Goal: Task Accomplishment & Management: Complete application form

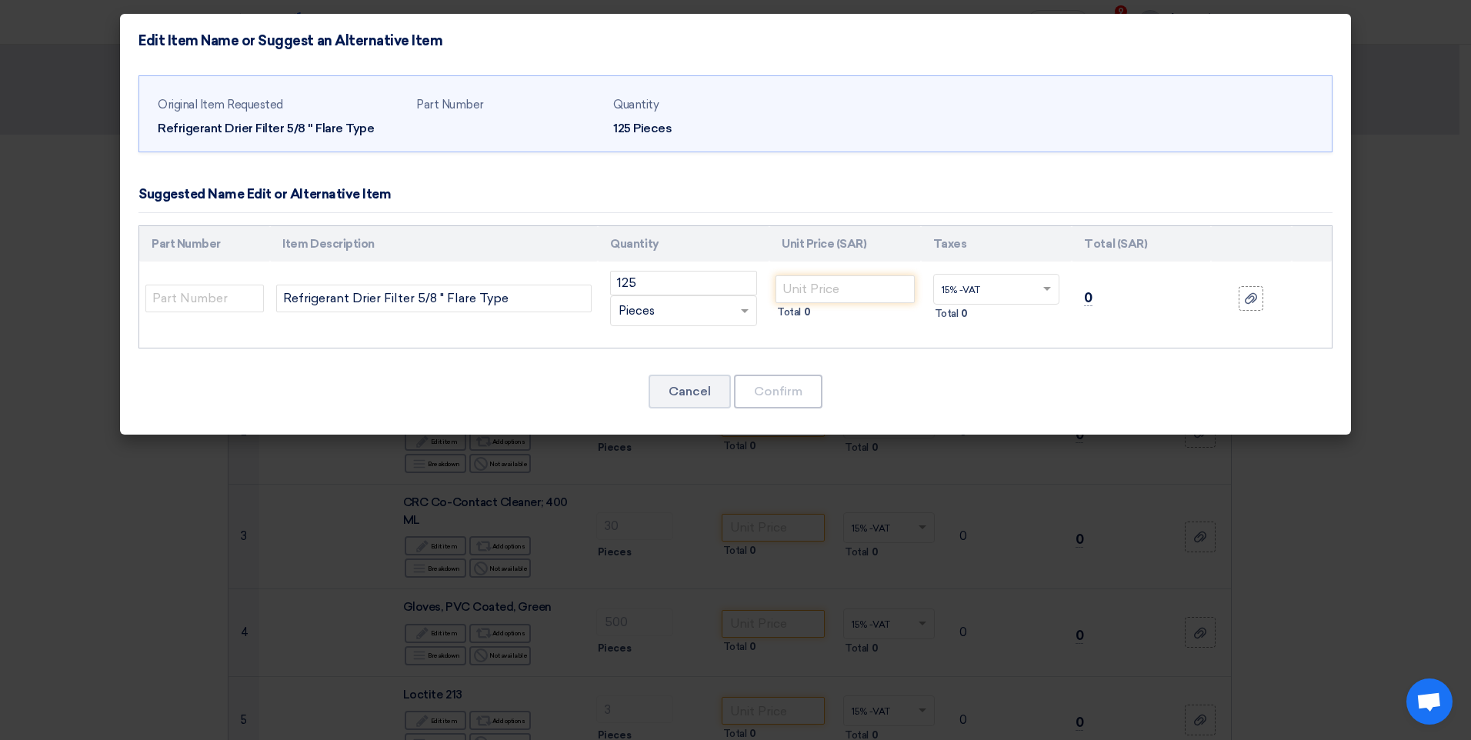
click at [146, 519] on modal-container "Edit Item Name or Suggest an Alternative Item Original Item Requested Refrigera…" at bounding box center [735, 370] width 1471 height 740
drag, startPoint x: 285, startPoint y: 299, endPoint x: 526, endPoint y: 303, distance: 241.7
click at [526, 303] on input "Refrigerant Drier Filter 5/8 " Flare Type" at bounding box center [434, 299] width 316 height 28
click at [192, 300] on input "text" at bounding box center [204, 299] width 119 height 28
type input "h"
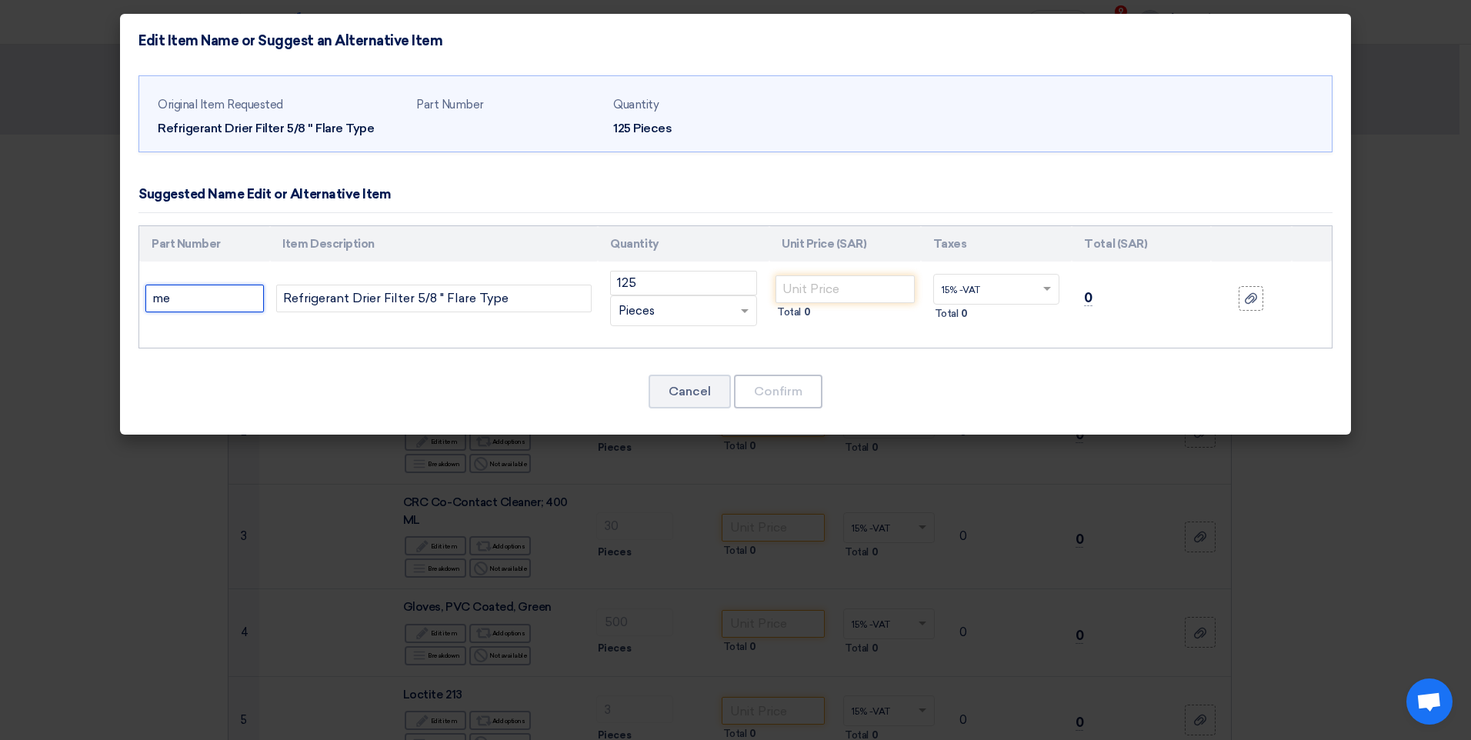
type input "m"
type input "M"
type input "[PERSON_NAME]"
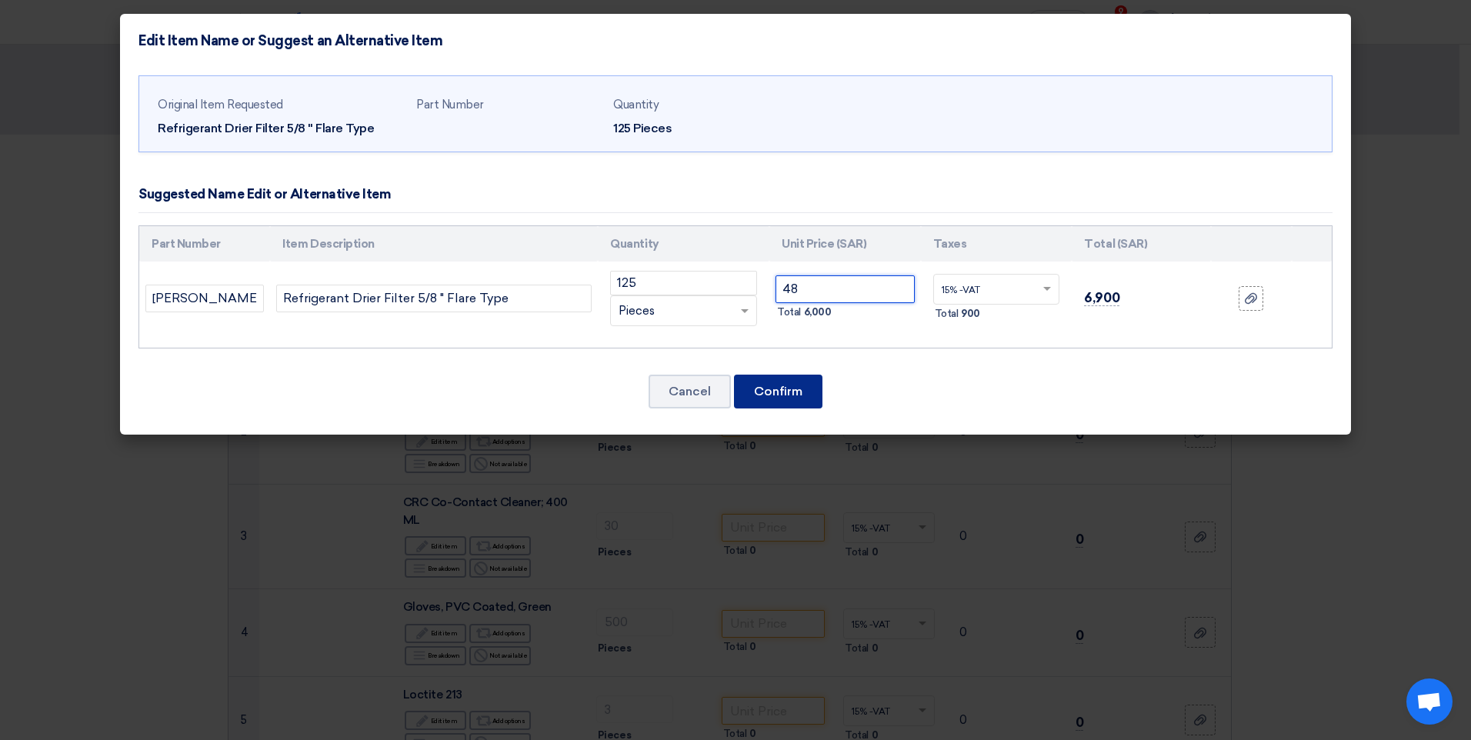
type input "48"
click at [782, 403] on button "Confirm" at bounding box center [778, 392] width 88 height 34
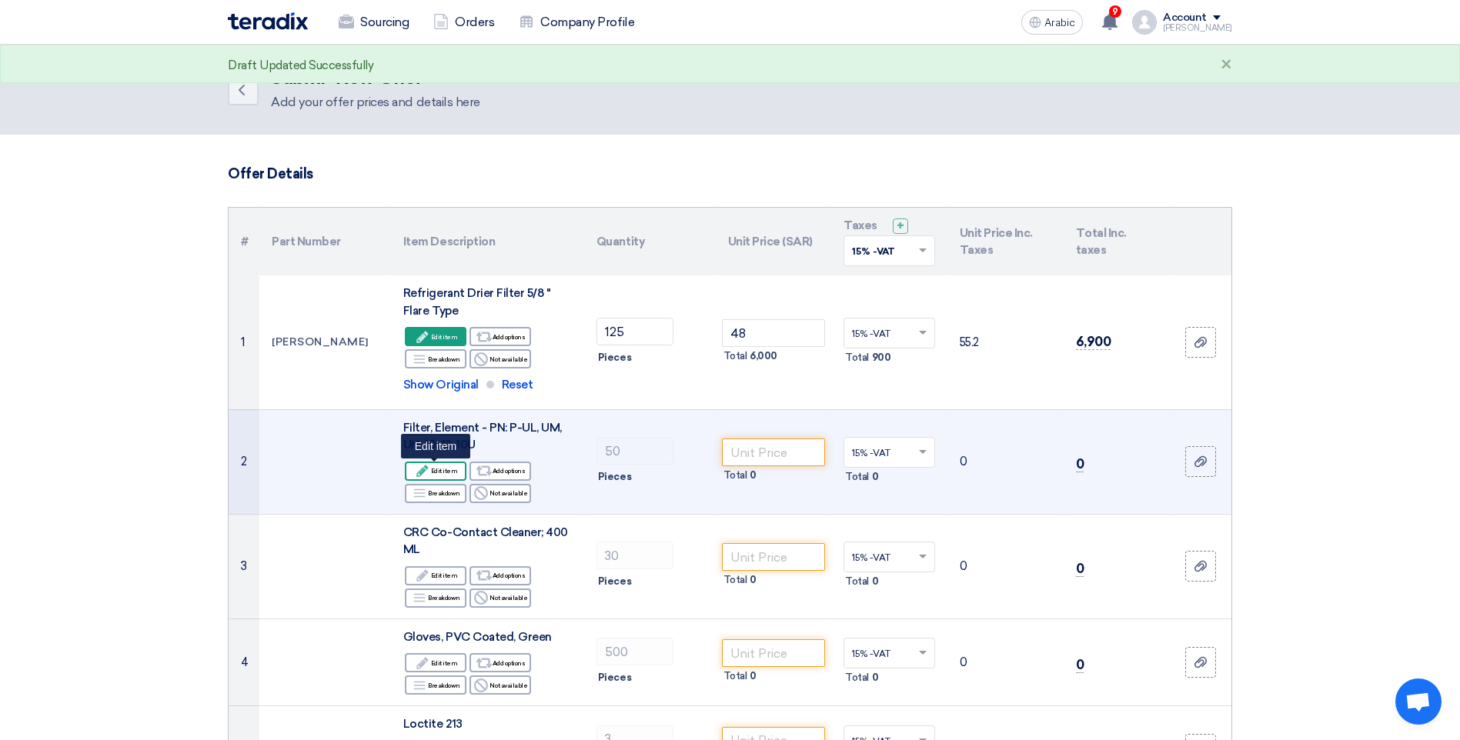
click at [442, 474] on font "Edit item" at bounding box center [444, 471] width 27 height 12
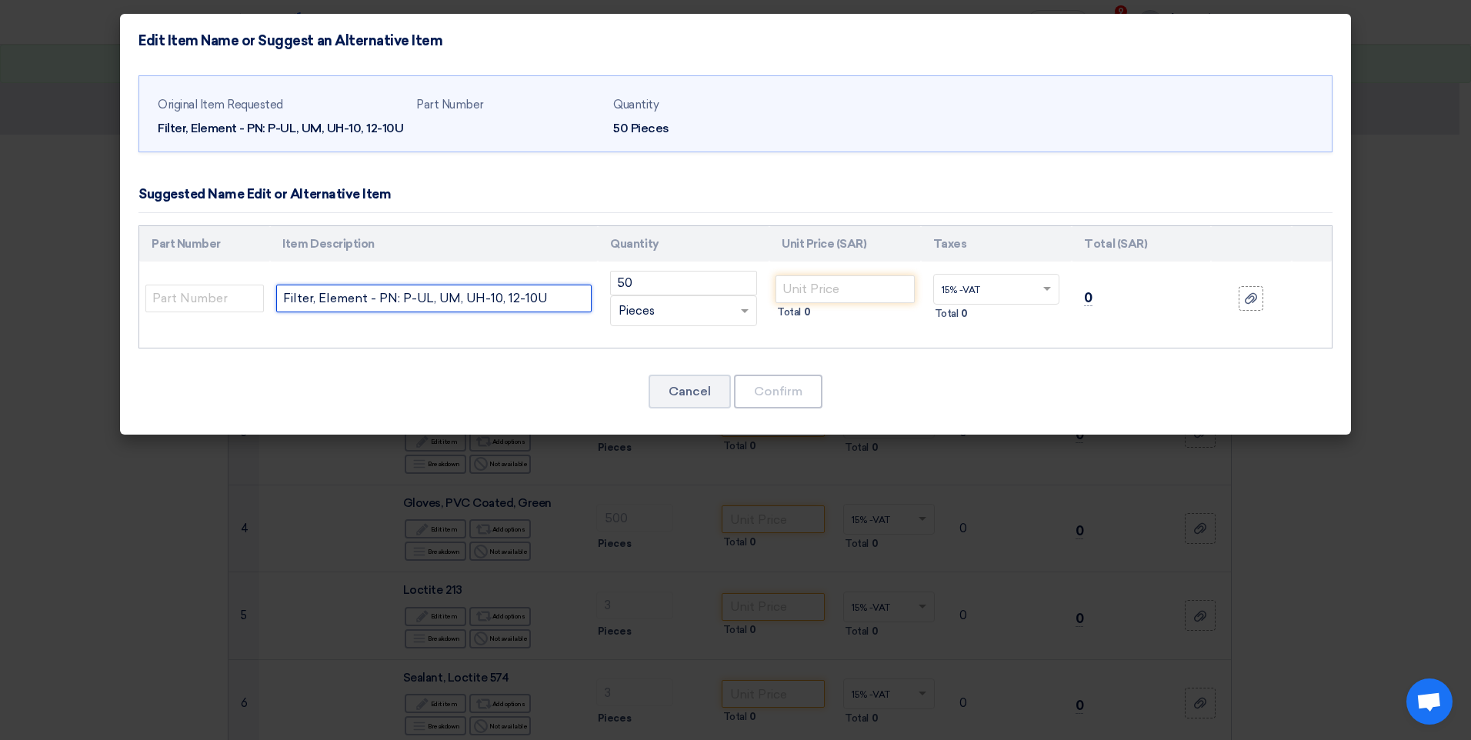
click at [563, 298] on input "Filter, Element - PN: P-UL, UM, UH-10, 12-10U" at bounding box center [434, 299] width 316 height 28
drag, startPoint x: 563, startPoint y: 298, endPoint x: 247, endPoint y: 291, distance: 316.4
click at [247, 291] on tr "Filter, Element - PN: P-UL, UM, UH-10, 12-10U 50 RFQ_STEP1. ITEMS.2.TYPE_PLACEH…" at bounding box center [735, 299] width 1193 height 74
click at [66, 61] on modal-container "Edit Item Name or Suggest an Alternative Item Original Item Requested Filter, E…" at bounding box center [735, 370] width 1471 height 740
click at [687, 392] on button "Cancel" at bounding box center [690, 392] width 82 height 34
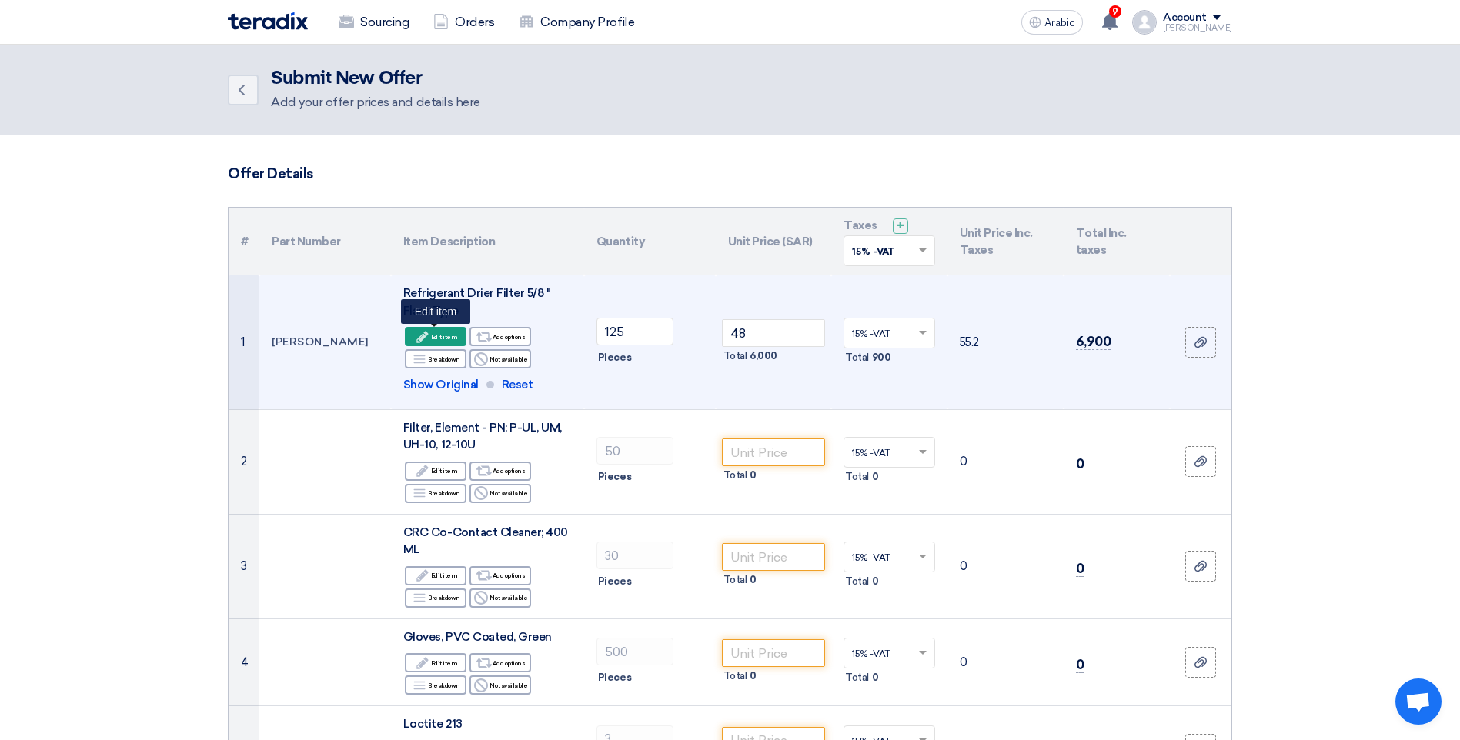
click at [441, 338] on font "Edit item" at bounding box center [444, 337] width 27 height 12
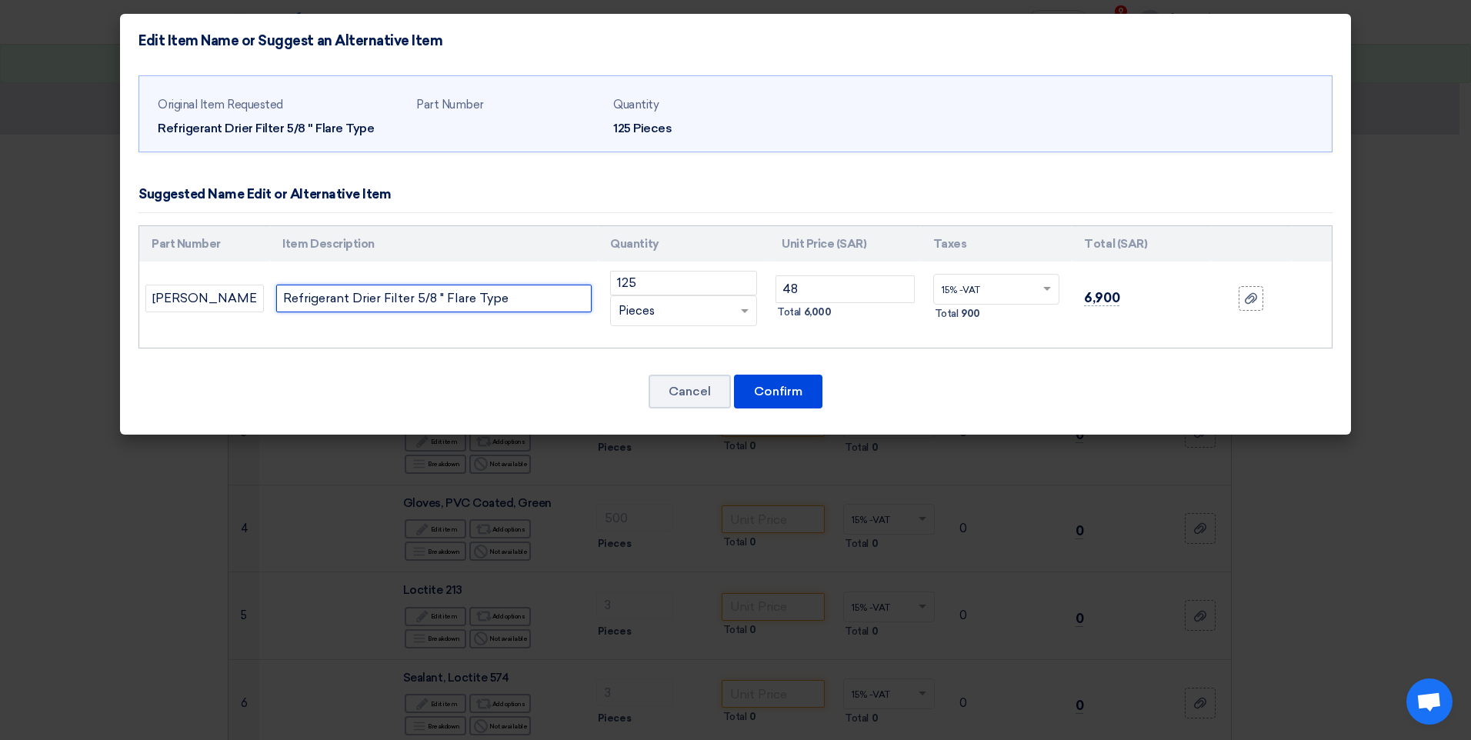
drag, startPoint x: 523, startPoint y: 299, endPoint x: 273, endPoint y: 293, distance: 249.4
click at [273, 293] on td "Refrigerant Drier Filter 5/8 " Flare Type" at bounding box center [434, 299] width 328 height 74
paste input "DML 165"
type input "Refrigerant Drier Filter 5/8 " Flare Type DML 165"
drag, startPoint x: 214, startPoint y: 299, endPoint x: 136, endPoint y: 316, distance: 79.5
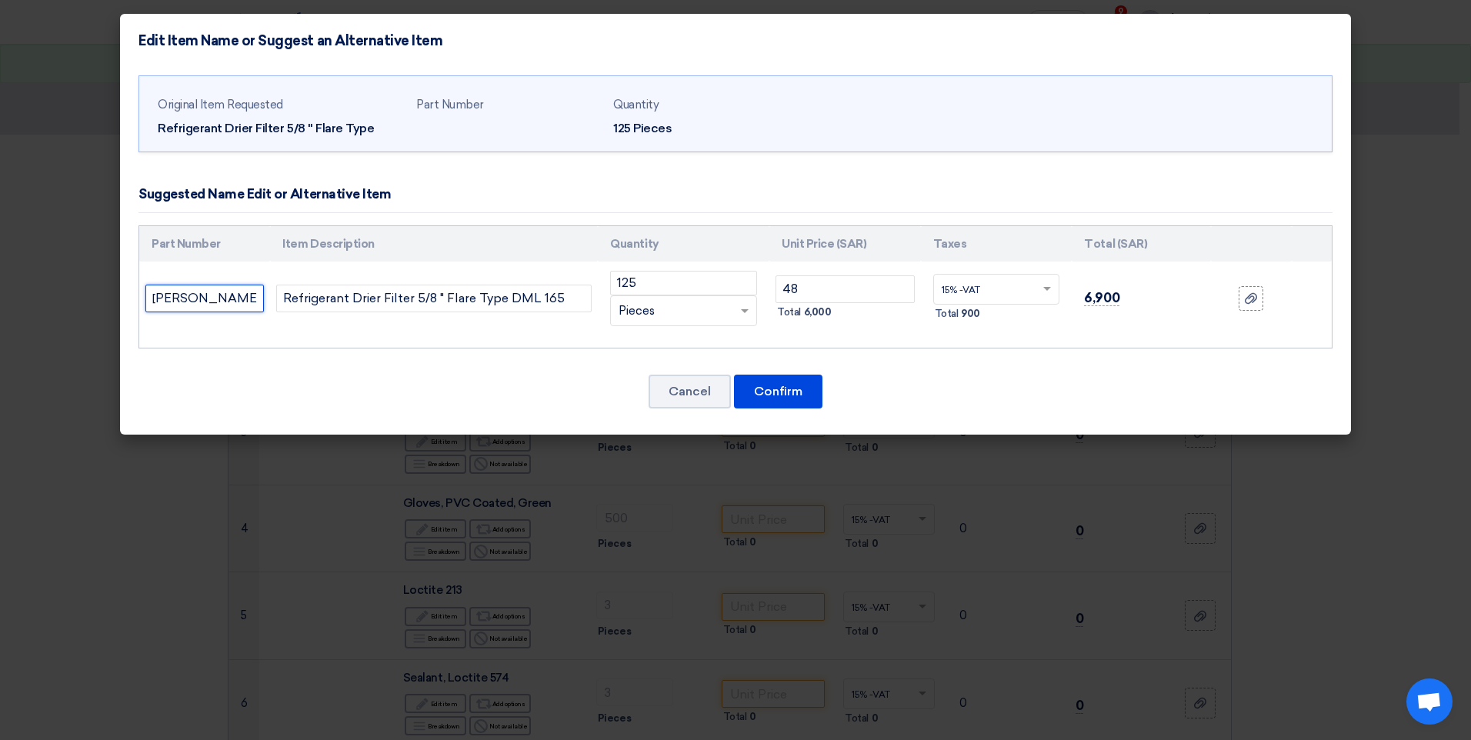
click at [136, 316] on div "Original Item Requested Refrigerant Drier Filter 5/8 " Flare Type Part Number Q…" at bounding box center [735, 252] width 1231 height 368
type input "[PERSON_NAME]"
type input "Refrigerant Drier Filter 5/8 " Flare Type"
drag, startPoint x: 806, startPoint y: 288, endPoint x: 786, endPoint y: 290, distance: 20.1
click at [786, 290] on input "48" at bounding box center [845, 290] width 139 height 28
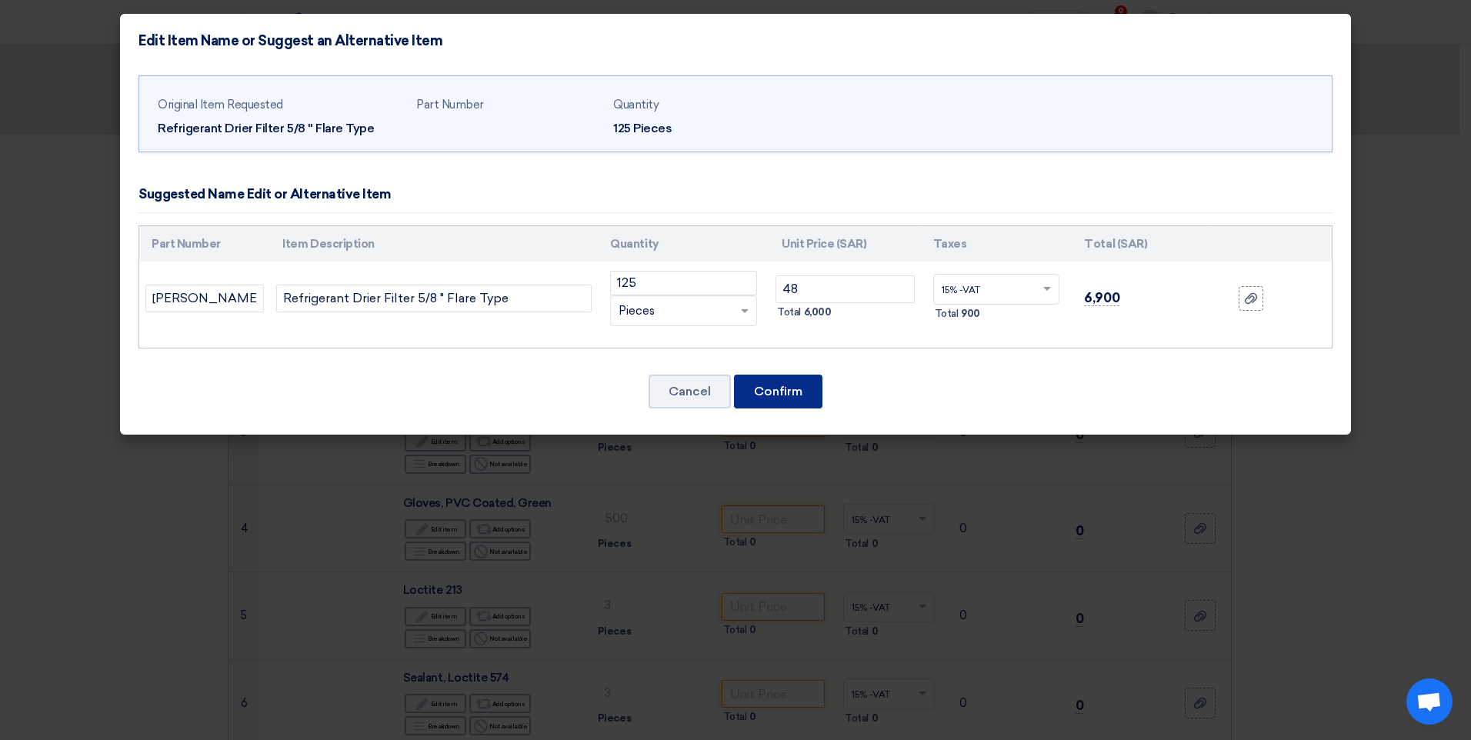
click at [790, 396] on button "Confirm" at bounding box center [778, 392] width 88 height 34
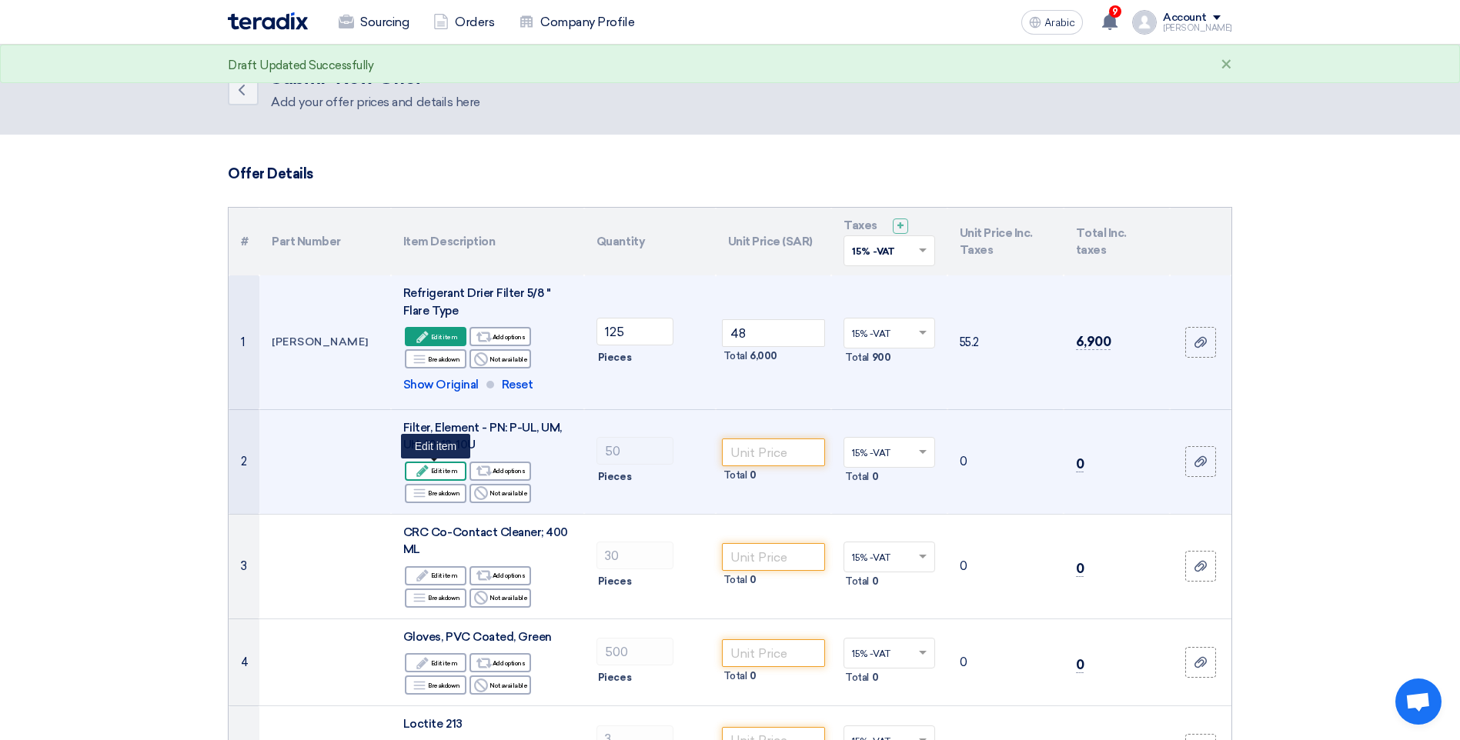
click at [439, 473] on font "Edit item" at bounding box center [444, 471] width 27 height 12
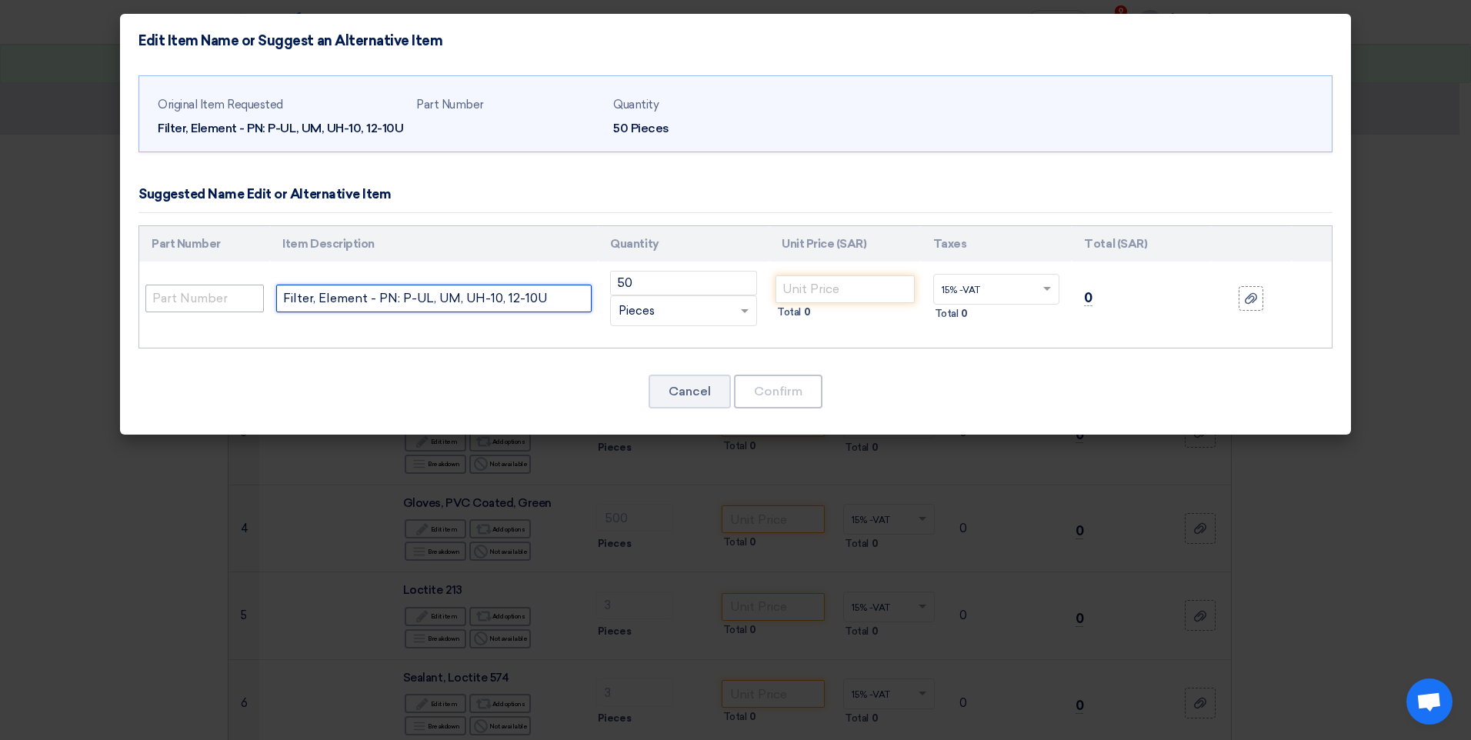
drag, startPoint x: 563, startPoint y: 297, endPoint x: 212, endPoint y: 297, distance: 350.9
click at [212, 297] on tr "Filter, Element - PN: P-UL, UM, UH-10, 12-10U 50 RFQ_STEP1. ITEMS.2.TYPE_PLACEH…" at bounding box center [735, 299] width 1193 height 74
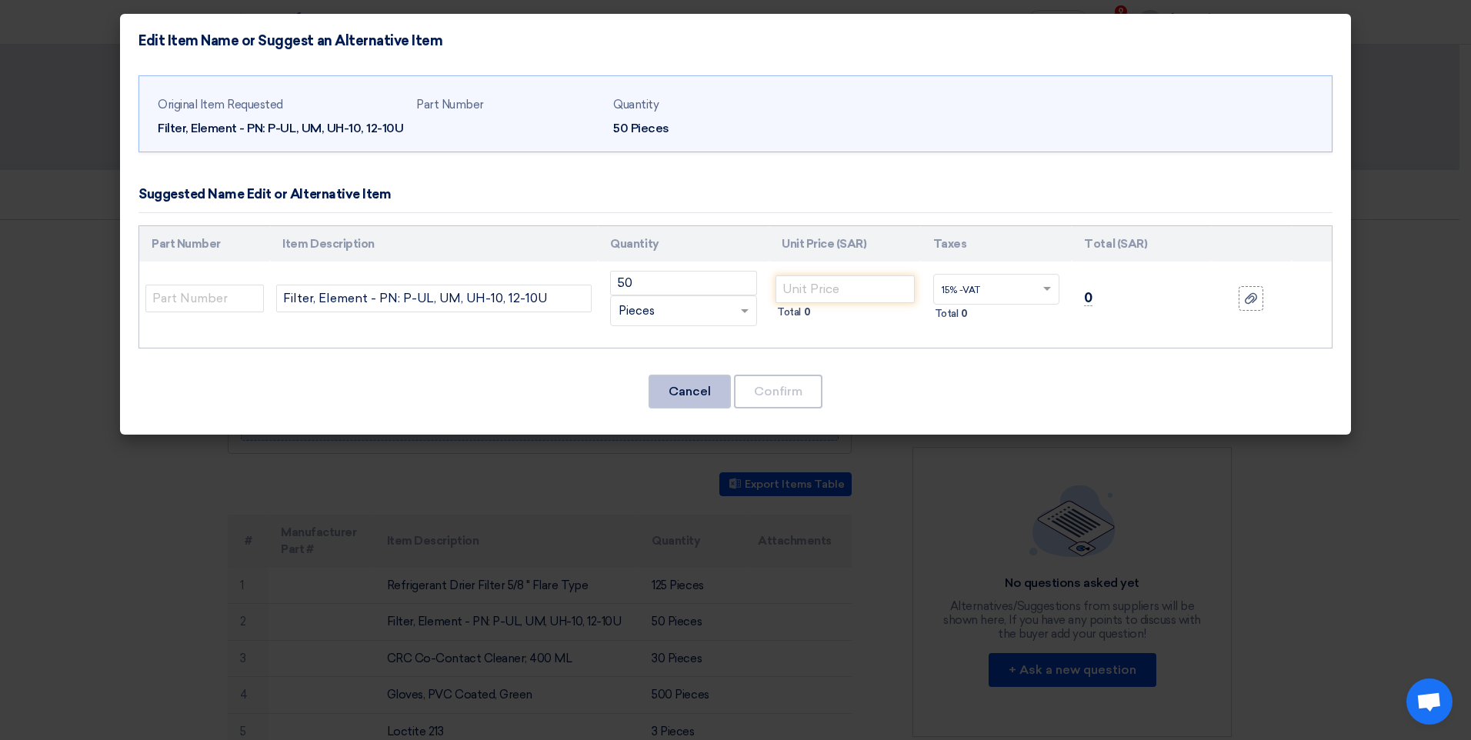
click at [677, 391] on button "Cancel" at bounding box center [690, 392] width 82 height 34
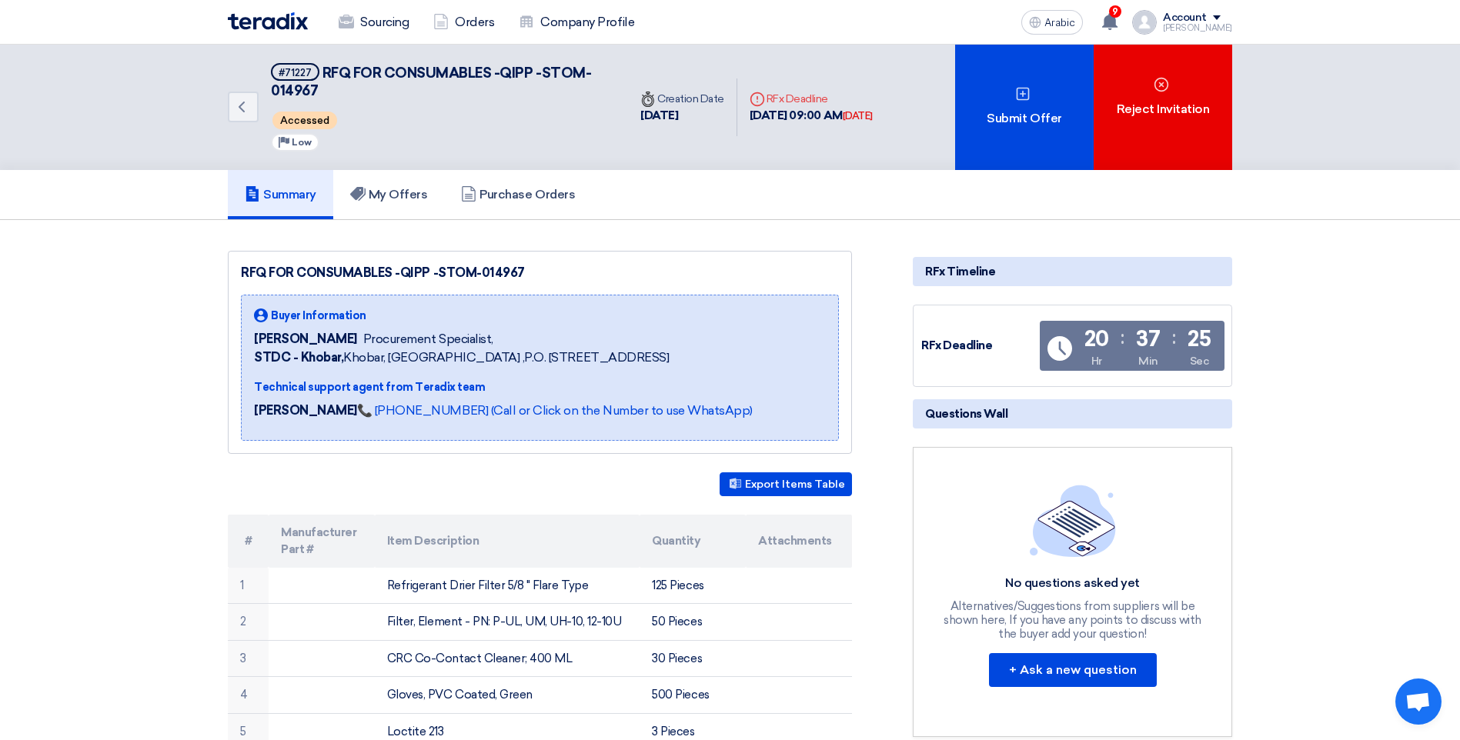
scroll to position [231, 0]
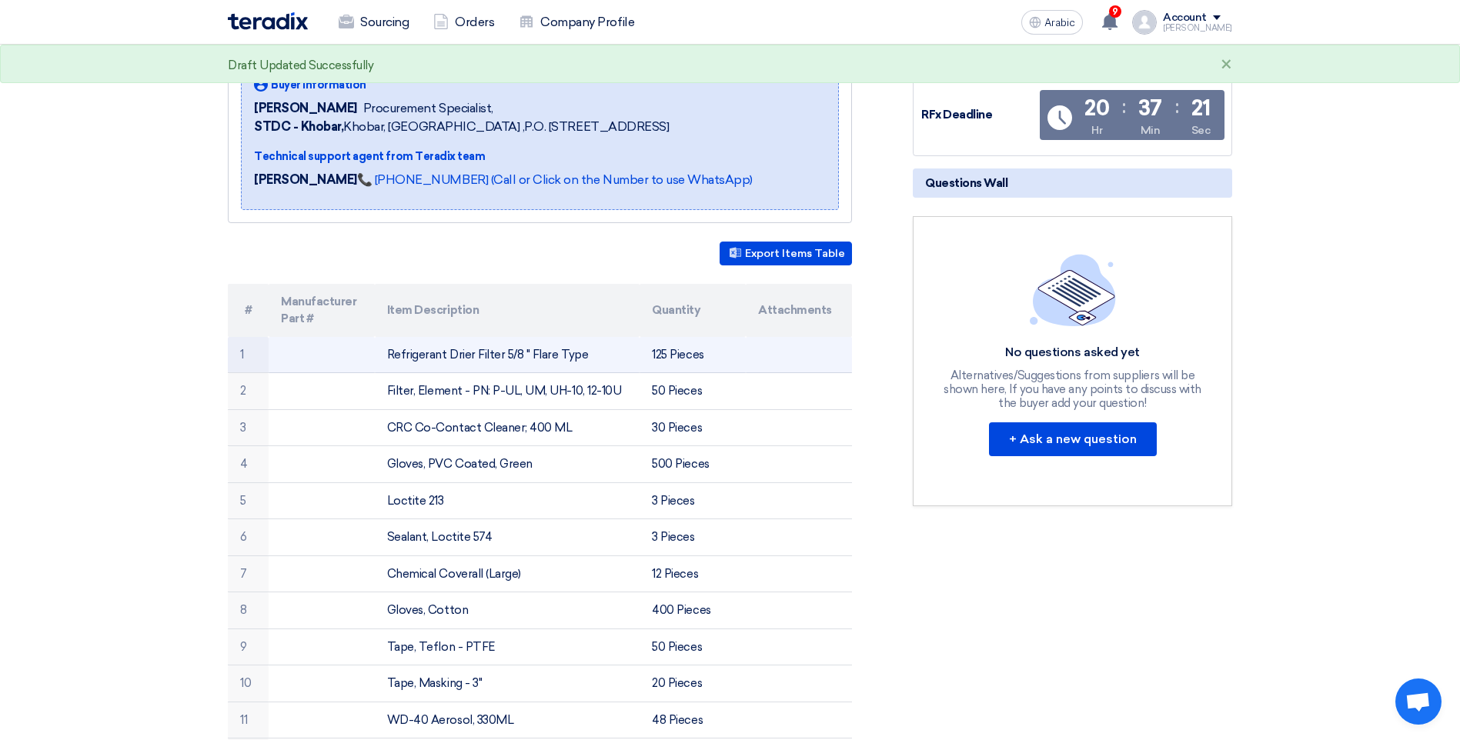
click at [359, 354] on td at bounding box center [322, 355] width 106 height 36
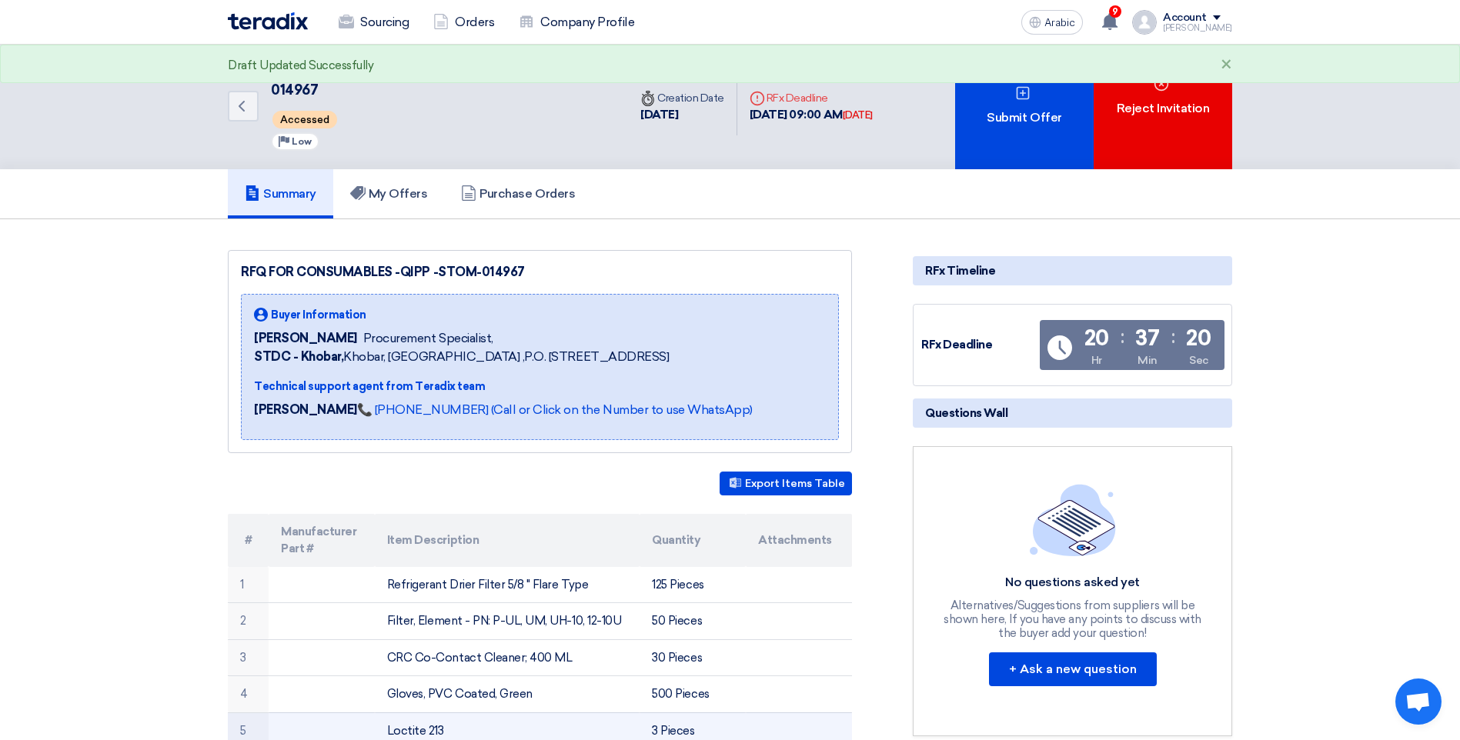
scroll to position [0, 0]
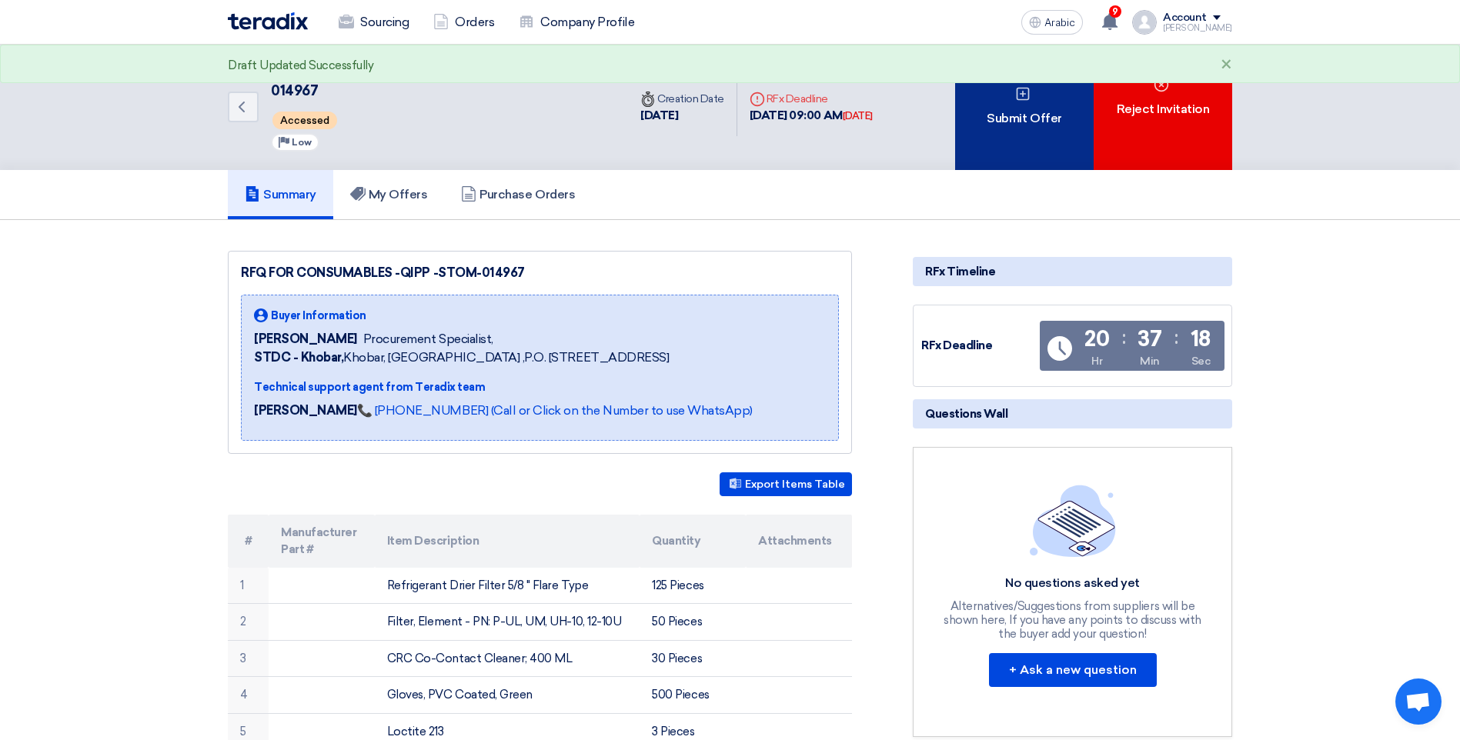
click at [1020, 109] on font "Submit Offer" at bounding box center [1024, 118] width 75 height 18
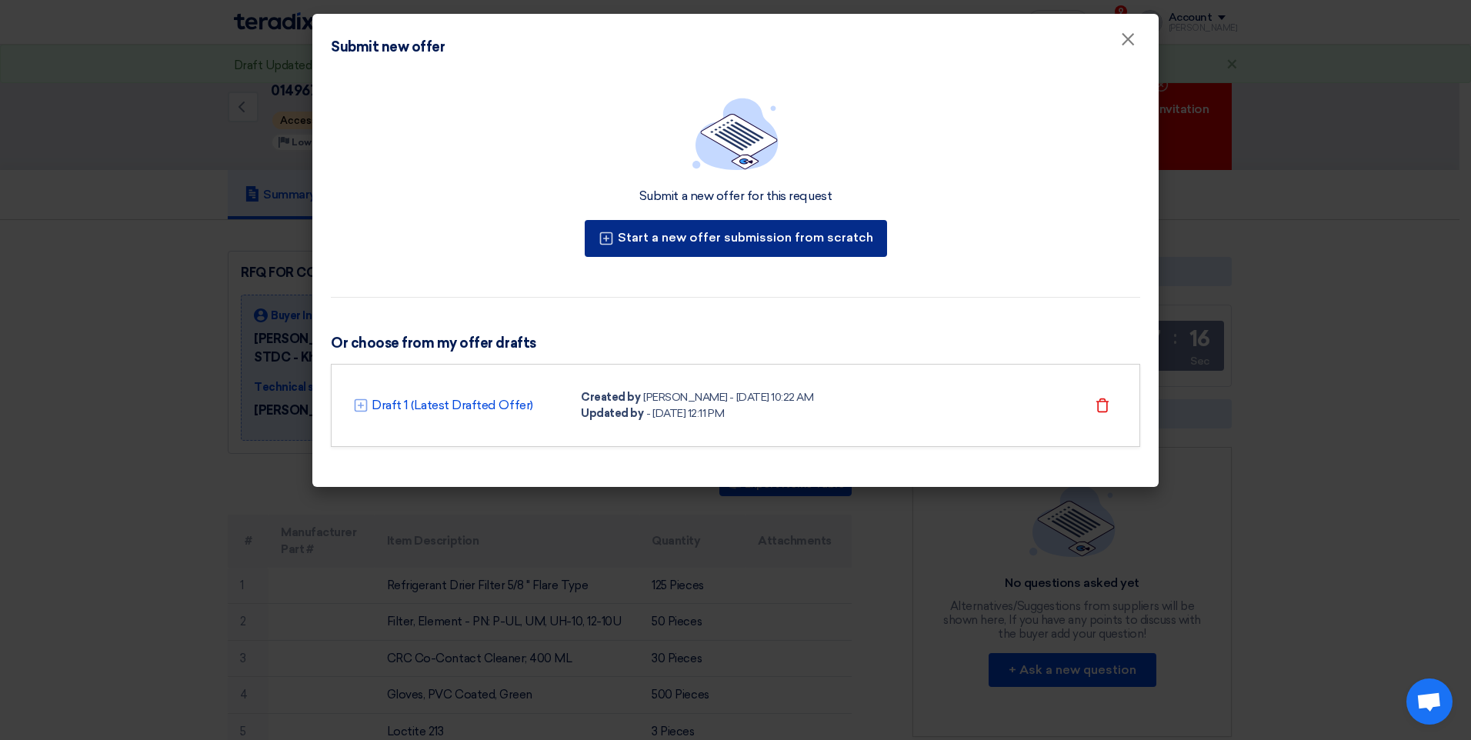
click at [649, 236] on font "Start a new offer submission from scratch" at bounding box center [745, 237] width 255 height 15
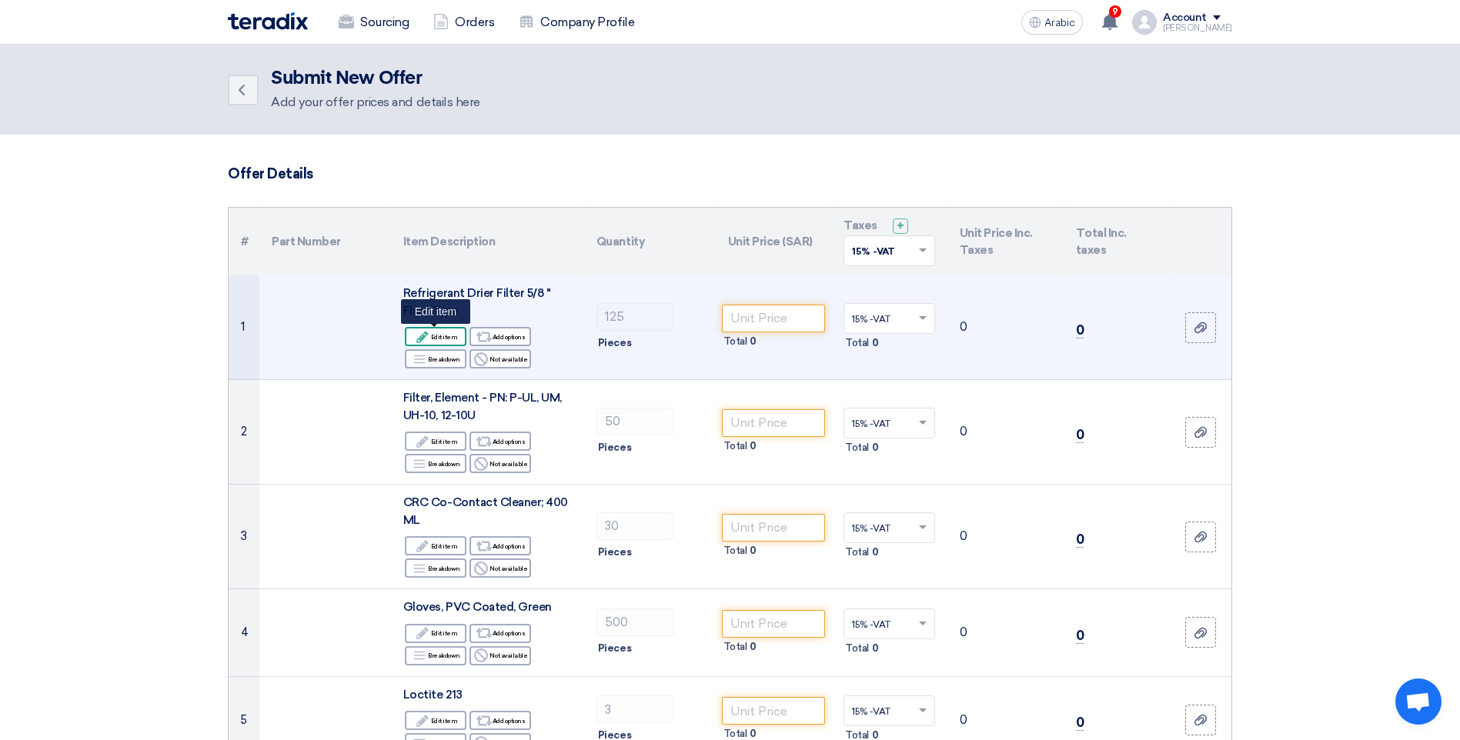
click at [437, 344] on div "Edit Edit item" at bounding box center [436, 336] width 62 height 19
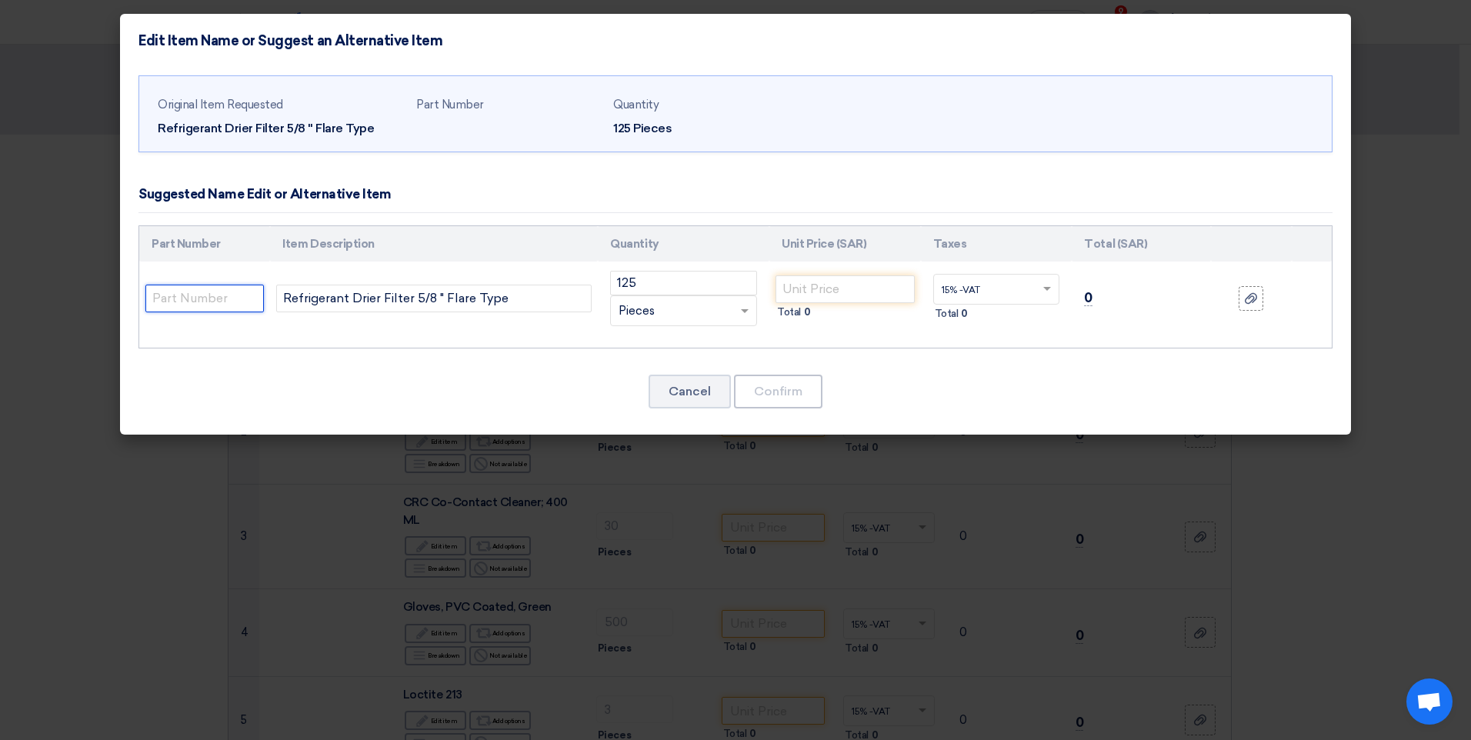
click at [224, 304] on input "text" at bounding box center [204, 299] width 119 height 28
type input "[PERSON_NAME]"
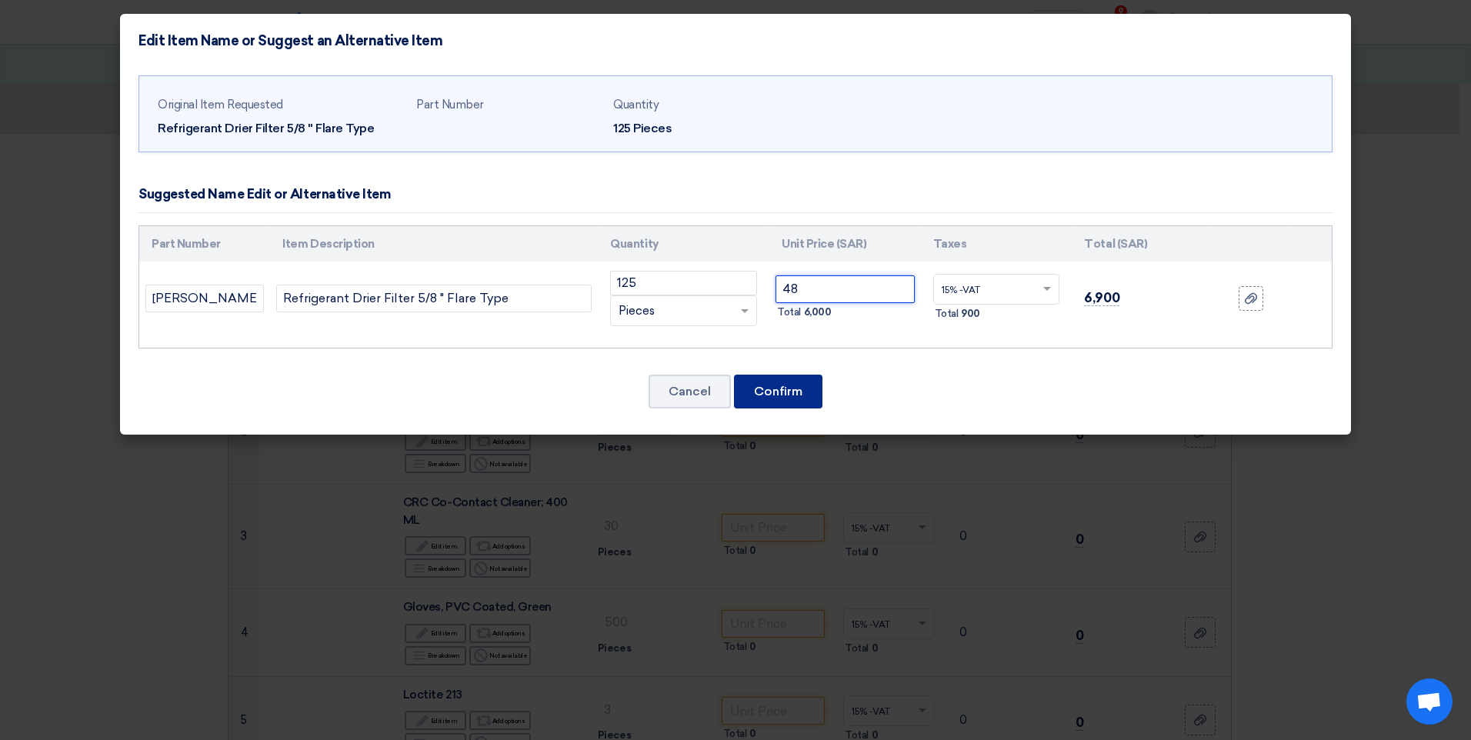
type input "48"
click at [788, 404] on button "Confirm" at bounding box center [778, 392] width 88 height 34
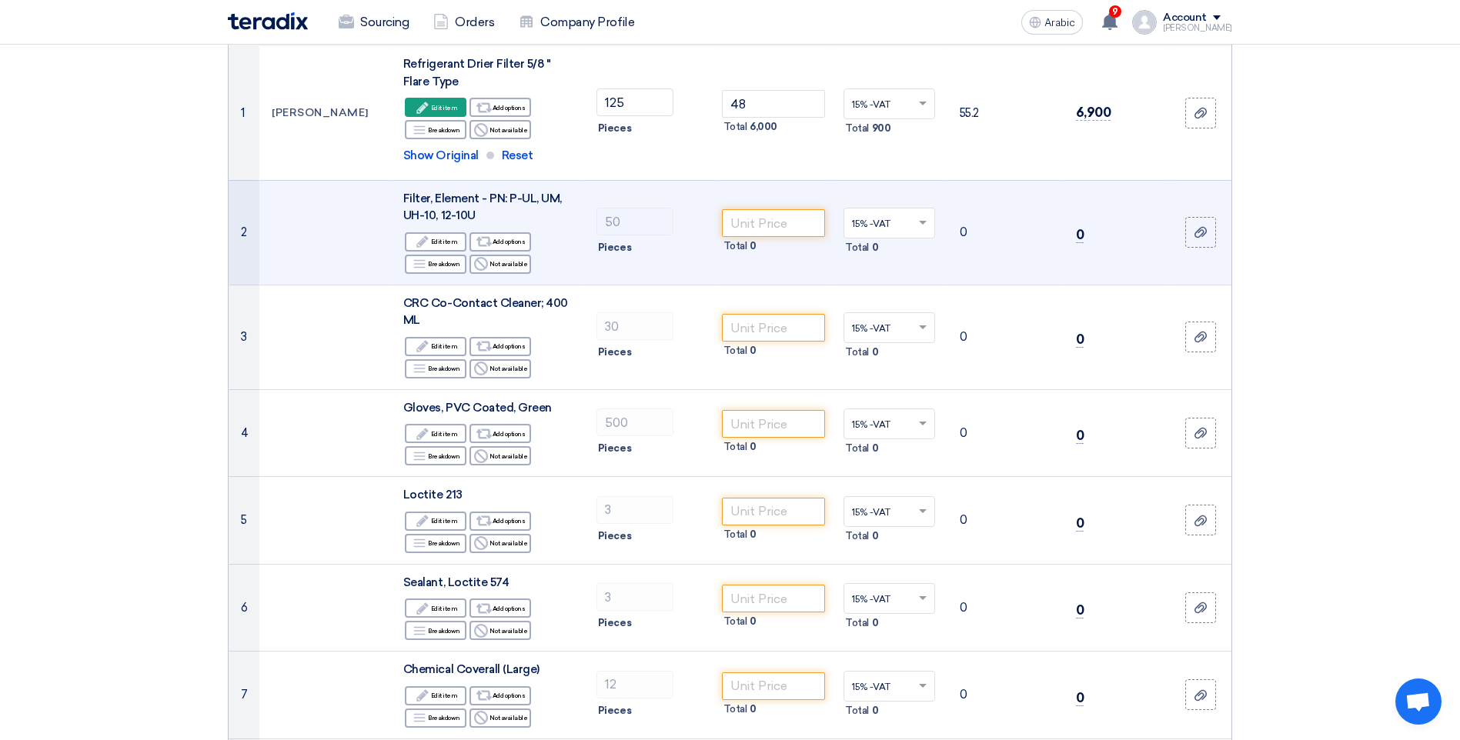
scroll to position [231, 0]
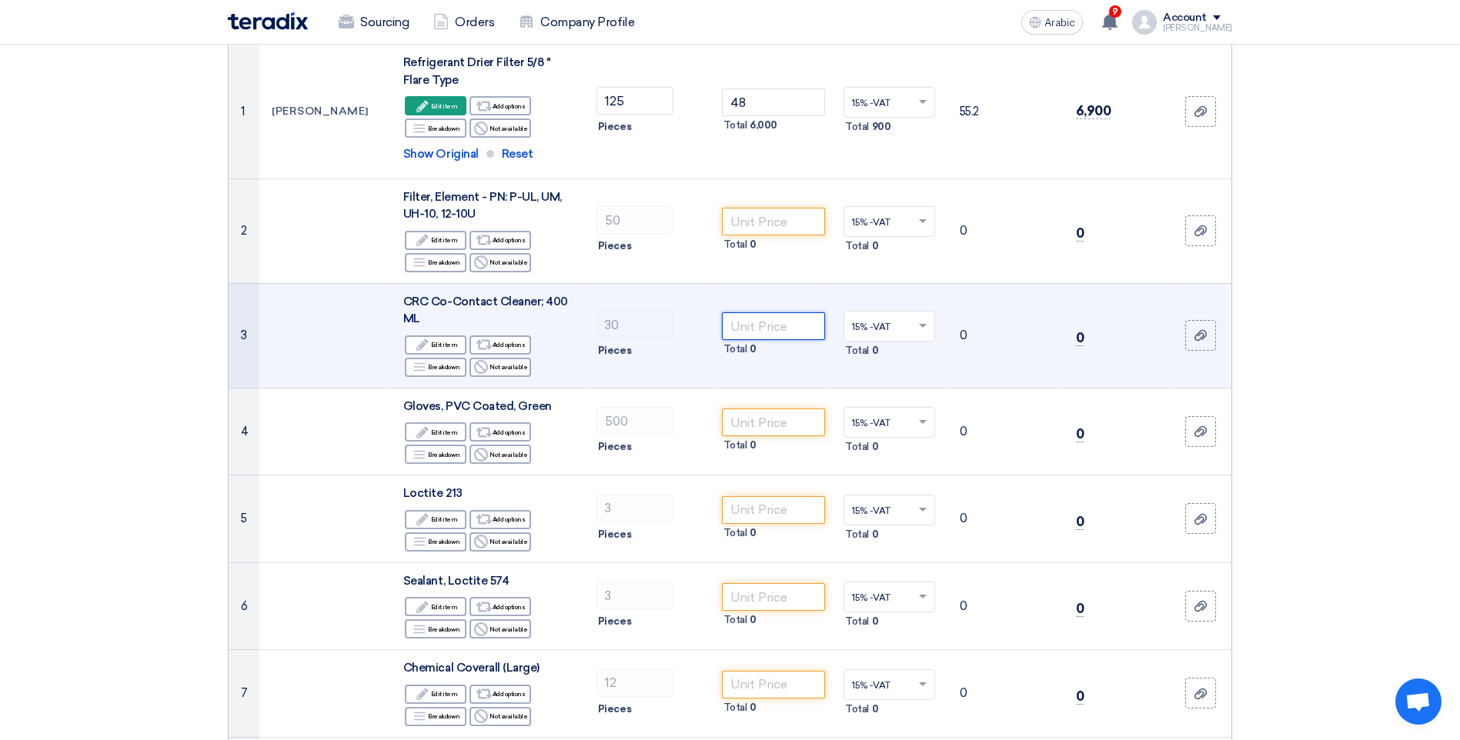
click at [763, 329] on input "number" at bounding box center [774, 326] width 104 height 28
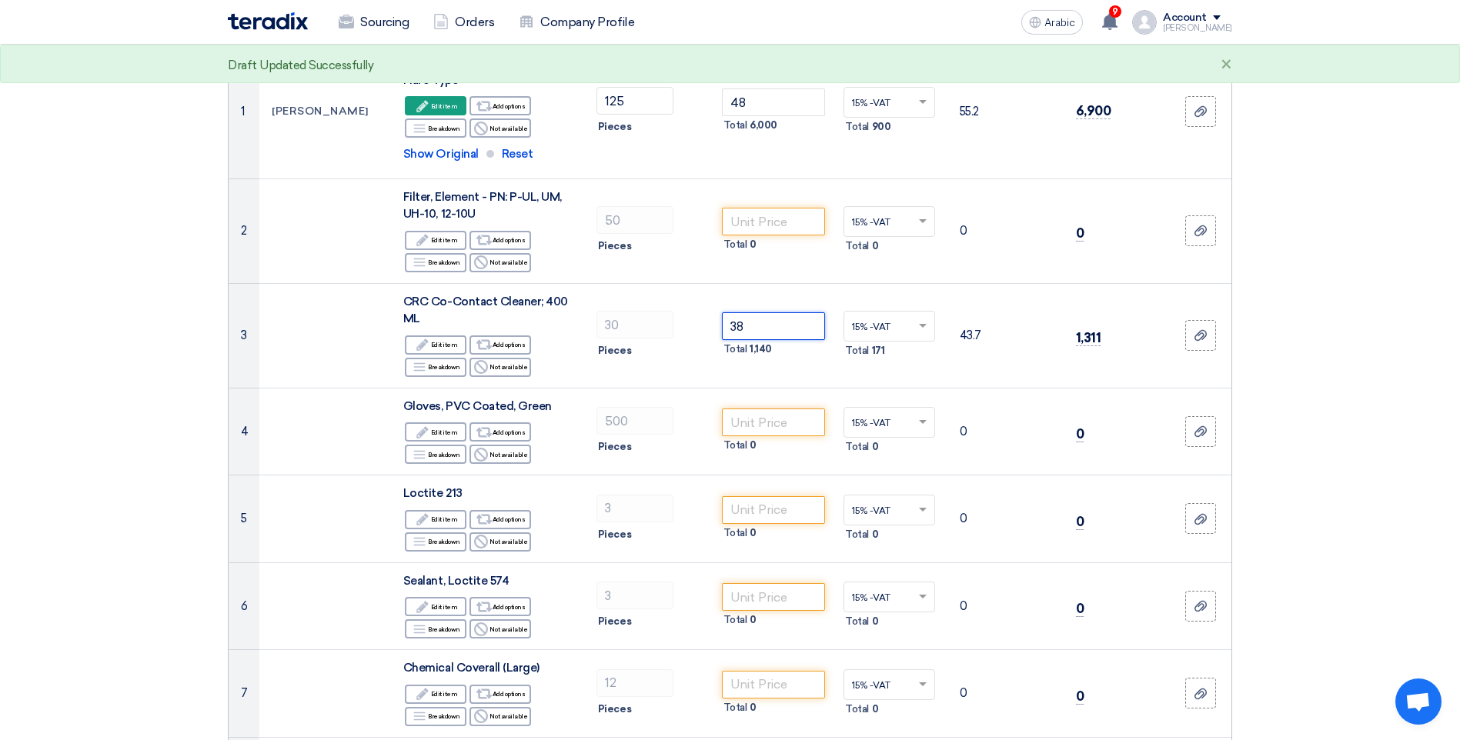
type input "38"
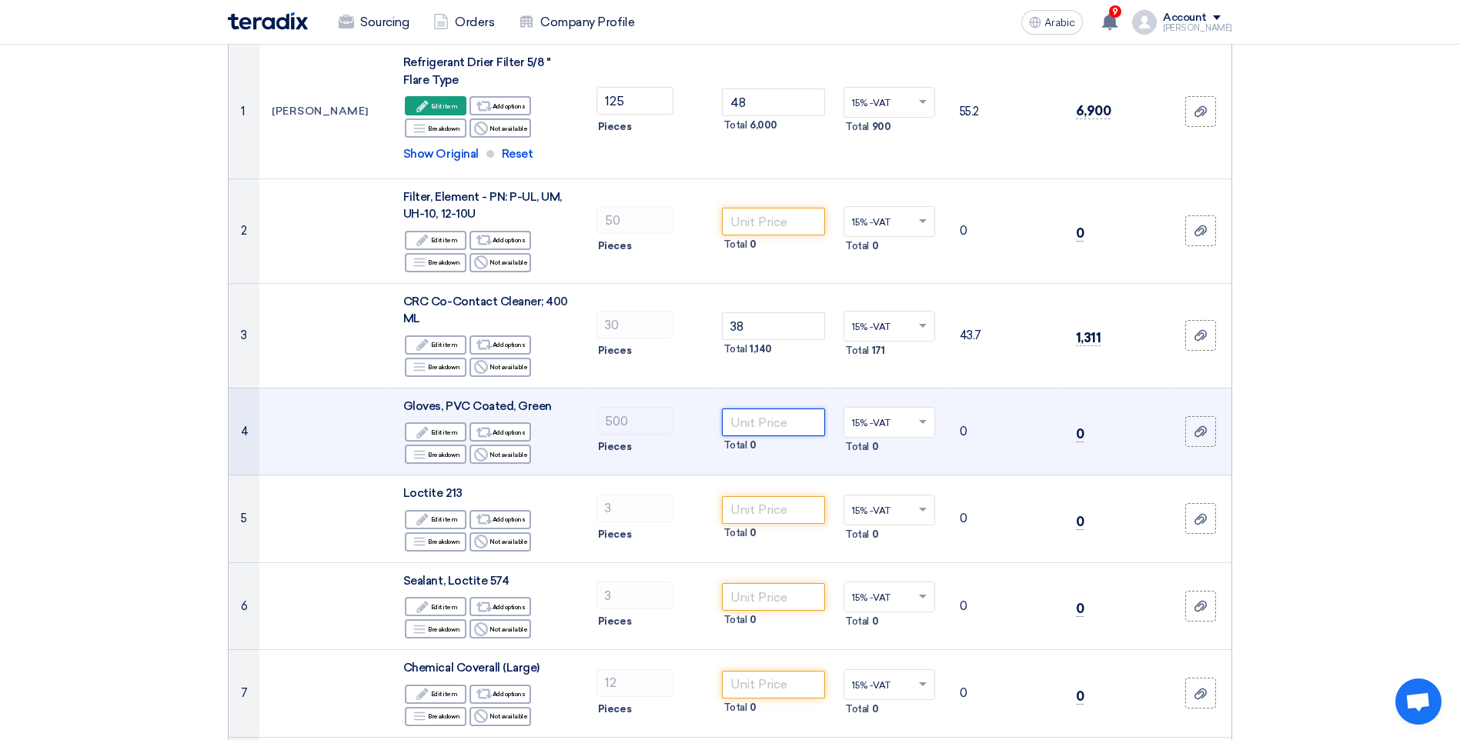
click at [760, 433] on input "number" at bounding box center [774, 423] width 104 height 28
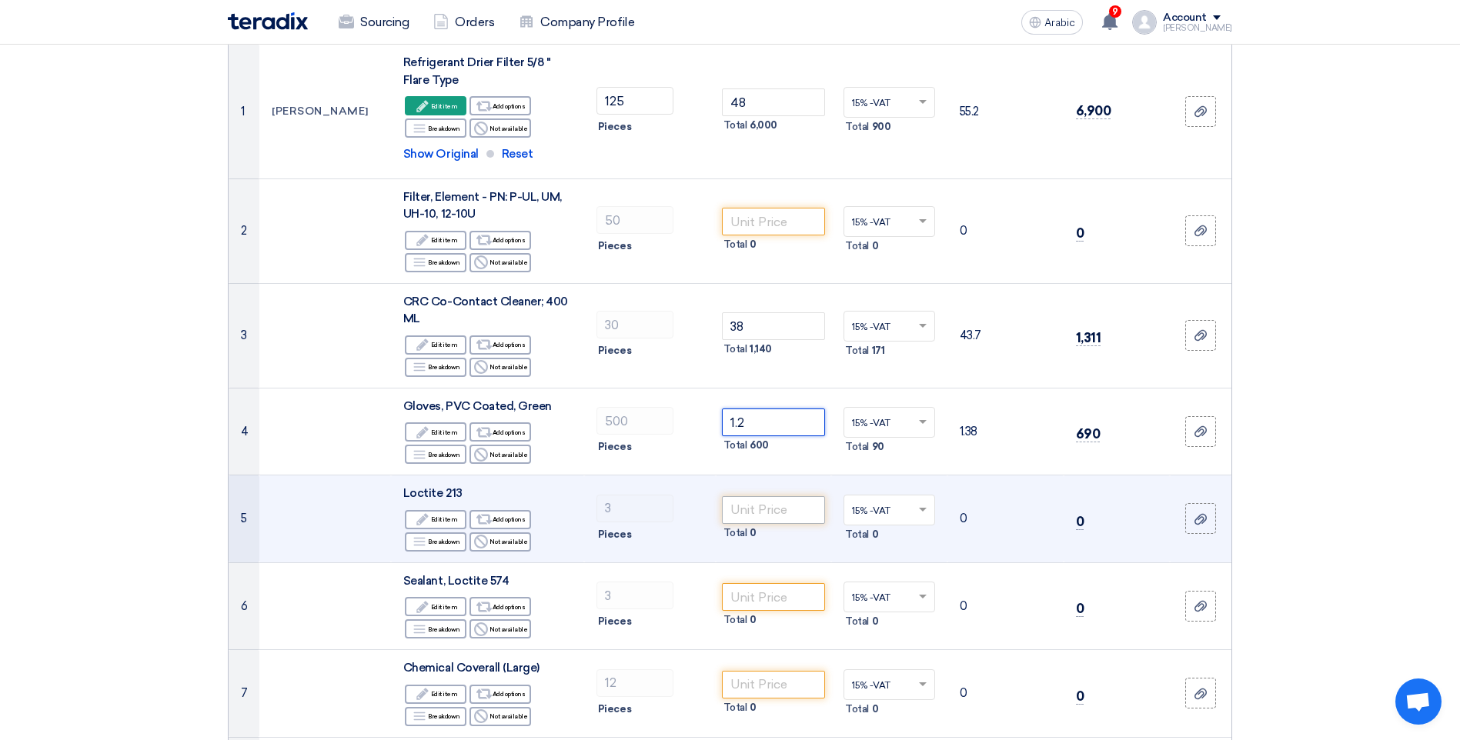
type input "1.2"
click at [780, 516] on input "number" at bounding box center [774, 510] width 104 height 28
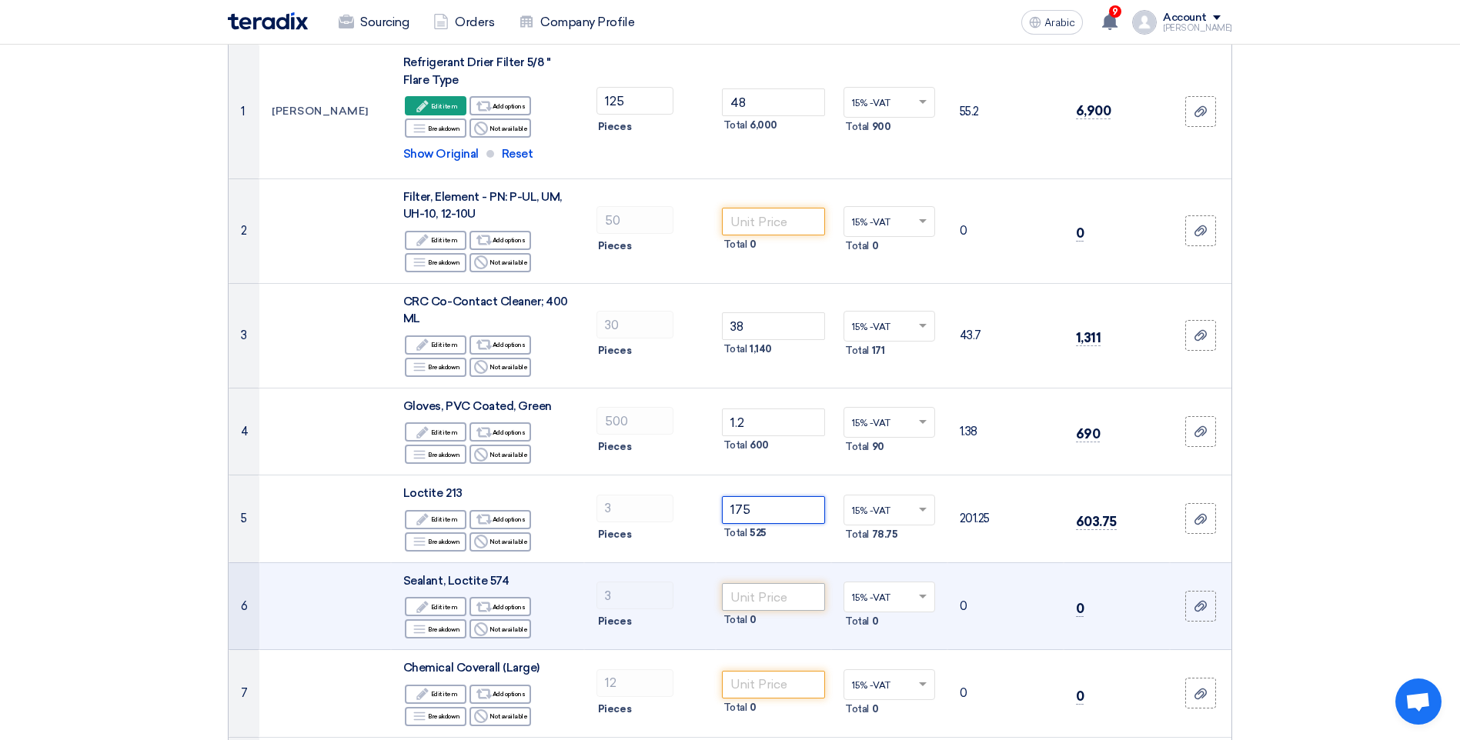
type input "175"
click at [767, 588] on input "number" at bounding box center [774, 597] width 104 height 28
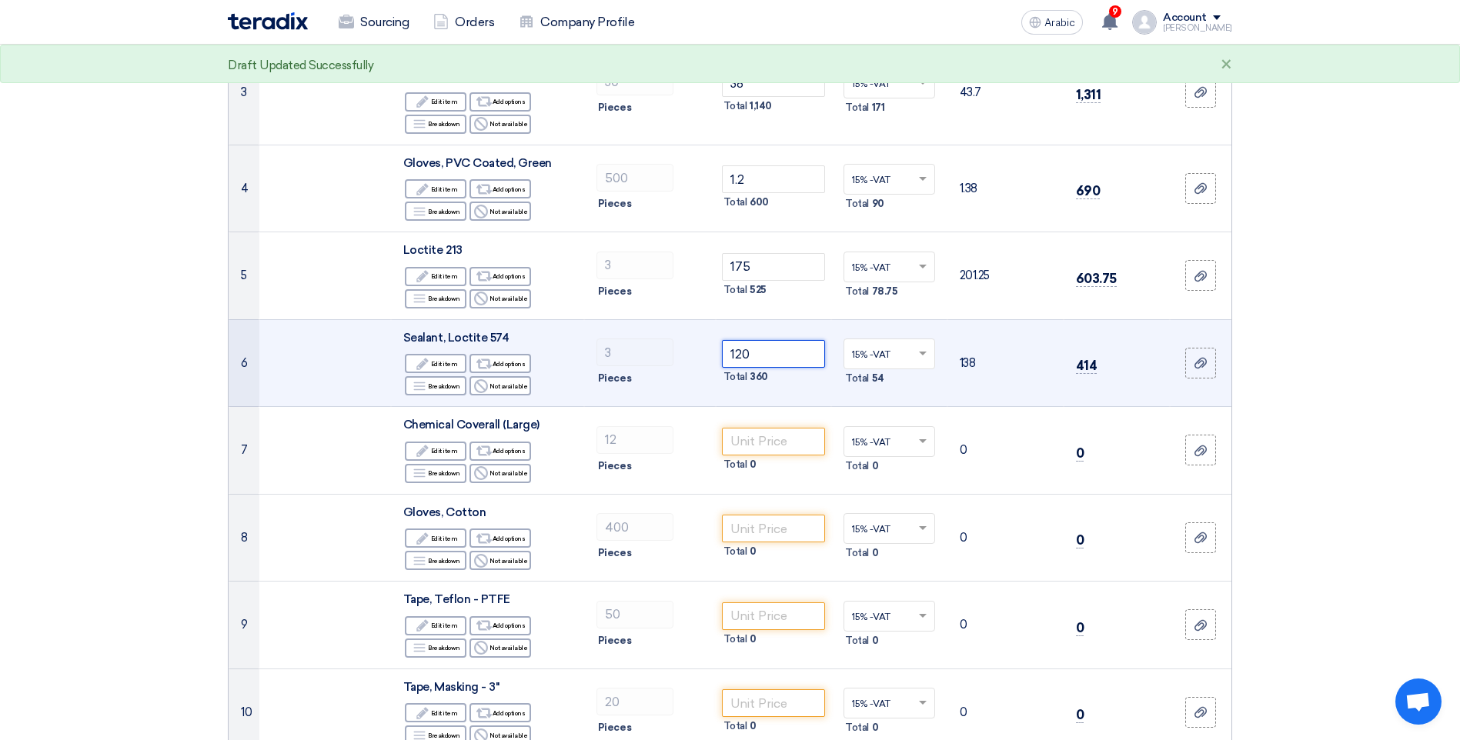
scroll to position [539, 0]
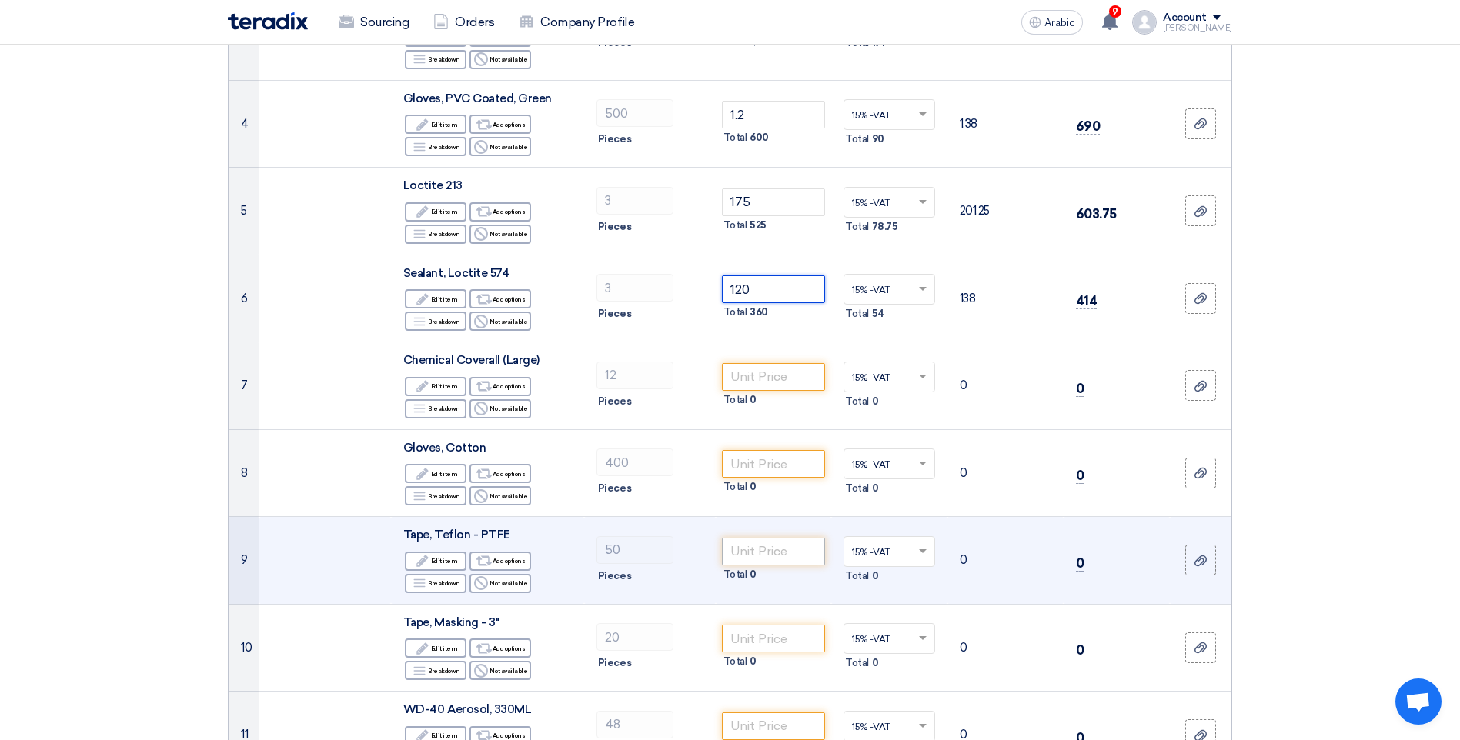
type input "120"
click at [786, 556] on input "number" at bounding box center [774, 552] width 104 height 28
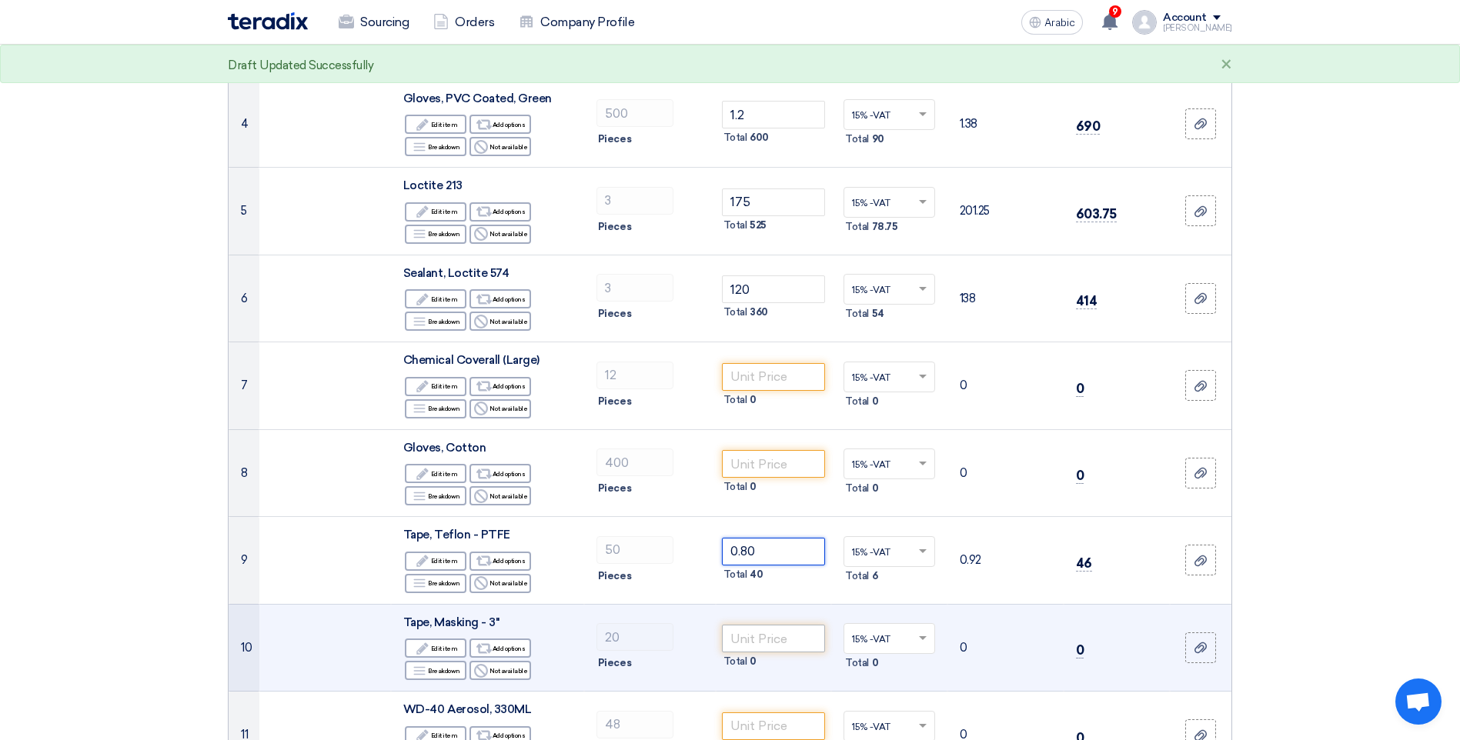
type input "0.80"
click at [779, 642] on input "number" at bounding box center [774, 639] width 104 height 28
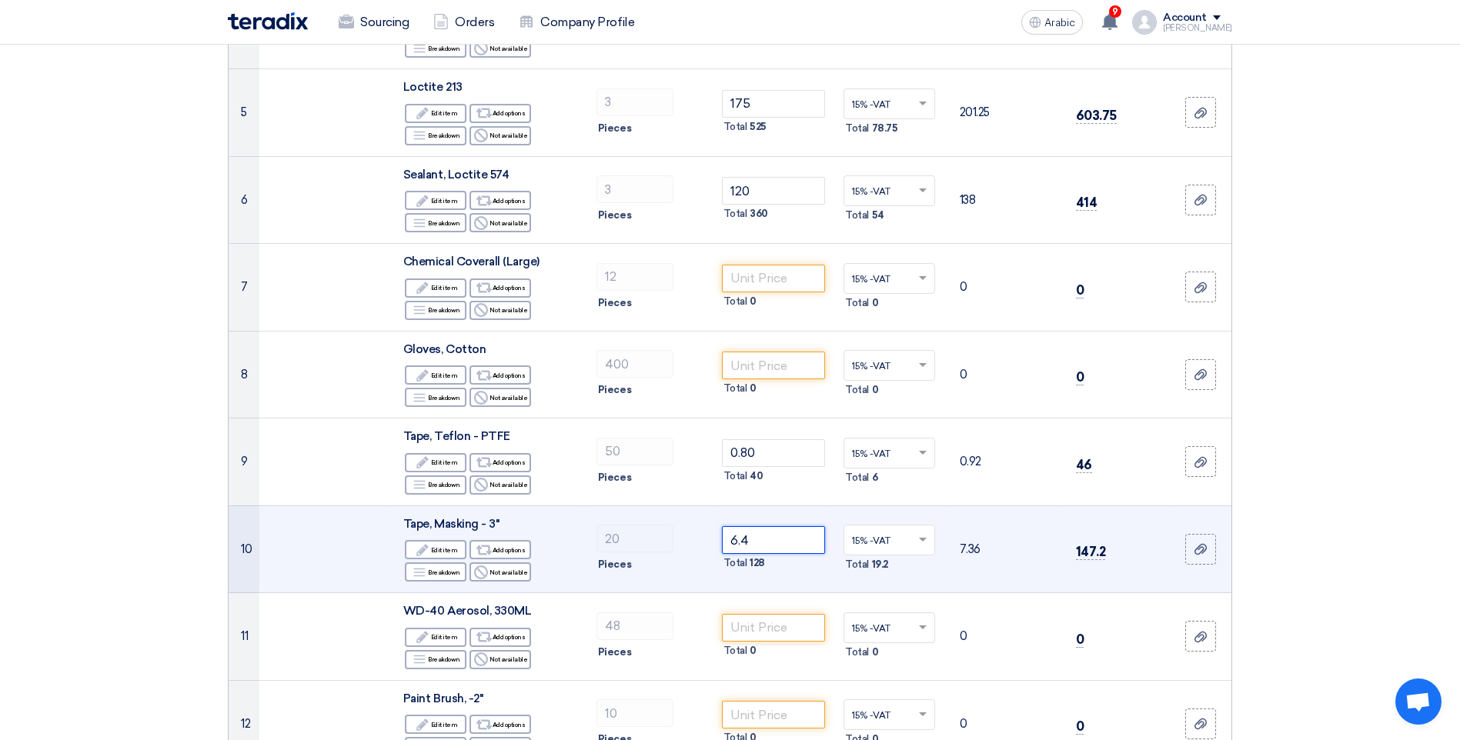
scroll to position [847, 0]
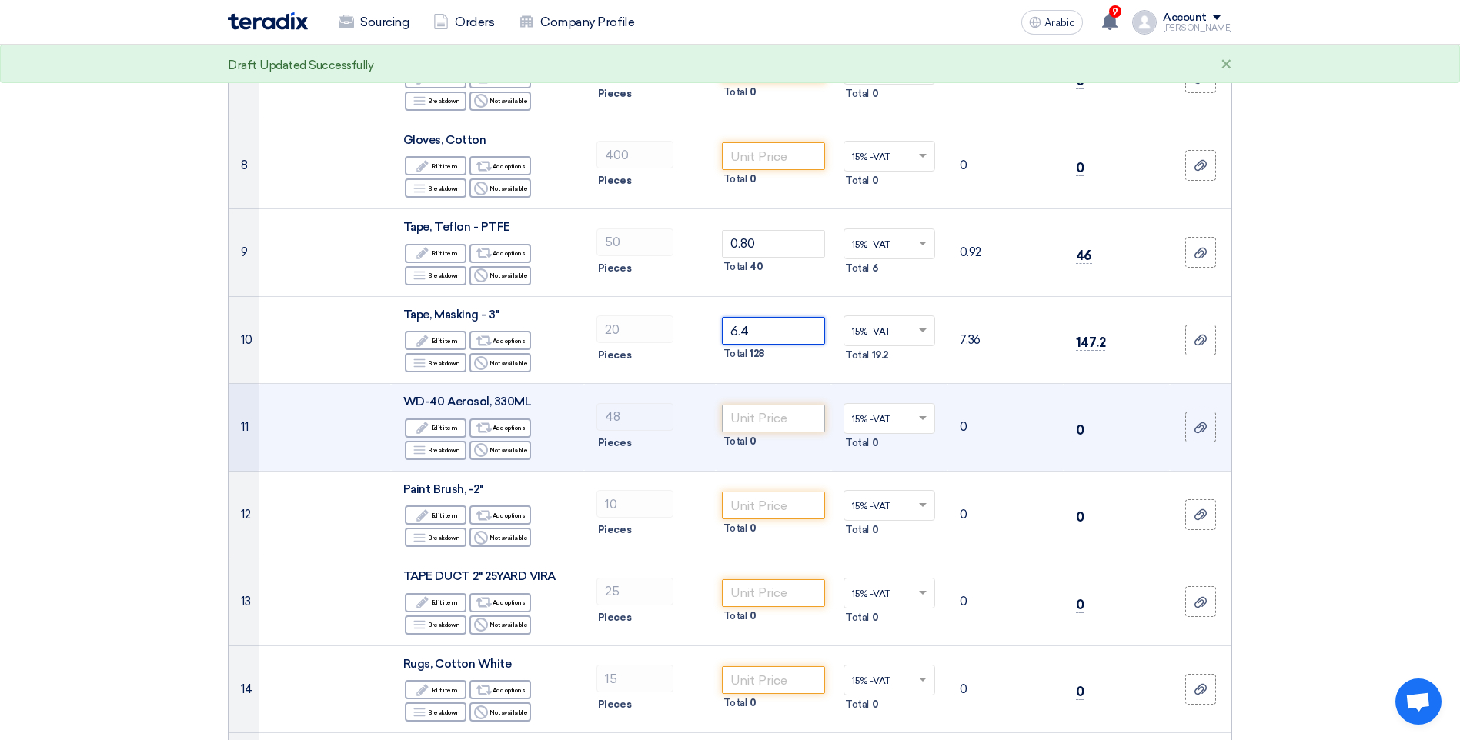
type input "6.4"
click at [758, 419] on input "number" at bounding box center [774, 419] width 104 height 28
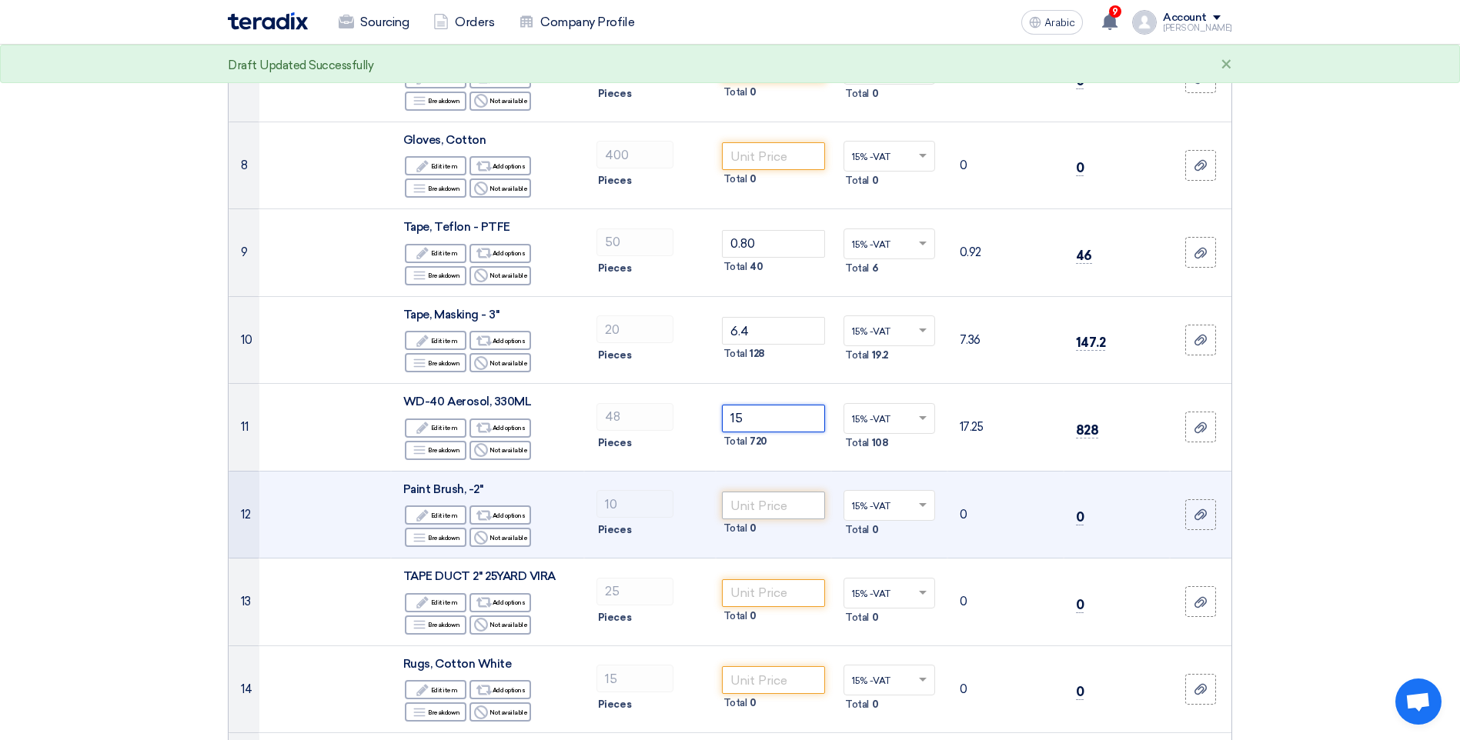
type input "15"
click at [761, 509] on input "number" at bounding box center [774, 506] width 104 height 28
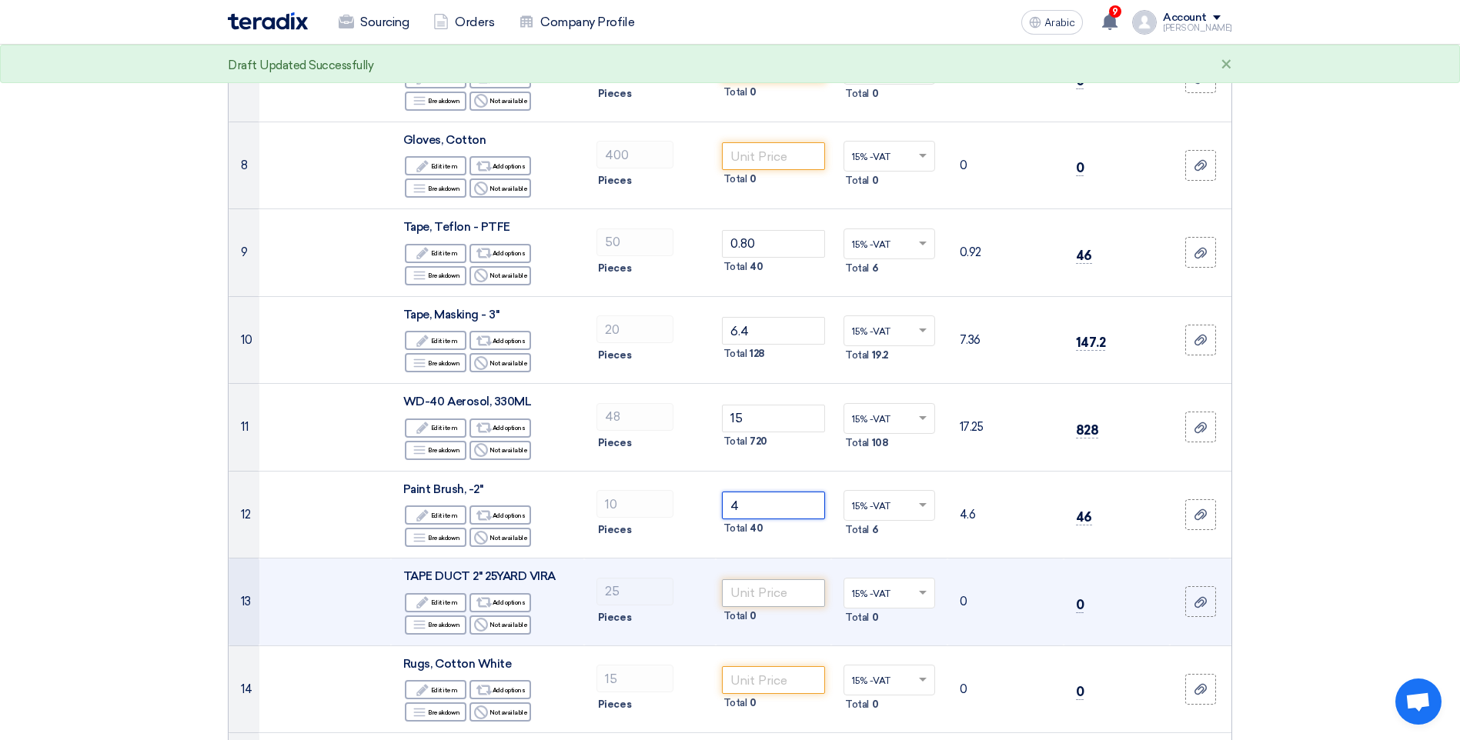
type input "4"
click at [757, 591] on input "number" at bounding box center [774, 593] width 104 height 28
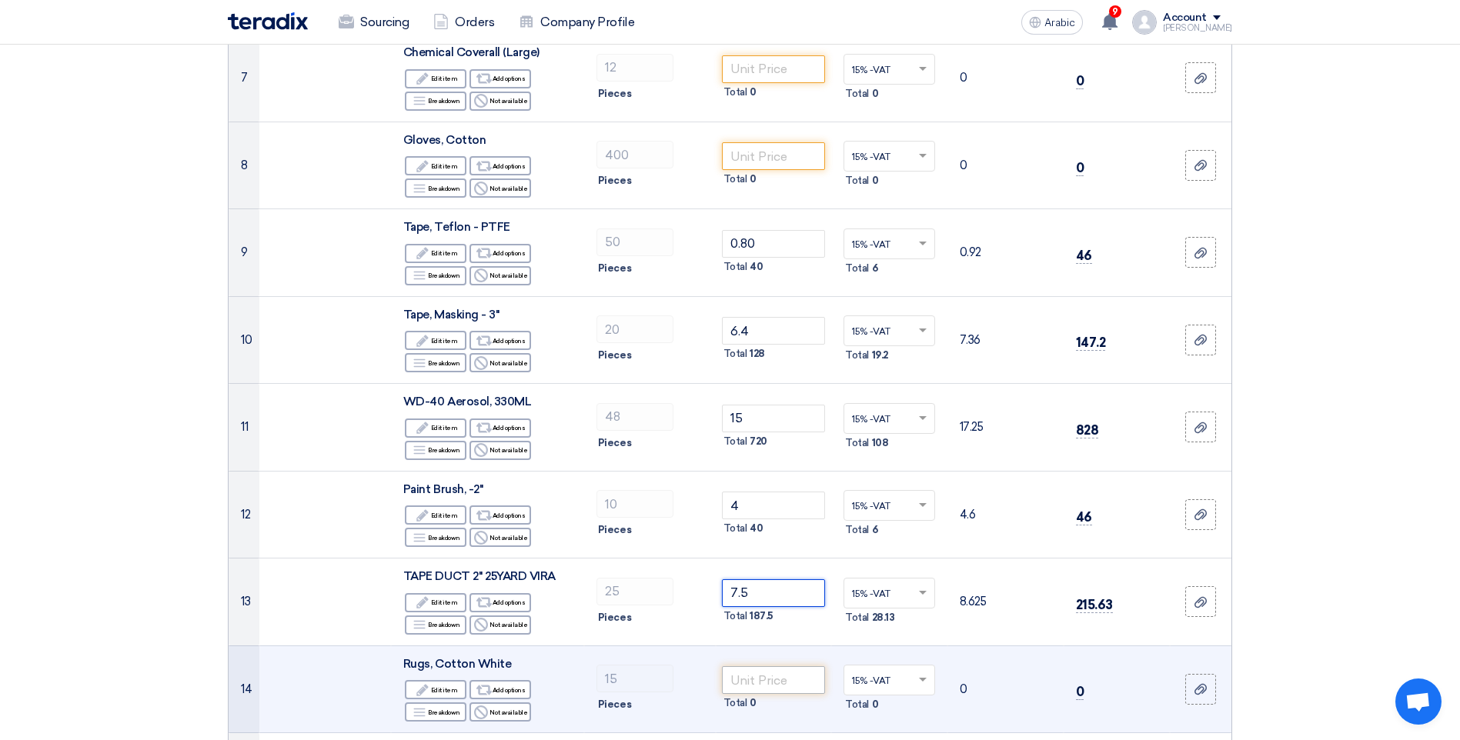
type input "7.5"
click at [766, 683] on input "number" at bounding box center [774, 680] width 104 height 28
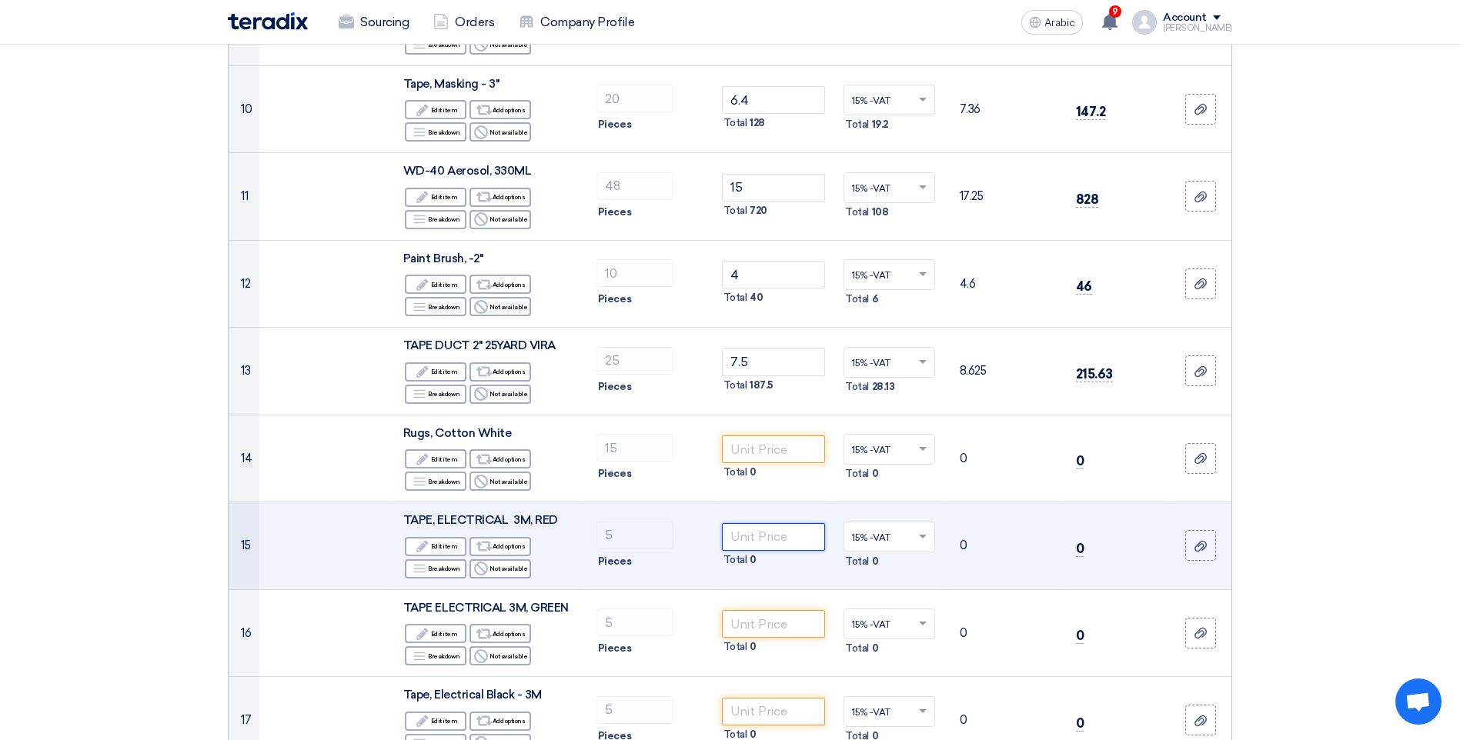
click at [779, 537] on input "number" at bounding box center [774, 537] width 104 height 28
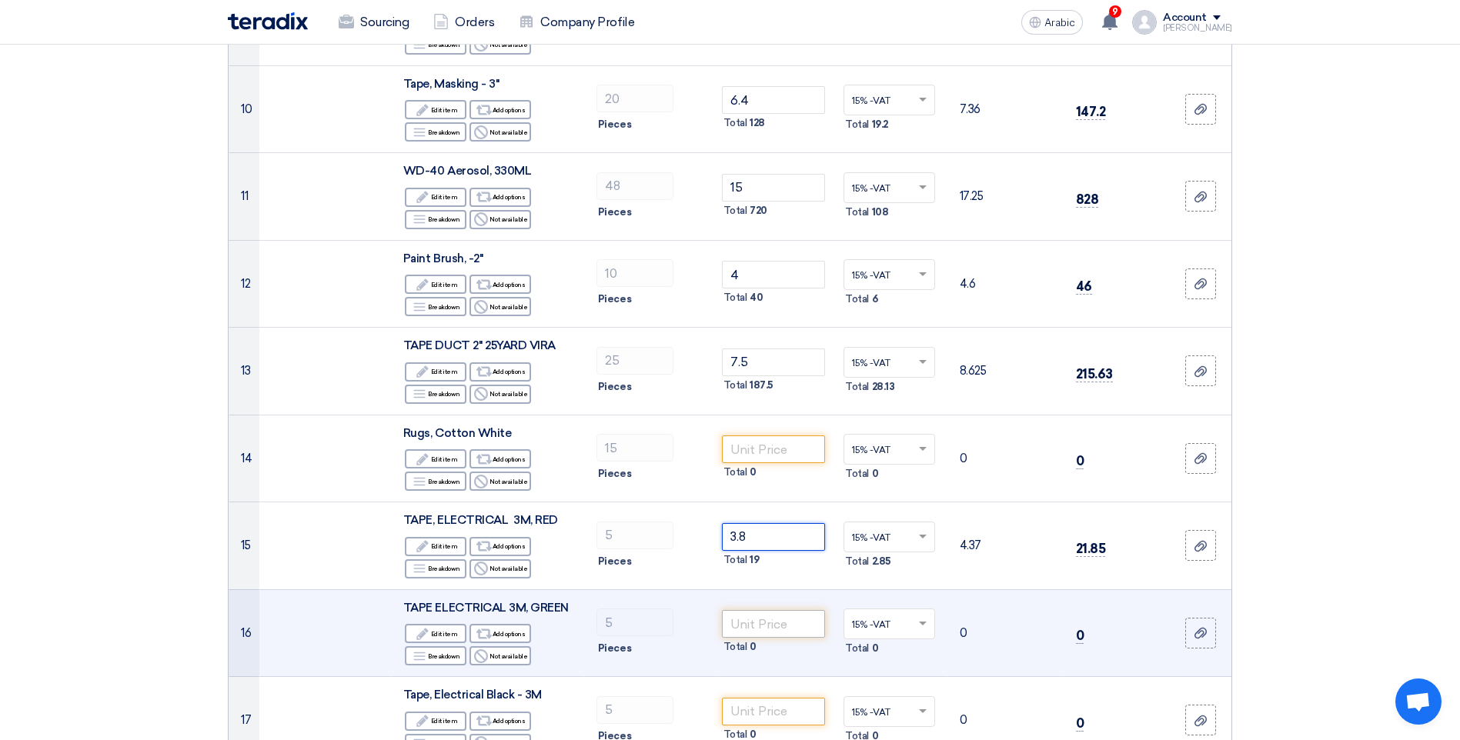
type input "3.8"
click at [776, 628] on input "number" at bounding box center [774, 624] width 104 height 28
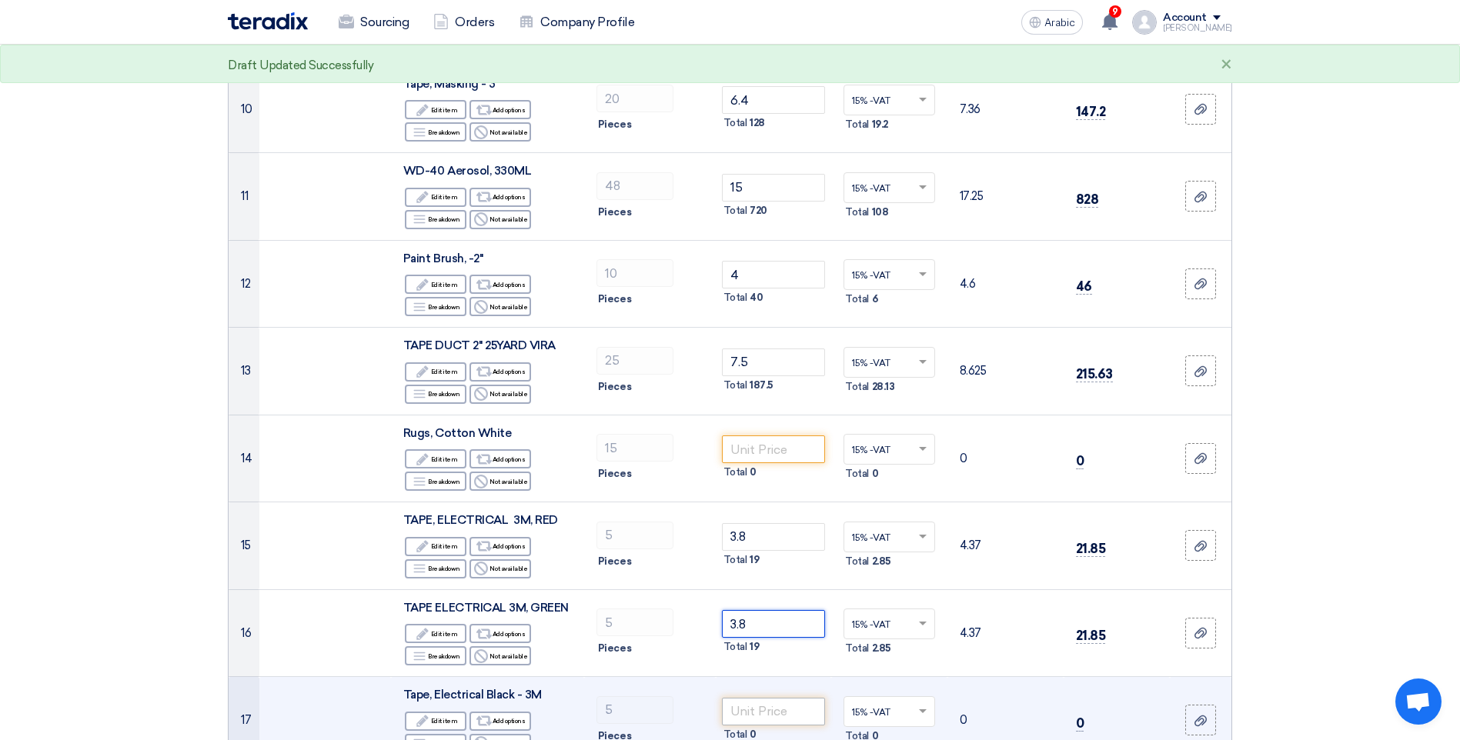
type input "3.8"
click at [766, 706] on input "number" at bounding box center [774, 712] width 104 height 28
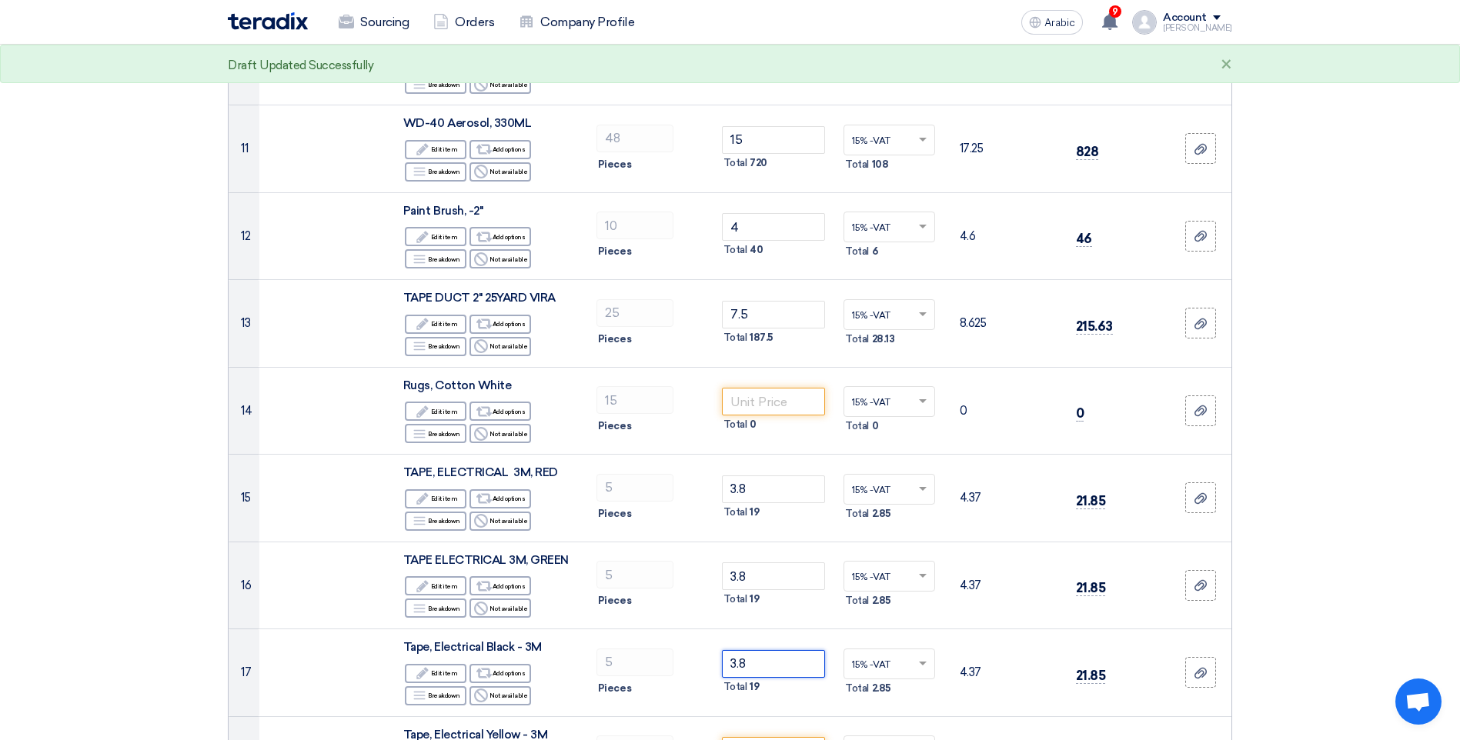
scroll to position [1616, 0]
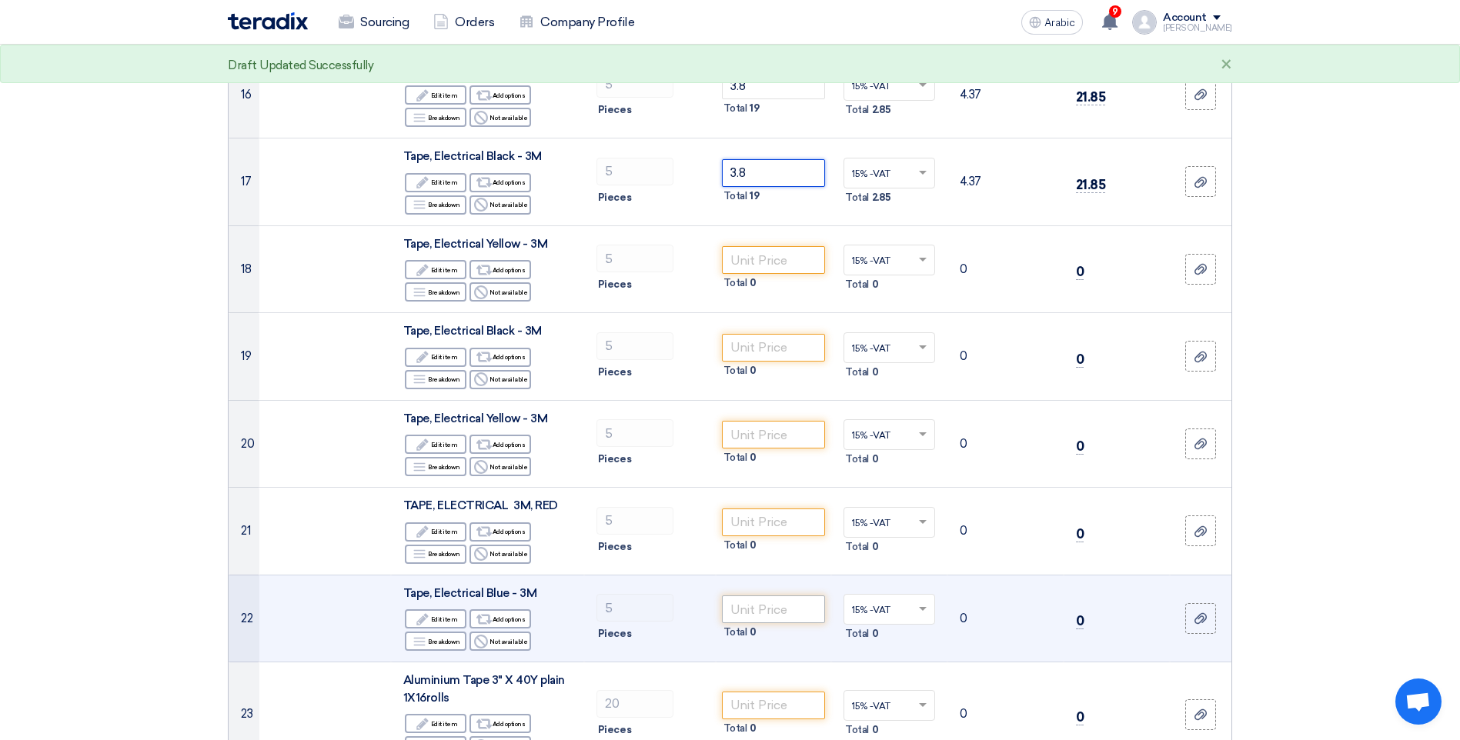
type input "3.8"
click at [767, 611] on input "number" at bounding box center [774, 610] width 104 height 28
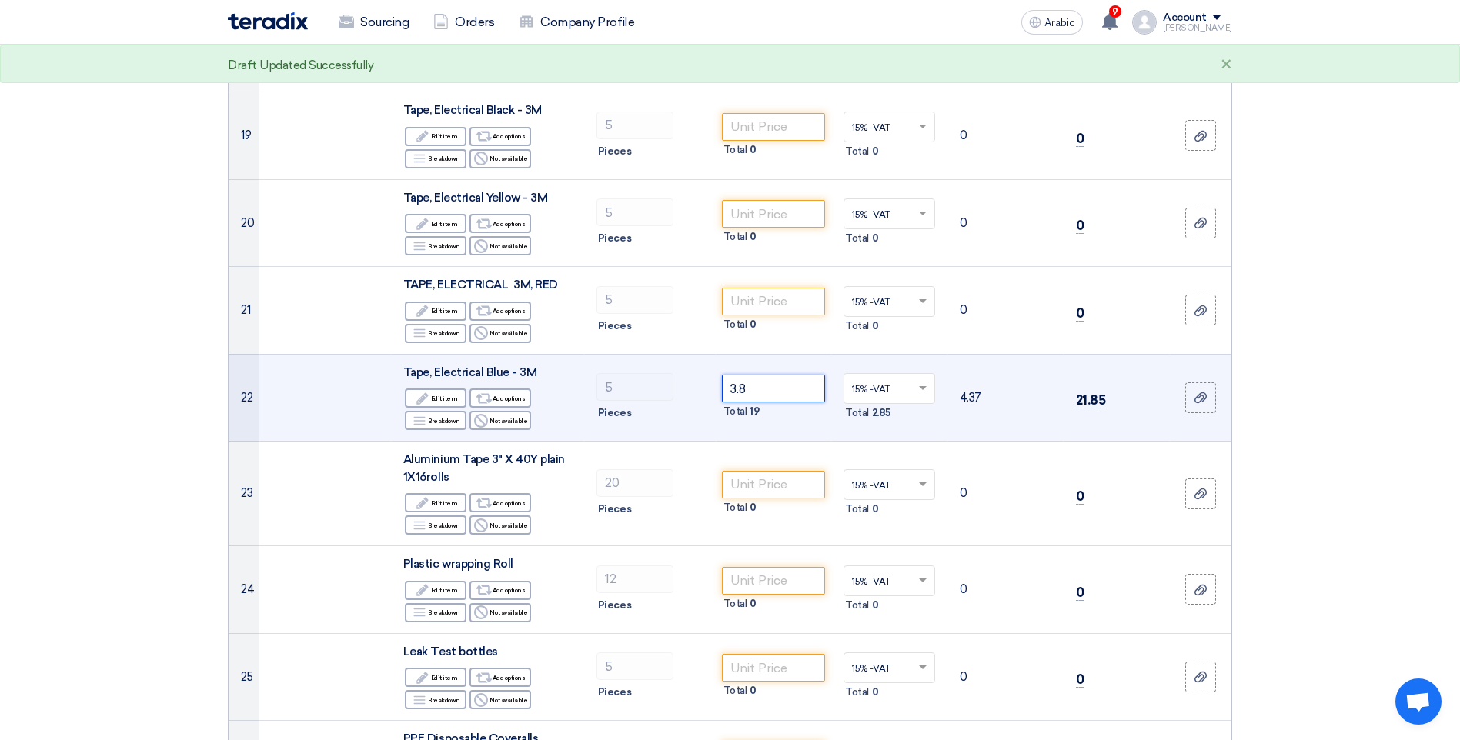
scroll to position [1847, 0]
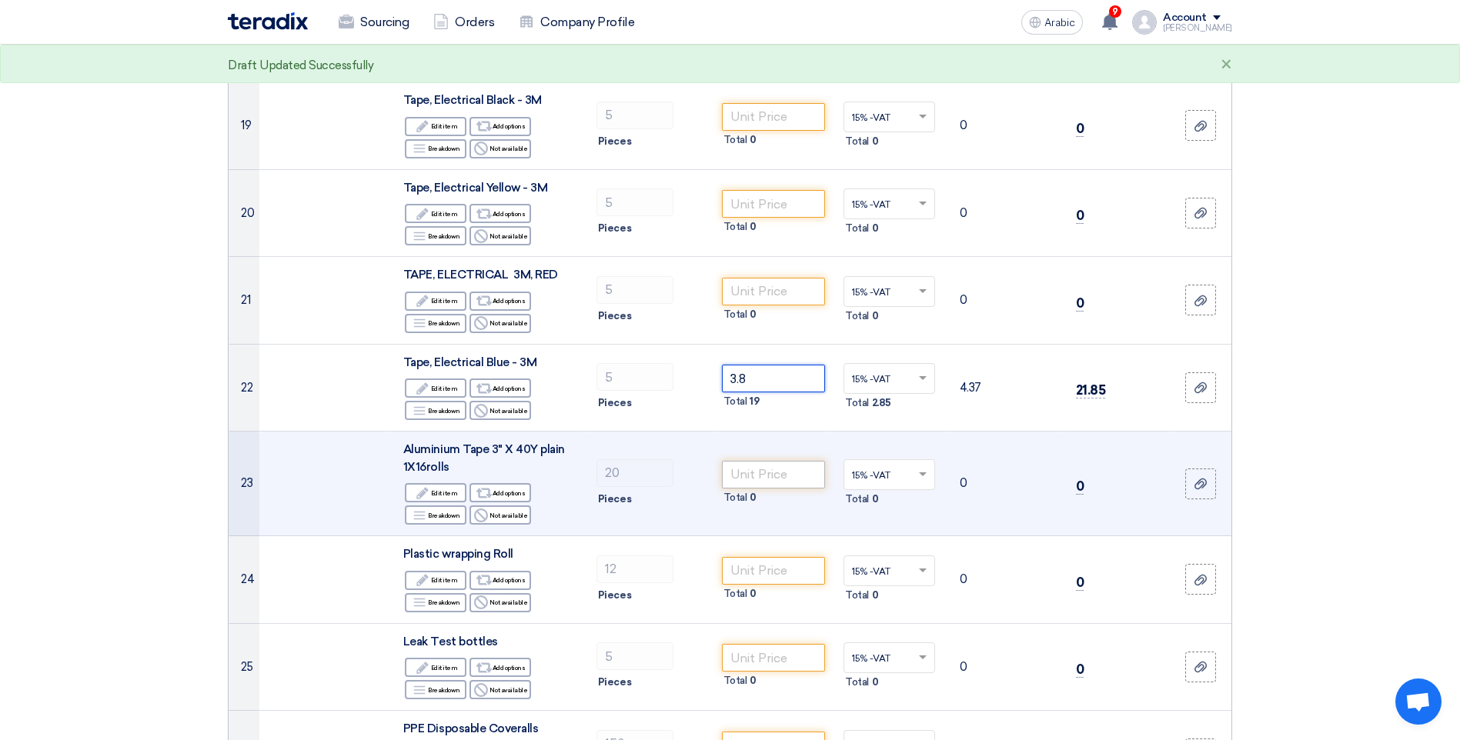
type input "3.8"
click at [764, 476] on input "number" at bounding box center [774, 475] width 104 height 28
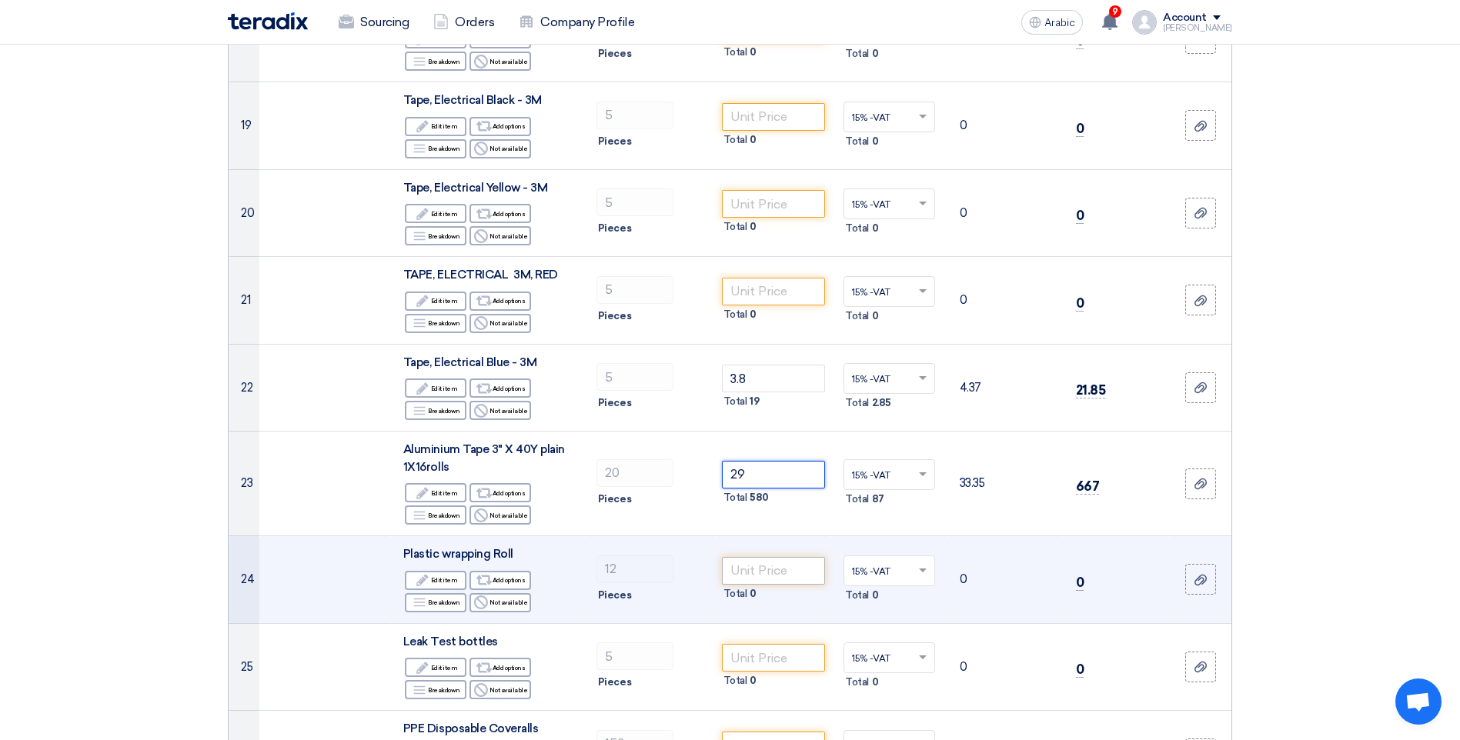
type input "29"
click at [763, 570] on input "number" at bounding box center [774, 571] width 104 height 28
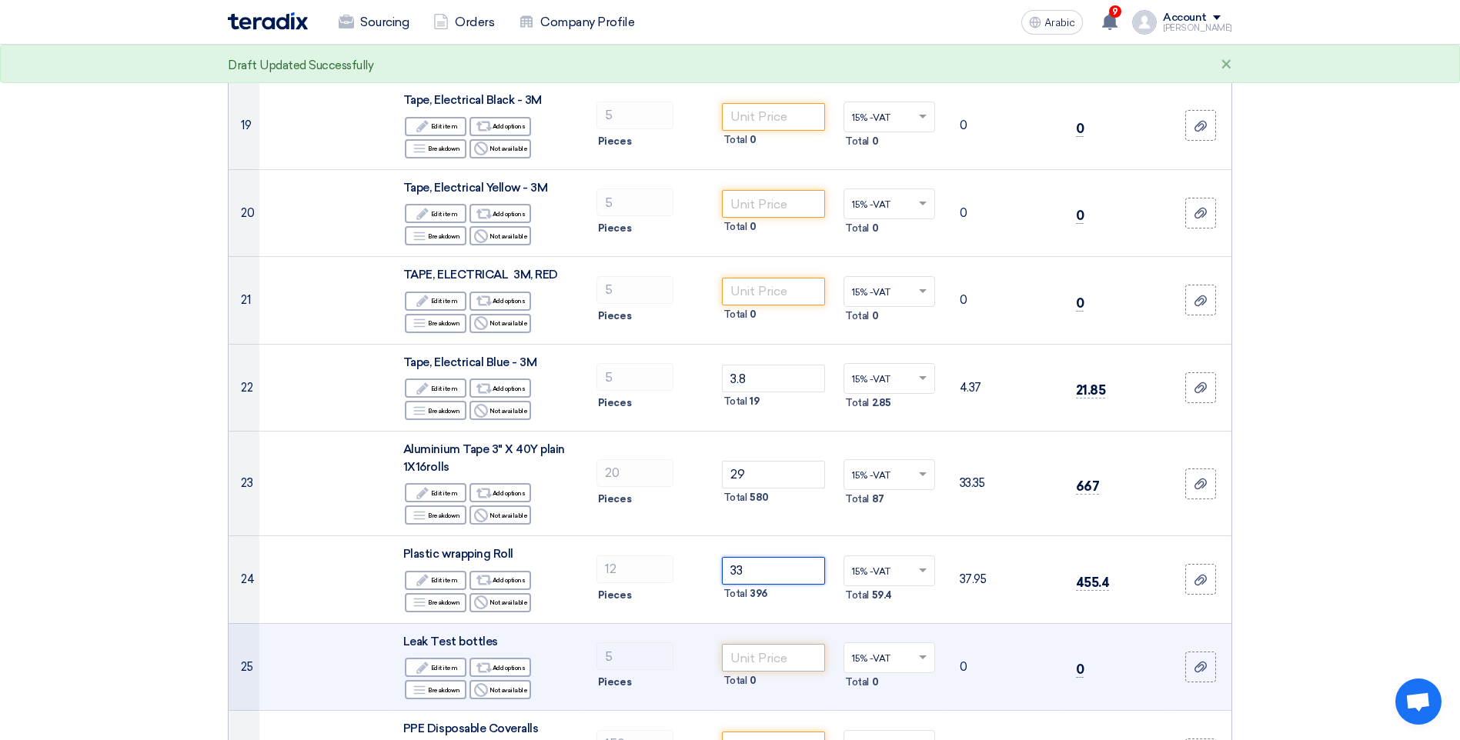
type input "33"
click at [761, 660] on input "number" at bounding box center [774, 658] width 104 height 28
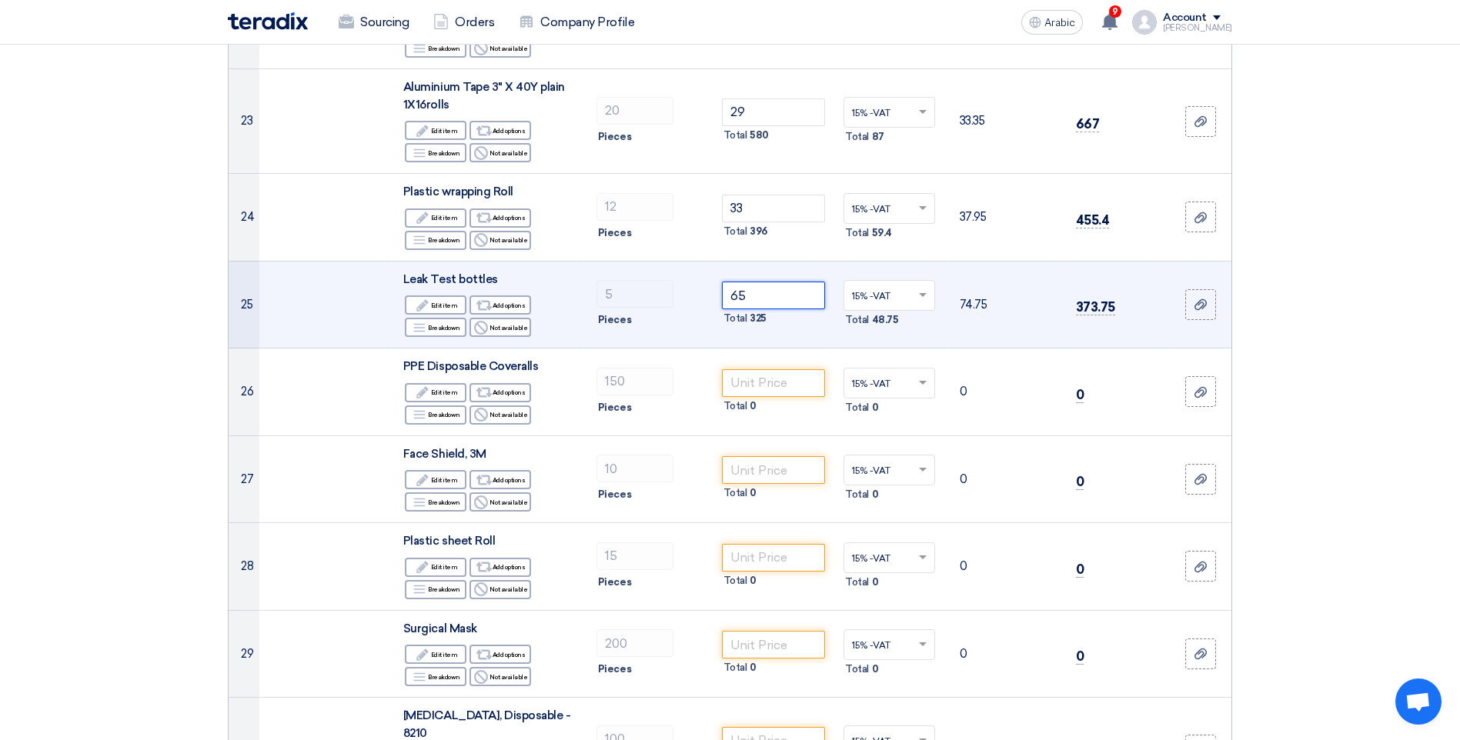
scroll to position [2232, 0]
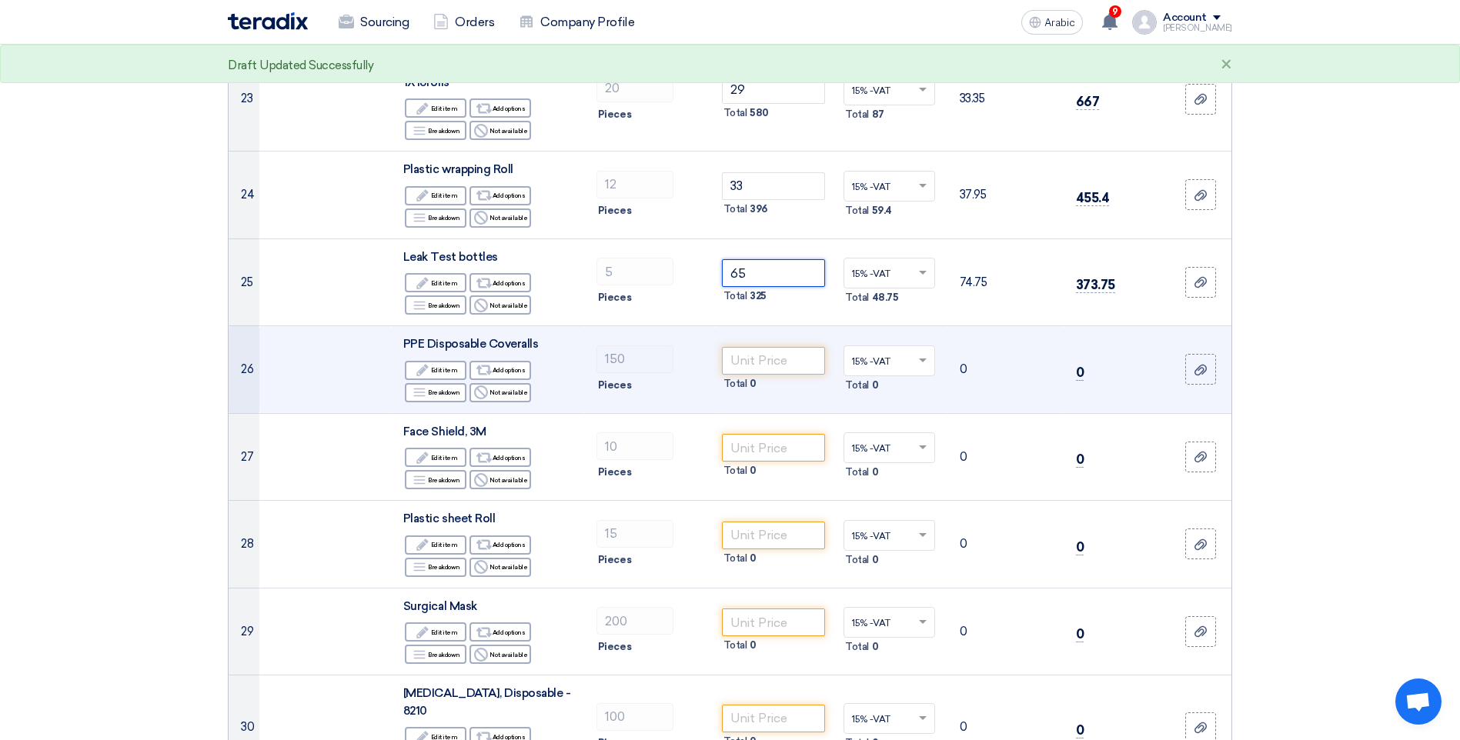
type input "65"
click at [765, 357] on input "number" at bounding box center [774, 361] width 104 height 28
type input "5"
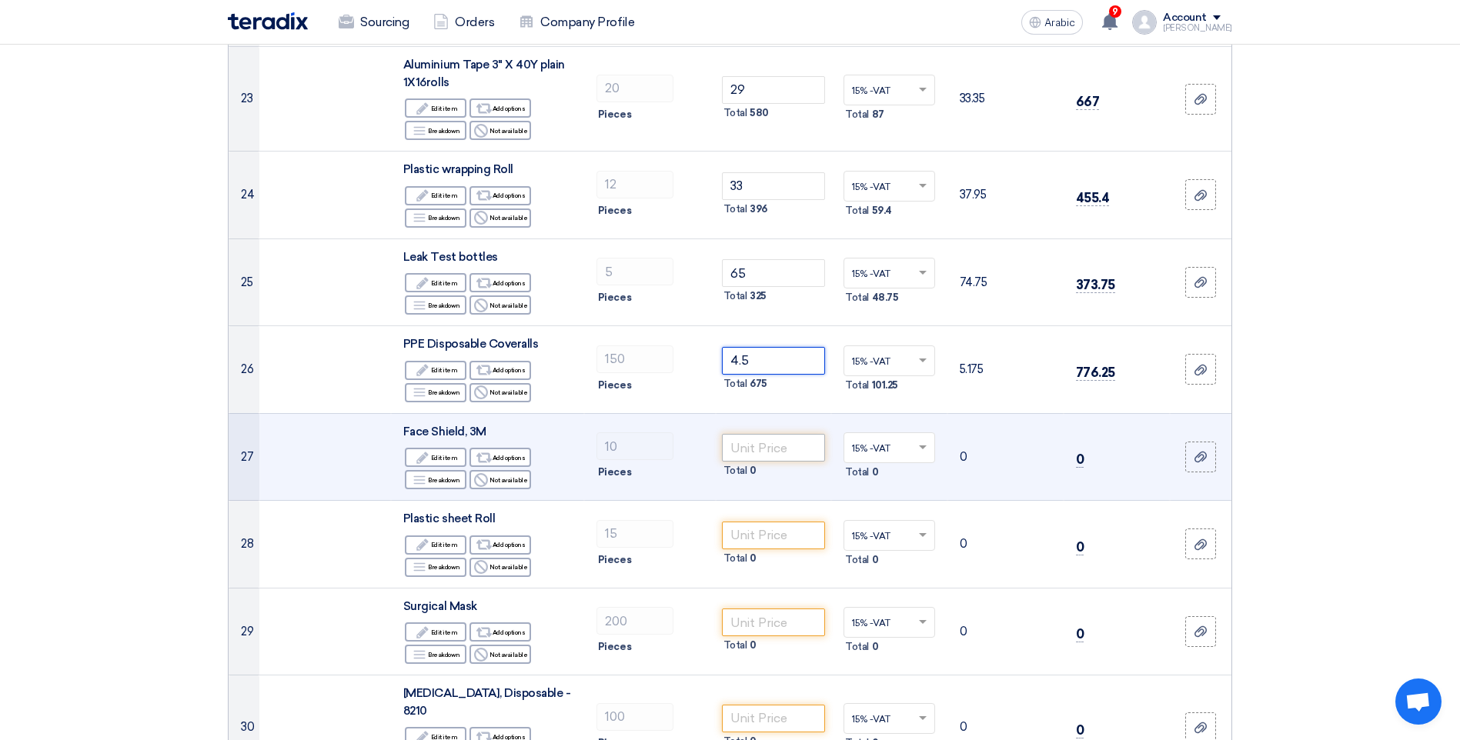
type input "4.5"
click at [751, 452] on input "number" at bounding box center [774, 448] width 104 height 28
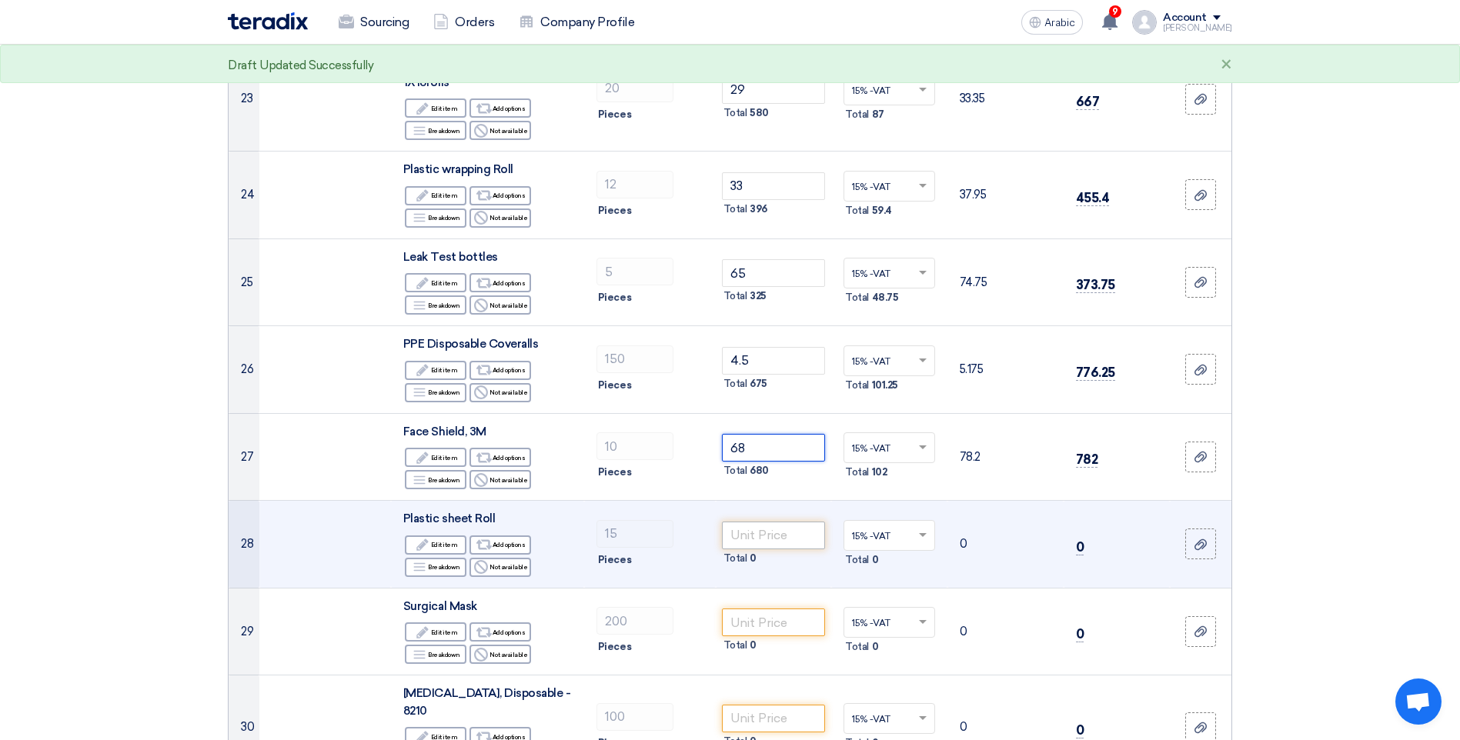
type input "68"
click at [775, 540] on input "number" at bounding box center [774, 536] width 104 height 28
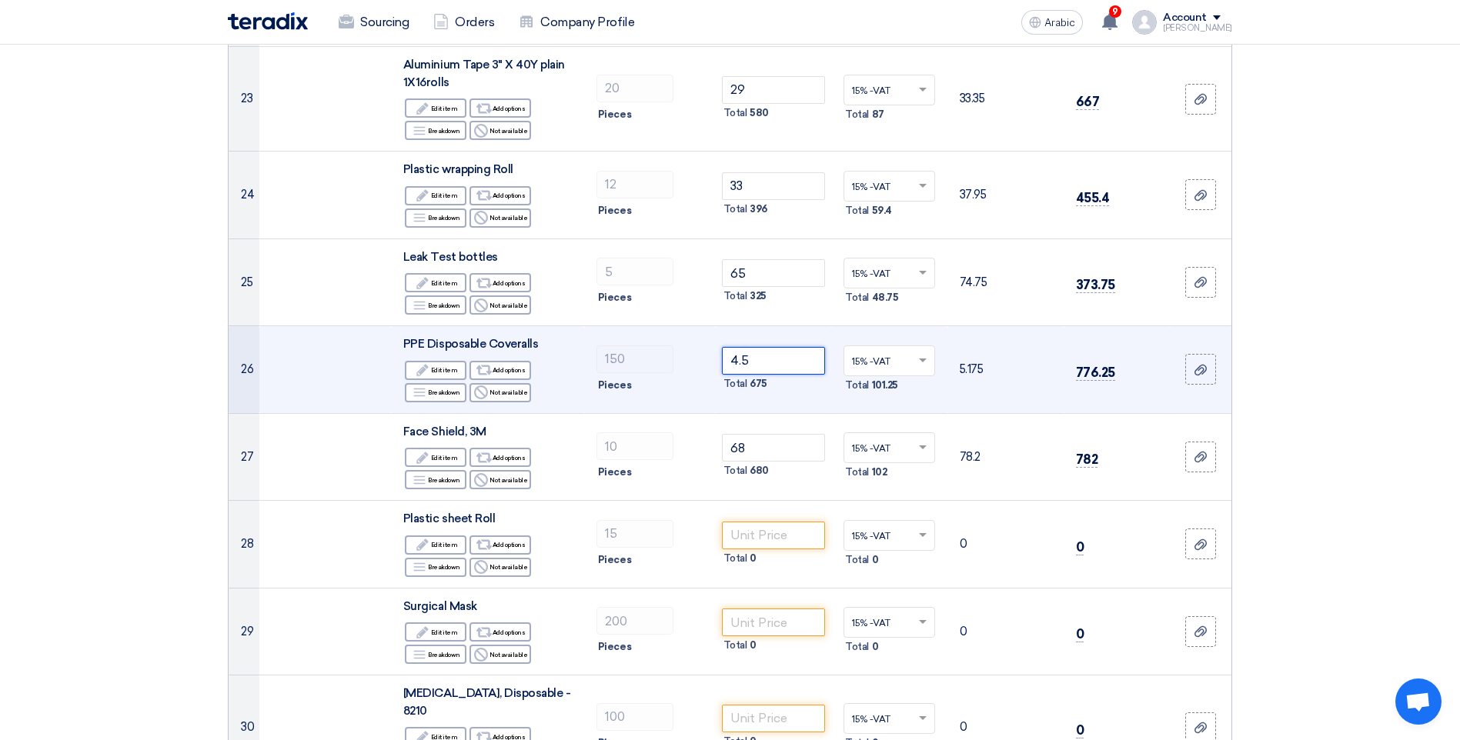
click at [755, 361] on input "4.5" at bounding box center [774, 361] width 104 height 28
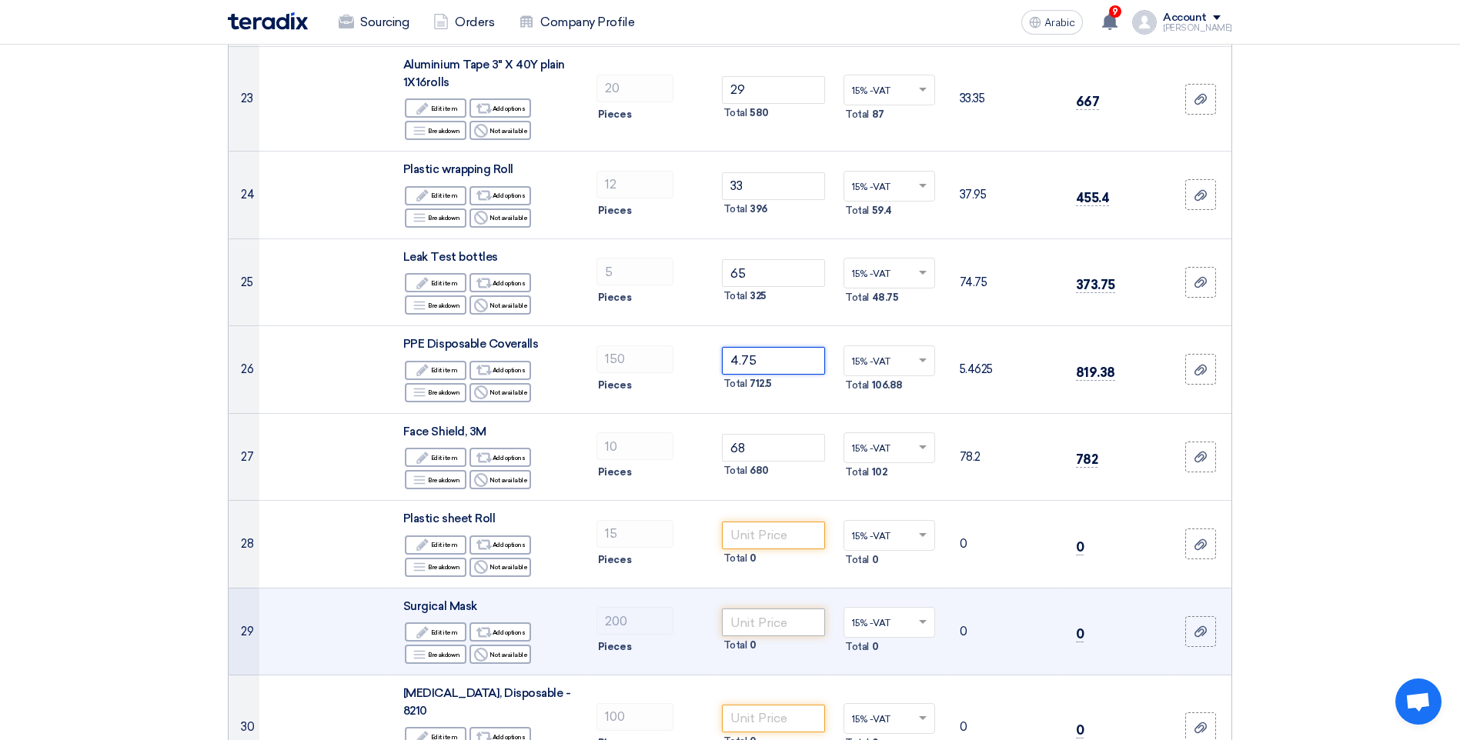
type input "4.75"
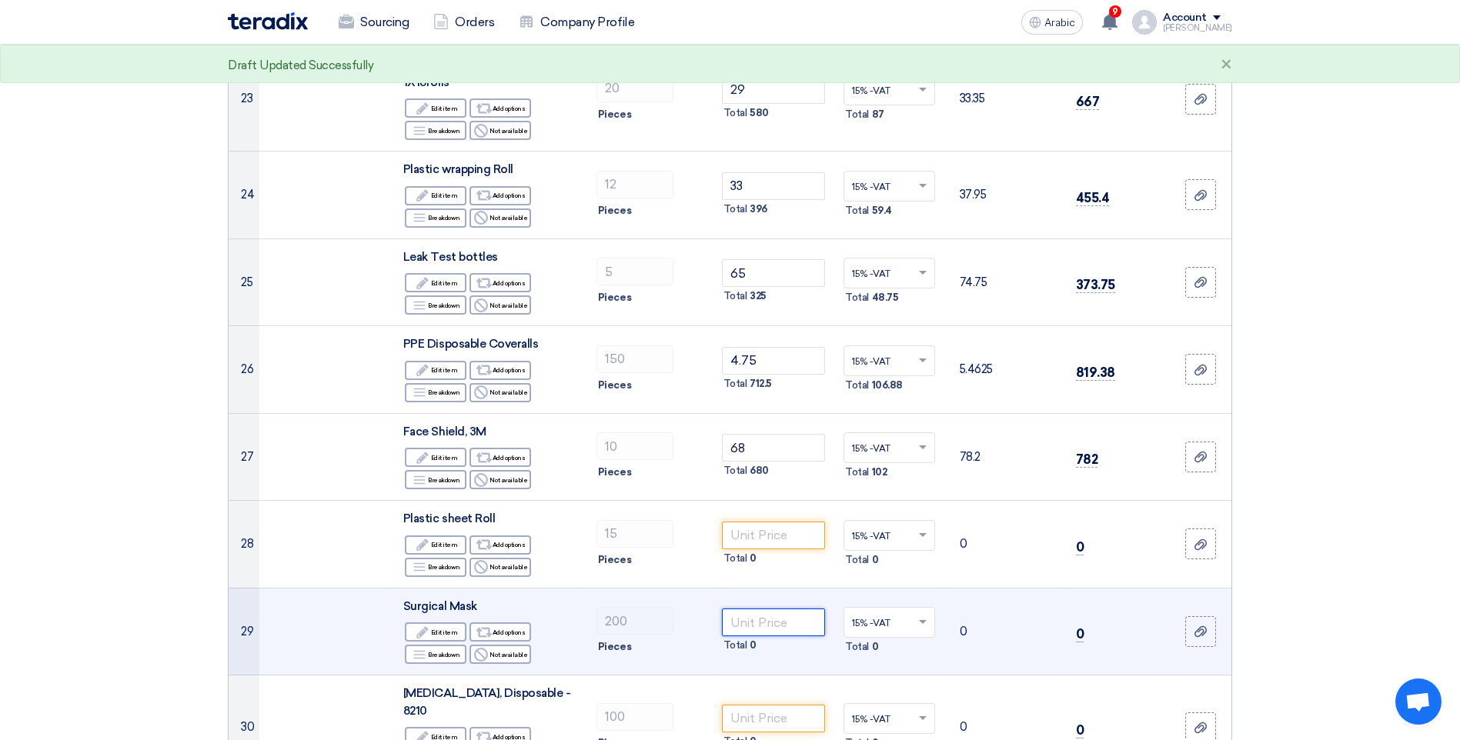
click at [755, 625] on input "number" at bounding box center [774, 623] width 104 height 28
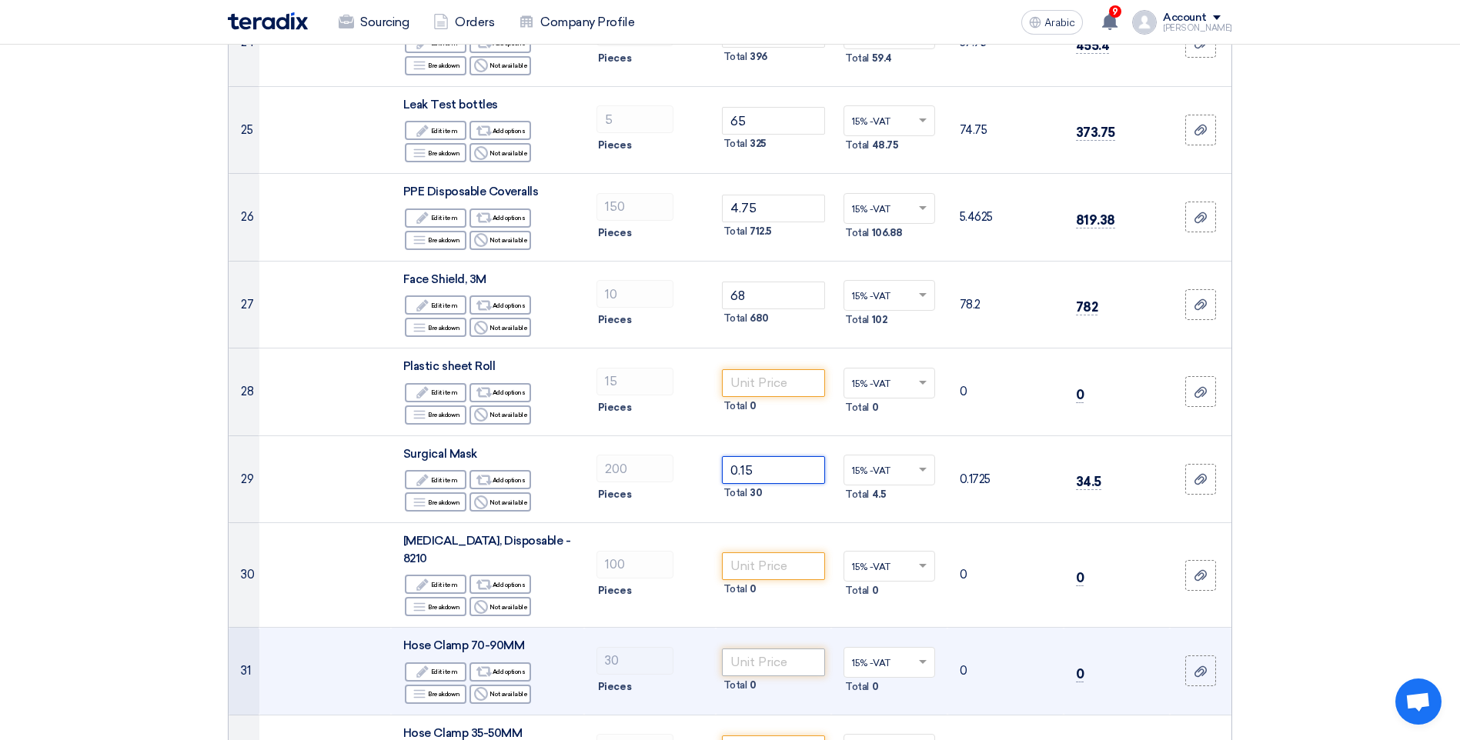
scroll to position [2386, 0]
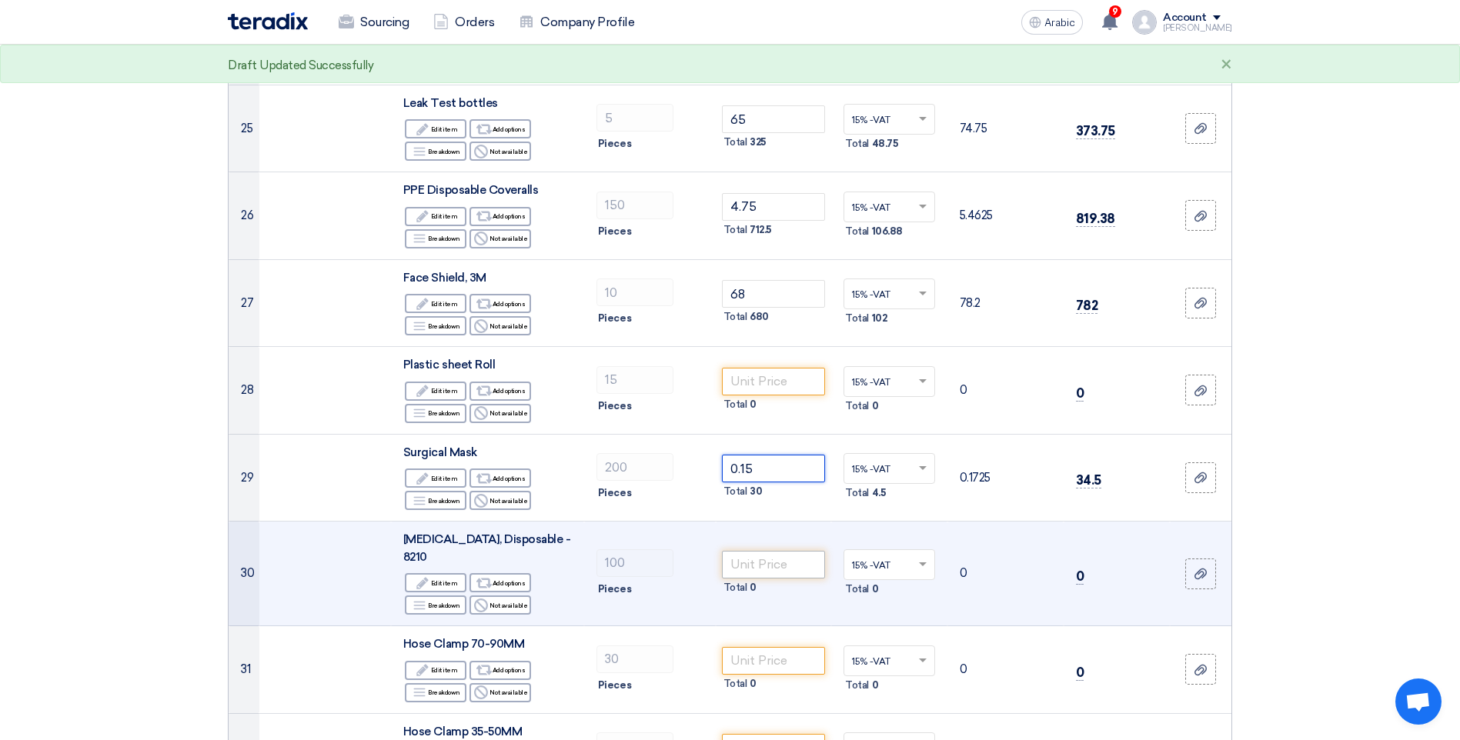
type input "0.15"
click at [765, 556] on input "number" at bounding box center [774, 565] width 104 height 28
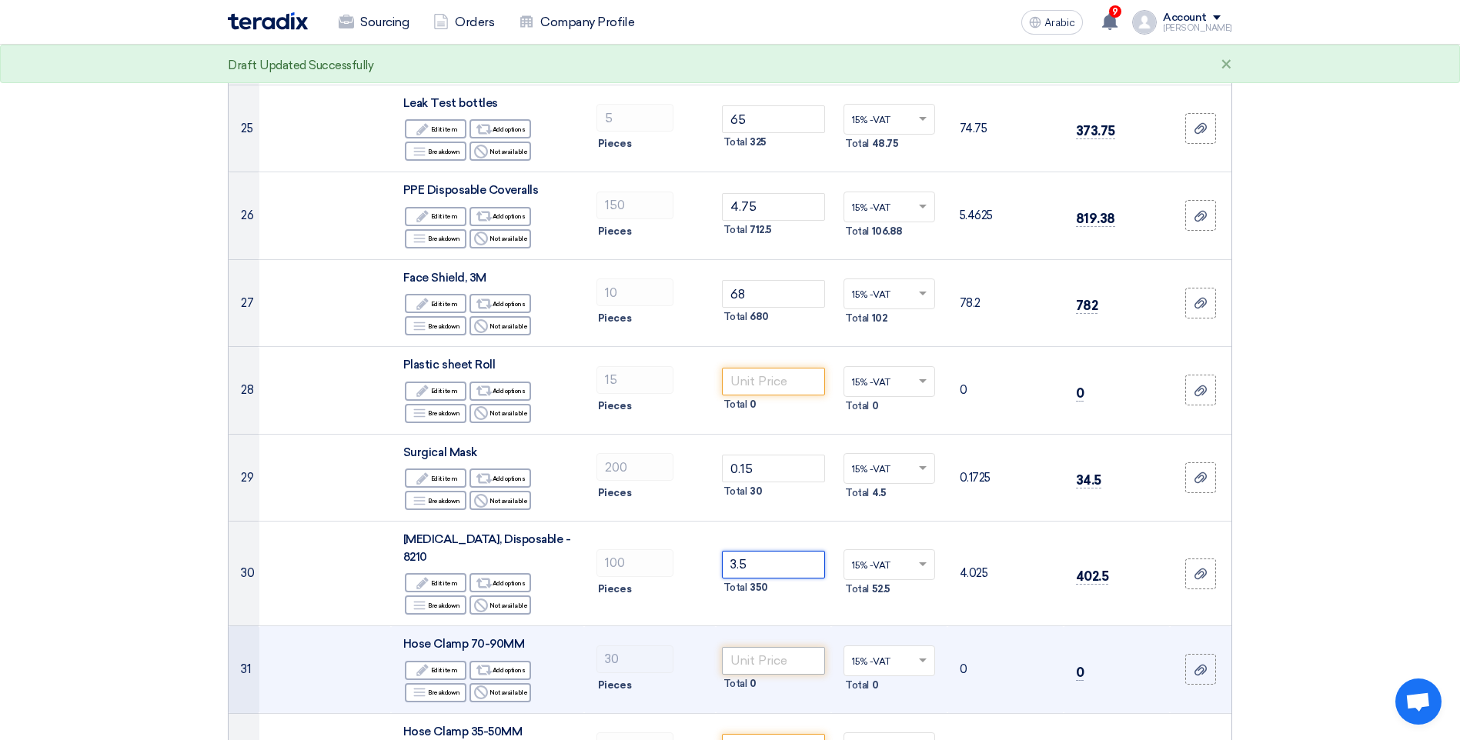
type input "3.5"
click at [770, 647] on input "number" at bounding box center [774, 661] width 104 height 28
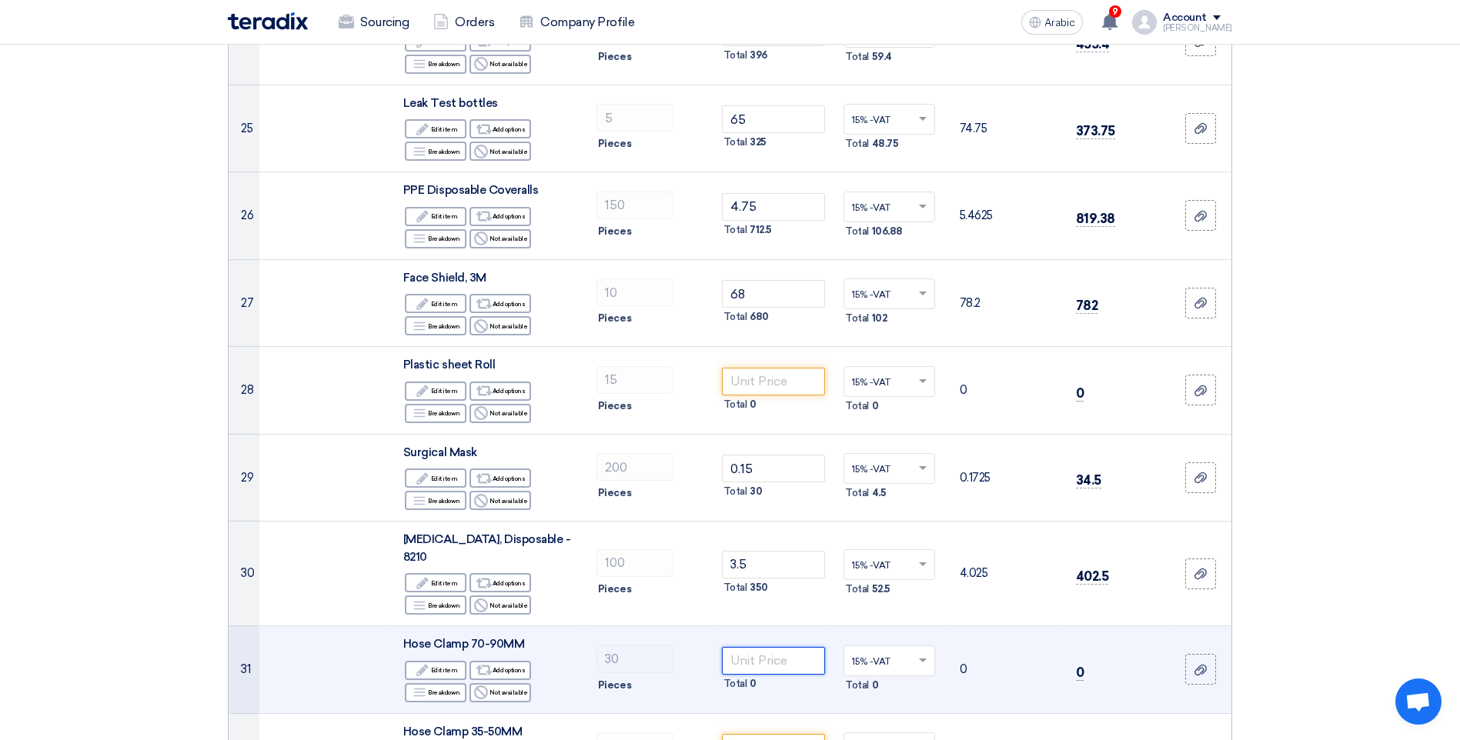
type input "1"
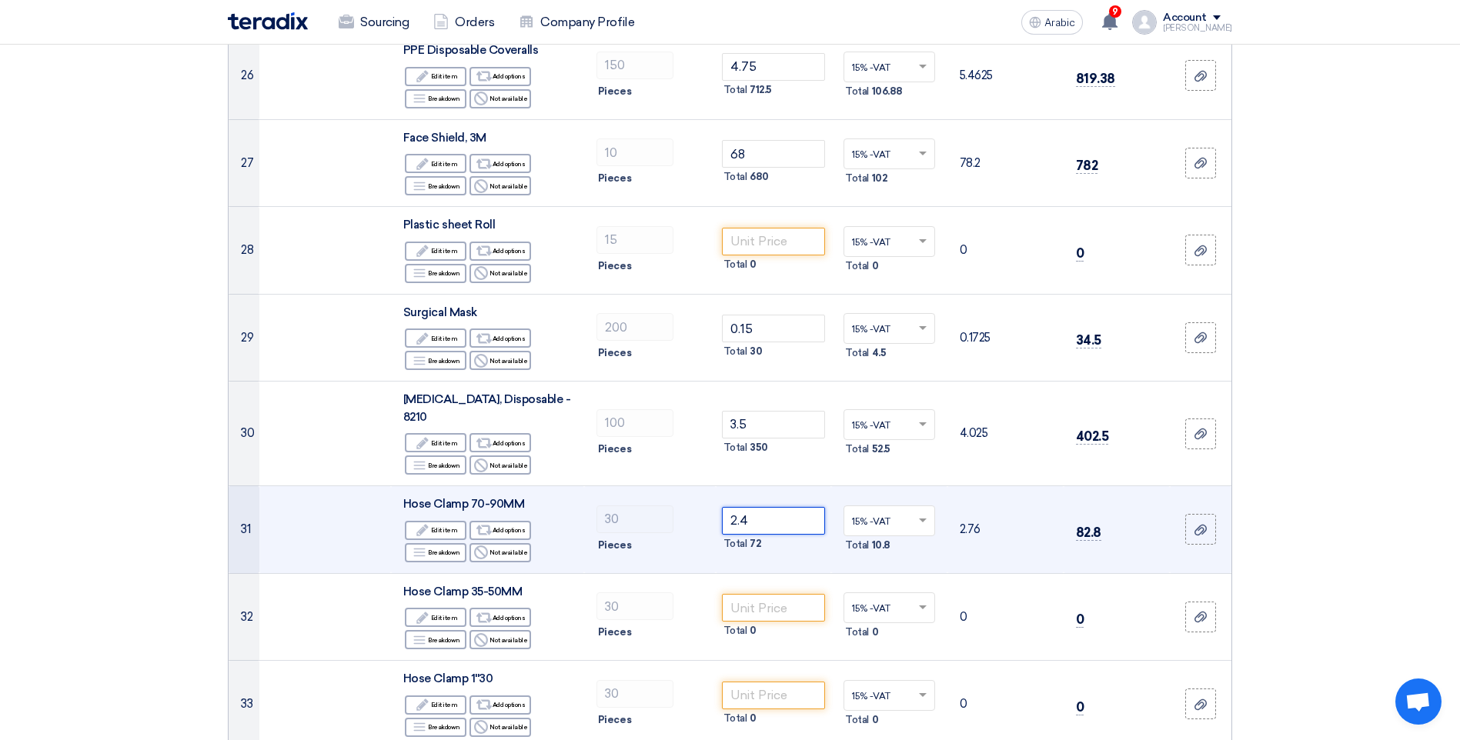
scroll to position [2540, 0]
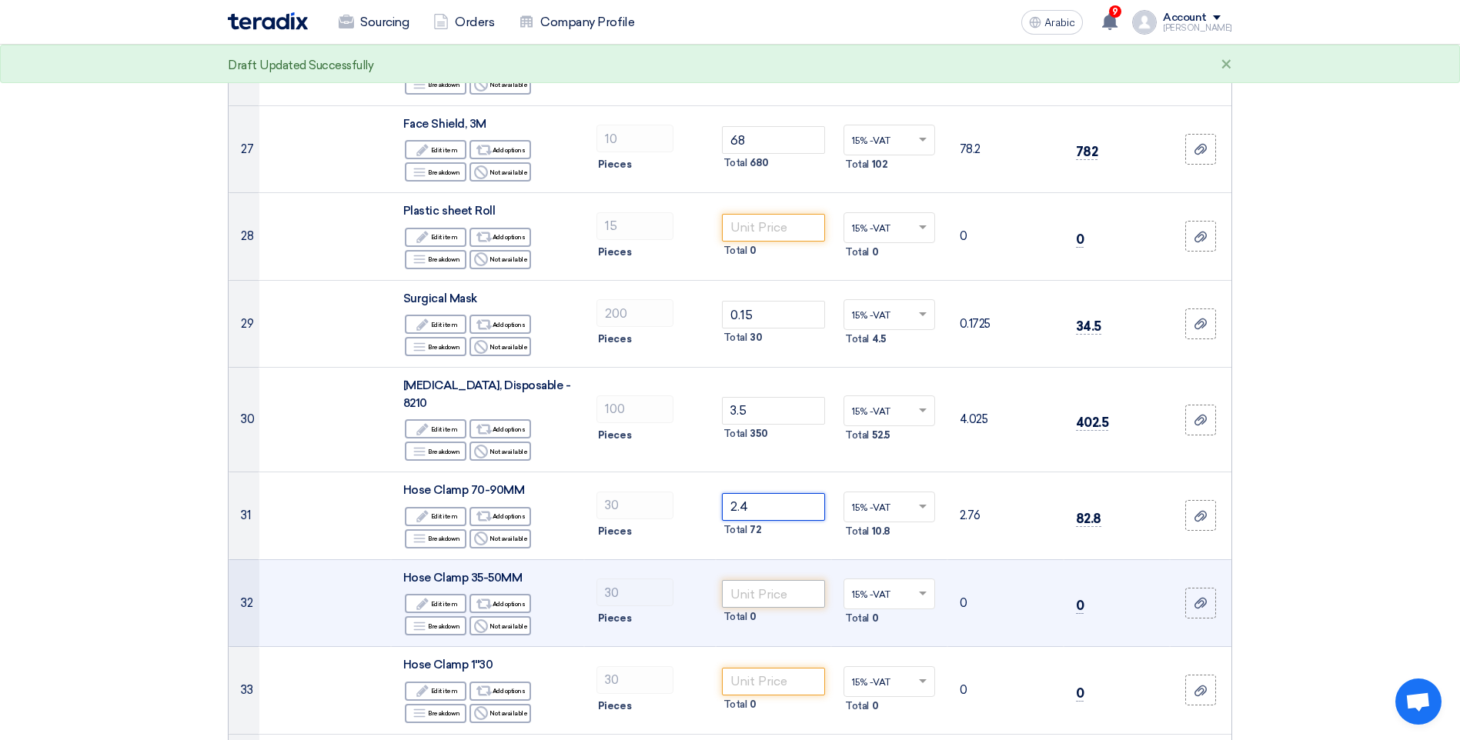
type input "2.4"
click at [782, 580] on input "number" at bounding box center [774, 594] width 104 height 28
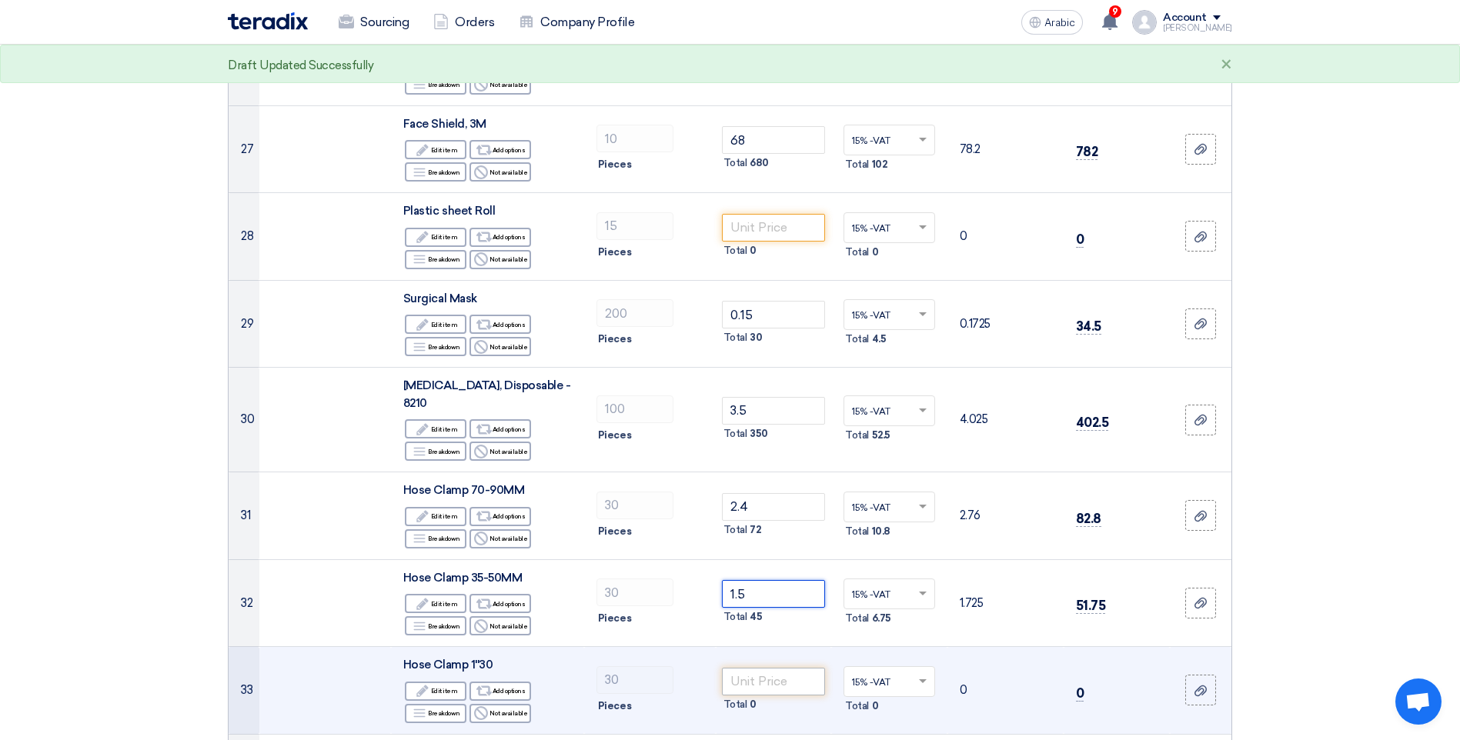
type input "1.5"
click at [776, 670] on input "number" at bounding box center [774, 682] width 104 height 28
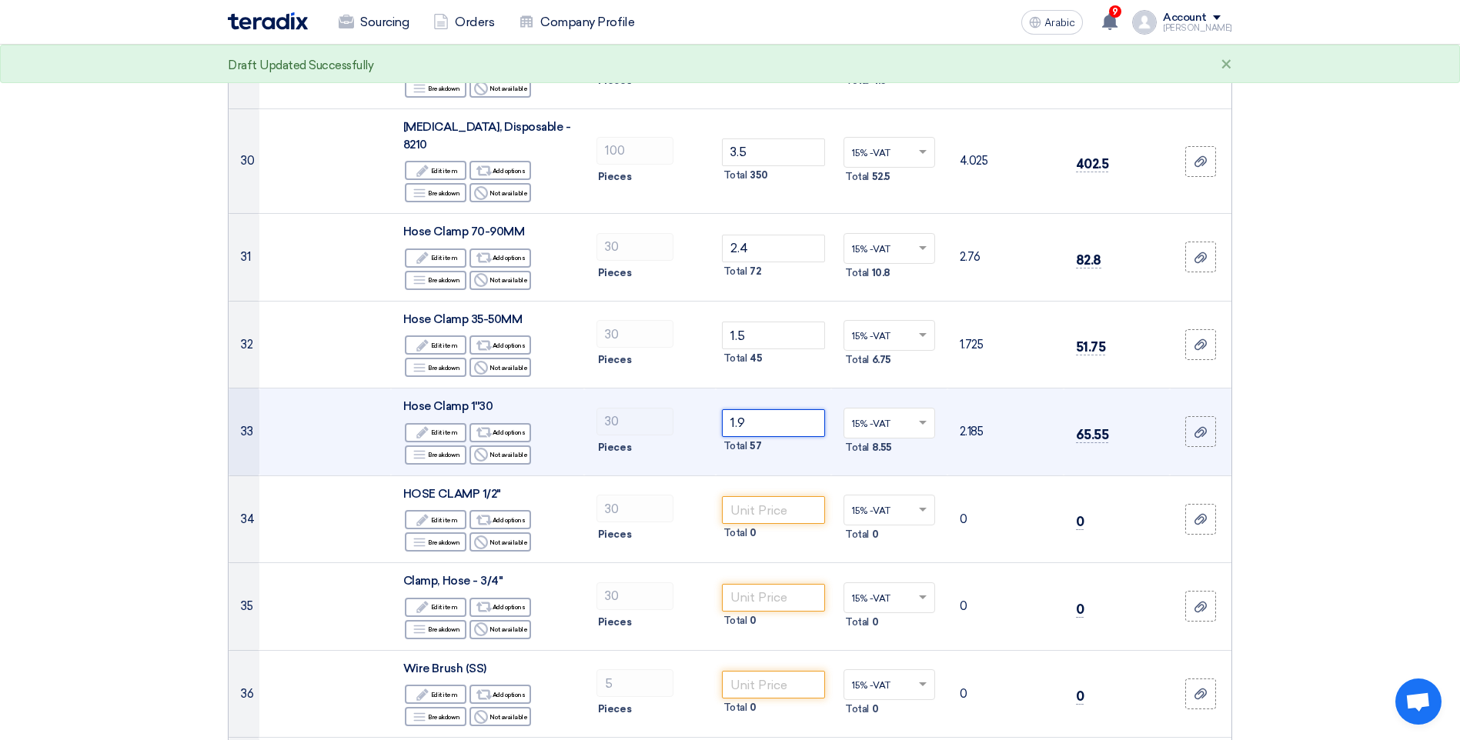
scroll to position [2847, 0]
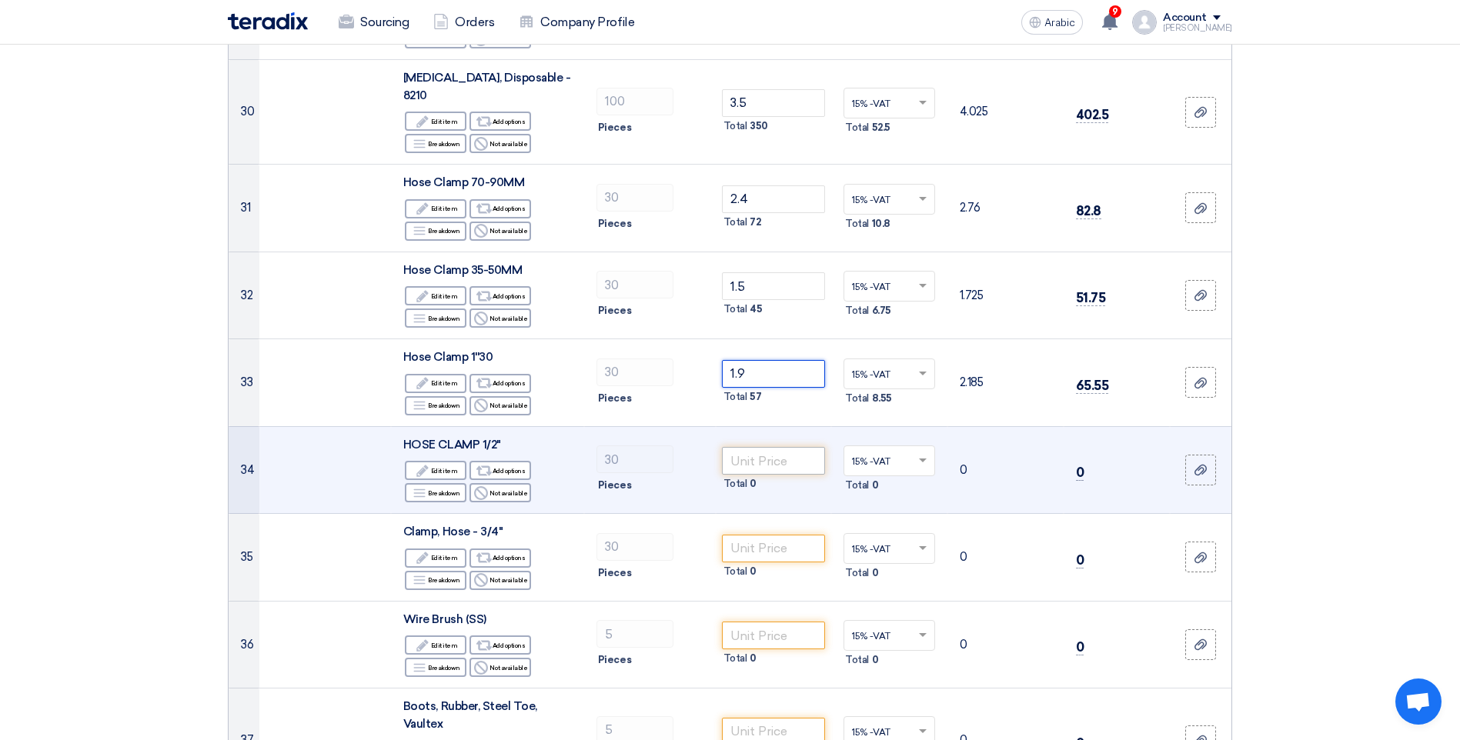
type input "1.9"
click at [769, 447] on input "number" at bounding box center [774, 461] width 104 height 28
type input "1"
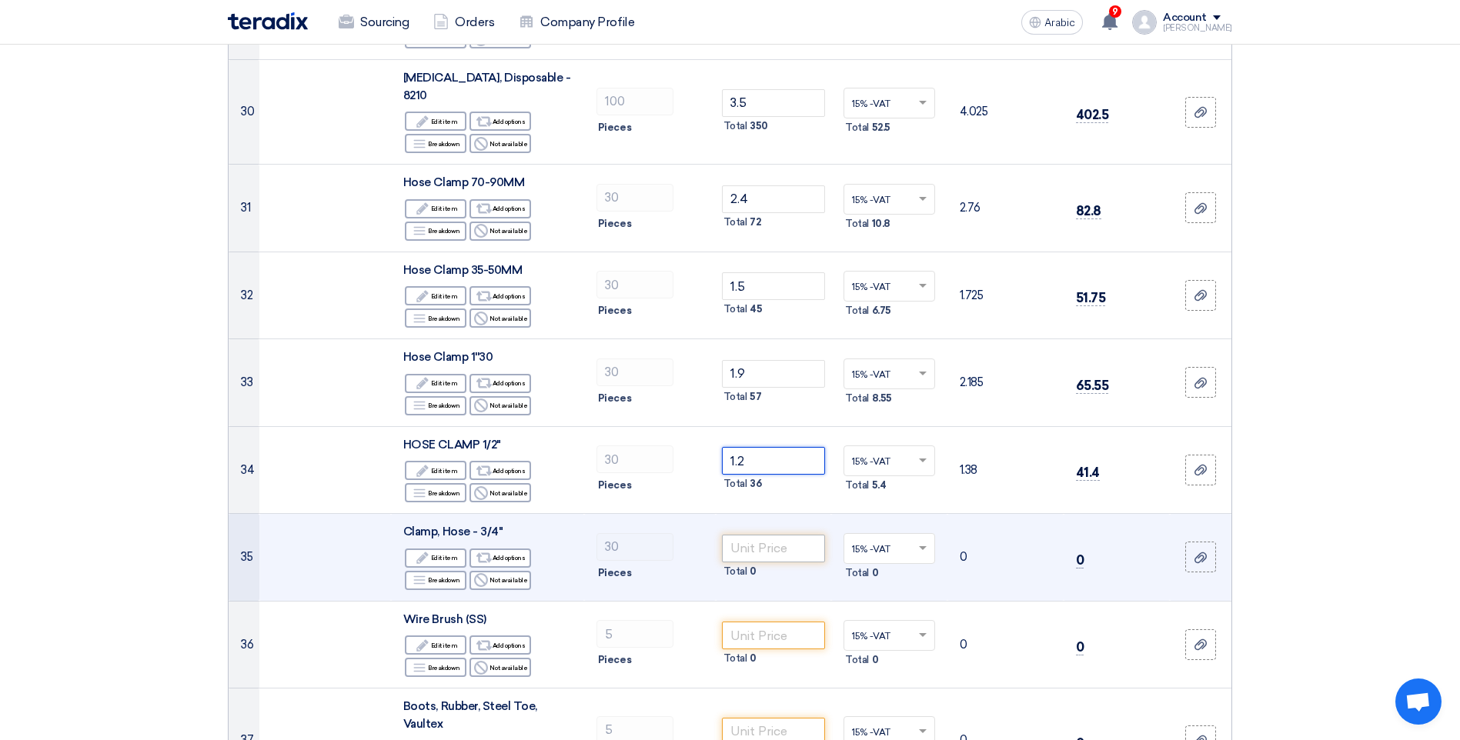
type input "1.2"
click at [754, 537] on input "number" at bounding box center [774, 549] width 104 height 28
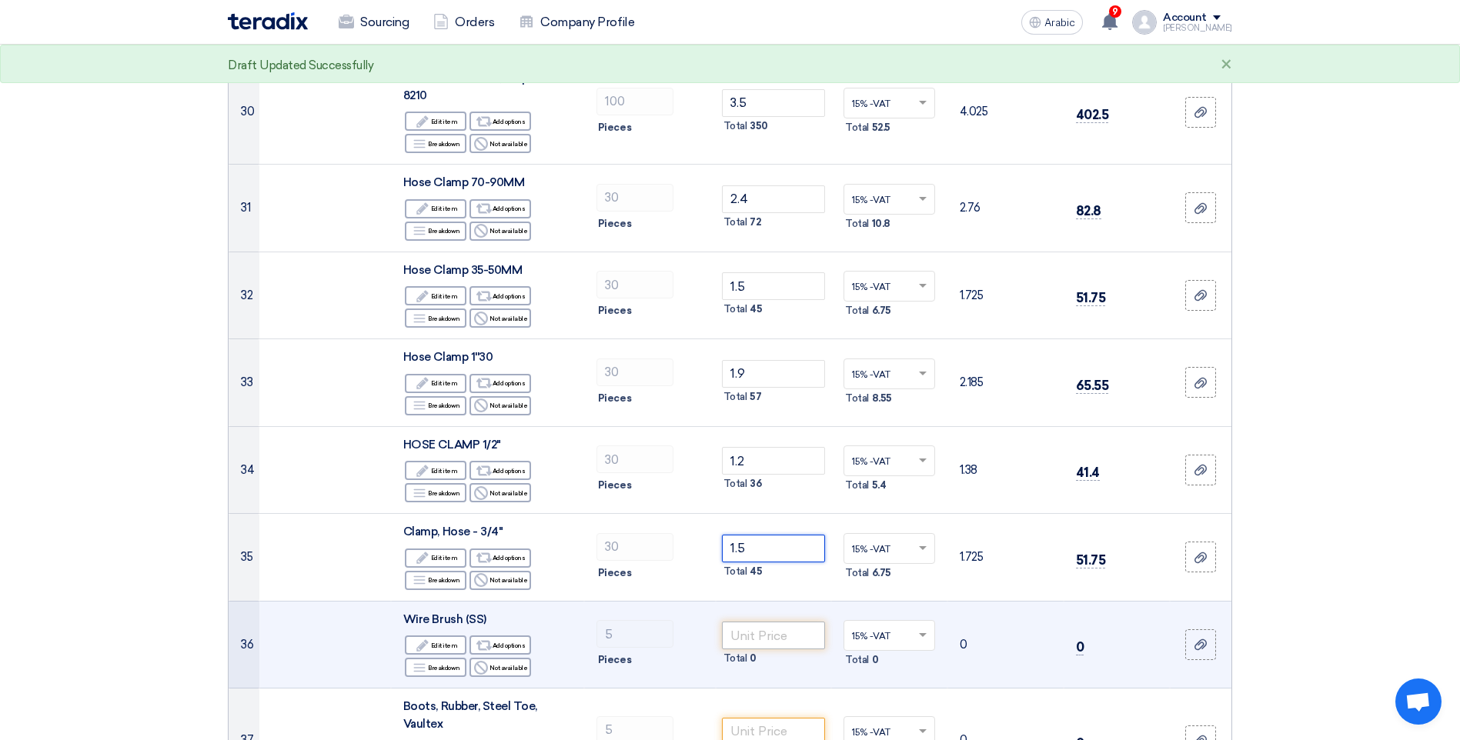
type input "1.5"
click at [759, 622] on input "number" at bounding box center [774, 636] width 104 height 28
type input "14"
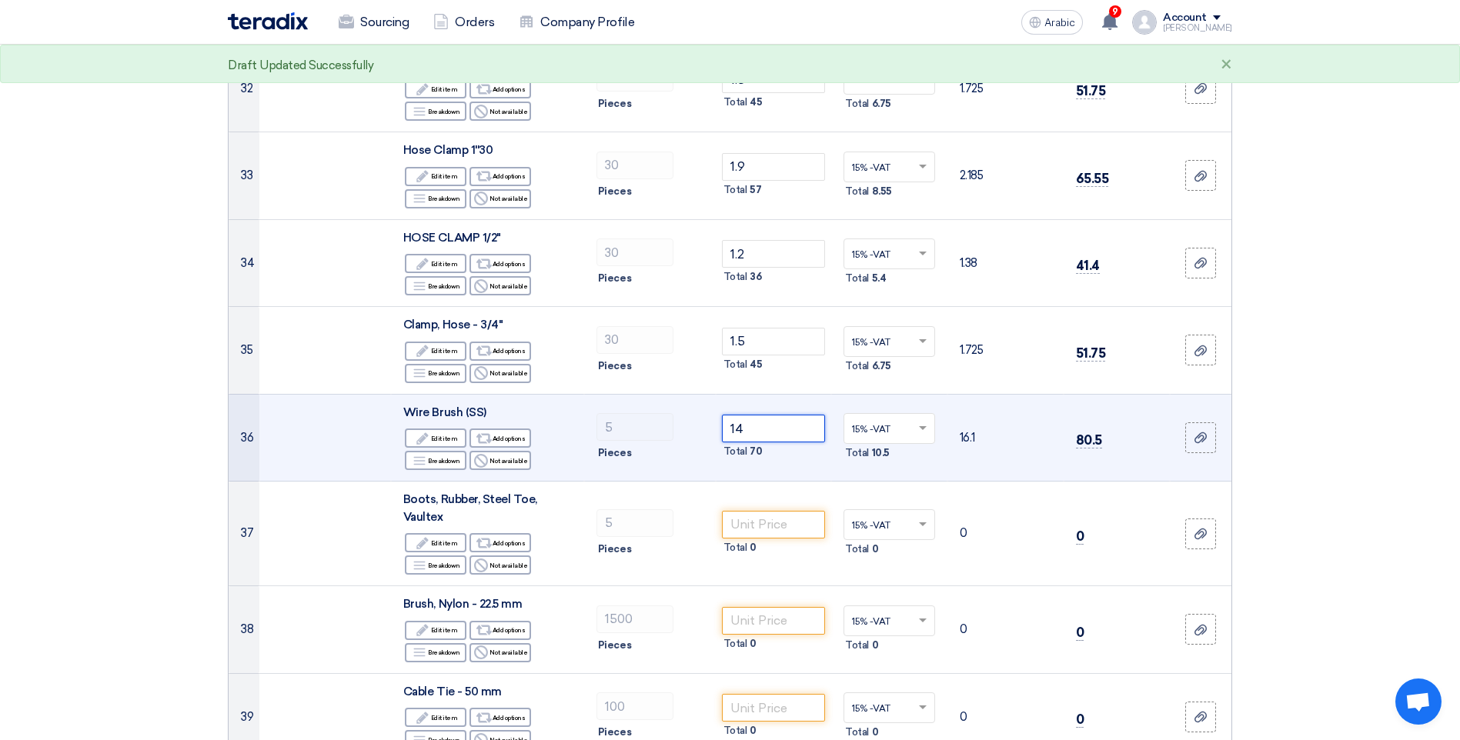
scroll to position [3078, 0]
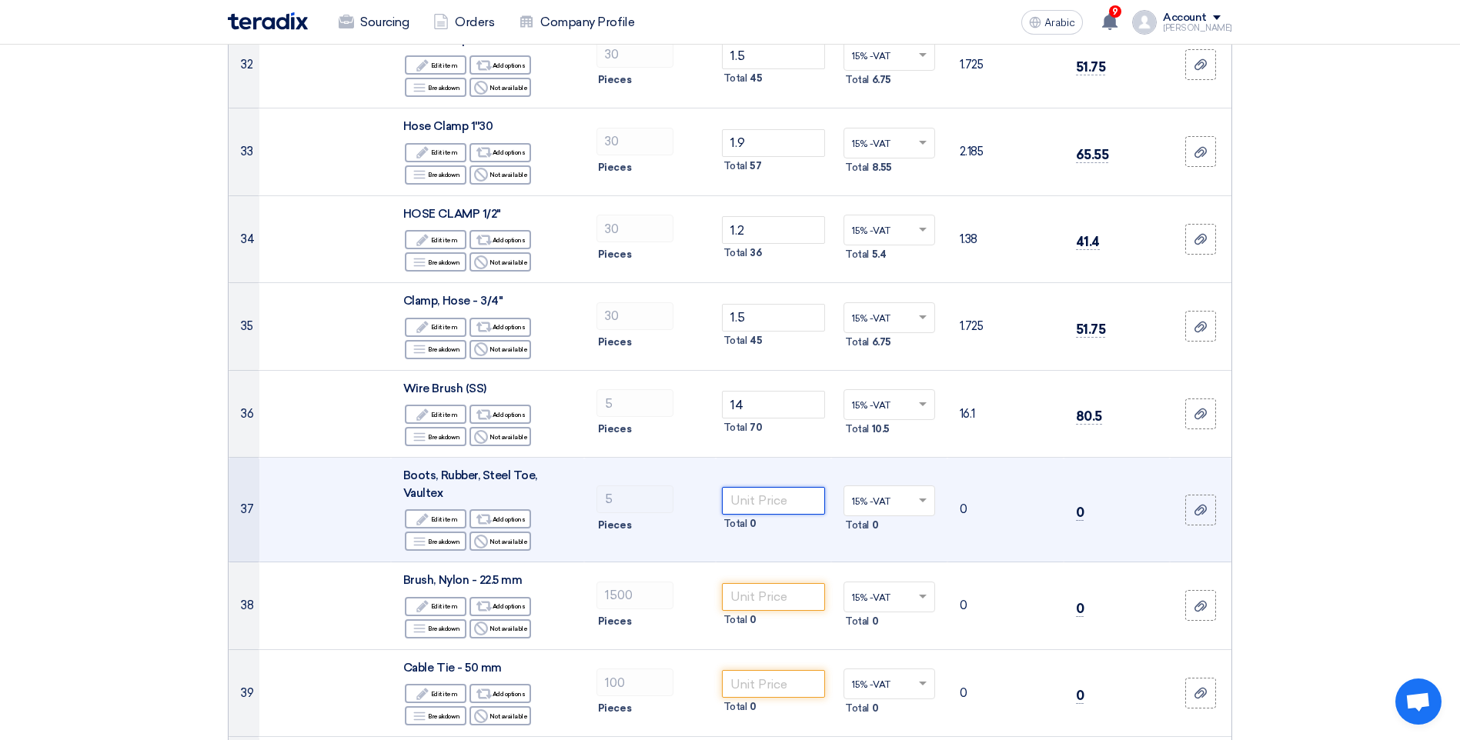
click at [764, 487] on input "number" at bounding box center [774, 501] width 104 height 28
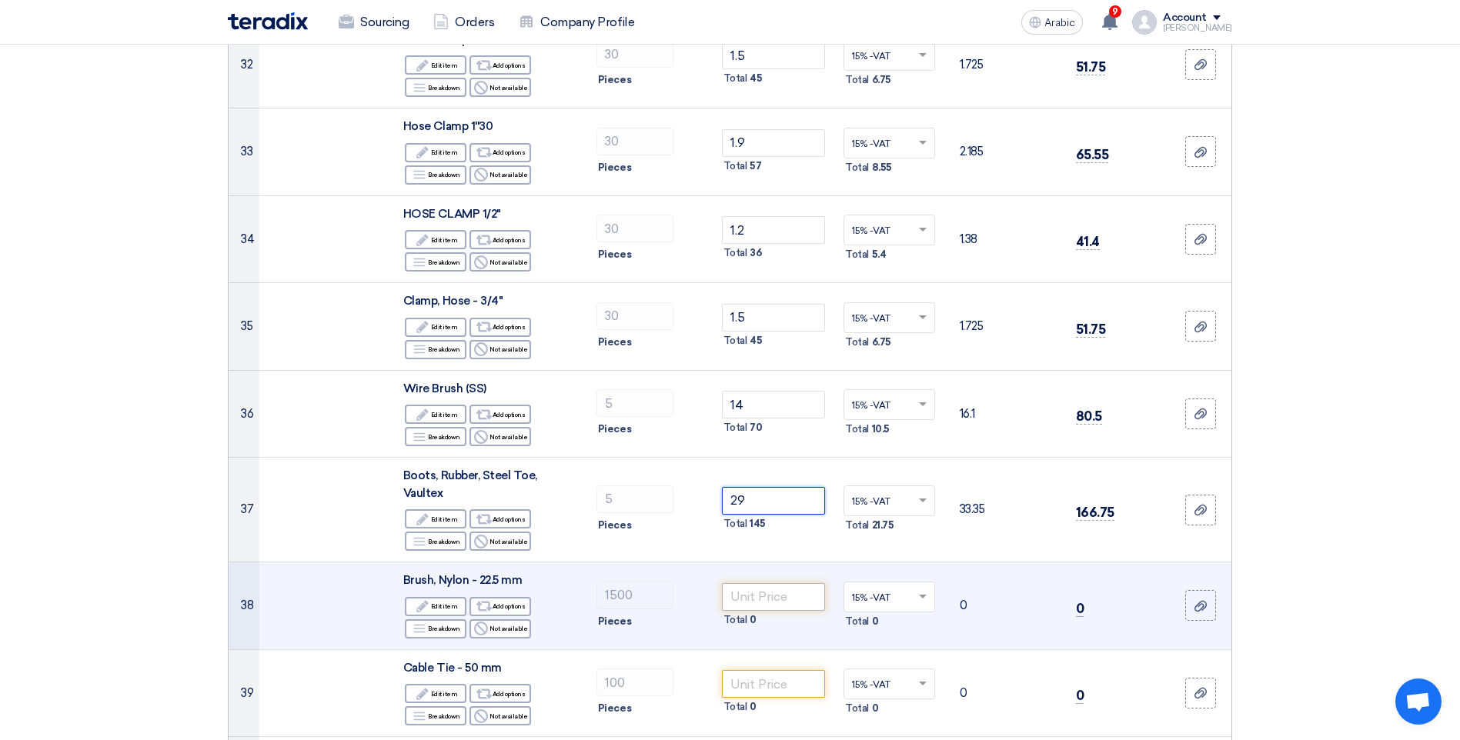
type input "29"
click at [763, 583] on input "number" at bounding box center [774, 597] width 104 height 28
drag, startPoint x: 752, startPoint y: 583, endPoint x: 730, endPoint y: 581, distance: 21.6
click at [730, 583] on input "16" at bounding box center [774, 597] width 104 height 28
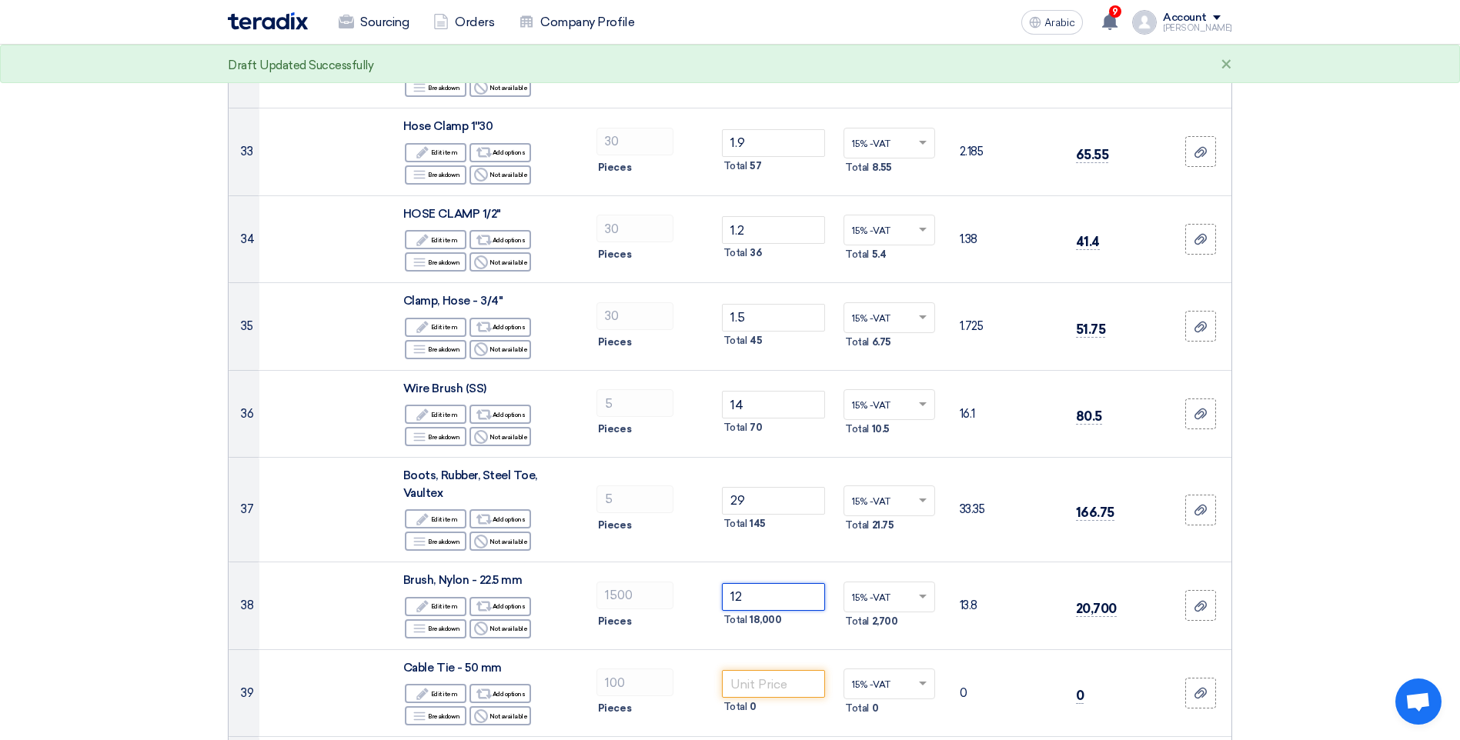
type input "12"
click at [124, 507] on section "Offer Details # Part Number Item Description Quantity Unit Price (SAR) Taxes + …" at bounding box center [730, 687] width 1460 height 7263
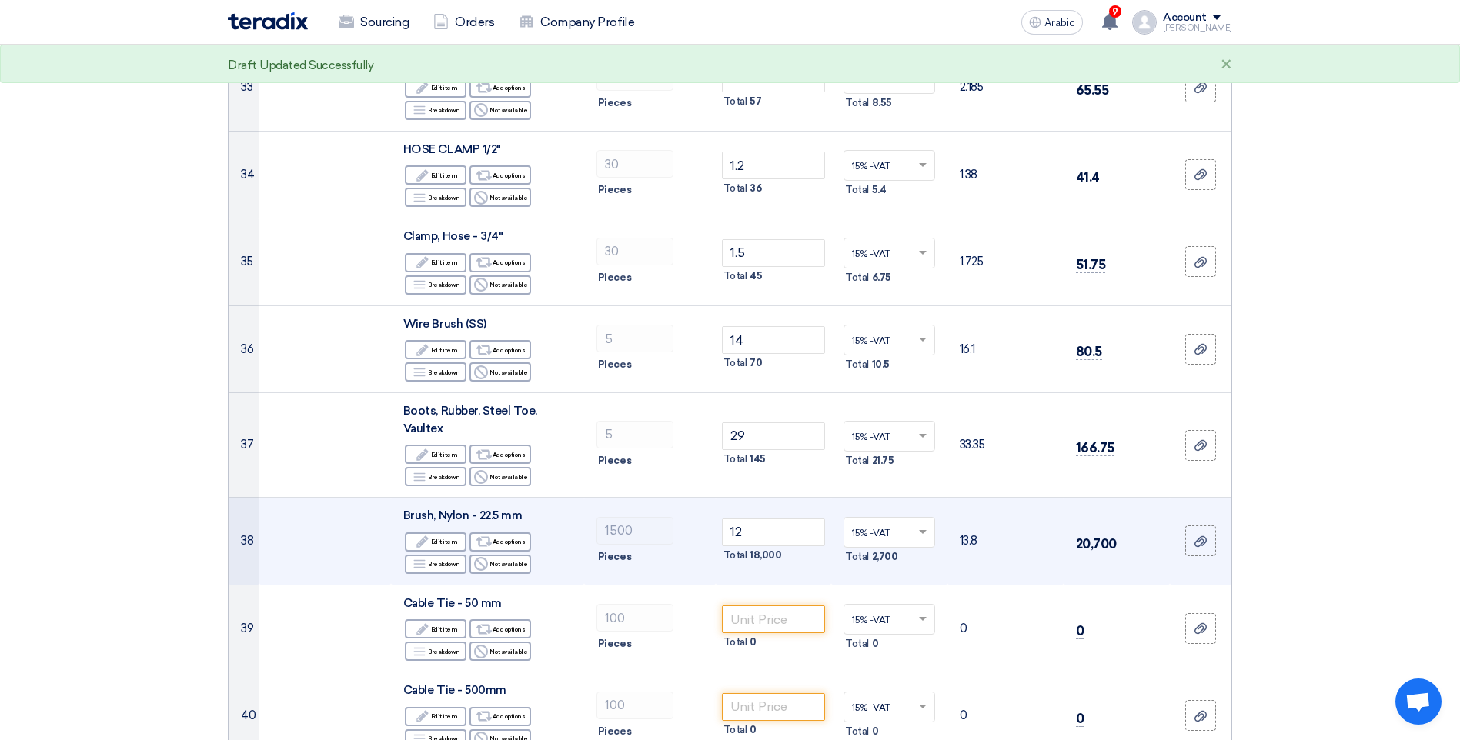
scroll to position [3309, 0]
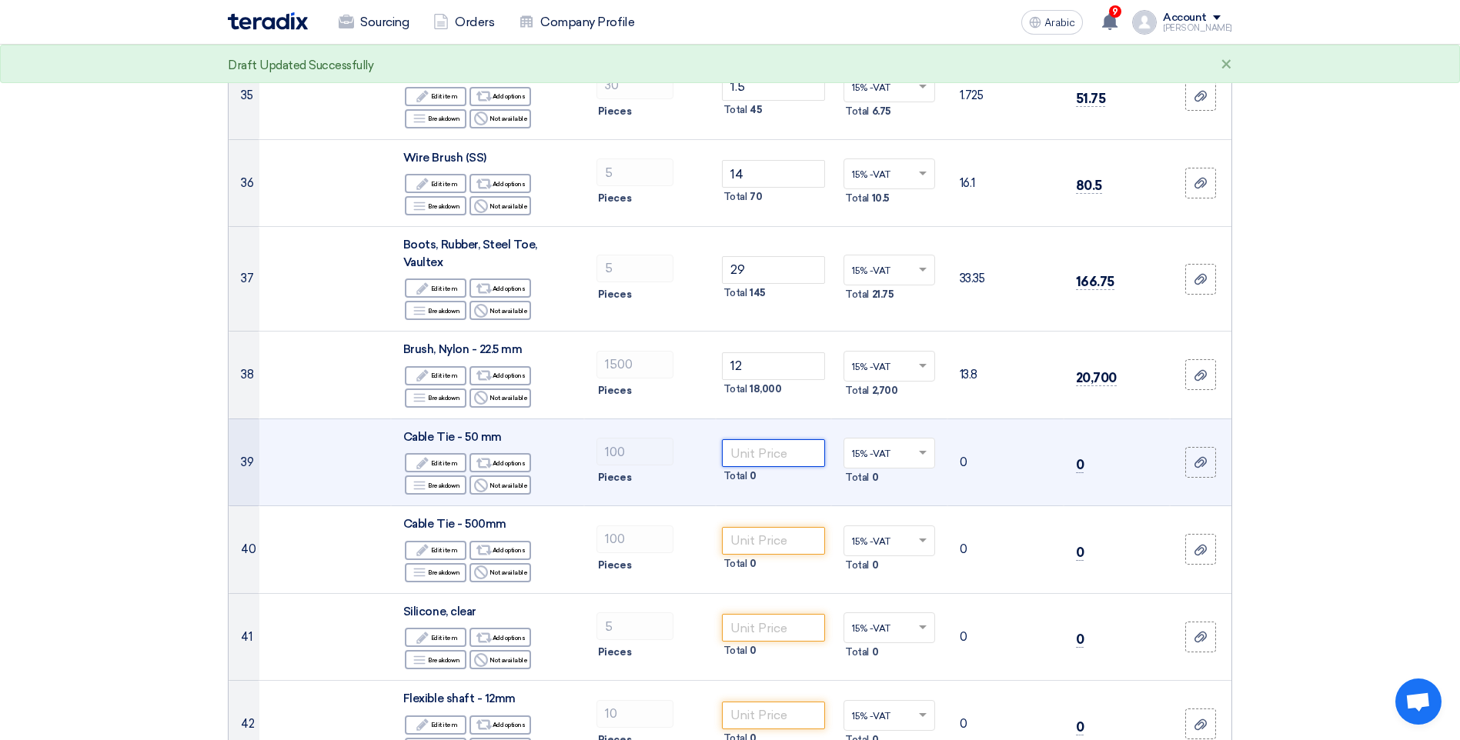
click at [766, 439] on input "number" at bounding box center [774, 453] width 104 height 28
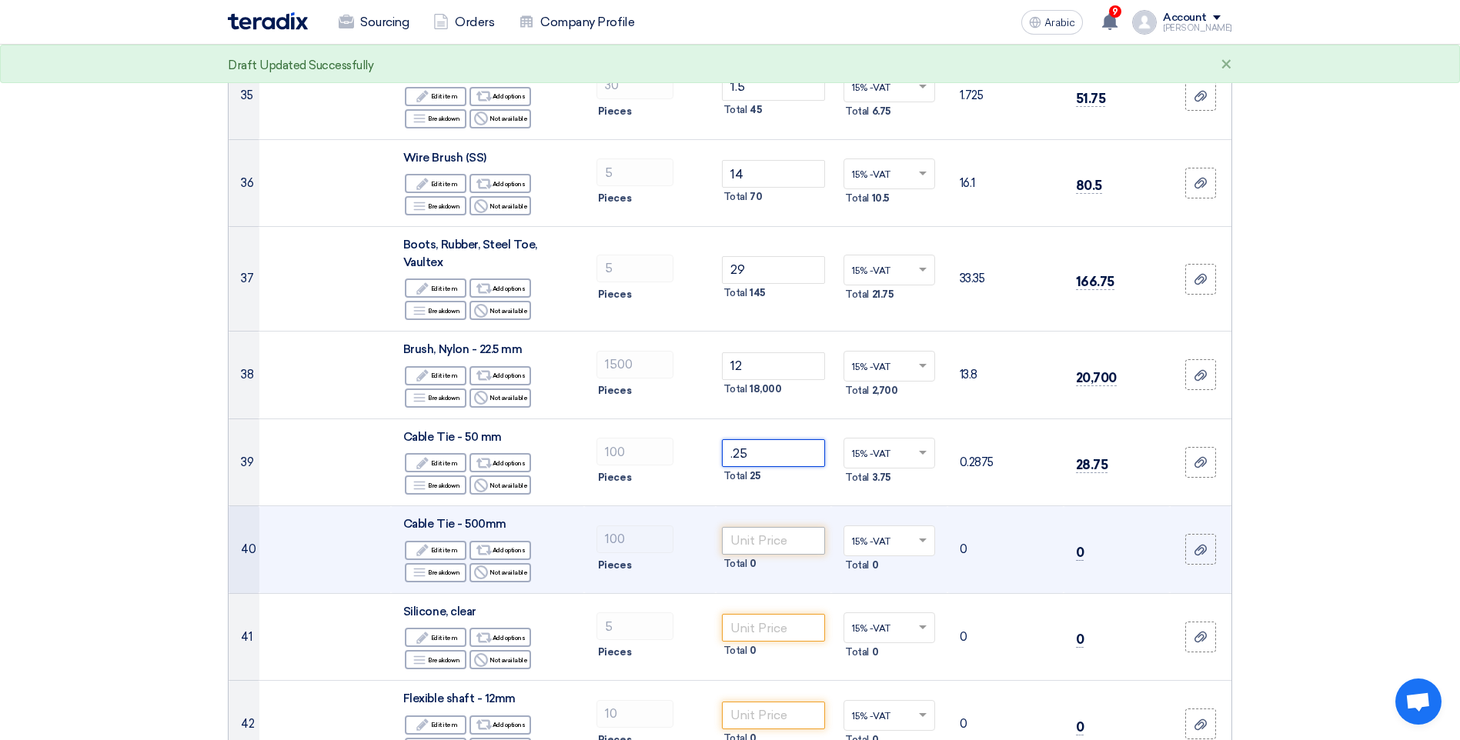
type input ".25"
click at [746, 527] on input "number" at bounding box center [774, 541] width 104 height 28
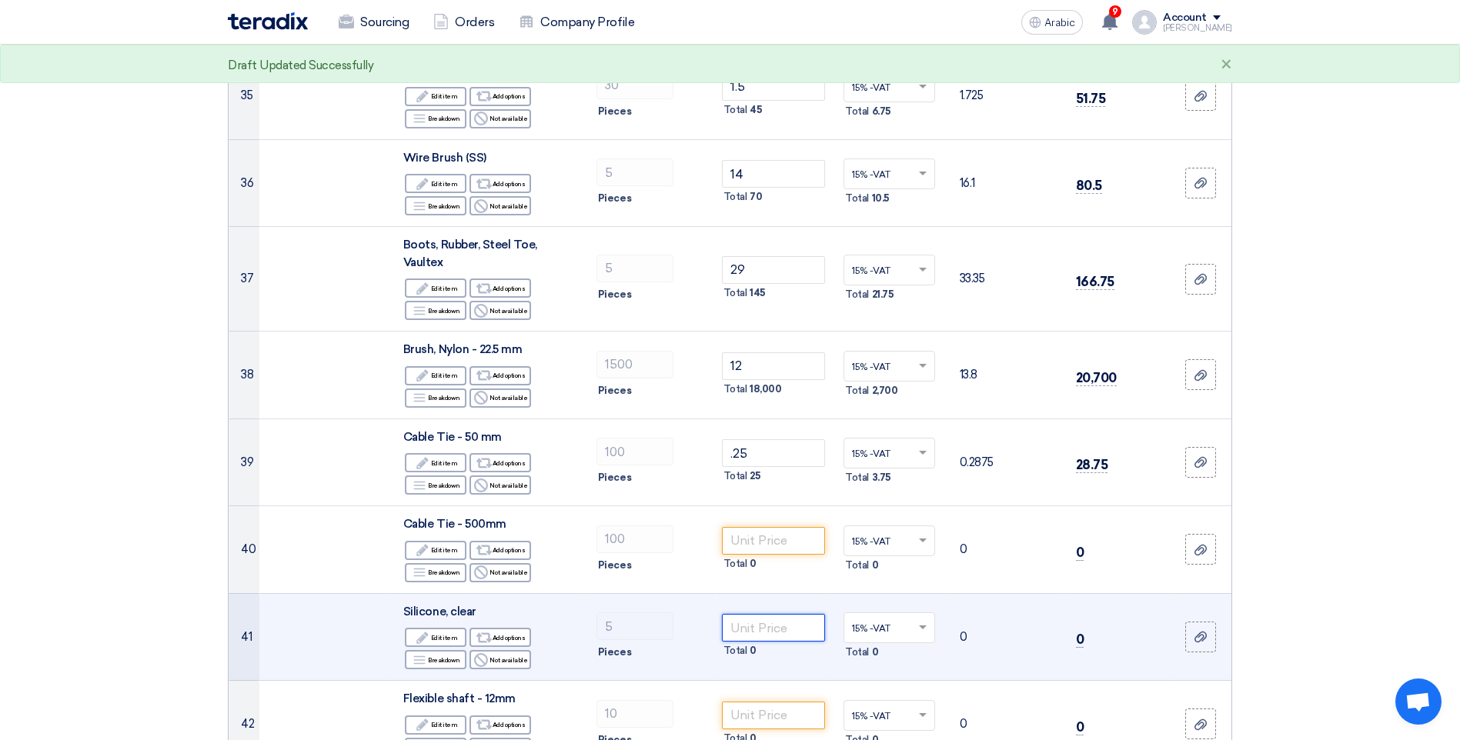
click at [762, 616] on input "number" at bounding box center [774, 628] width 104 height 28
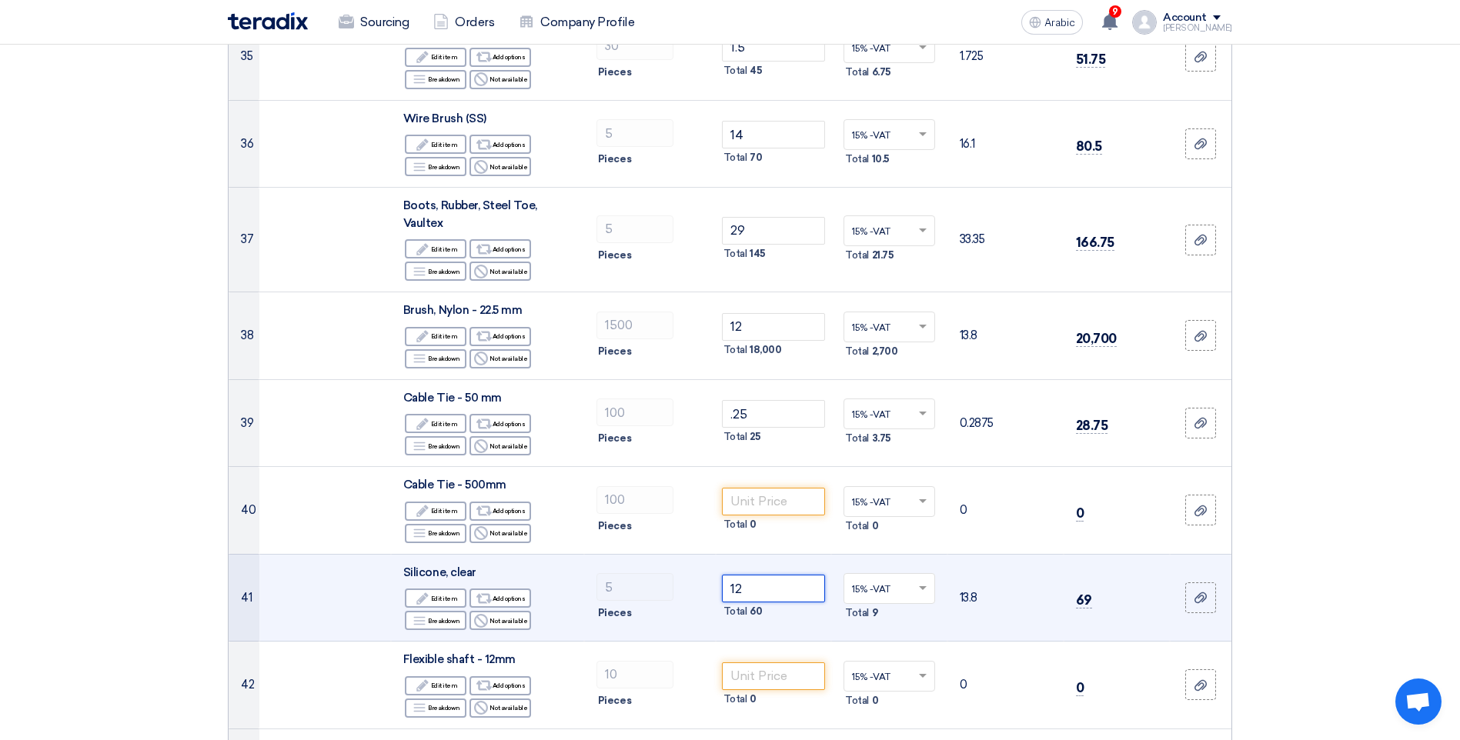
scroll to position [3386, 0]
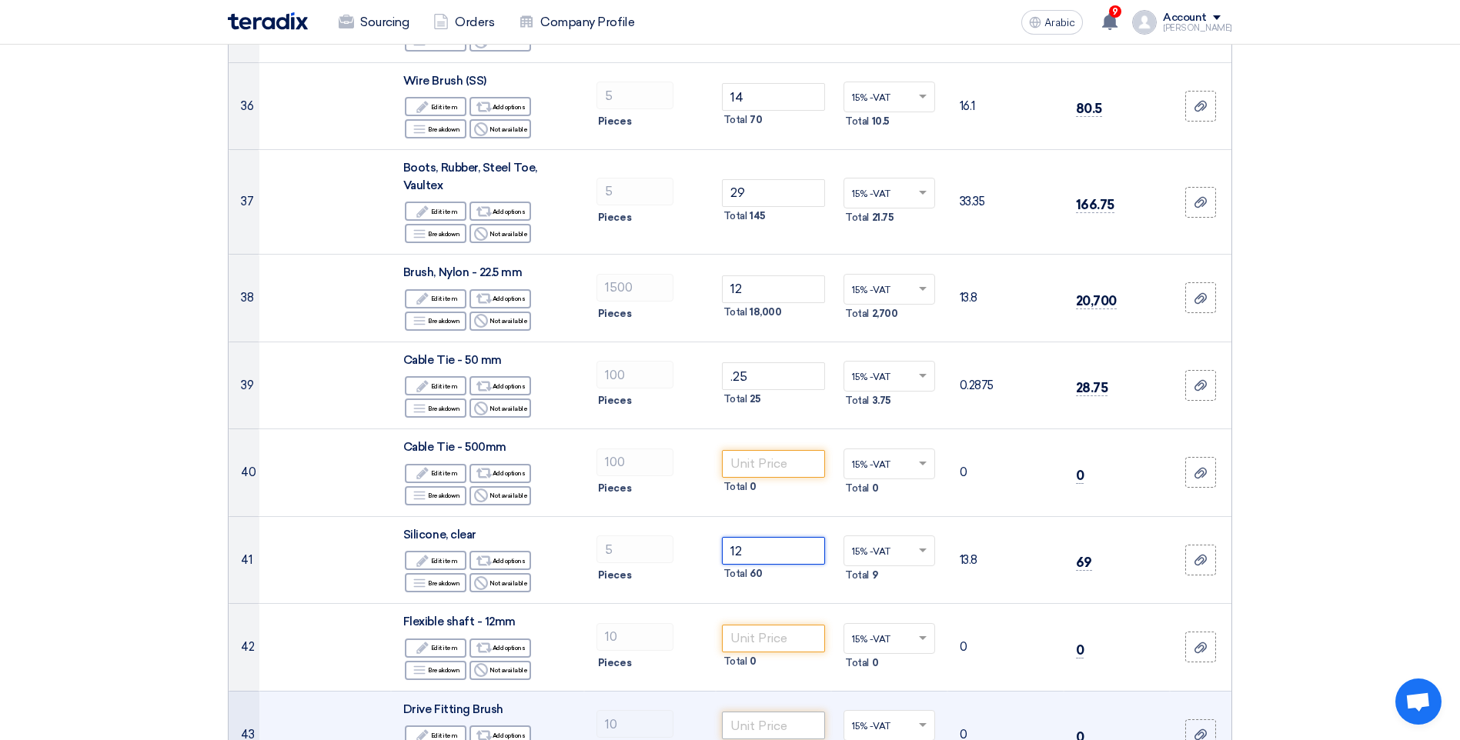
type input "12"
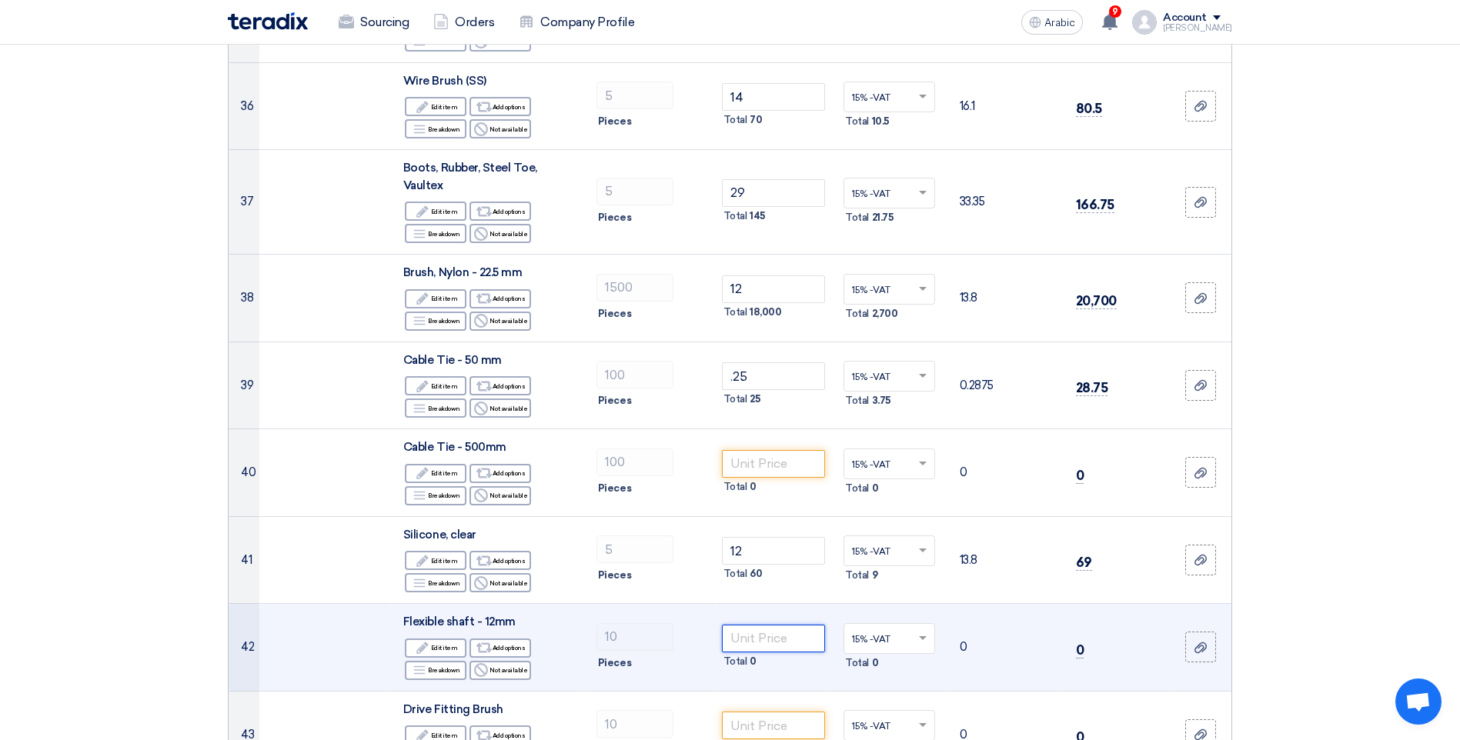
click at [765, 625] on input "number" at bounding box center [774, 639] width 104 height 28
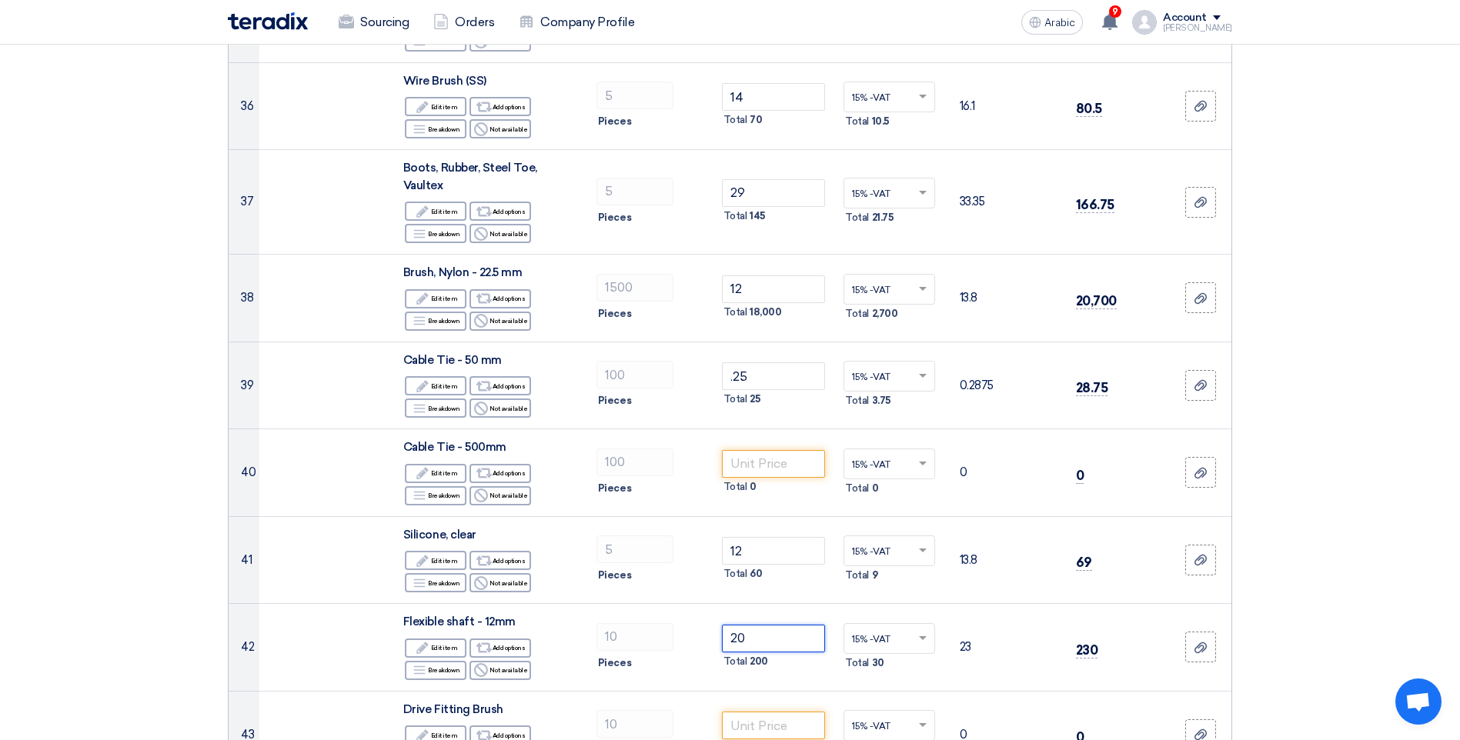
type input "20"
click at [1351, 343] on section "Offer Details # Part Number Item Description Quantity Unit Price (SAR) Taxes + …" at bounding box center [730, 380] width 1460 height 7263
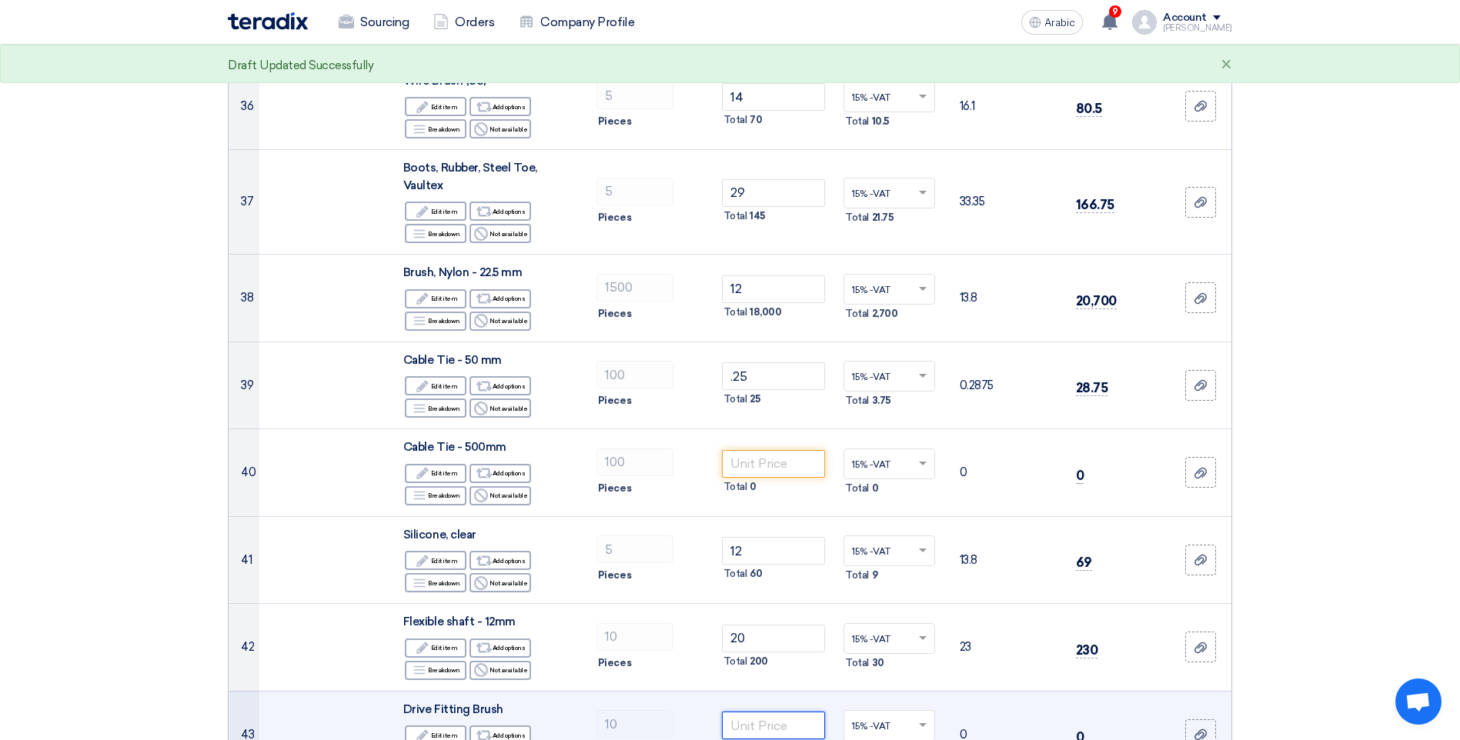
click at [746, 712] on input "number" at bounding box center [774, 726] width 104 height 28
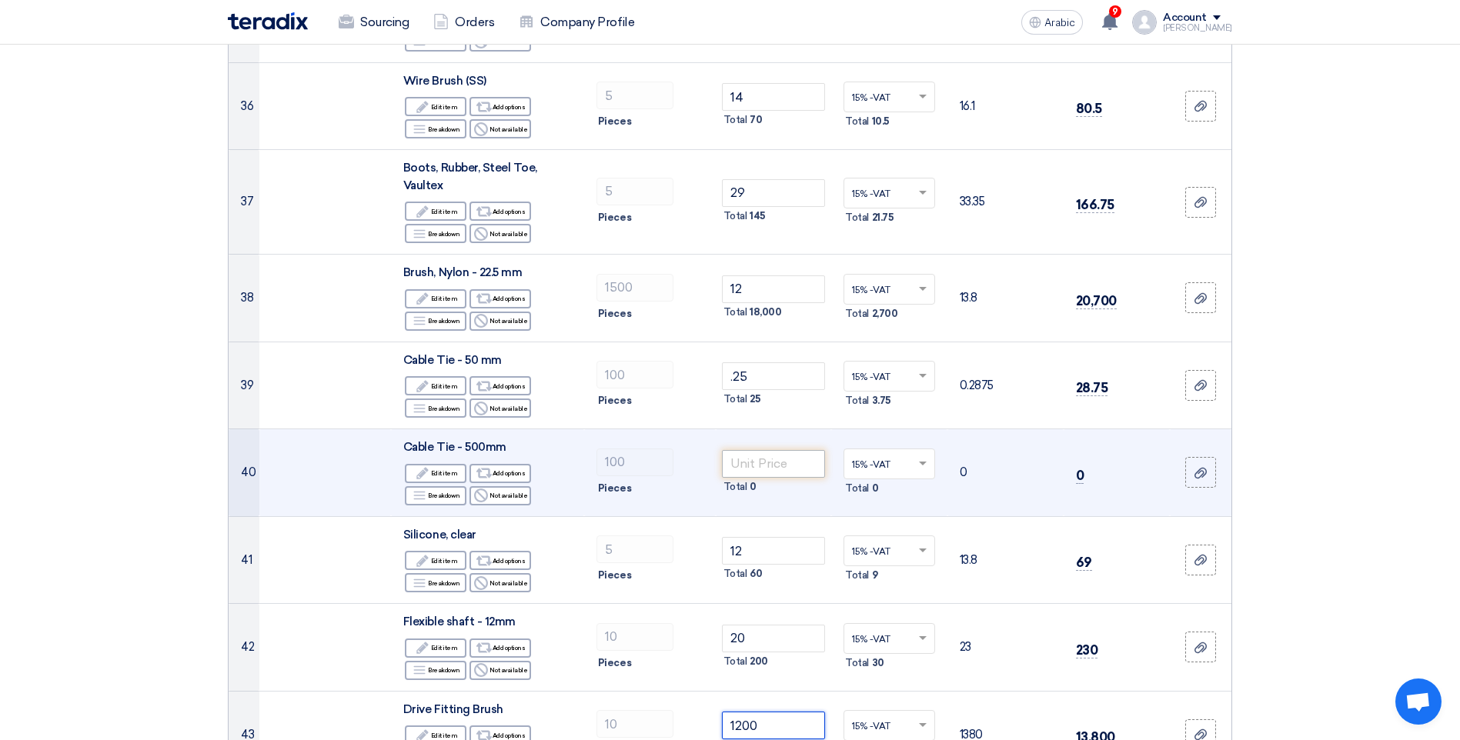
type input "1200"
click at [775, 450] on input "number" at bounding box center [774, 464] width 104 height 28
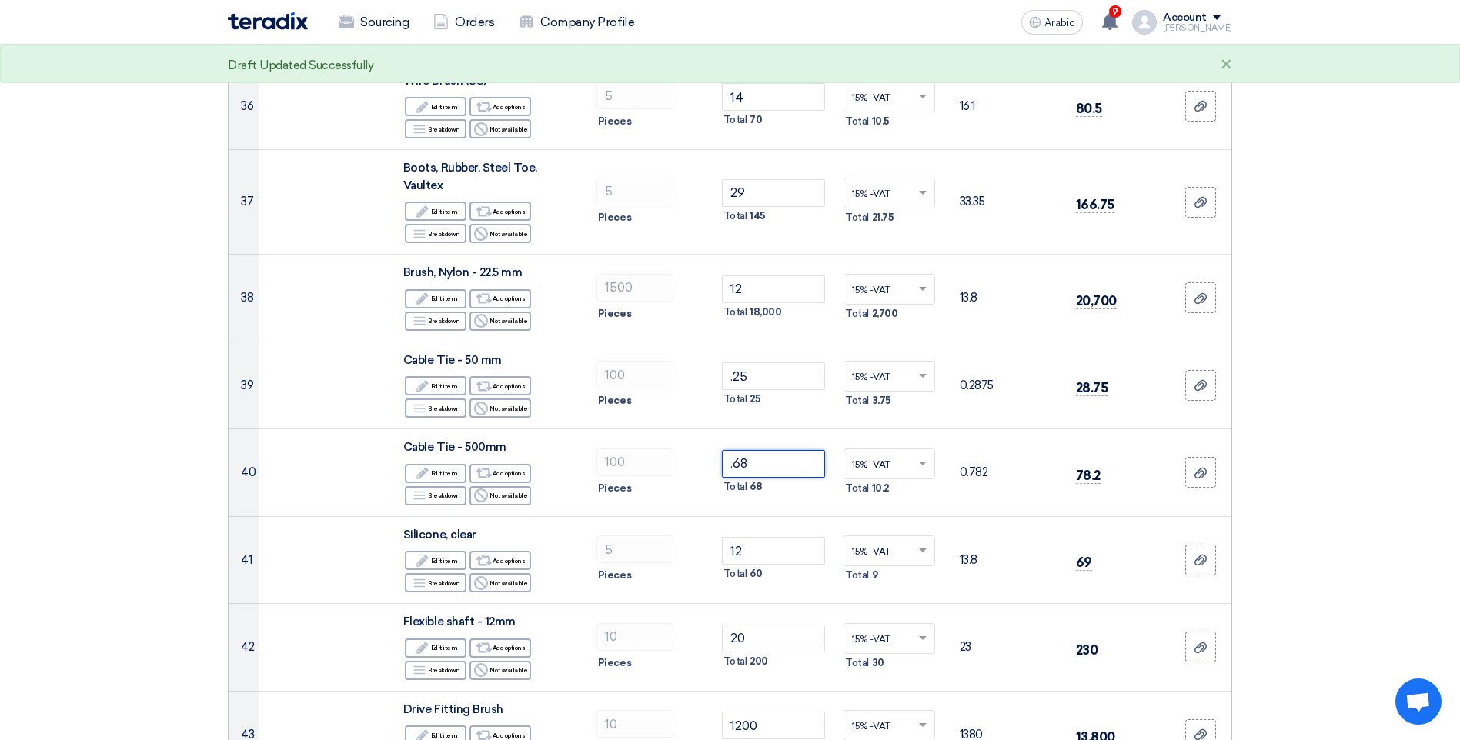
type input ".68"
click at [1330, 428] on section "Offer Details # Part Number Item Description Quantity Unit Price (SAR) Taxes + …" at bounding box center [730, 380] width 1460 height 7263
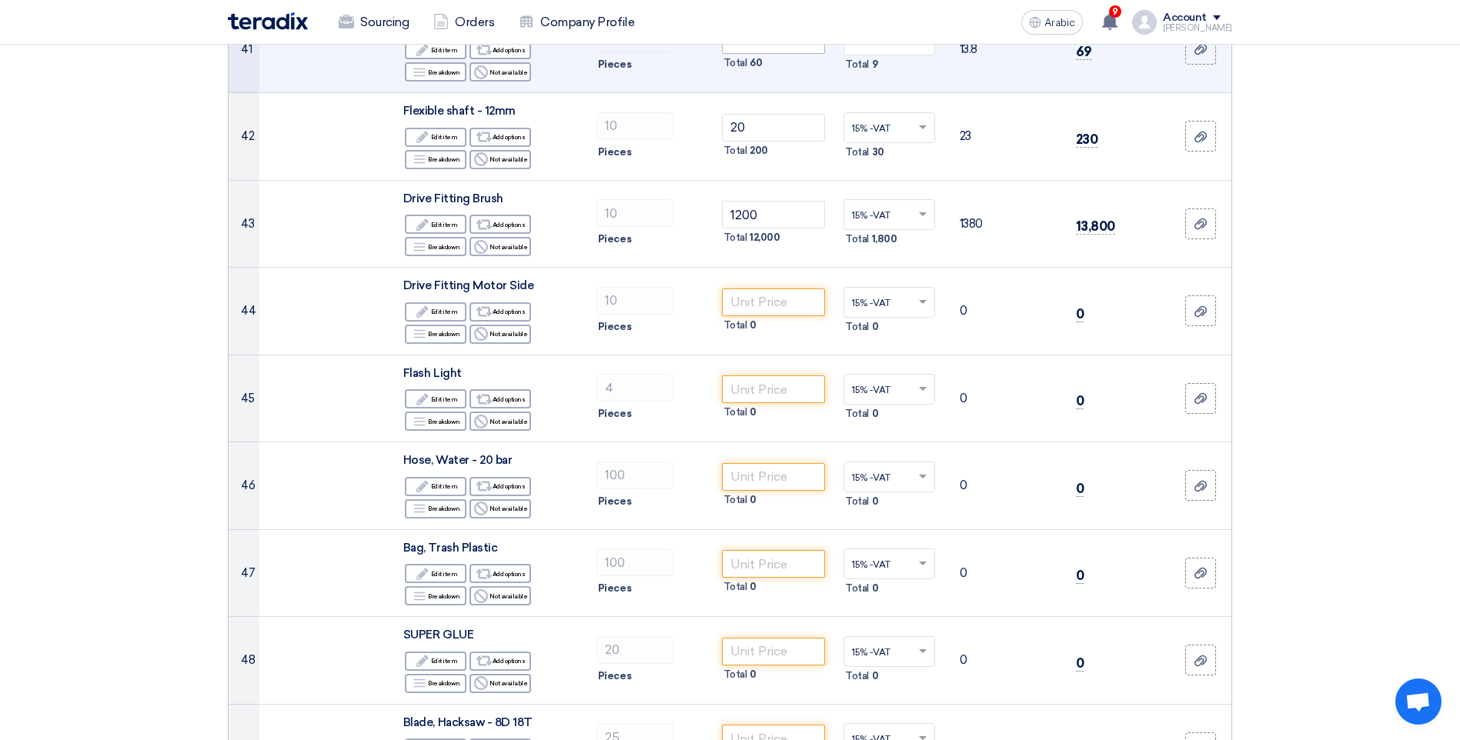
scroll to position [3925, 0]
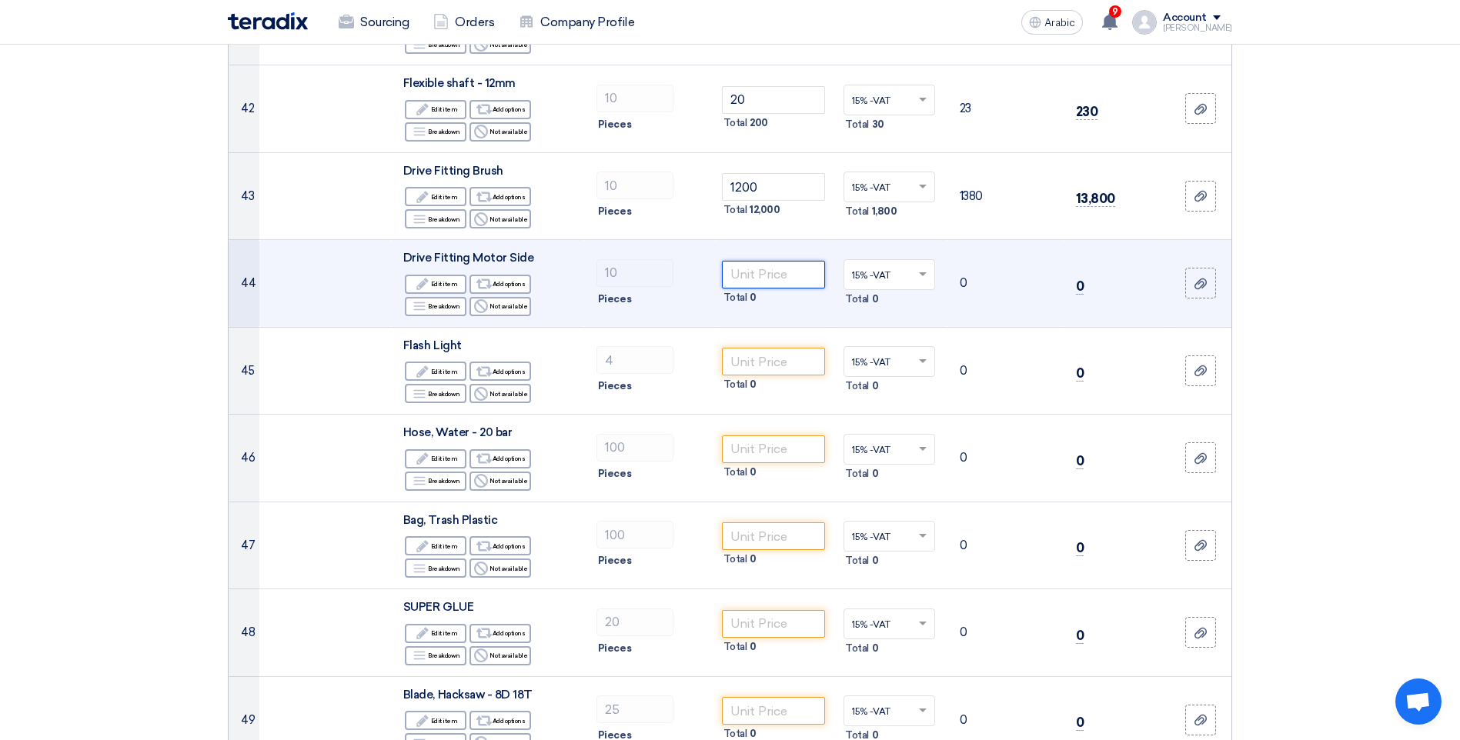
click at [747, 261] on input "number" at bounding box center [774, 275] width 104 height 28
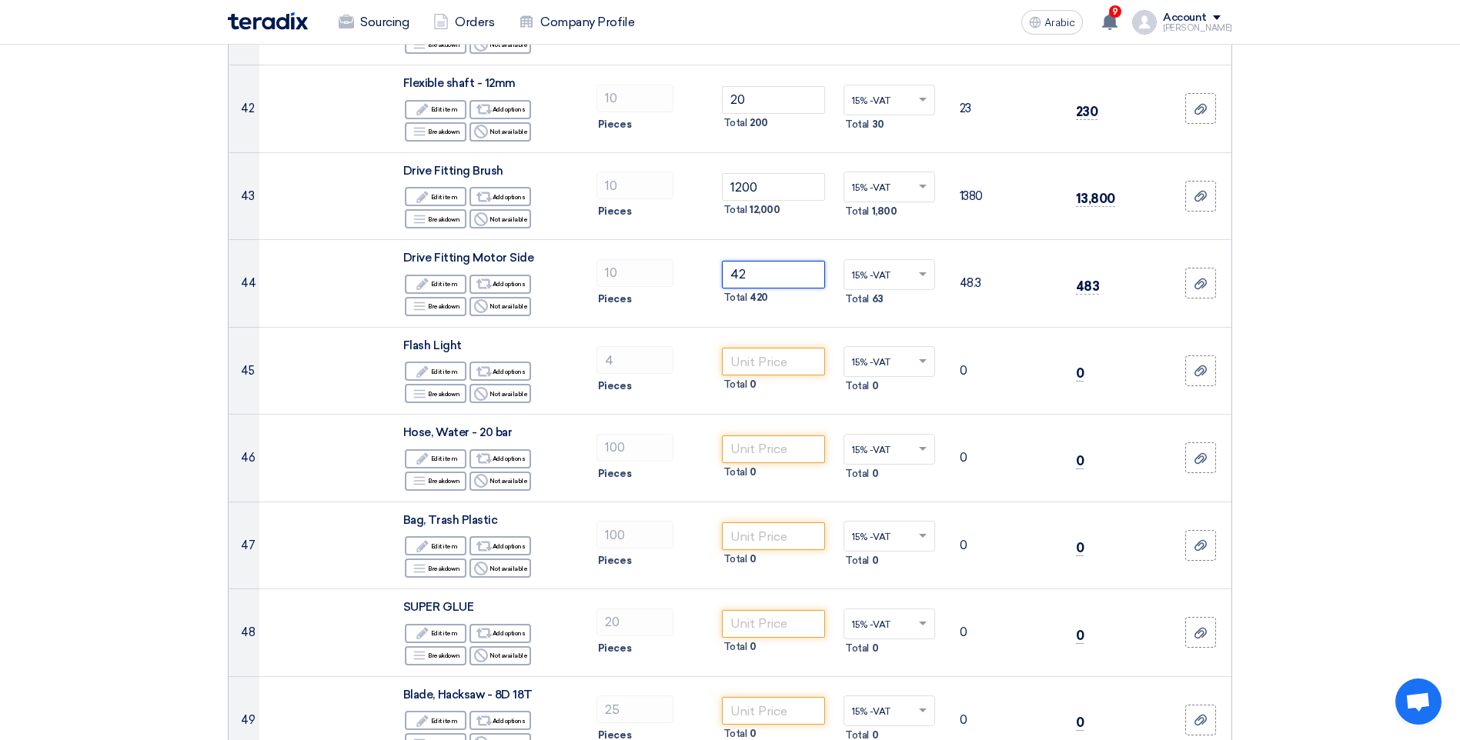
type input "42"
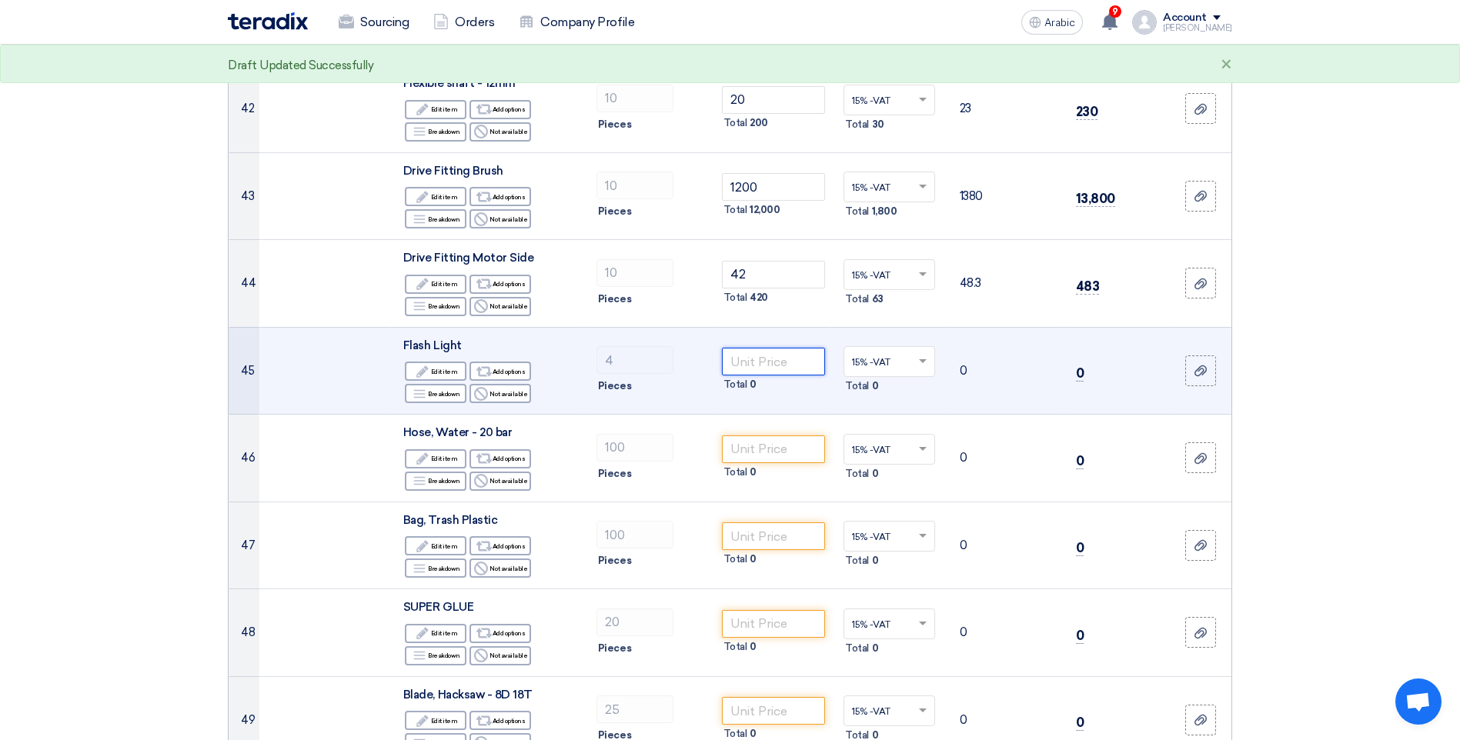
click at [759, 352] on input "number" at bounding box center [774, 362] width 104 height 28
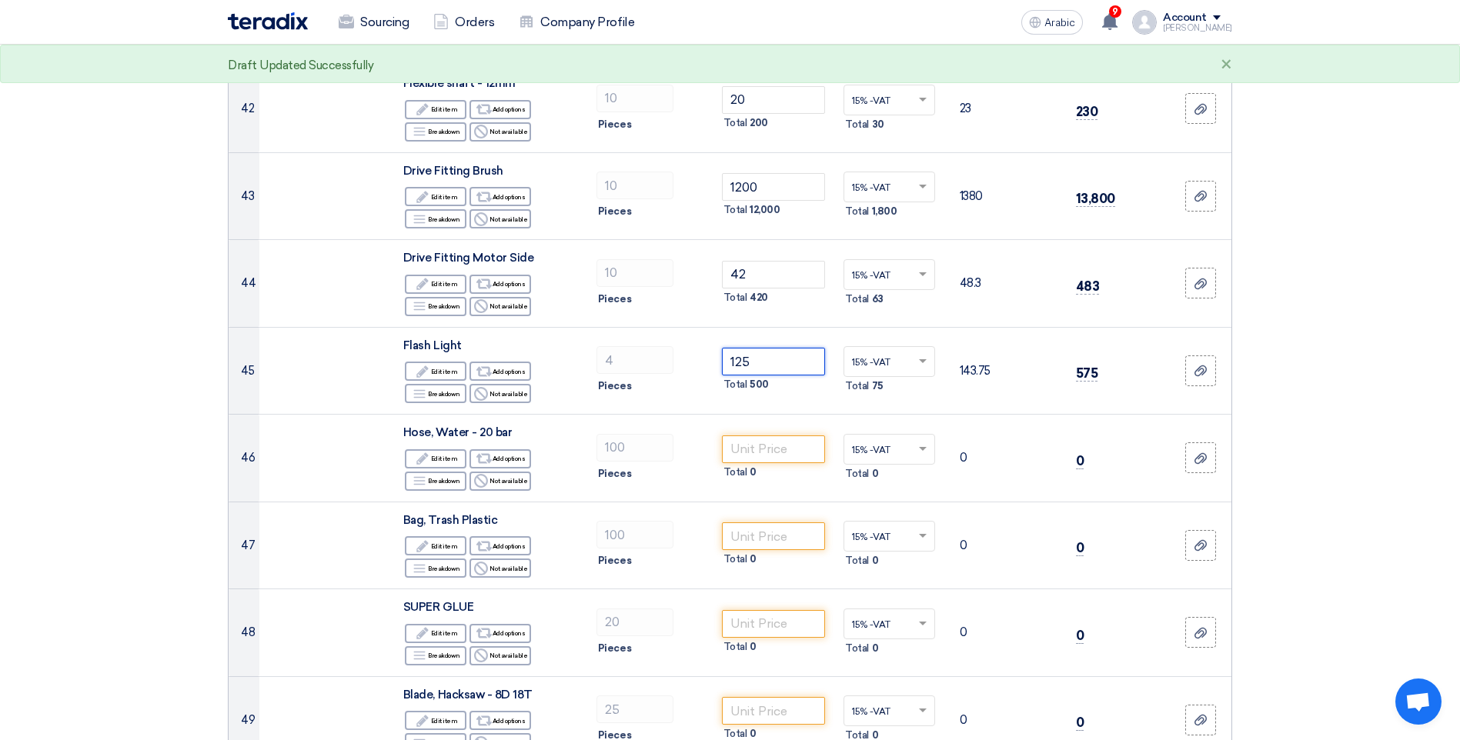
type input "125"
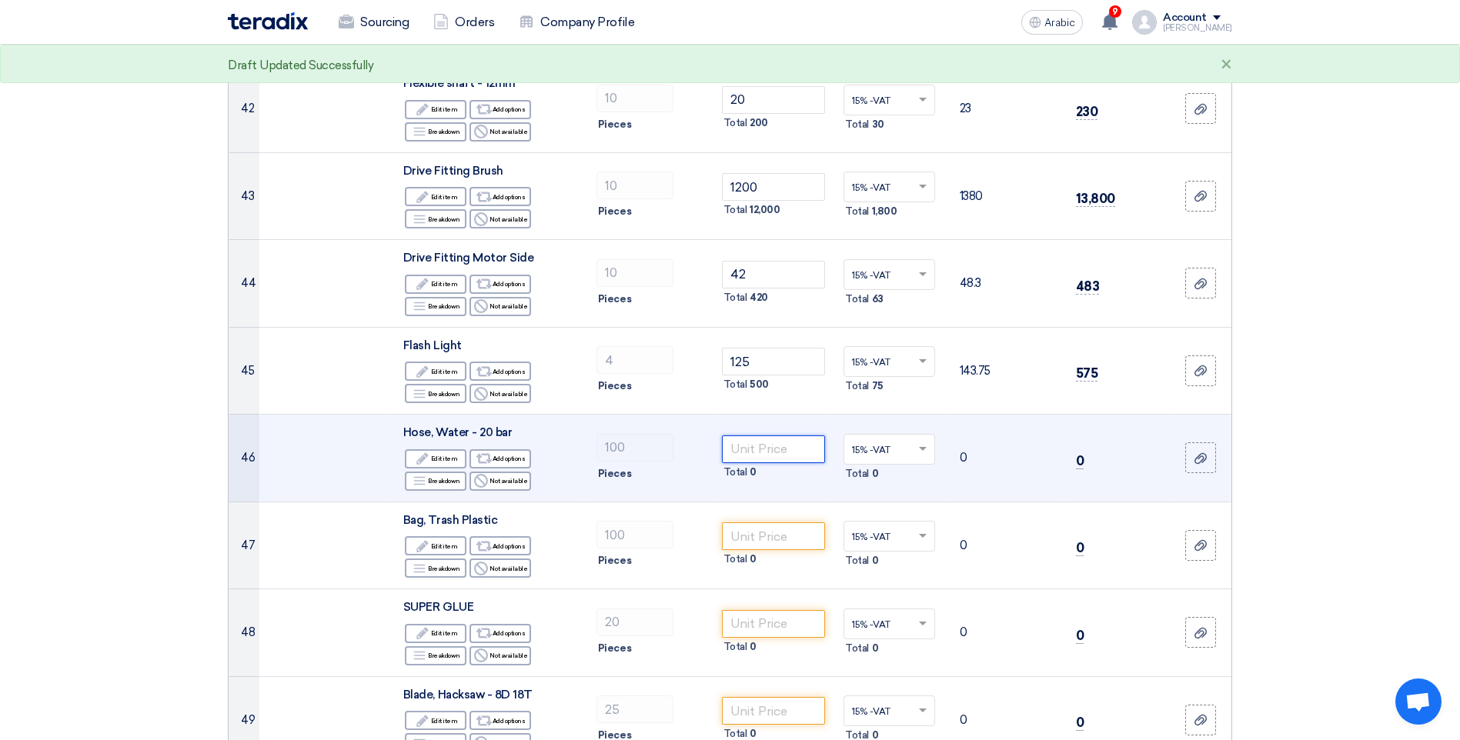
click at [763, 436] on input "number" at bounding box center [774, 450] width 104 height 28
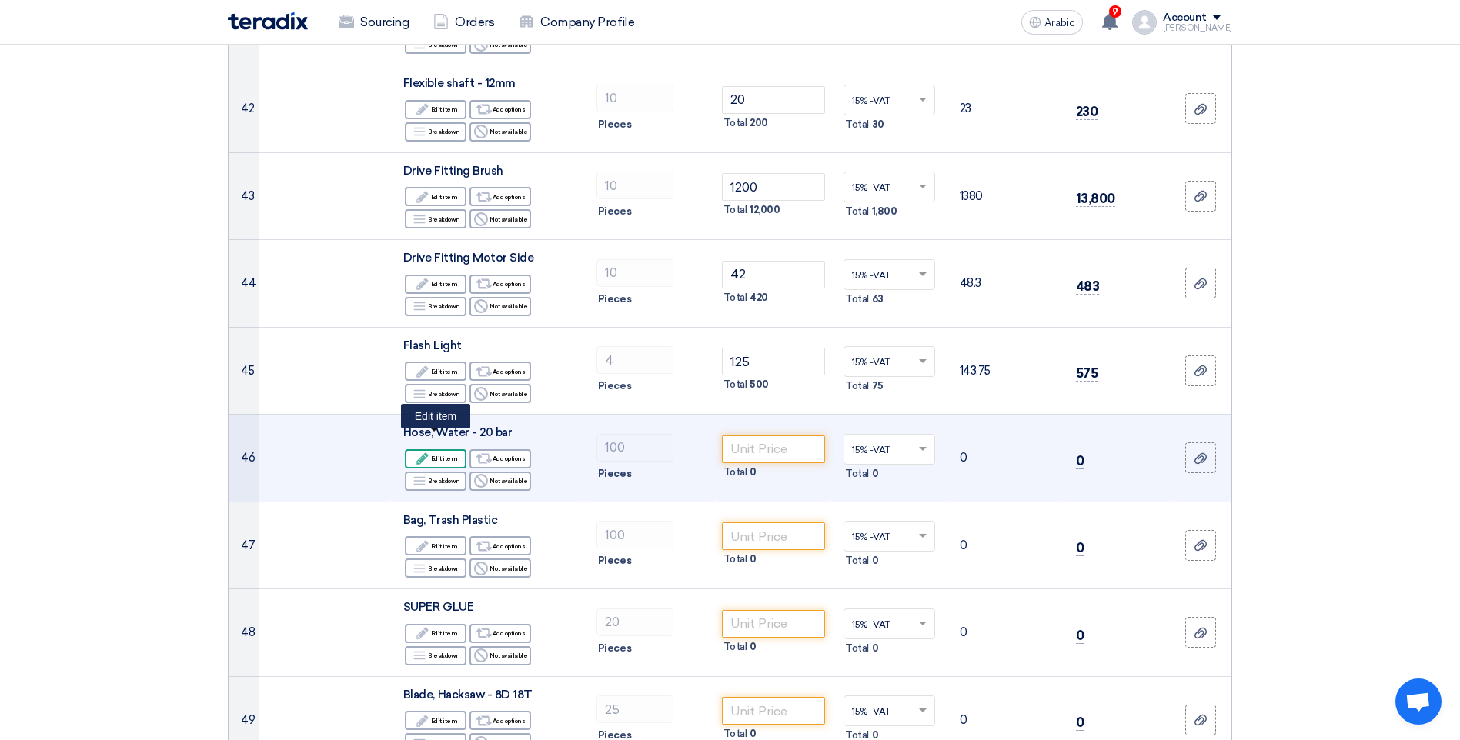
click at [422, 452] on use at bounding box center [422, 458] width 12 height 12
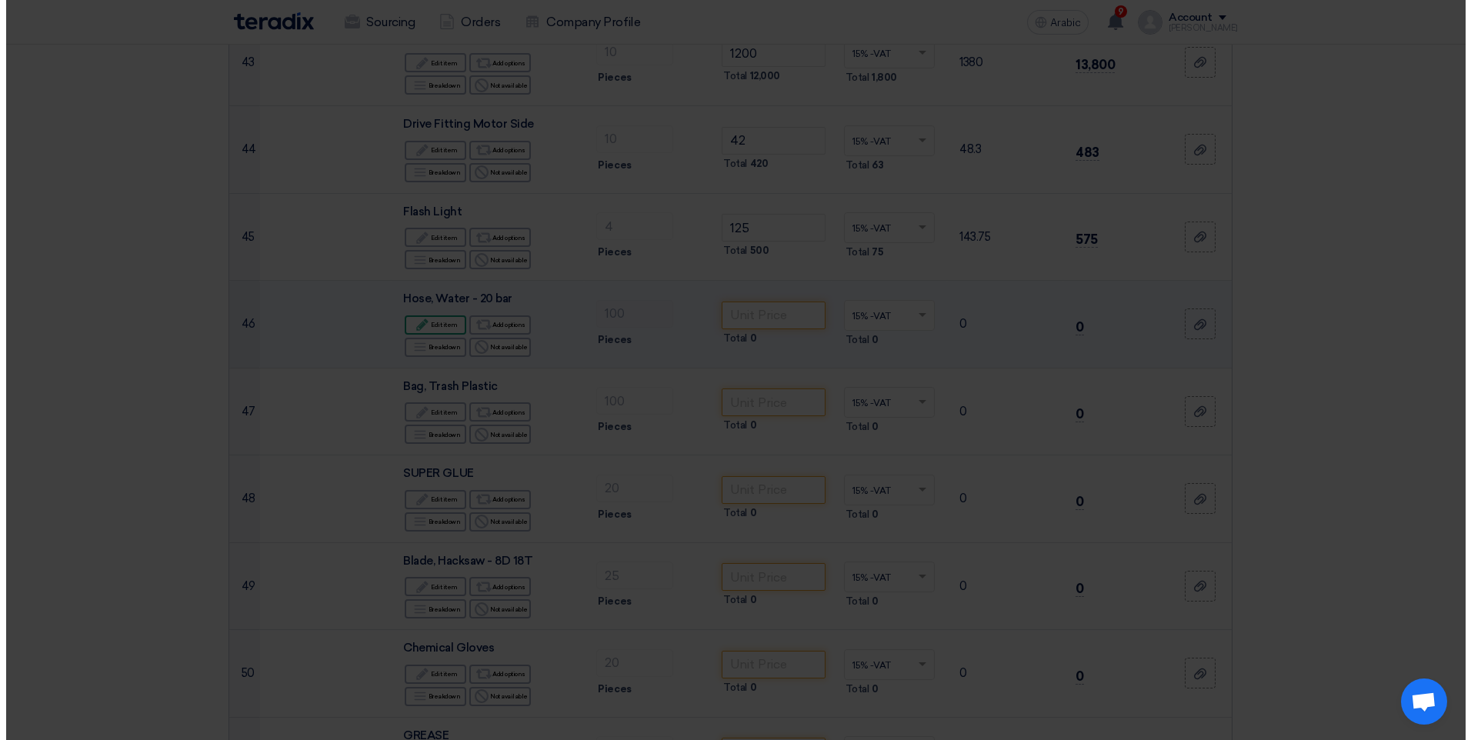
scroll to position [3791, 0]
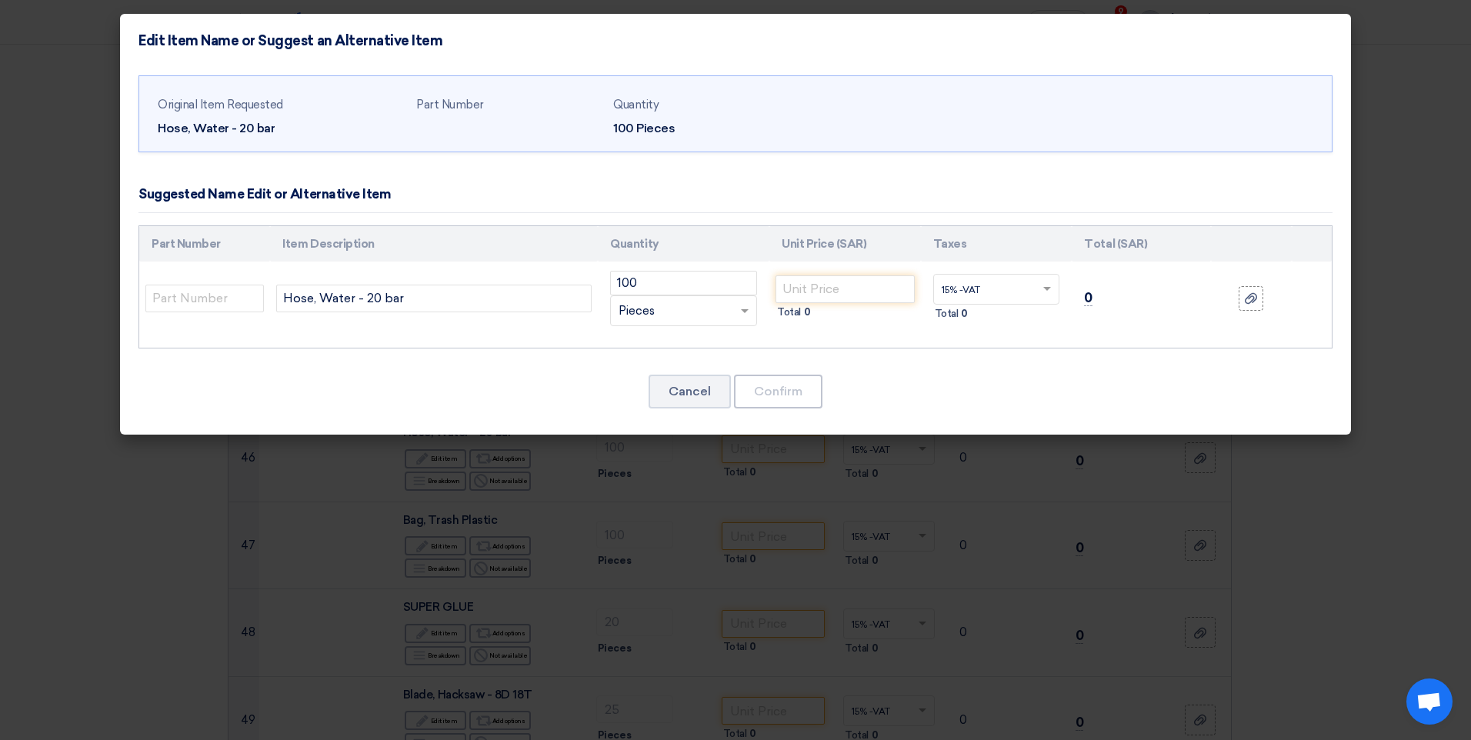
click at [687, 319] on div "RFQ_STEP1. ITEMS.2.TYPE_PLACEHOLDER × Pieces" at bounding box center [674, 311] width 126 height 18
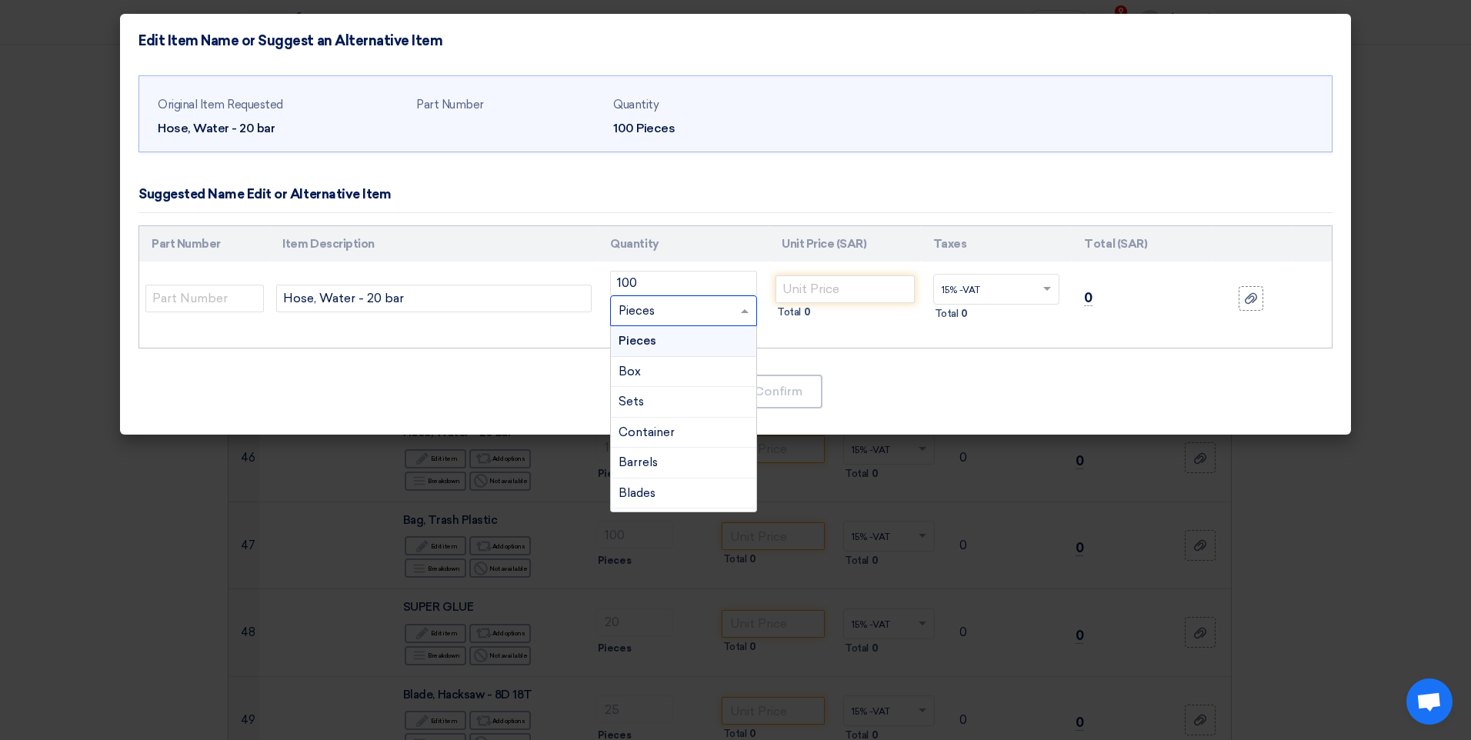
click at [726, 310] on div "RFQ_STEP1. ITEMS.2.TYPE_PLACEHOLDER × Pieces" at bounding box center [674, 311] width 126 height 18
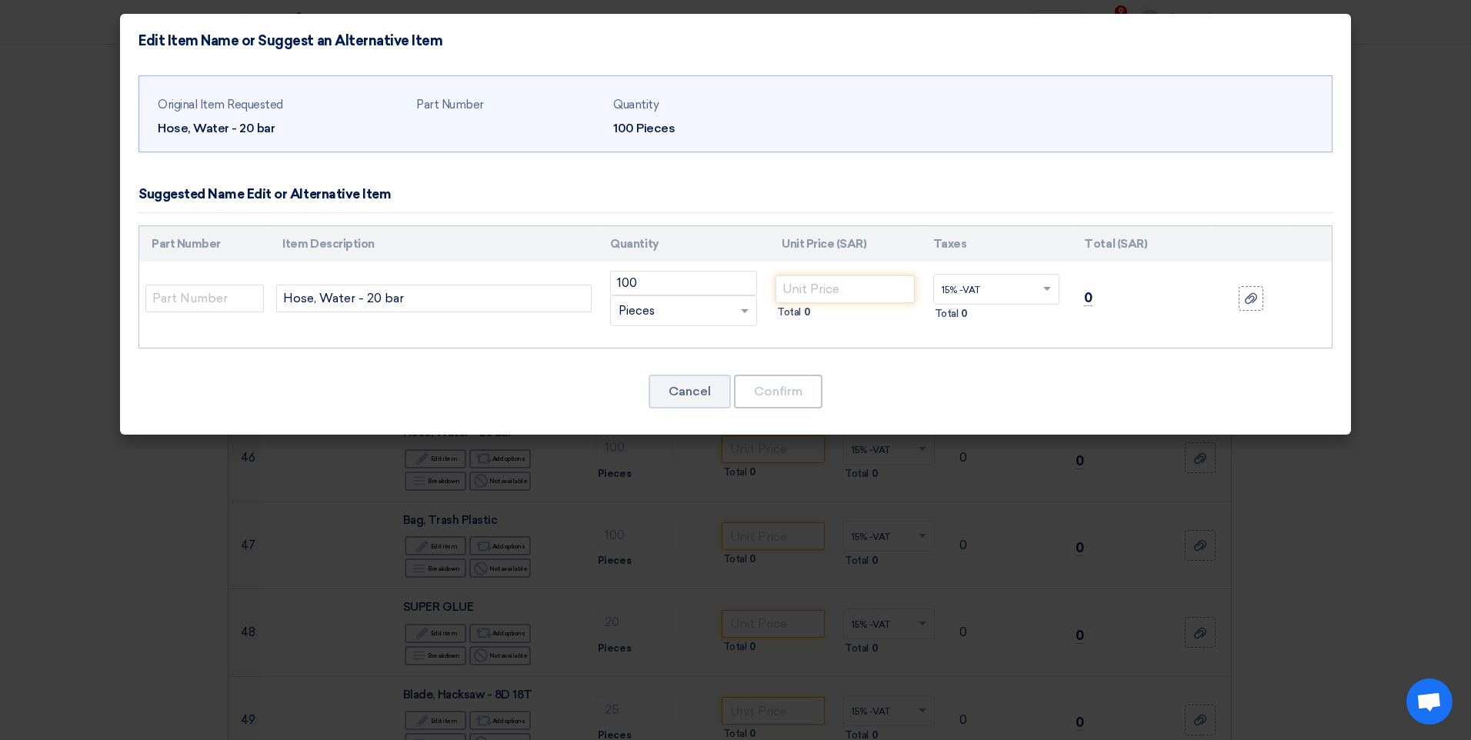
click at [650, 312] on span "Pieces" at bounding box center [637, 311] width 36 height 18
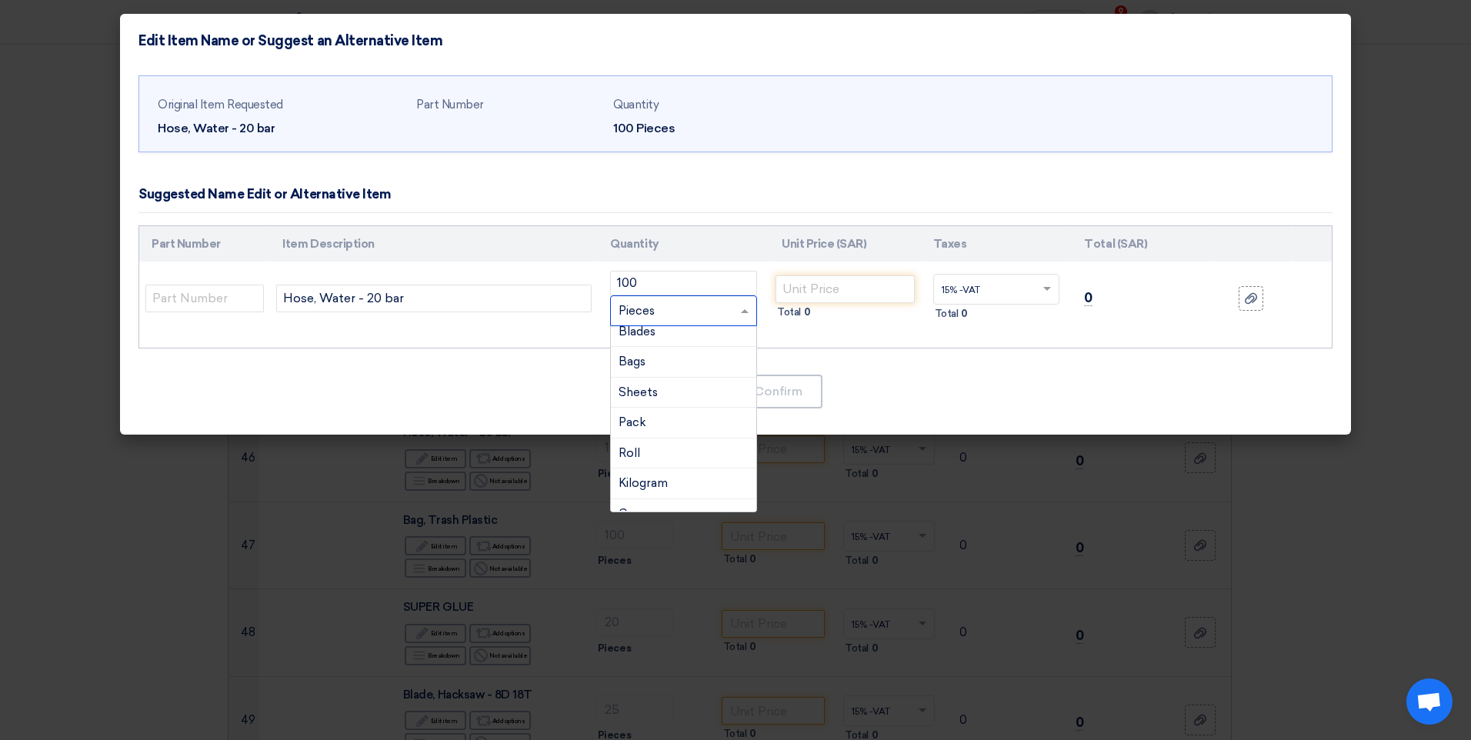
scroll to position [323, 0]
click at [697, 482] on div "Meter" at bounding box center [683, 474] width 145 height 31
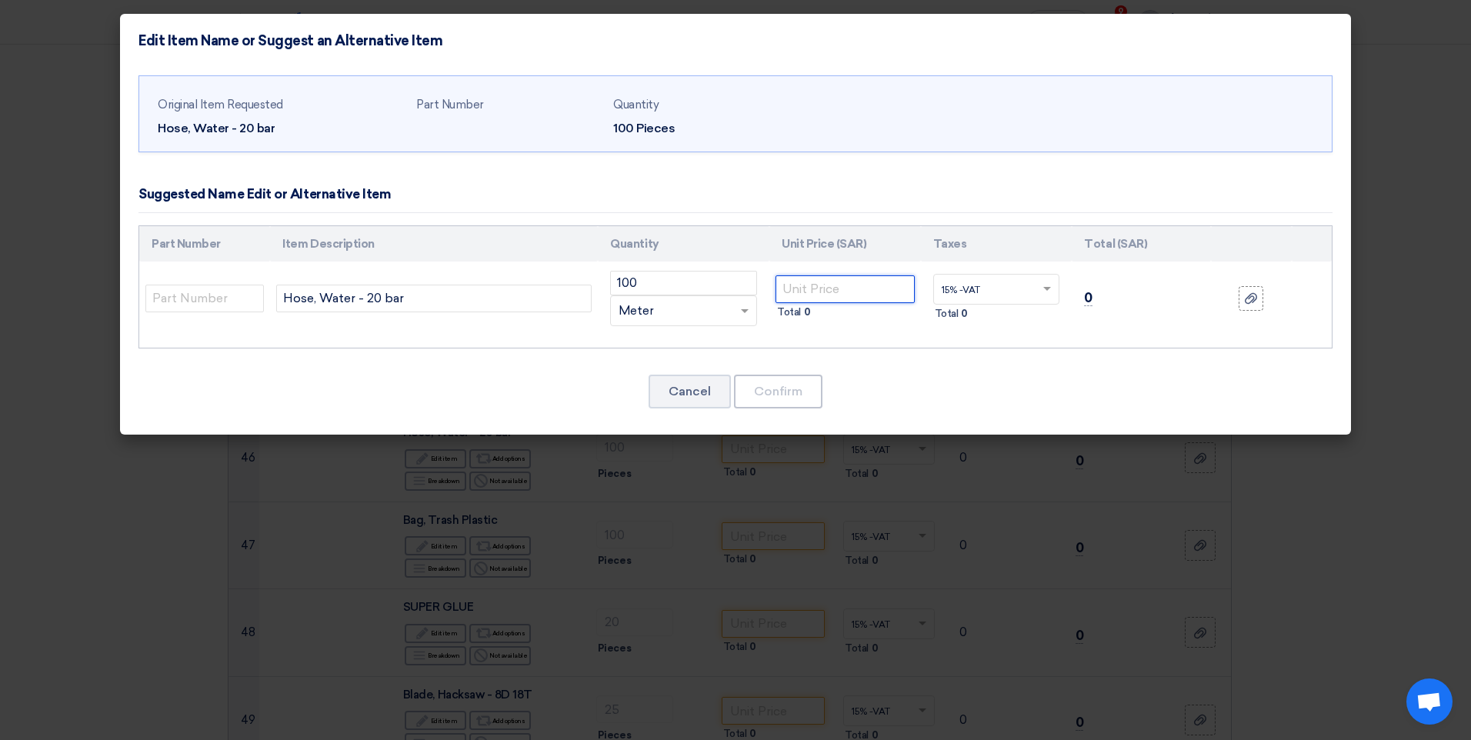
click at [829, 290] on input "number" at bounding box center [845, 290] width 139 height 28
click at [426, 304] on input "Hose, Water - 20 bar" at bounding box center [434, 299] width 316 height 28
click at [848, 289] on input "number" at bounding box center [845, 290] width 139 height 28
click at [453, 300] on input "Hose, Water - 20 bar,1/2"" at bounding box center [434, 299] width 316 height 28
click at [284, 297] on input "Hose, Water - 20 bar,1/2"" at bounding box center [434, 299] width 316 height 28
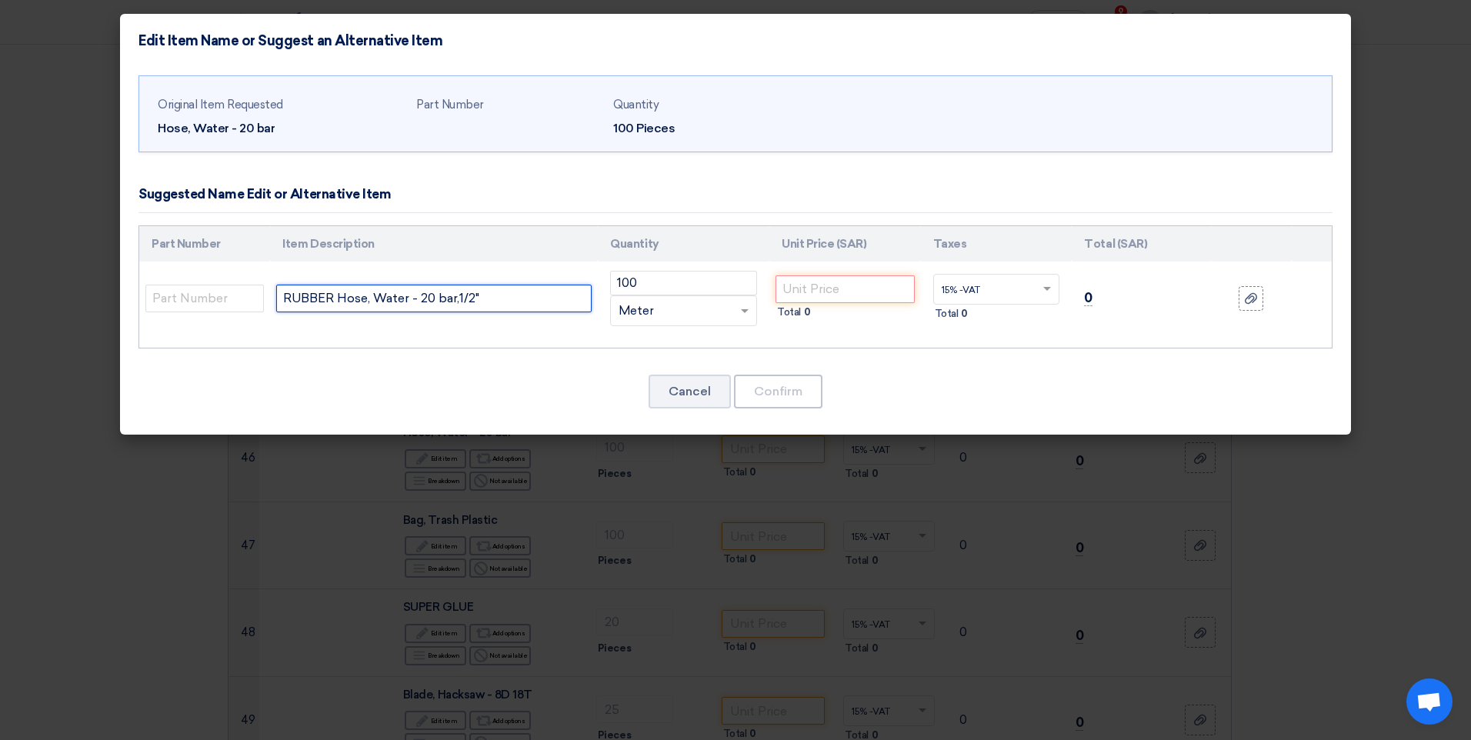
click at [408, 297] on input "RUBBER Hose, Water - 20 bar,1/2"" at bounding box center [434, 299] width 316 height 28
type input "RUBBER Hose, Water, BLACK - 20 bar,1/2""
click at [464, 389] on div "Cancel Confirm" at bounding box center [736, 391] width 1194 height 37
click at [813, 290] on input "number" at bounding box center [845, 290] width 139 height 28
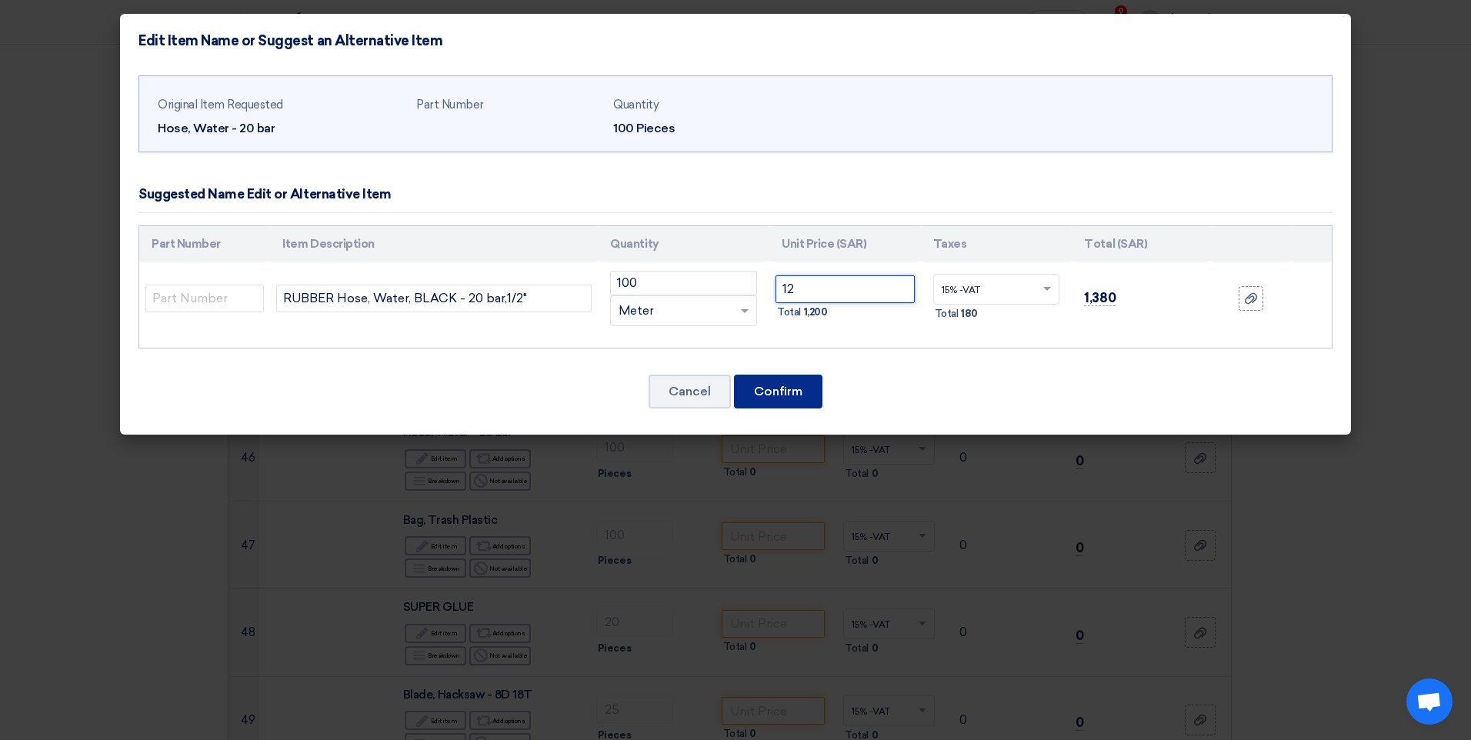
type input "12"
click at [793, 394] on button "Confirm" at bounding box center [778, 392] width 88 height 34
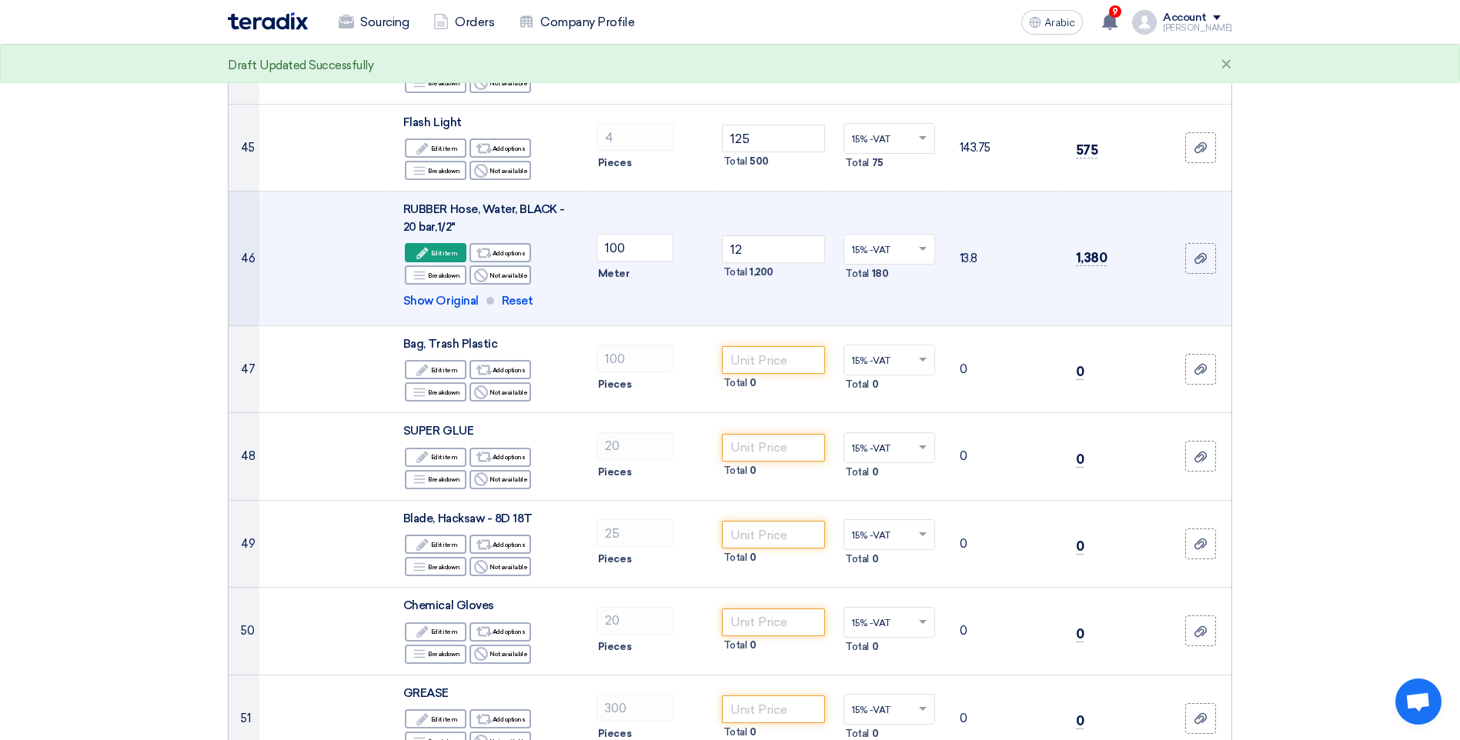
scroll to position [4156, 0]
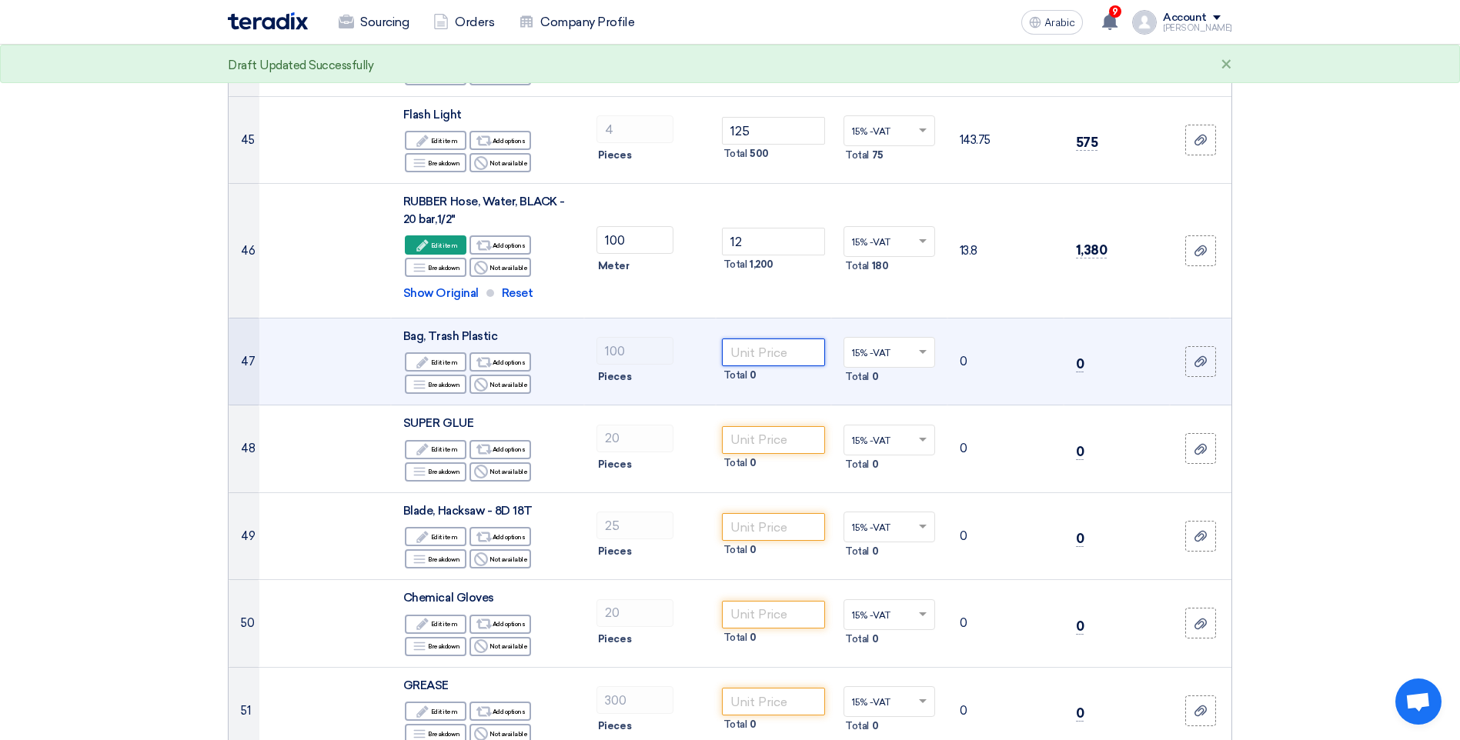
click at [764, 339] on input "number" at bounding box center [774, 353] width 104 height 28
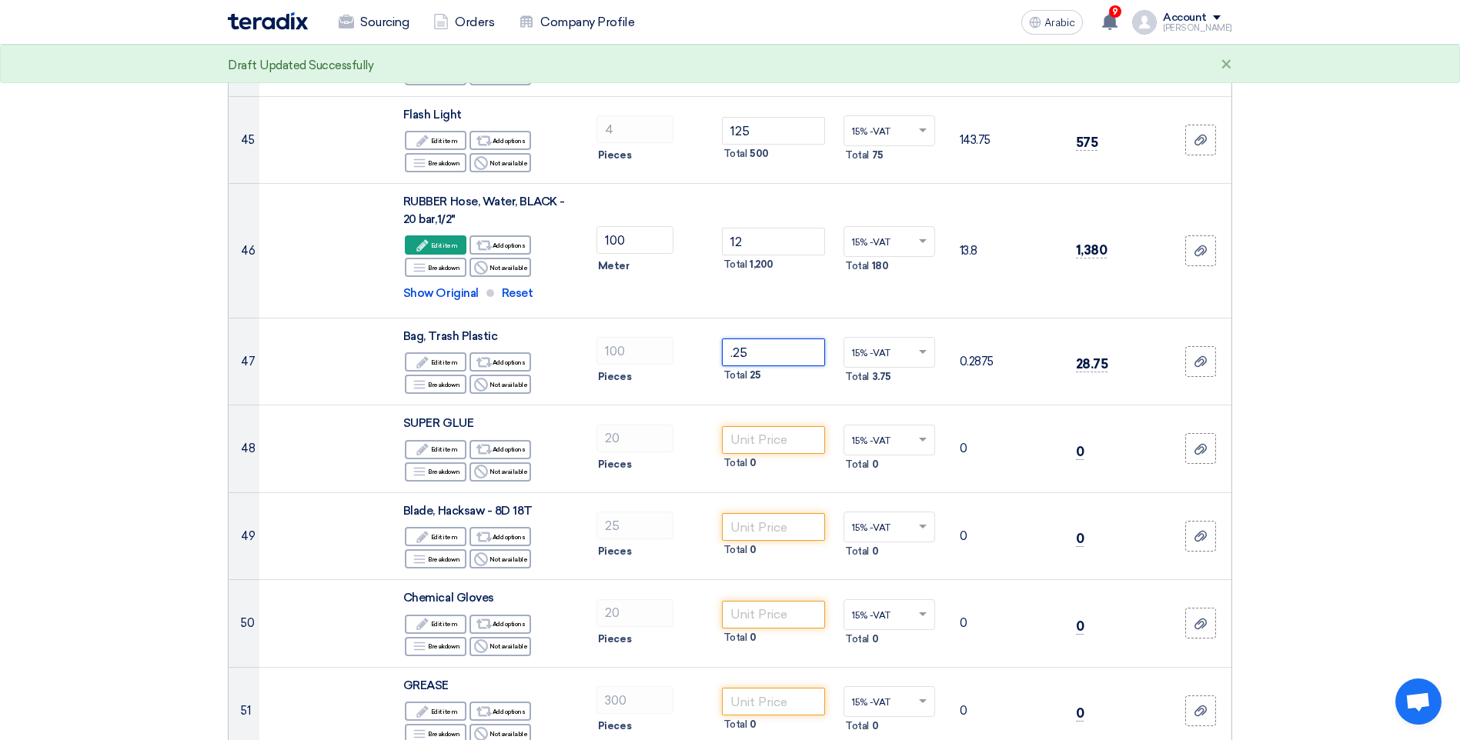
type input ".25"
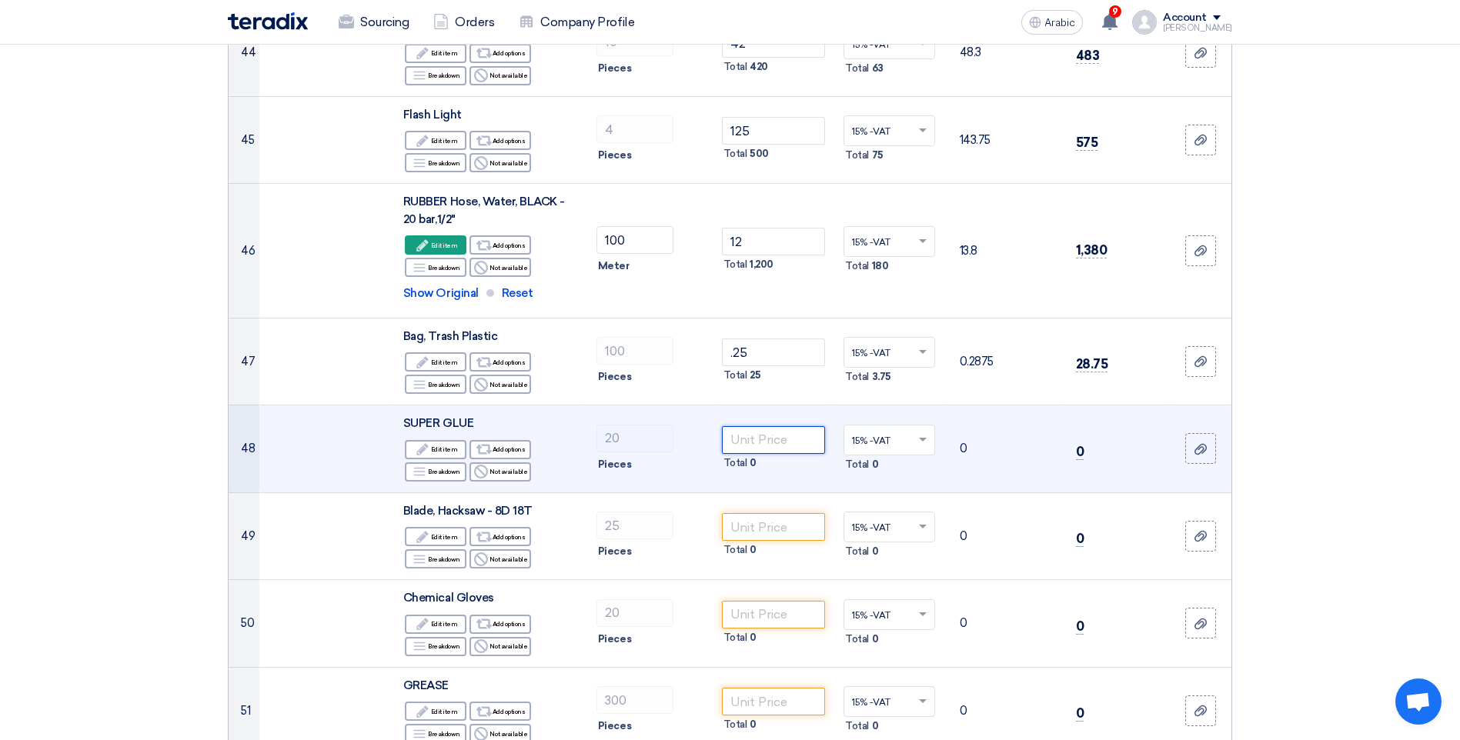
click at [764, 426] on input "number" at bounding box center [774, 440] width 104 height 28
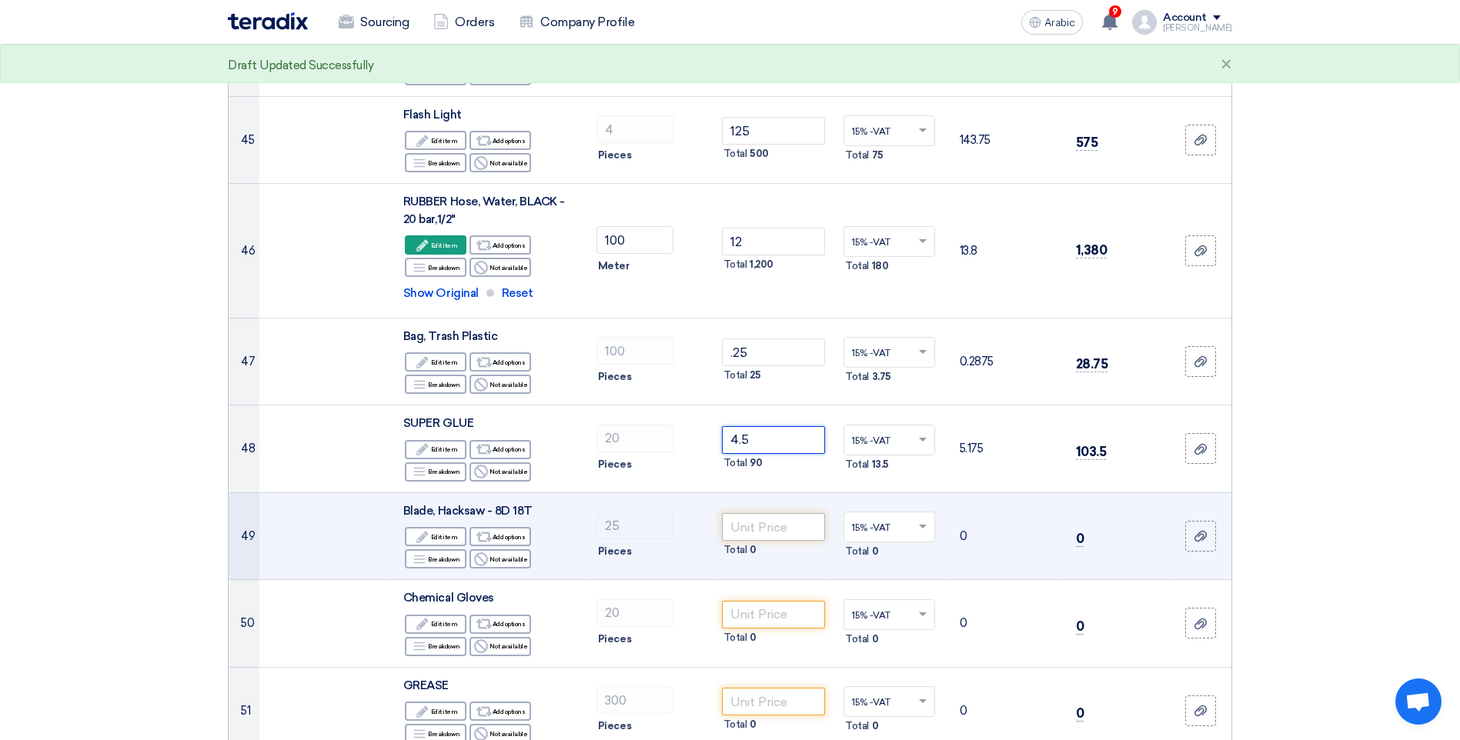
type input "4.5"
click at [760, 513] on input "number" at bounding box center [774, 527] width 104 height 28
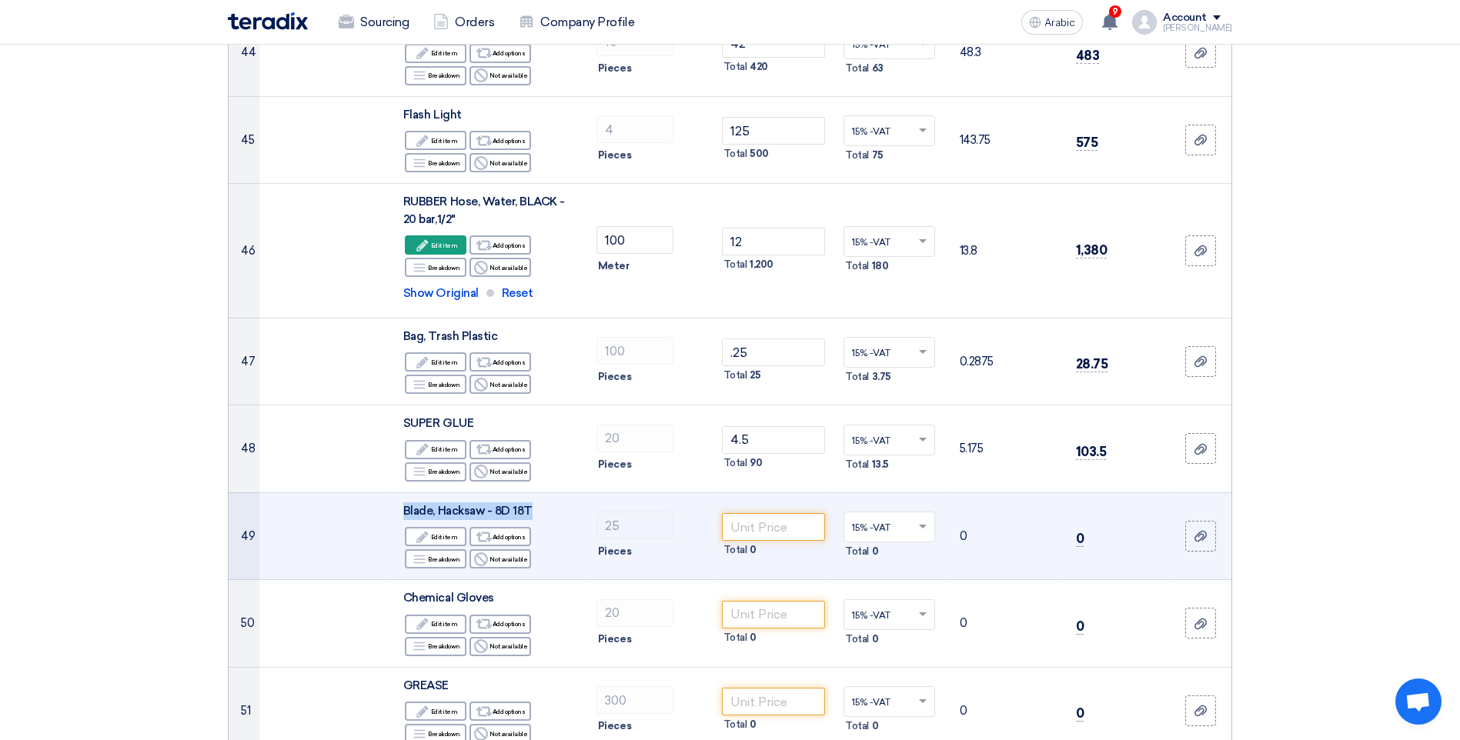
drag, startPoint x: 539, startPoint y: 492, endPoint x: 400, endPoint y: 481, distance: 138.9
click at [396, 493] on td "Blade, Hacksaw - 8D 18T Edit Edit item Alternative Add options Breakdown Breakd…" at bounding box center [487, 537] width 193 height 88
drag, startPoint x: 400, startPoint y: 481, endPoint x: 436, endPoint y: 488, distance: 36.1
copy span "Blade, Hacksaw - 8D 18T"
click at [785, 513] on input "number" at bounding box center [774, 527] width 104 height 28
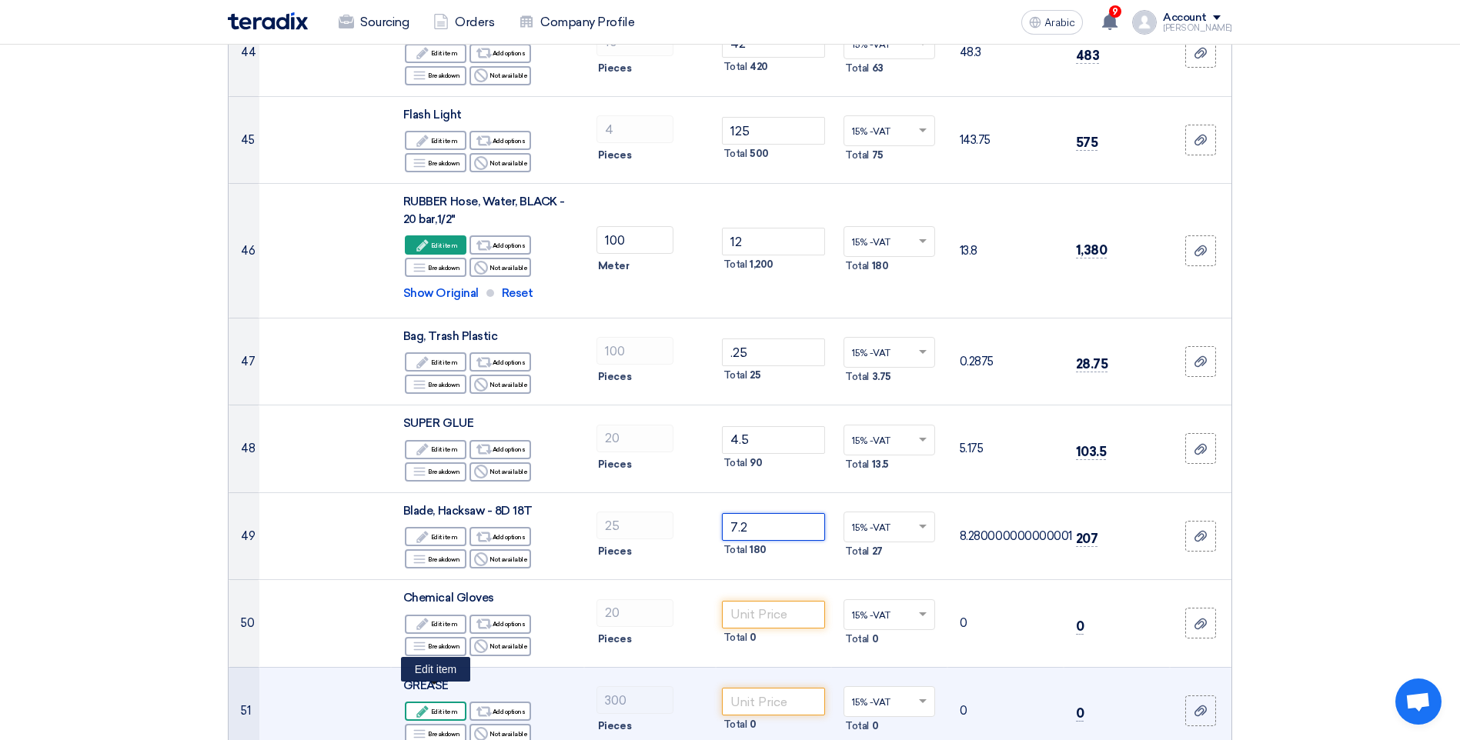
type input "7.2"
click at [444, 706] on font "Edit item" at bounding box center [444, 712] width 27 height 12
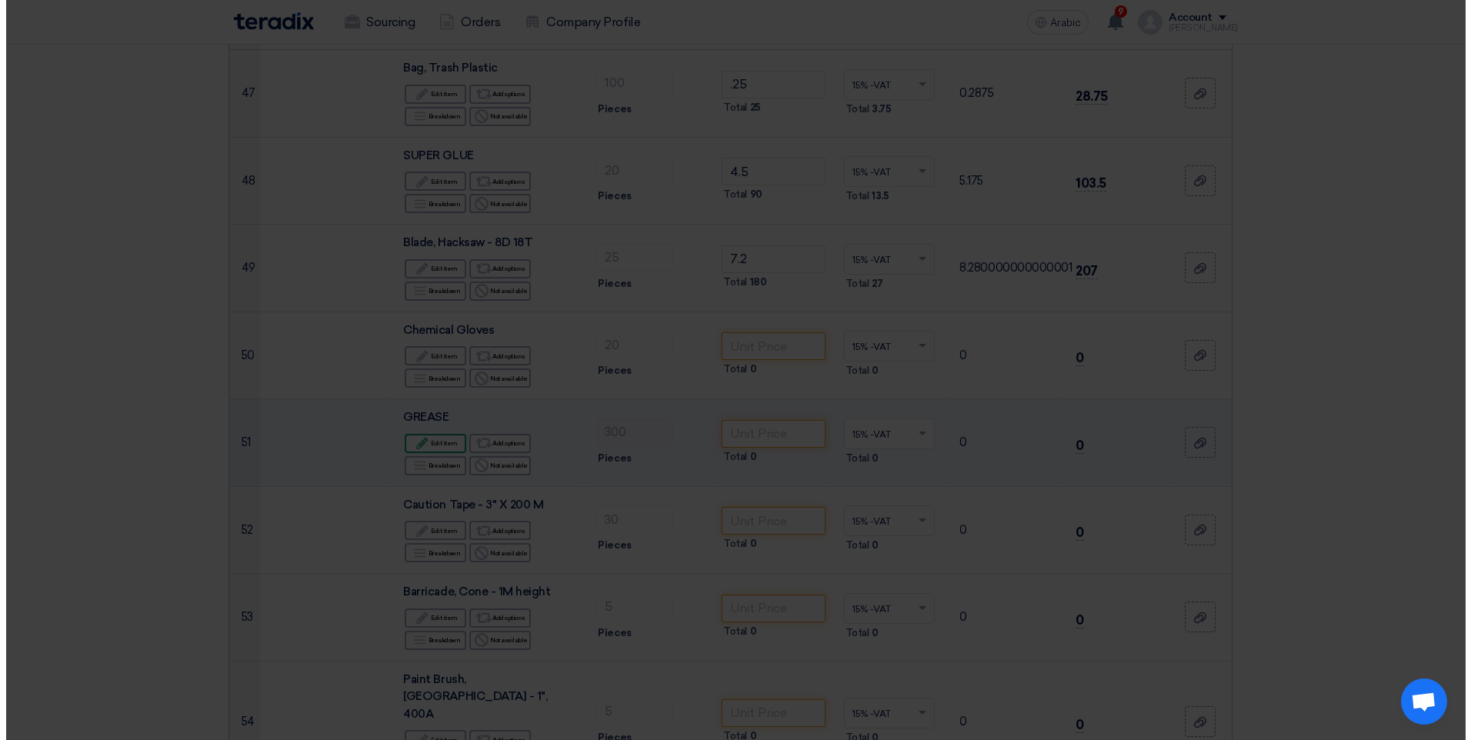
scroll to position [4022, 0]
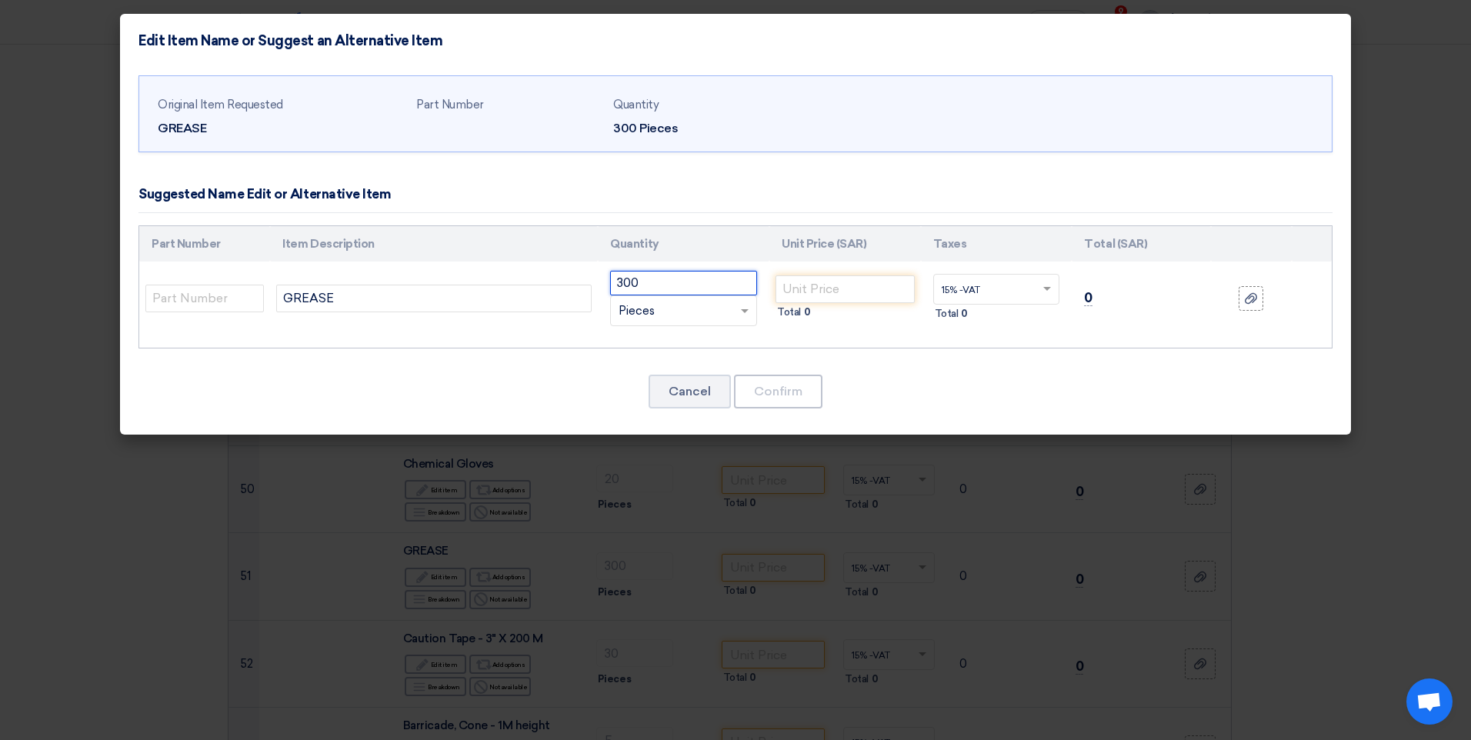
click at [687, 288] on input "300" at bounding box center [683, 283] width 147 height 25
type input "3000"
click at [213, 293] on input "text" at bounding box center [204, 299] width 119 height 28
click at [361, 301] on input "GREASE" at bounding box center [434, 299] width 316 height 28
type input "GREASE, SPANJAARD"
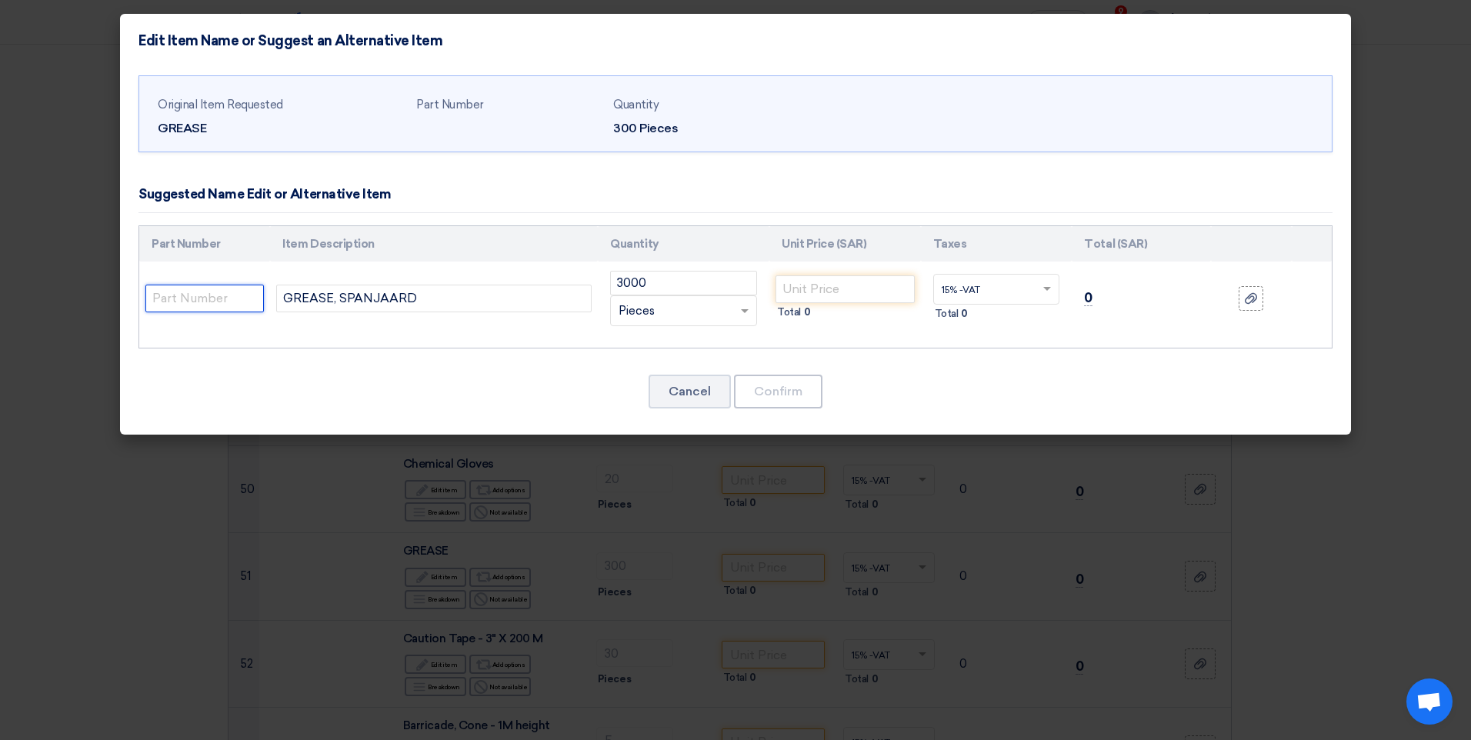
click at [219, 302] on input "text" at bounding box center [204, 299] width 119 height 28
click at [807, 294] on input "number" at bounding box center [845, 290] width 139 height 28
click at [696, 306] on div "RFQ_STEP1. ITEMS.2.TYPE_PLACEHOLDER × Pieces" at bounding box center [674, 311] width 126 height 18
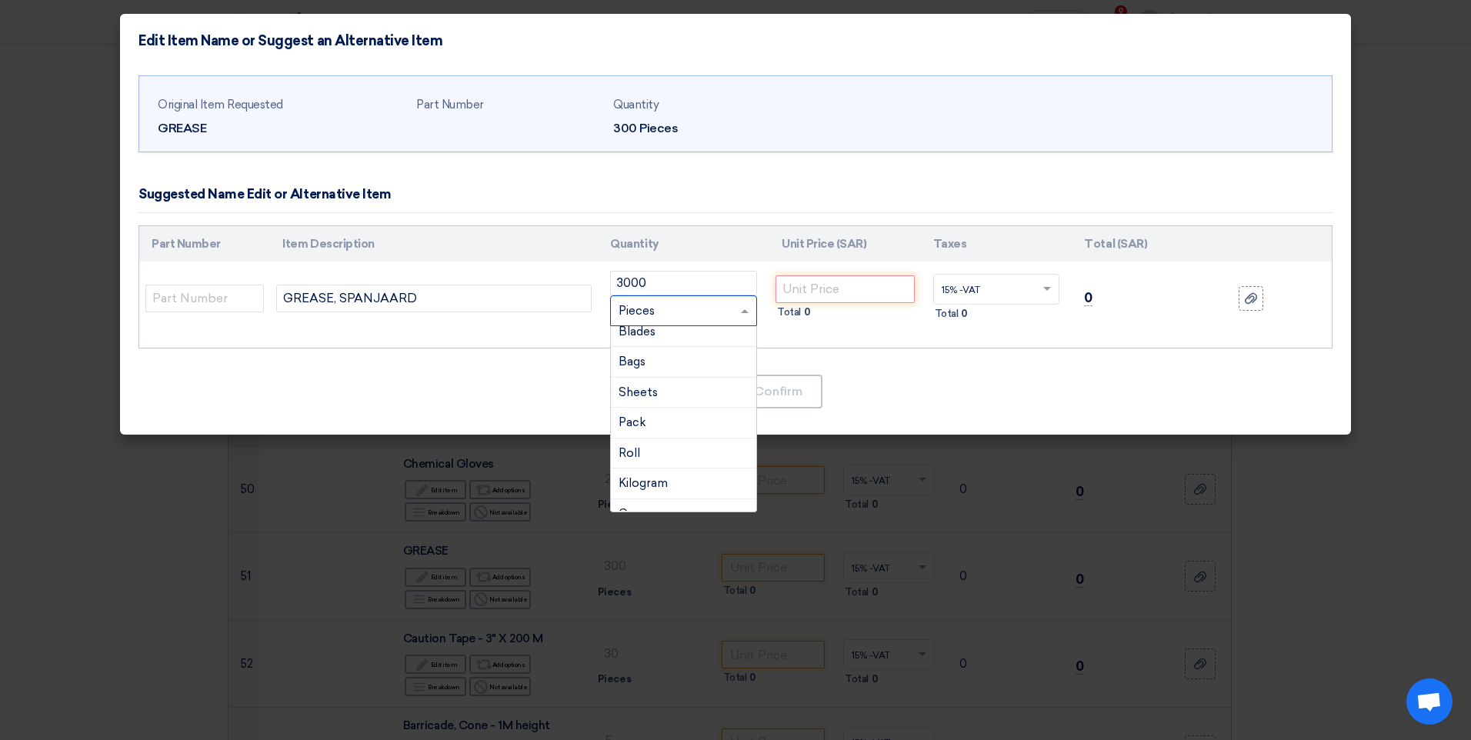
scroll to position [323, 0]
click at [661, 358] on div "Gram" at bounding box center [683, 353] width 145 height 31
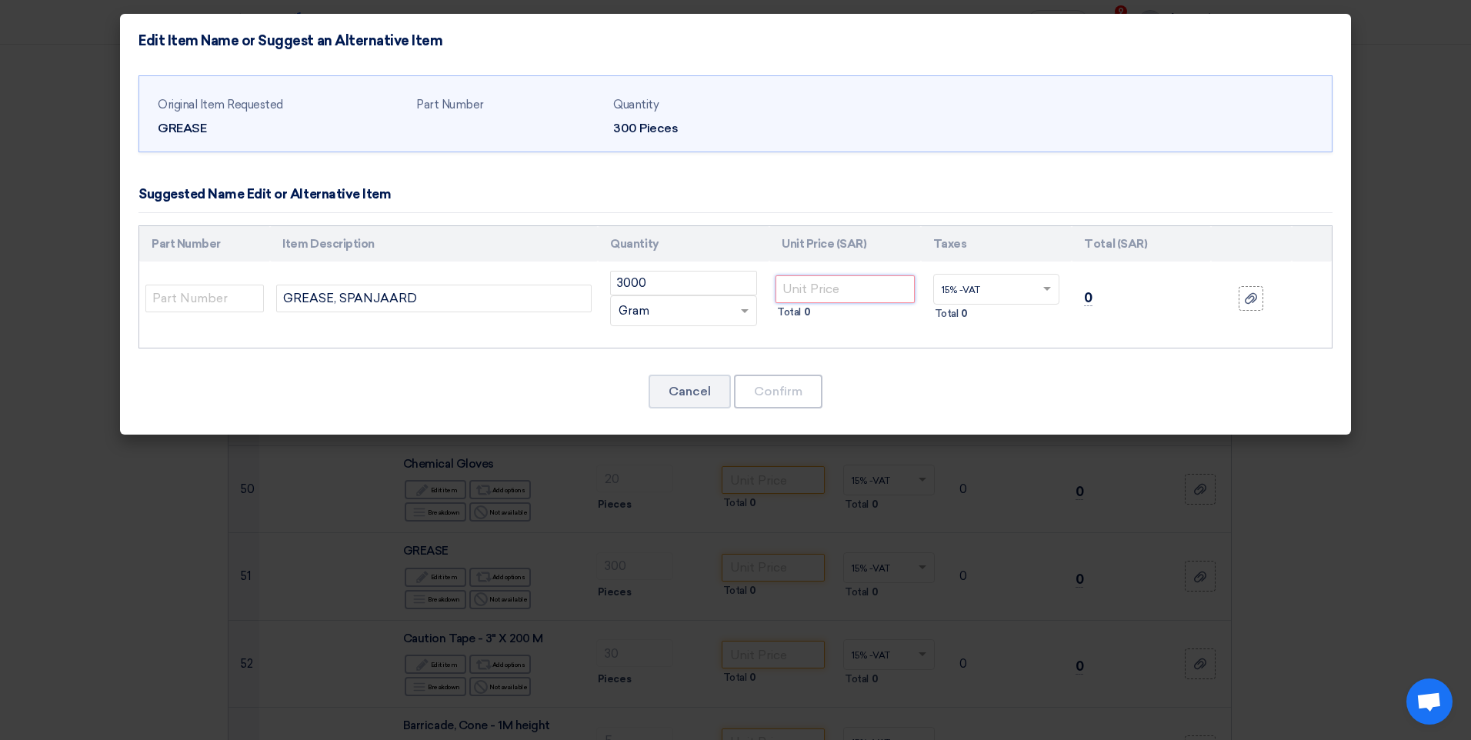
click at [813, 292] on input "number" at bounding box center [845, 290] width 139 height 28
type input "1.96"
click at [16, 486] on modal-container "Edit Item Name or Suggest an Alternative Item Original Item Requested [GEOGRAPH…" at bounding box center [735, 370] width 1471 height 740
click at [760, 395] on button "Confirm" at bounding box center [778, 392] width 88 height 34
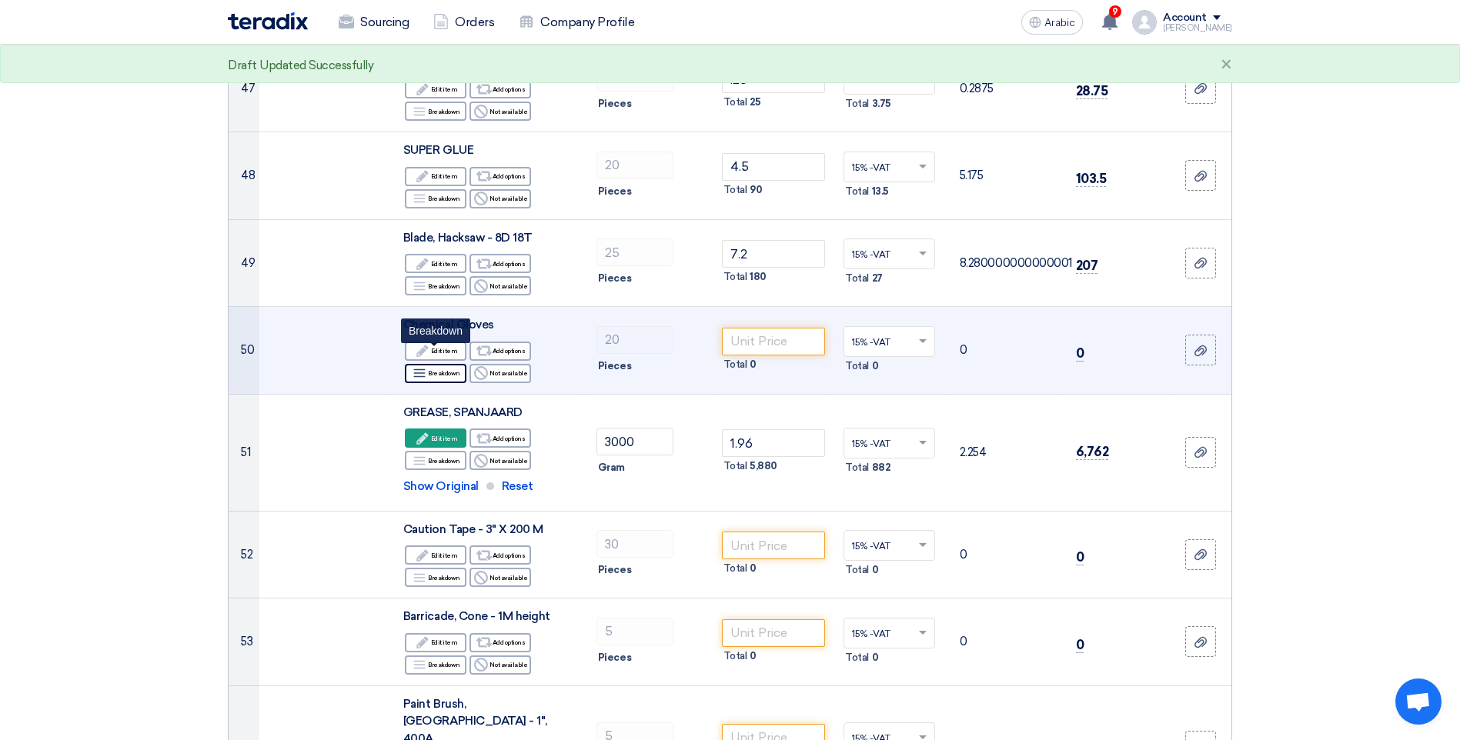
scroll to position [4463, 0]
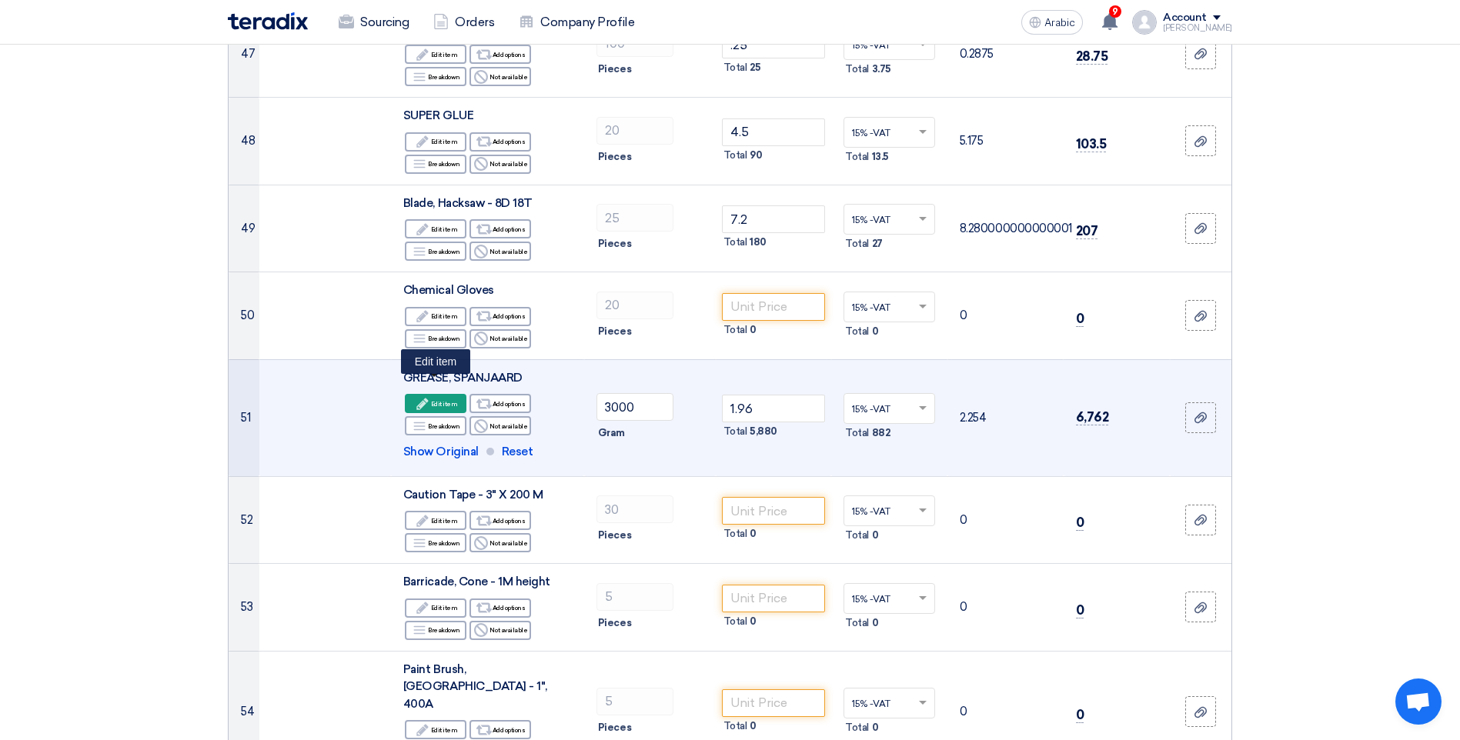
click at [440, 398] on font "Edit item" at bounding box center [444, 404] width 27 height 12
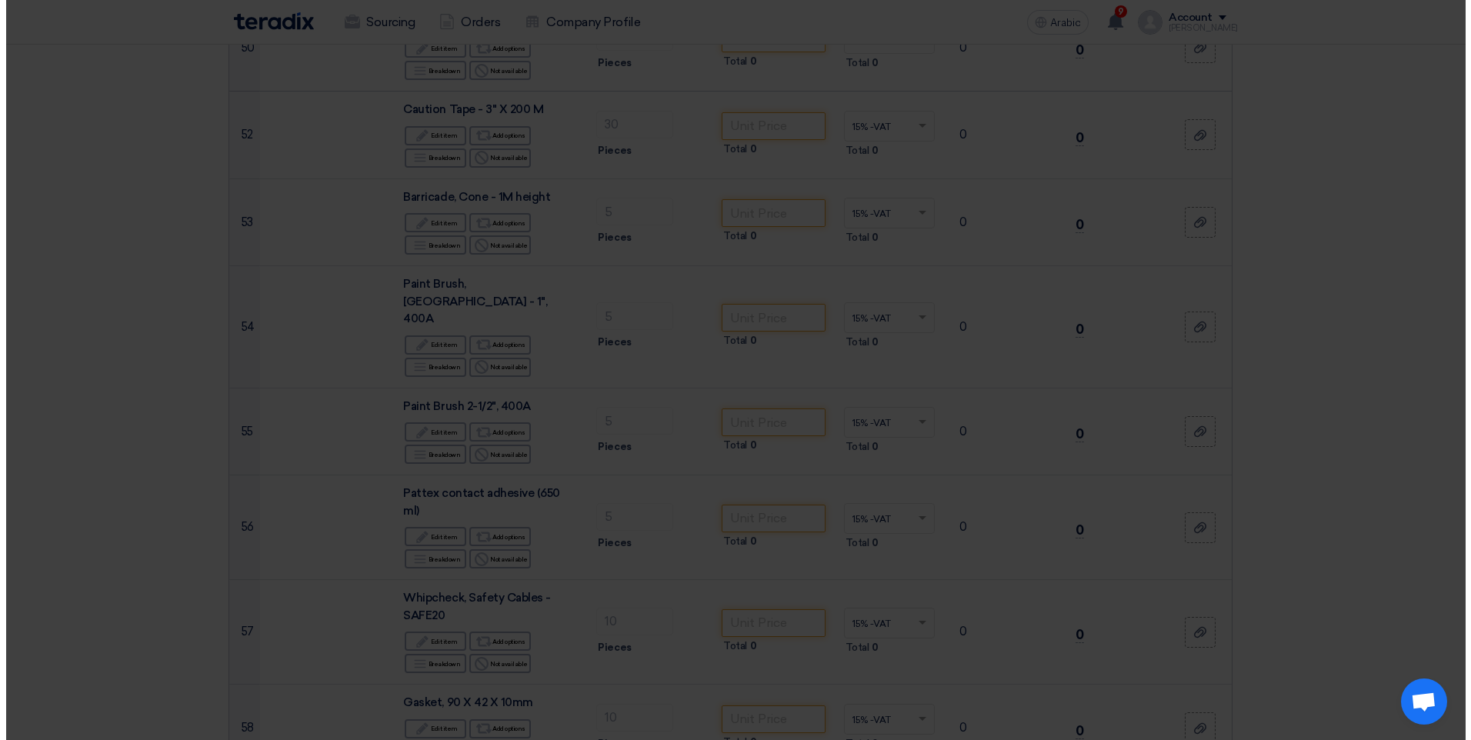
scroll to position [4196, 0]
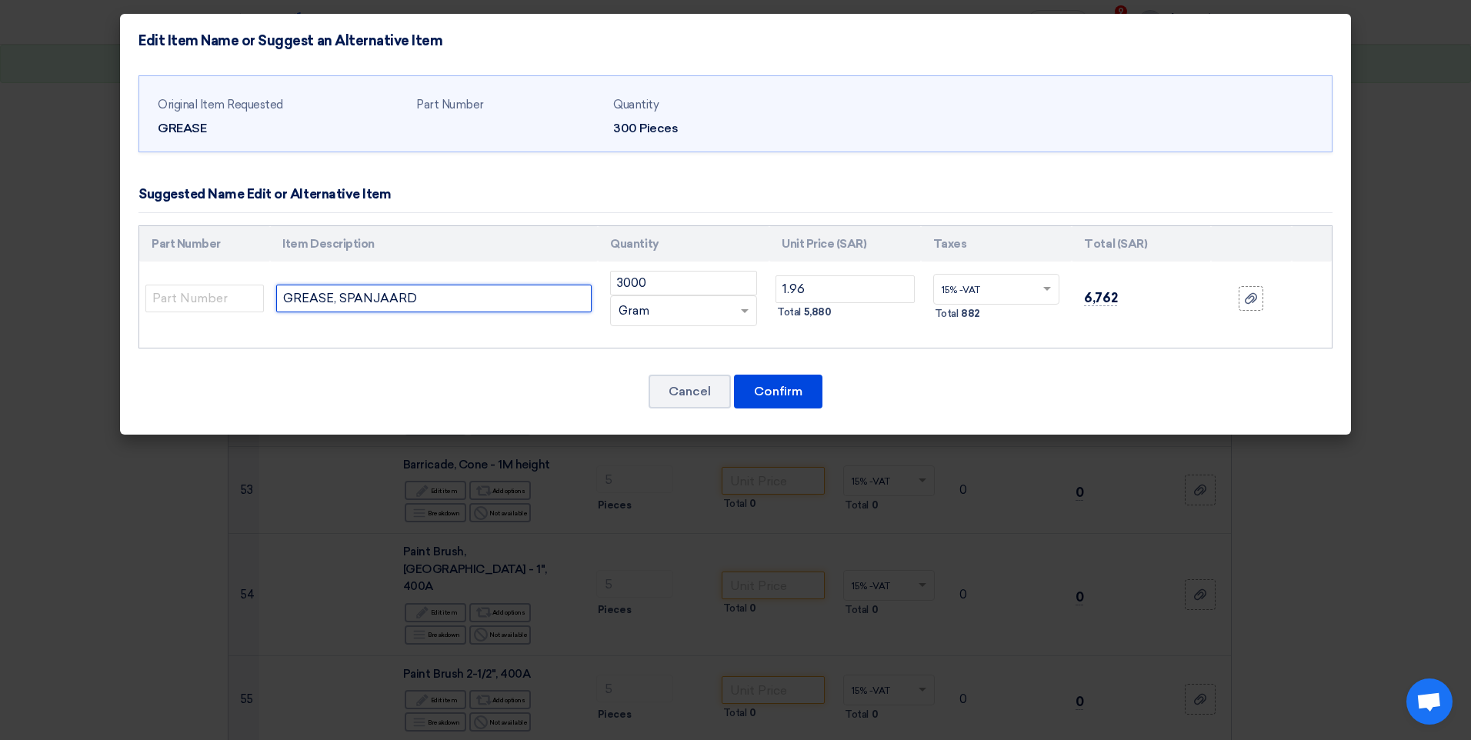
drag, startPoint x: 445, startPoint y: 296, endPoint x: 341, endPoint y: 292, distance: 104.0
click at [341, 292] on input "GREASE, SPANJAARD" at bounding box center [434, 299] width 316 height 28
type input "GREASE, FOR MECHANCAL"
click at [195, 302] on input "text" at bounding box center [204, 299] width 119 height 28
type input "SKF"
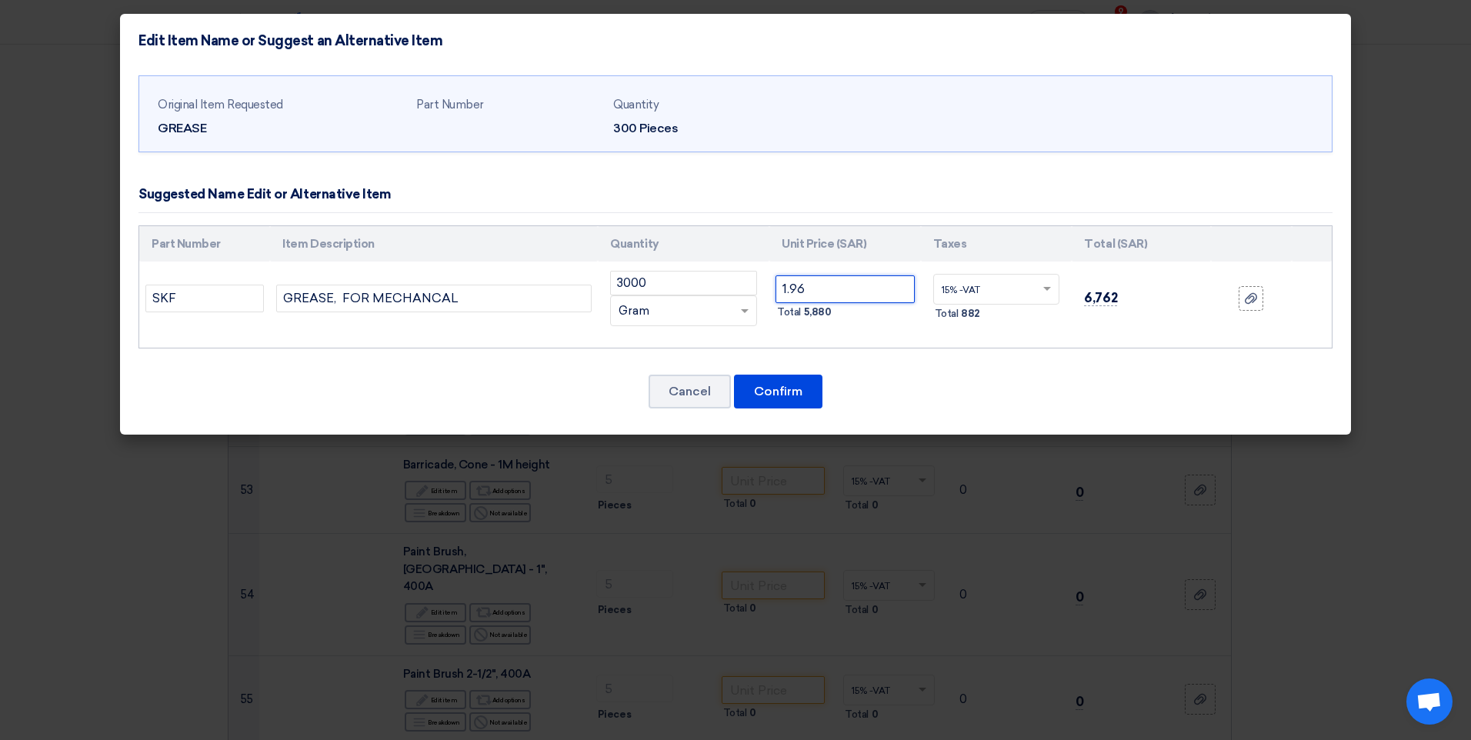
click at [823, 293] on input "1.96" at bounding box center [845, 290] width 139 height 28
type input "1.3"
click at [777, 396] on button "Confirm" at bounding box center [778, 392] width 88 height 34
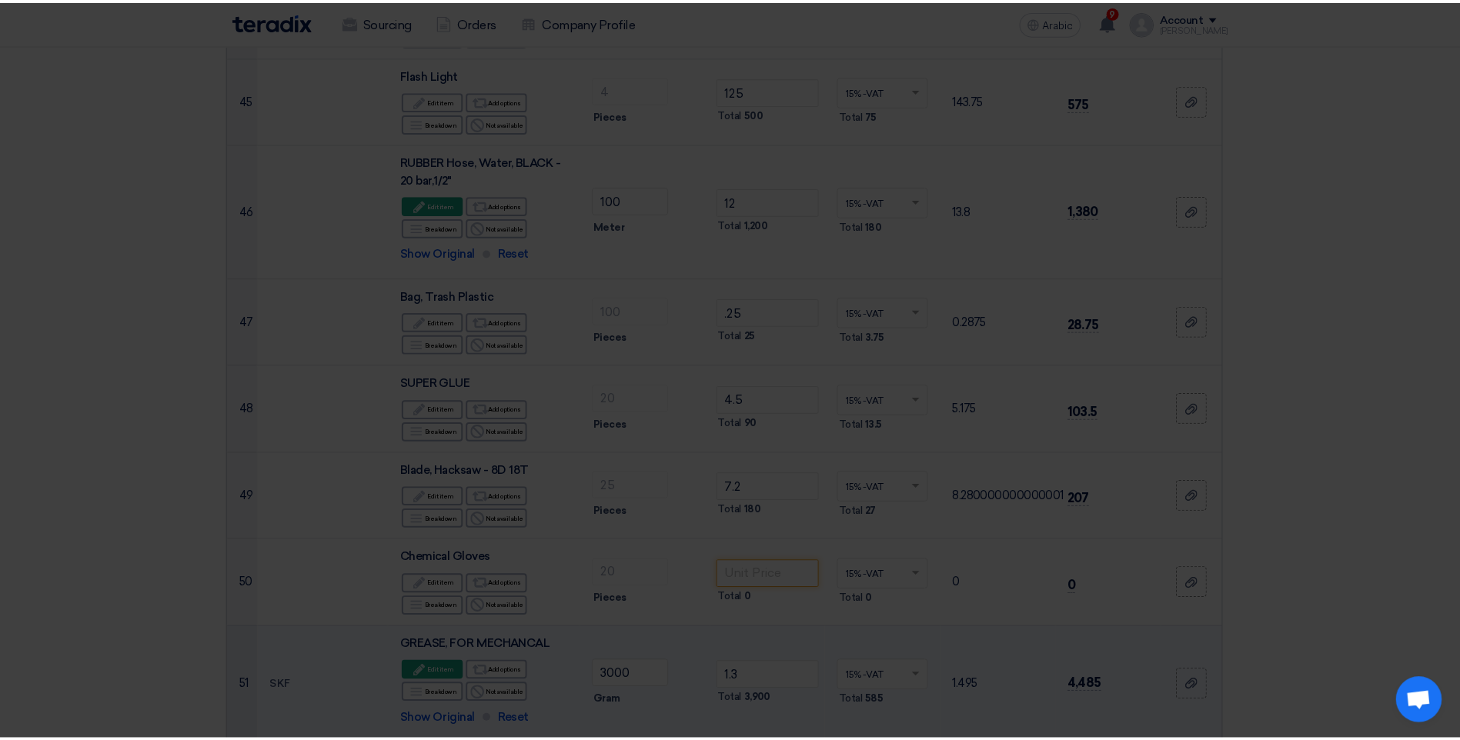
scroll to position [4463, 0]
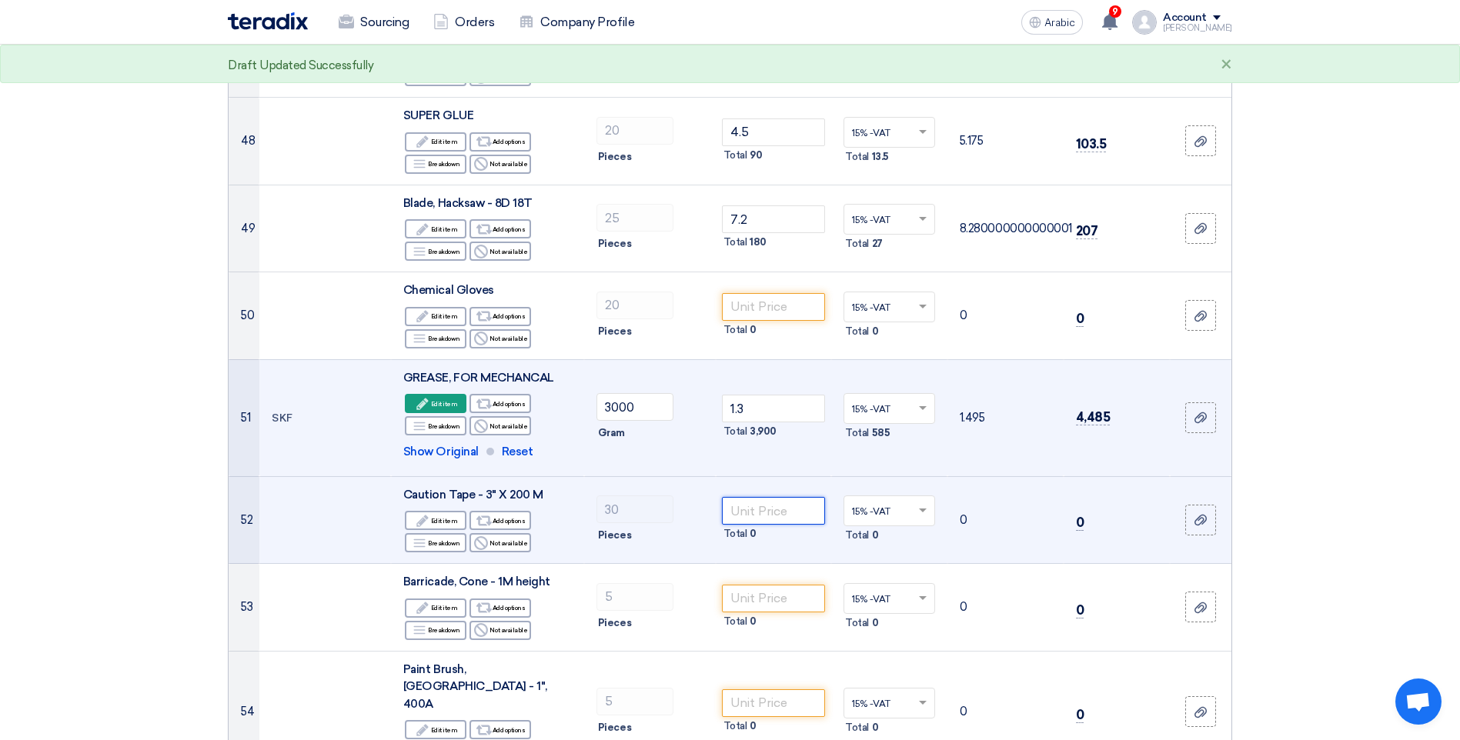
click at [760, 498] on input "number" at bounding box center [774, 511] width 104 height 28
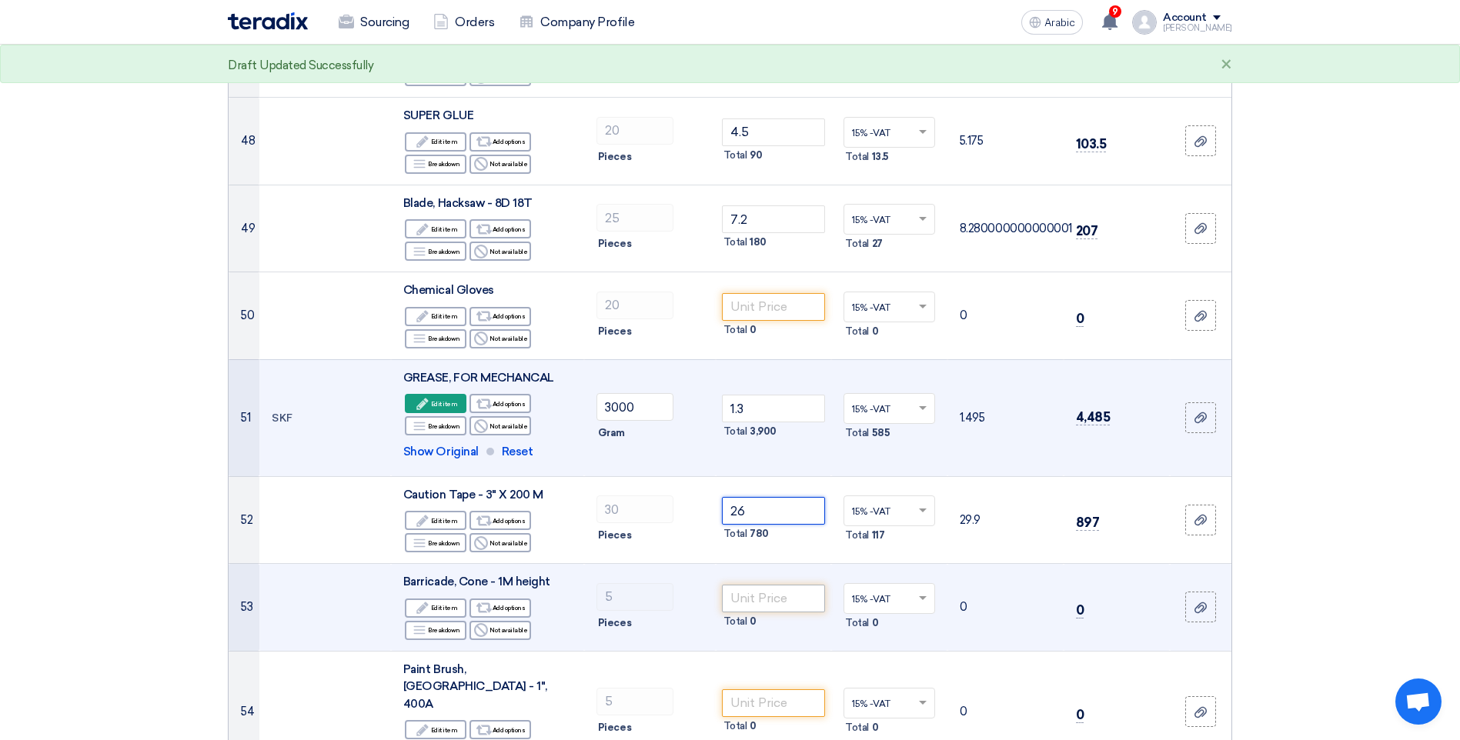
type input "26"
click at [763, 585] on input "number" at bounding box center [774, 599] width 104 height 28
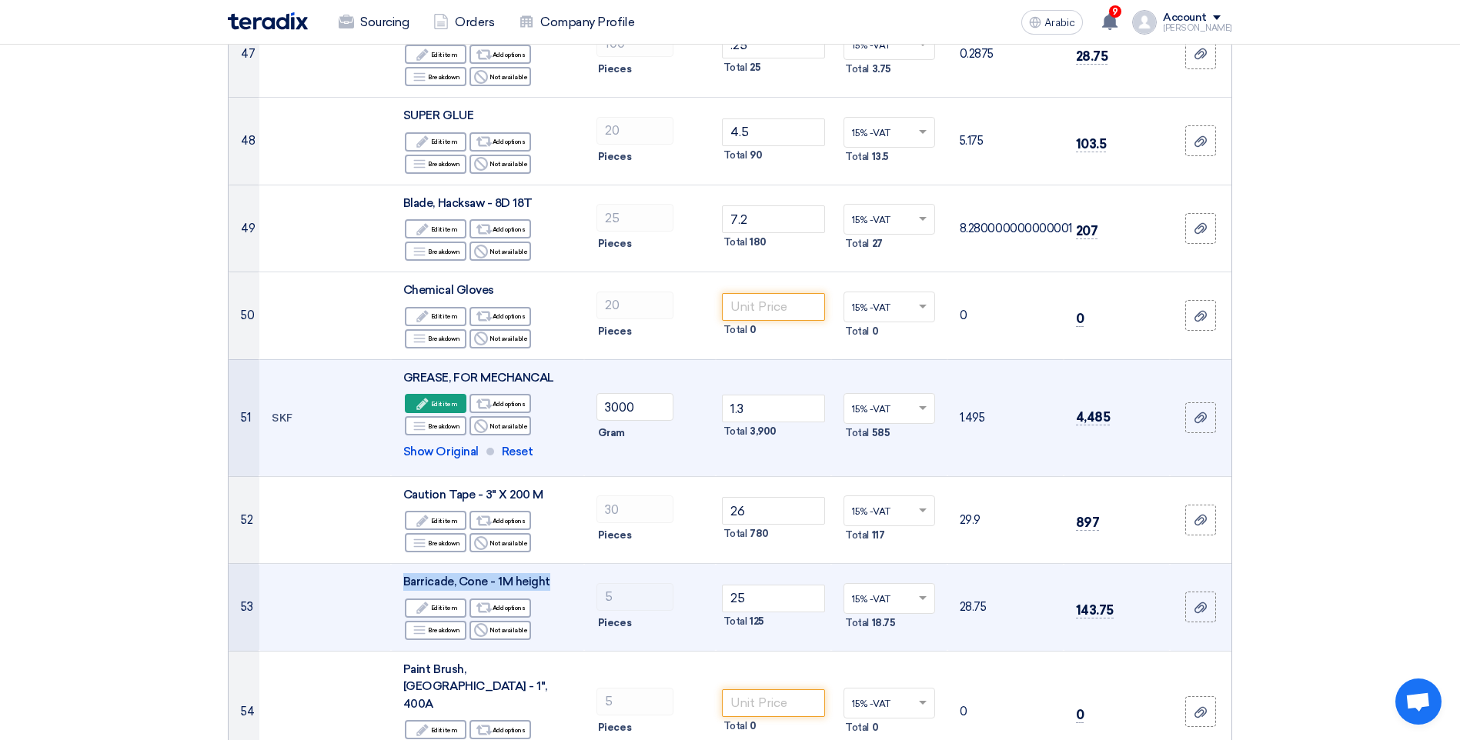
drag, startPoint x: 403, startPoint y: 563, endPoint x: 555, endPoint y: 561, distance: 151.6
click at [555, 573] on div "Barricade, Cone - 1M height" at bounding box center [487, 582] width 169 height 18
copy span "Barricade, Cone - 1M height"
click at [762, 585] on input "25" at bounding box center [774, 599] width 104 height 28
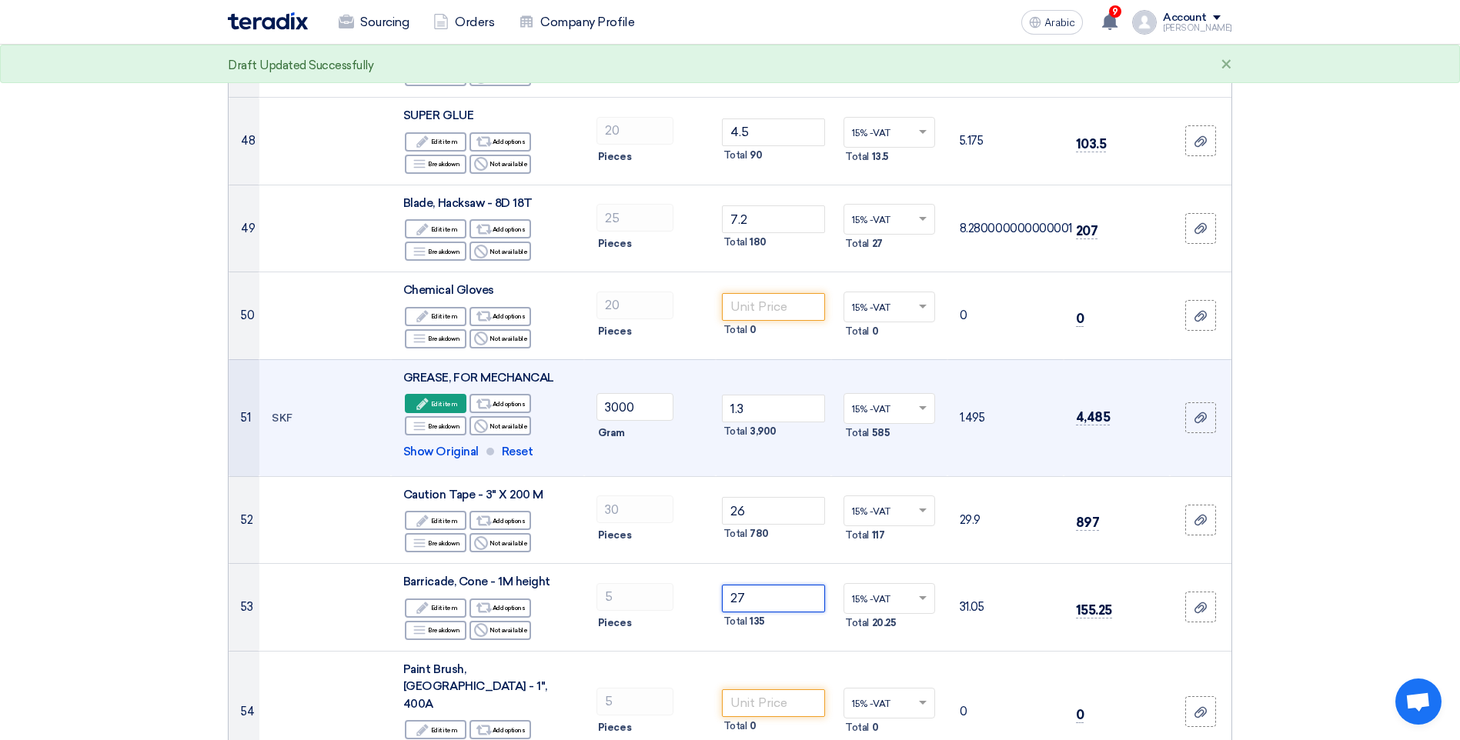
type input "27"
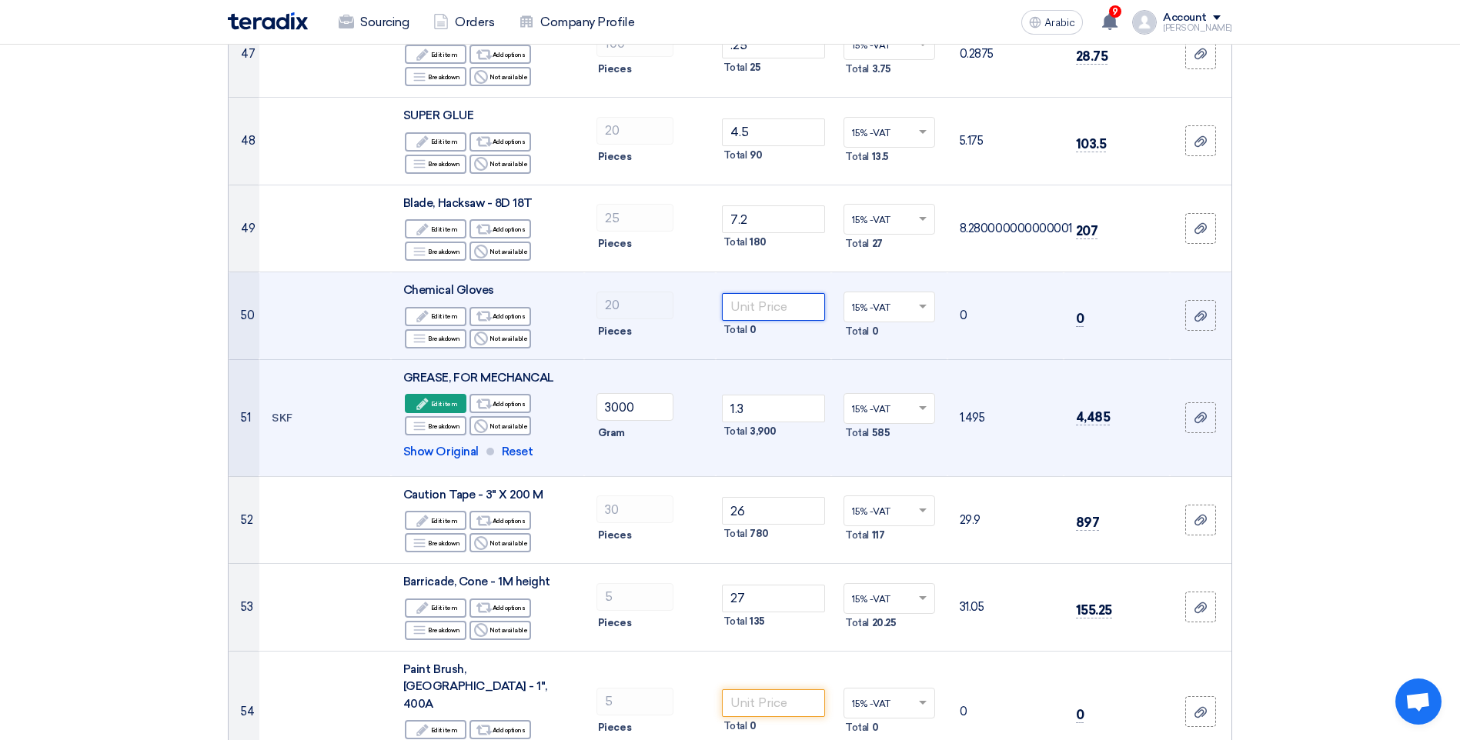
click at [749, 296] on input "number" at bounding box center [774, 307] width 104 height 28
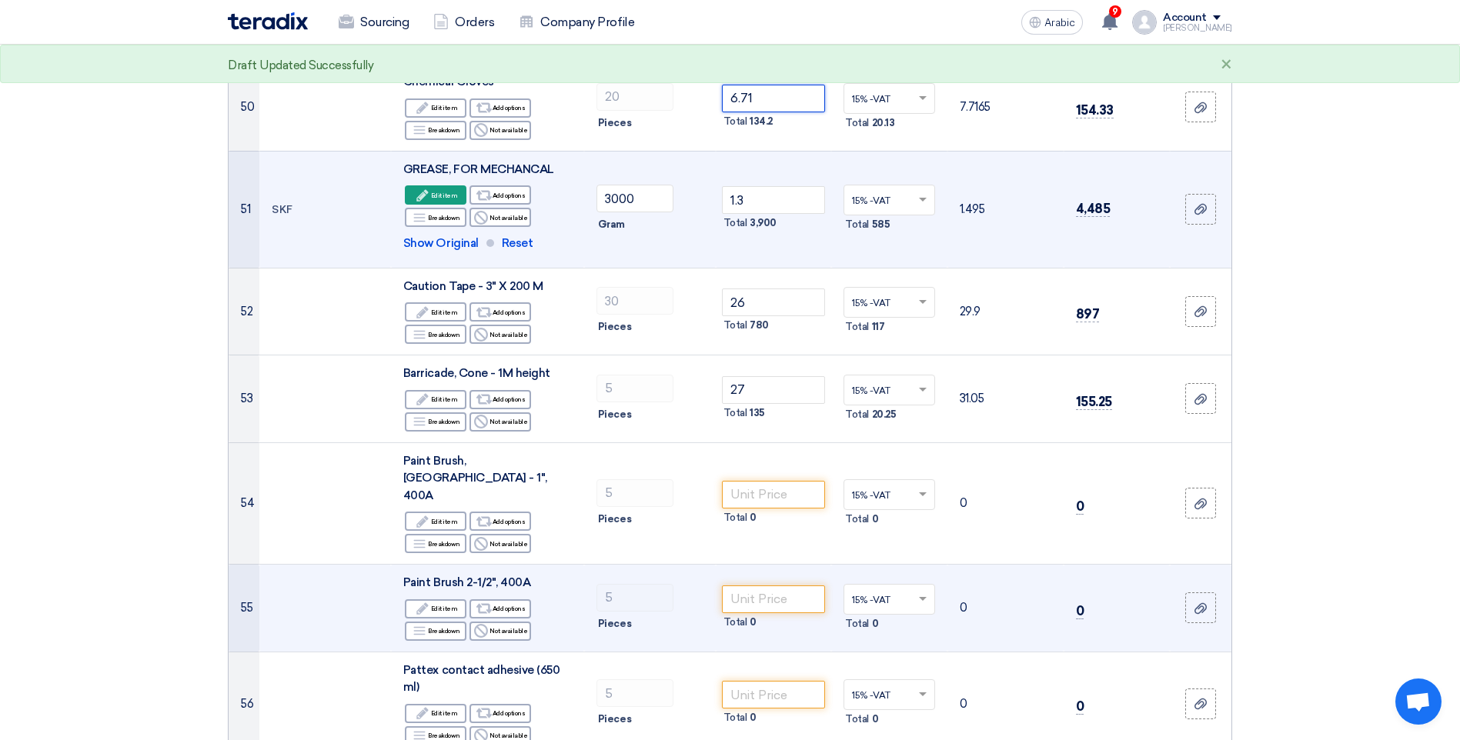
scroll to position [4694, 0]
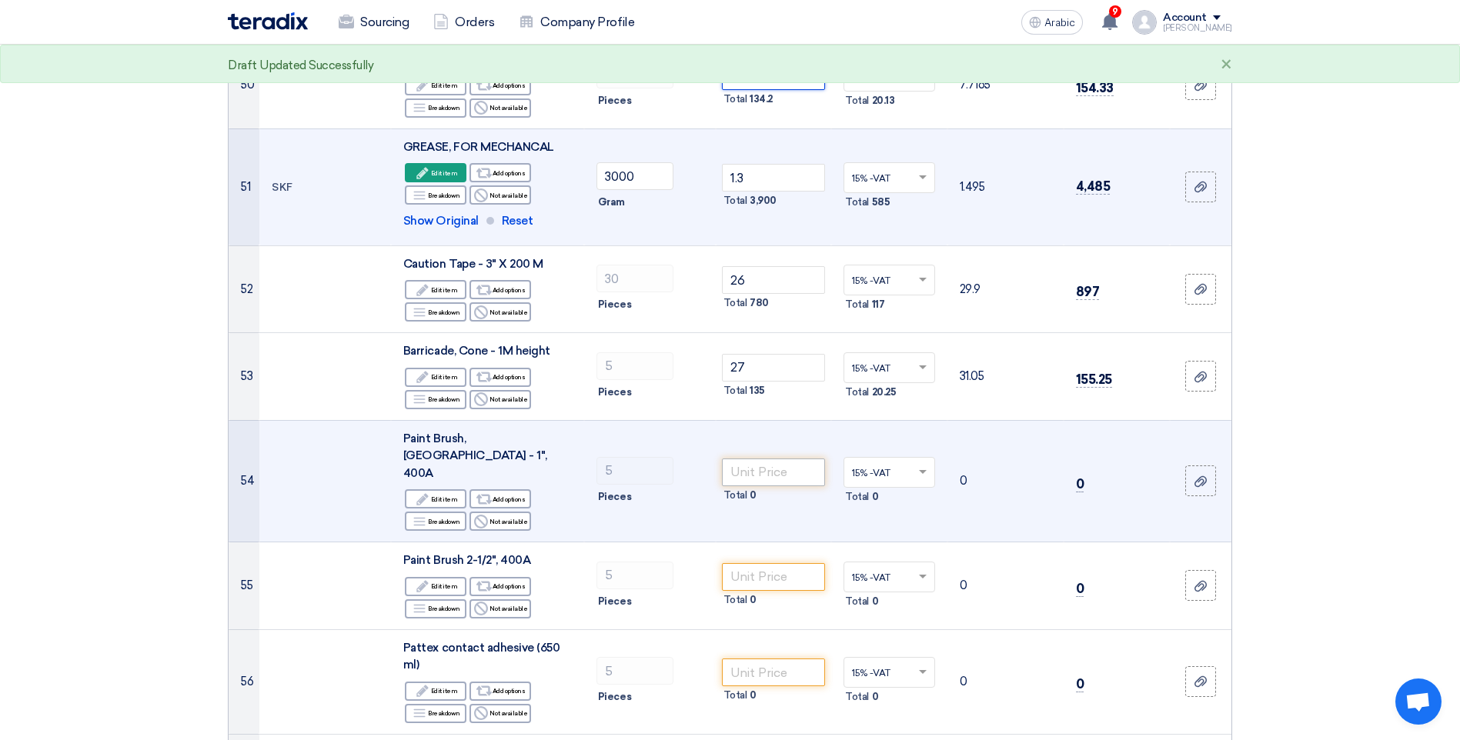
type input "6.71"
click at [763, 459] on input "number" at bounding box center [774, 473] width 104 height 28
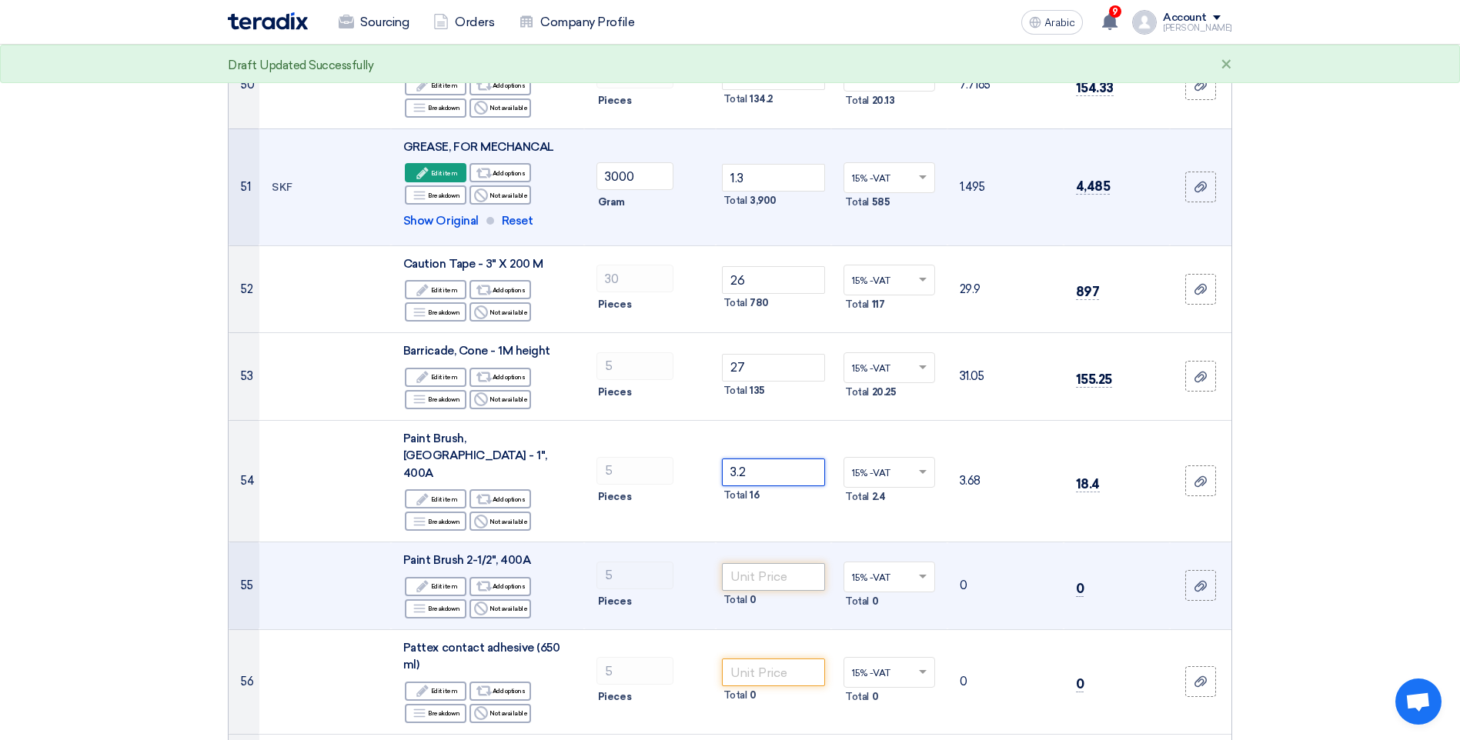
type input "3.2"
click at [758, 563] on input "number" at bounding box center [774, 577] width 104 height 28
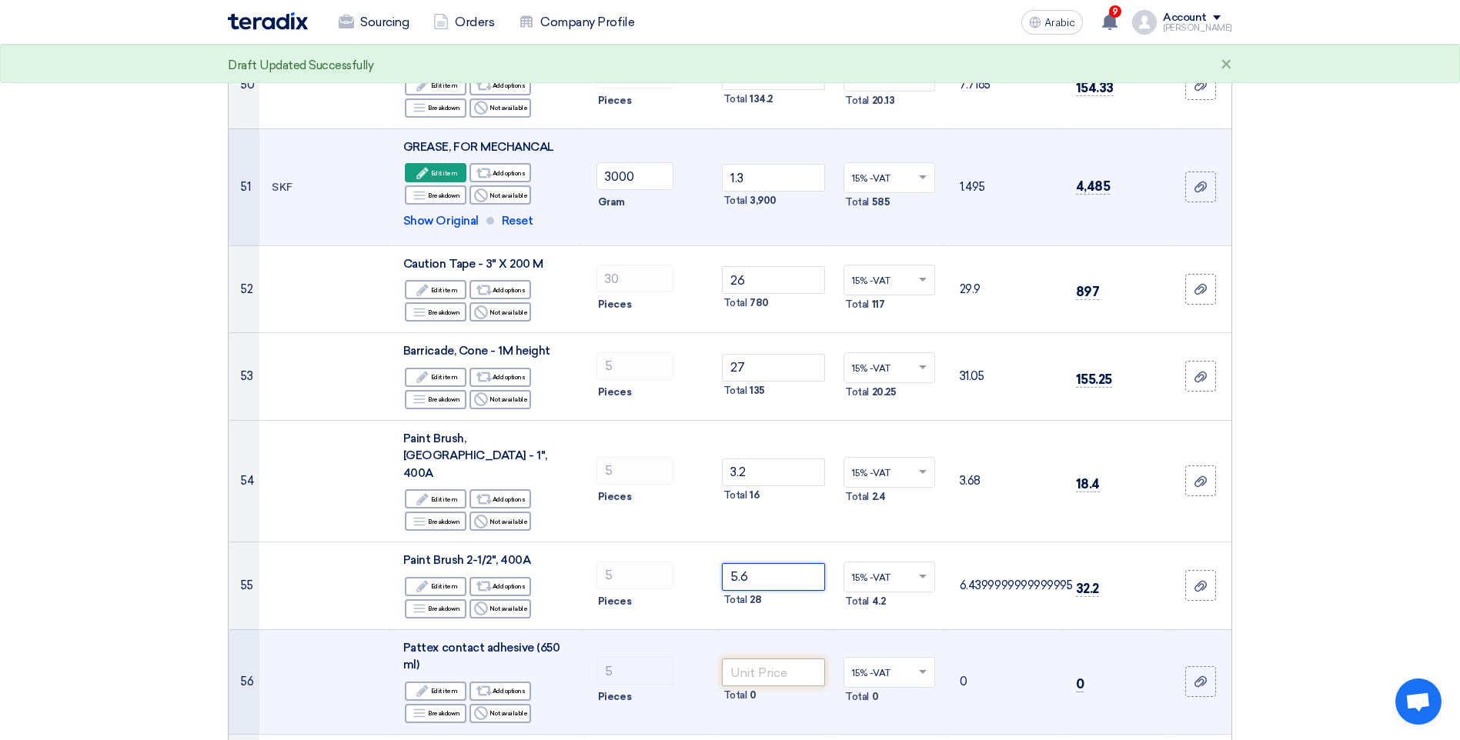
type input "5.6"
click at [753, 659] on input "number" at bounding box center [774, 673] width 104 height 28
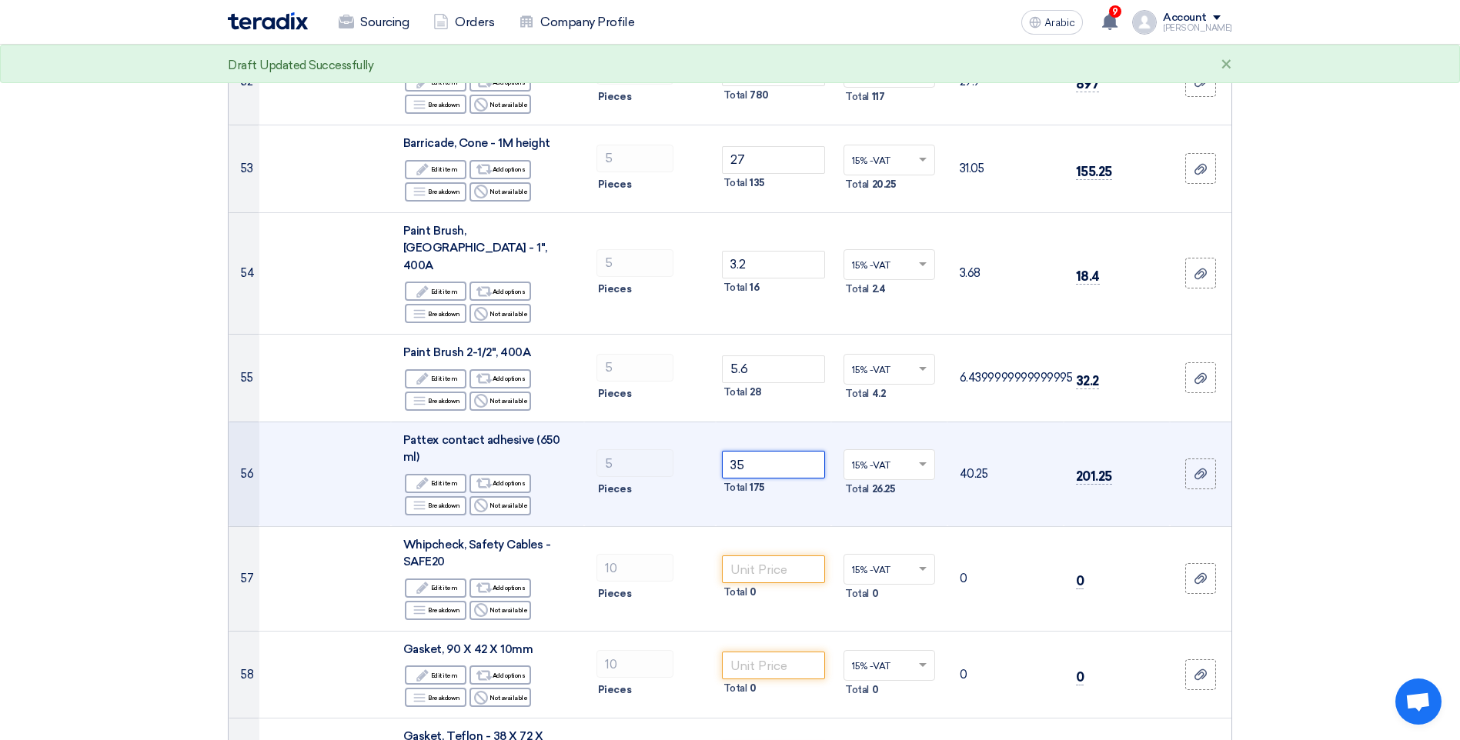
scroll to position [4925, 0]
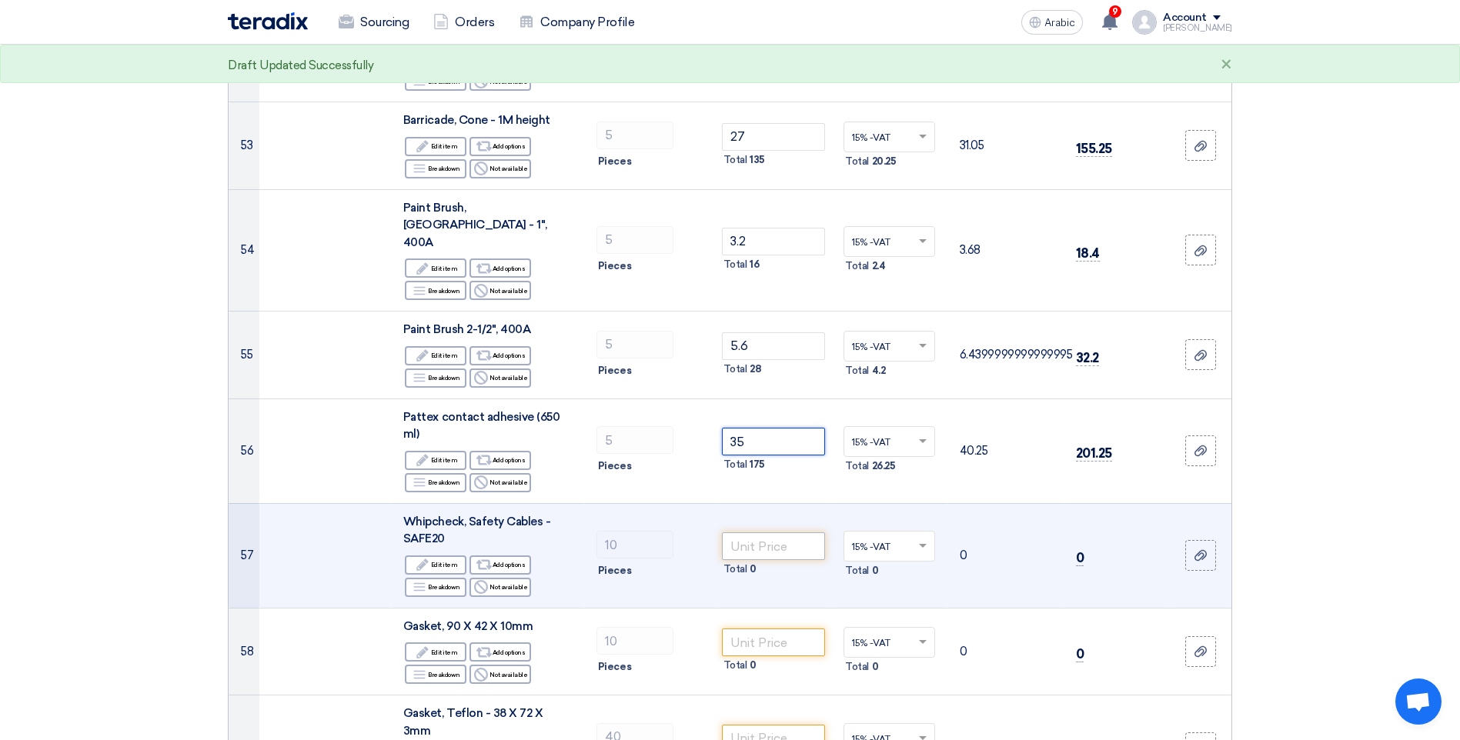
type input "35"
click at [772, 533] on input "number" at bounding box center [774, 547] width 104 height 28
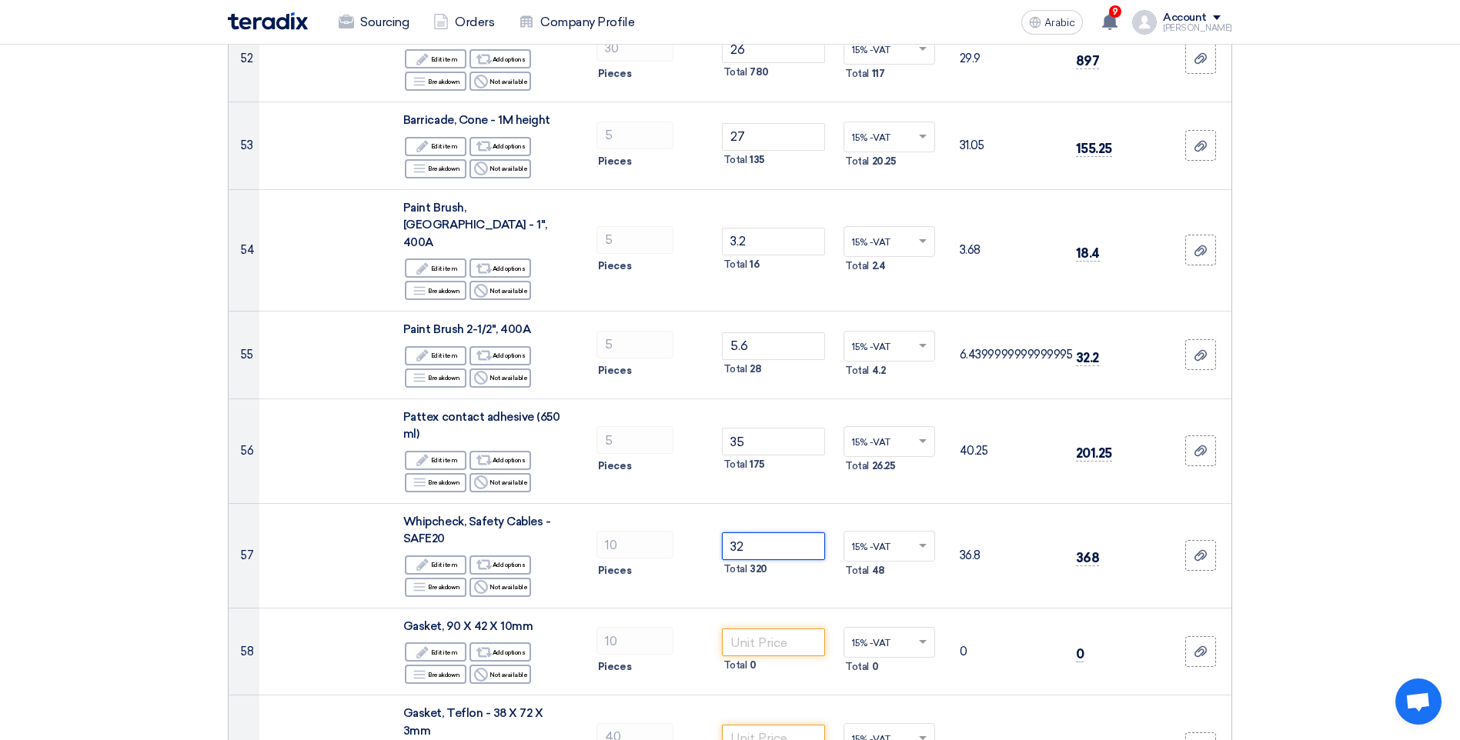
scroll to position [5002, 0]
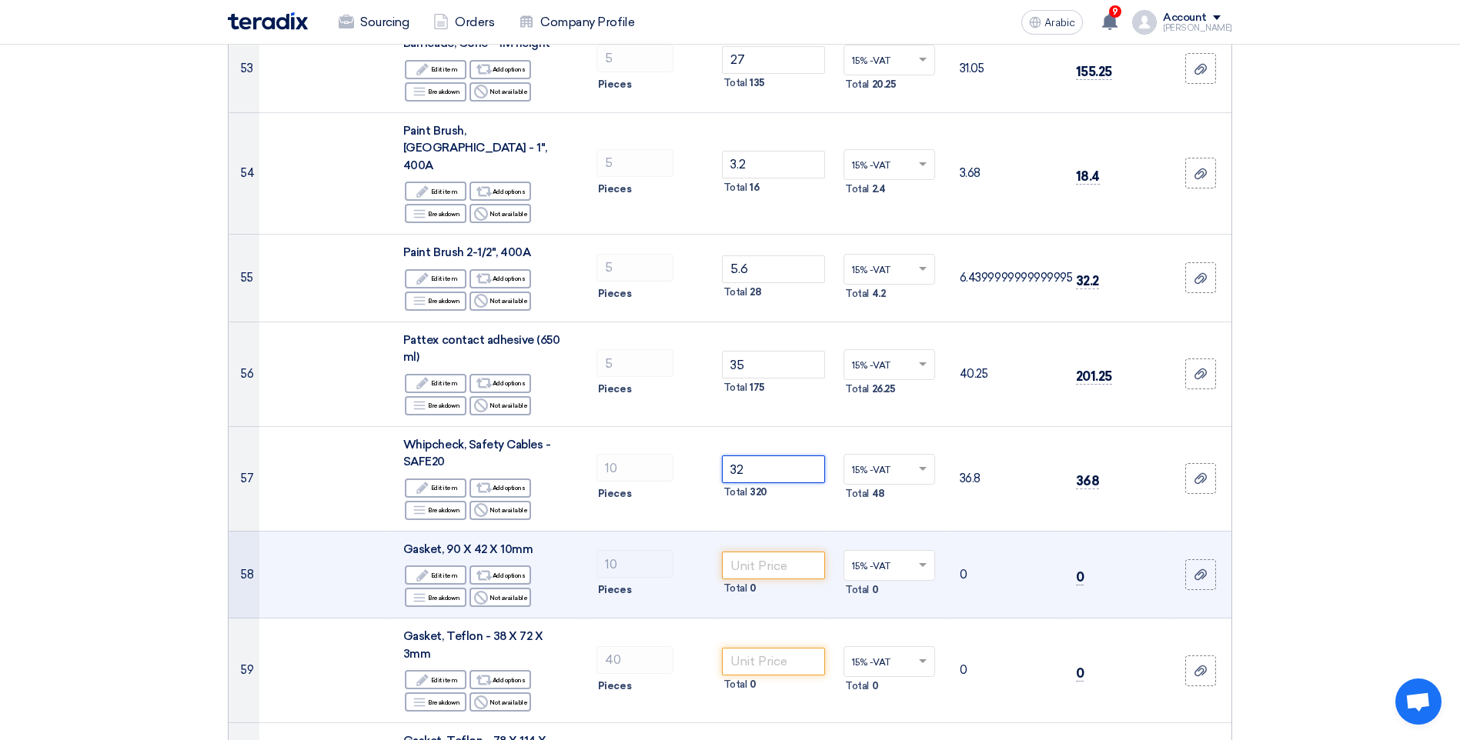
type input "32"
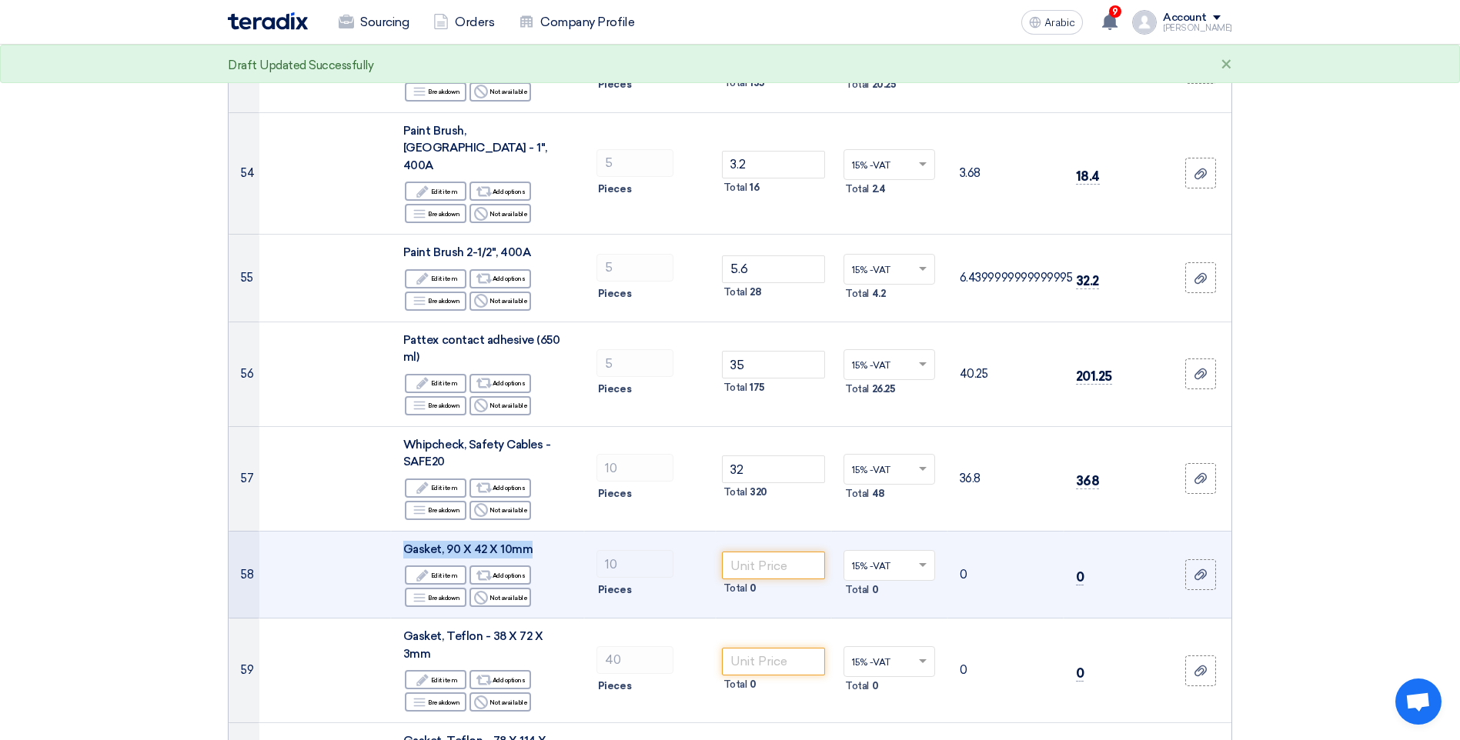
drag, startPoint x: 402, startPoint y: 479, endPoint x: 529, endPoint y: 480, distance: 127.0
click at [529, 541] on div "Gasket, 90 X 42 X 10mm" at bounding box center [487, 550] width 169 height 18
copy span "Gasket, 90 X 42 X 10mm"
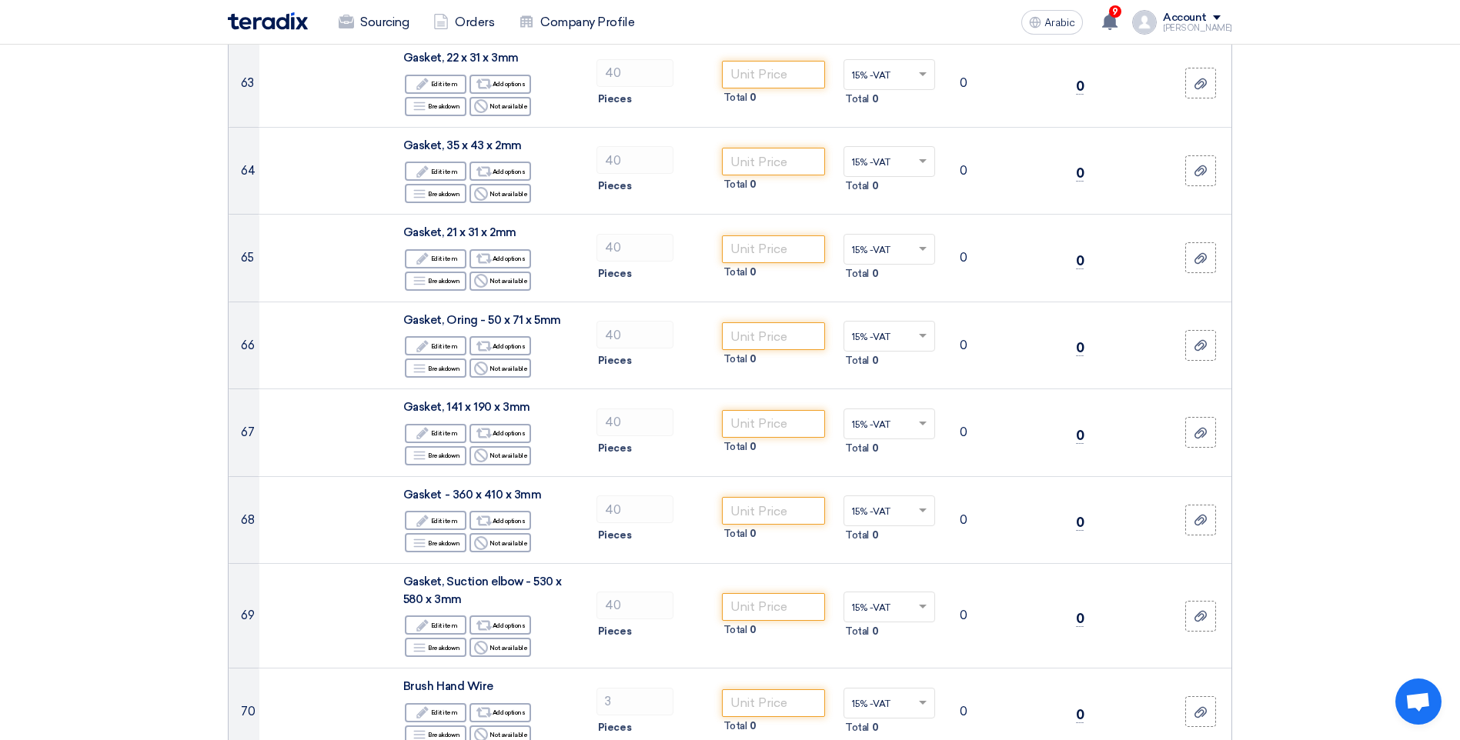
scroll to position [6079, 0]
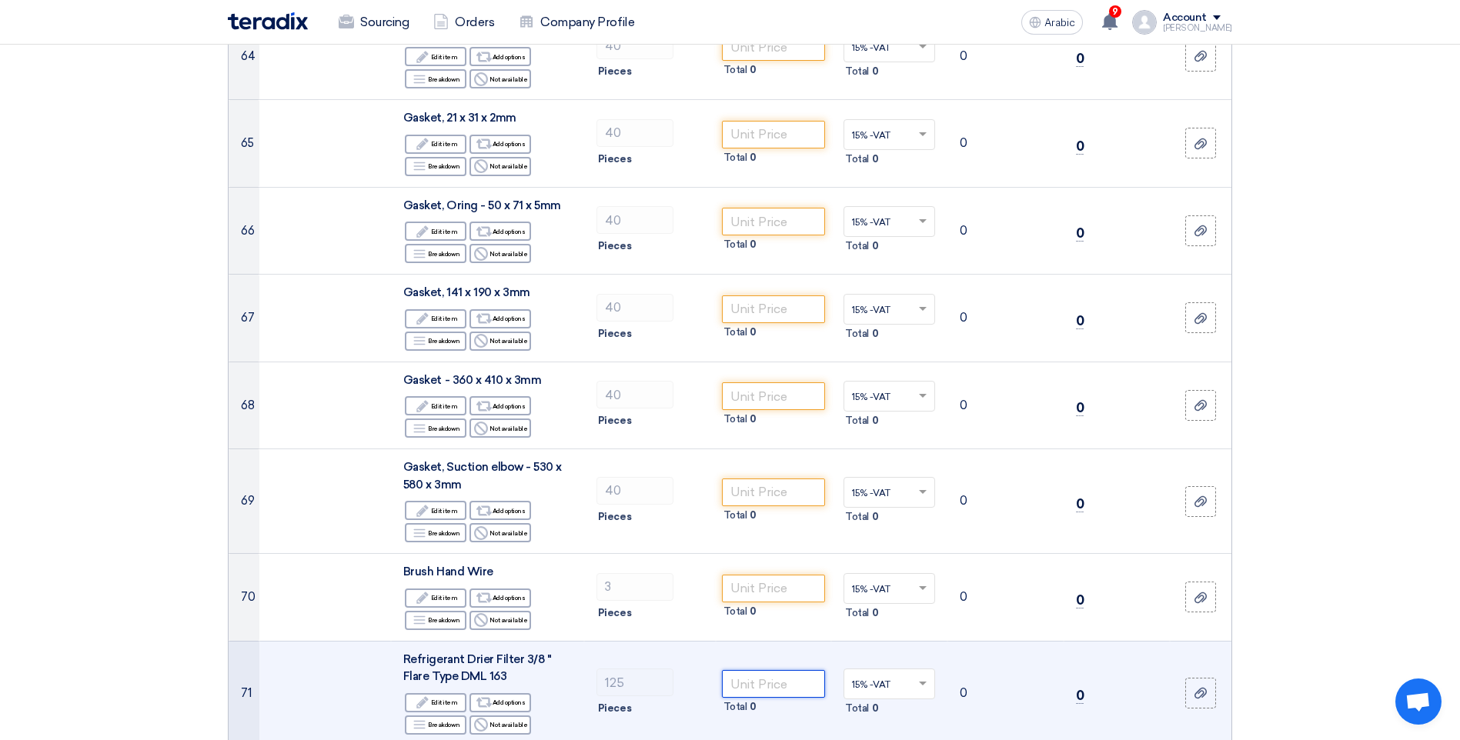
click at [763, 670] on input "number" at bounding box center [774, 684] width 104 height 28
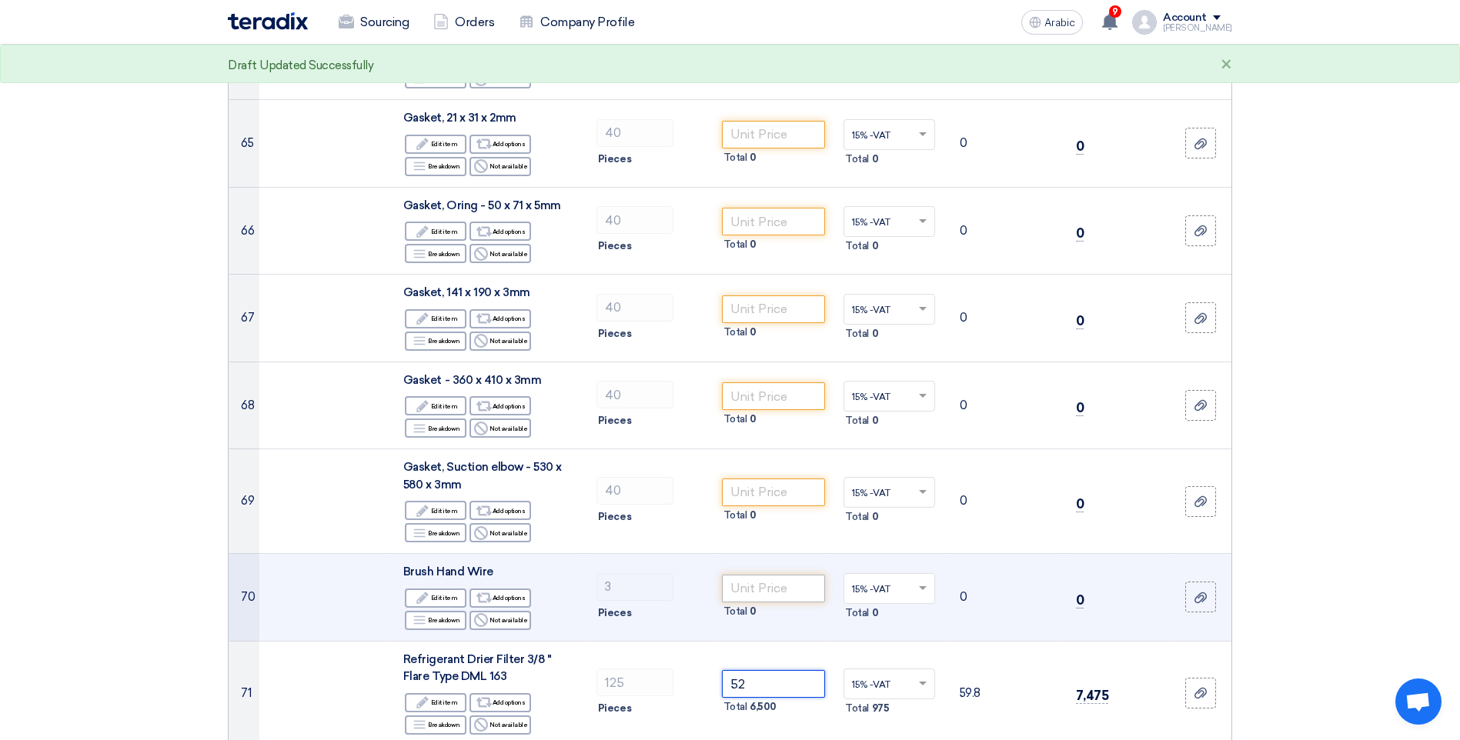
type input "52"
click at [756, 575] on input "number" at bounding box center [774, 589] width 104 height 28
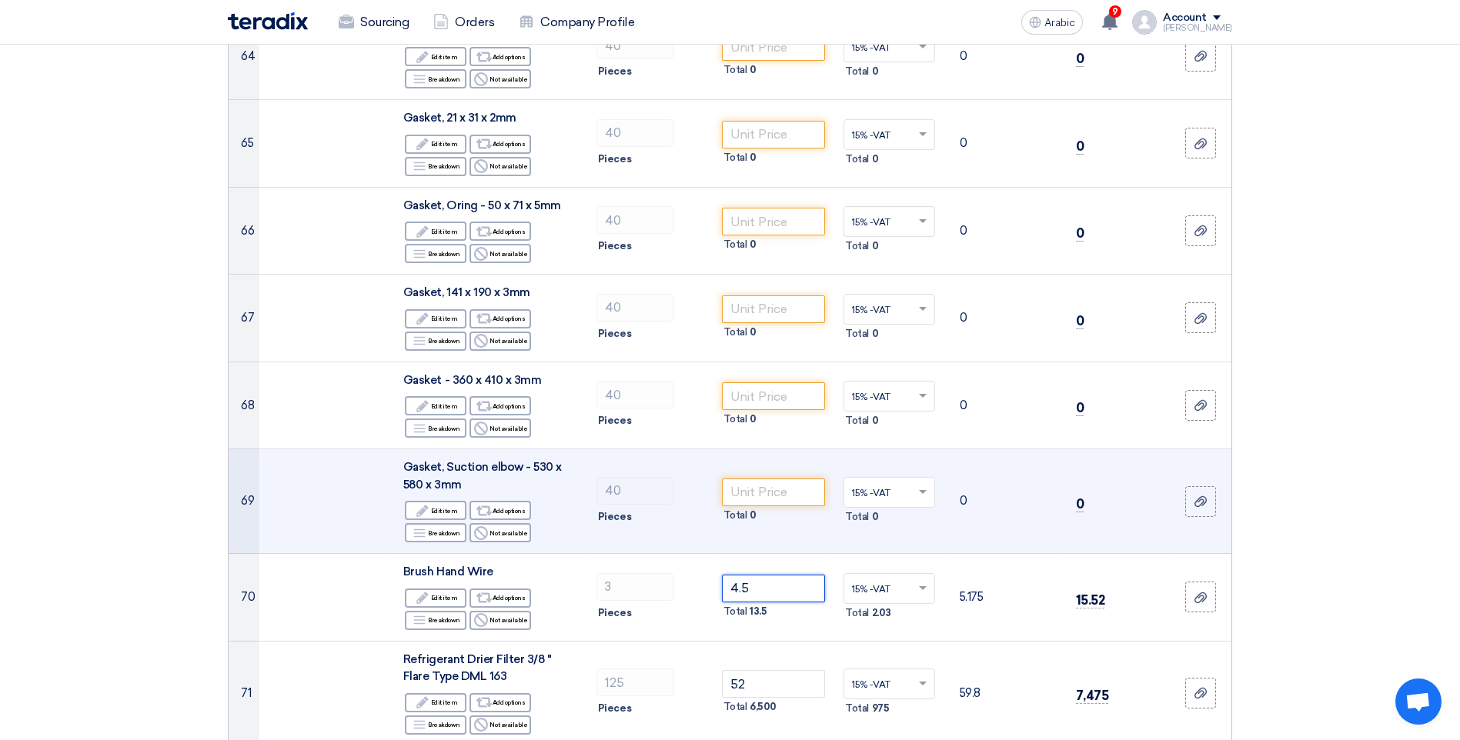
type input "4.5"
drag, startPoint x: 461, startPoint y: 386, endPoint x: 398, endPoint y: 364, distance: 66.7
click at [398, 449] on td "Gasket, Suction elbow - 530 x 580 x 3mm Edit Edit item Alternative Add options …" at bounding box center [487, 501] width 193 height 105
copy span "Gasket, Suction elbow - 530 x 580 x 3mm"
click at [435, 505] on font "Edit item" at bounding box center [444, 511] width 27 height 12
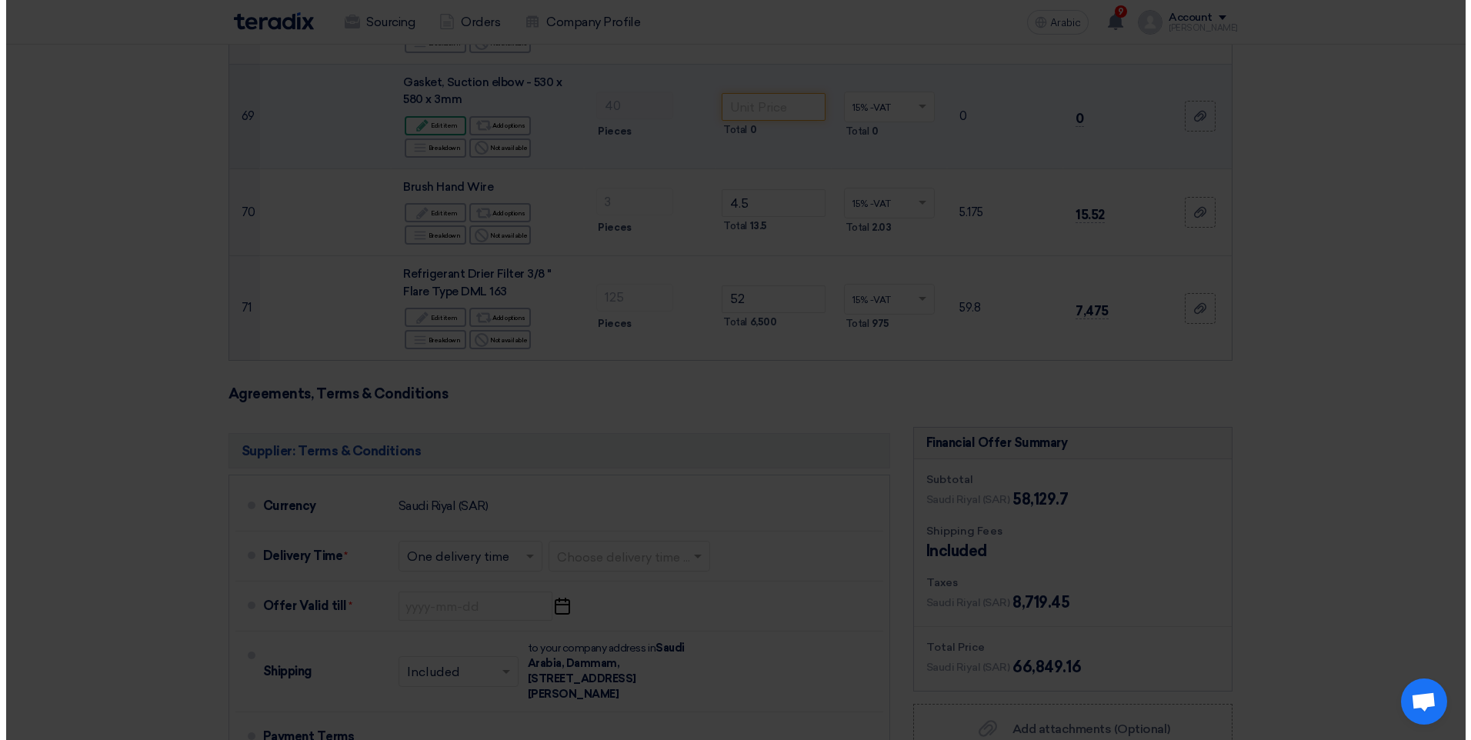
scroll to position [5695, 0]
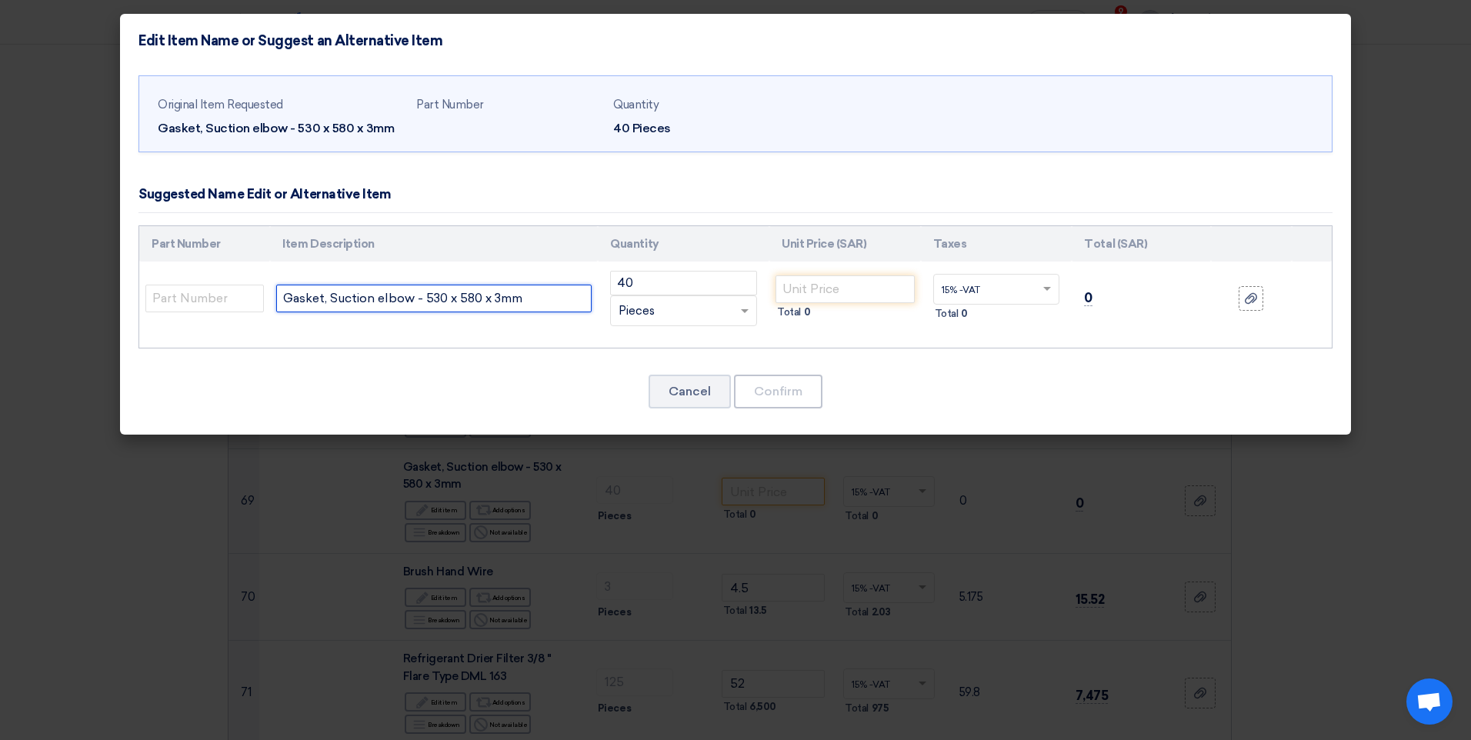
click at [560, 301] on input "Gasket, Suction elbow - 530 x 580 x 3mm" at bounding box center [434, 299] width 316 height 28
click at [280, 295] on input "Gasket, Suction elbow - 530 x 580 x 3mm" at bounding box center [434, 299] width 316 height 28
click at [474, 407] on div "Cancel Confirm" at bounding box center [736, 391] width 1194 height 37
drag, startPoint x: 433, startPoint y: 296, endPoint x: 292, endPoint y: 292, distance: 140.9
click at [292, 292] on input "NON ASBESTOS Gasket, Suction elbow - 530 x 580 x 3mm" at bounding box center [434, 299] width 316 height 28
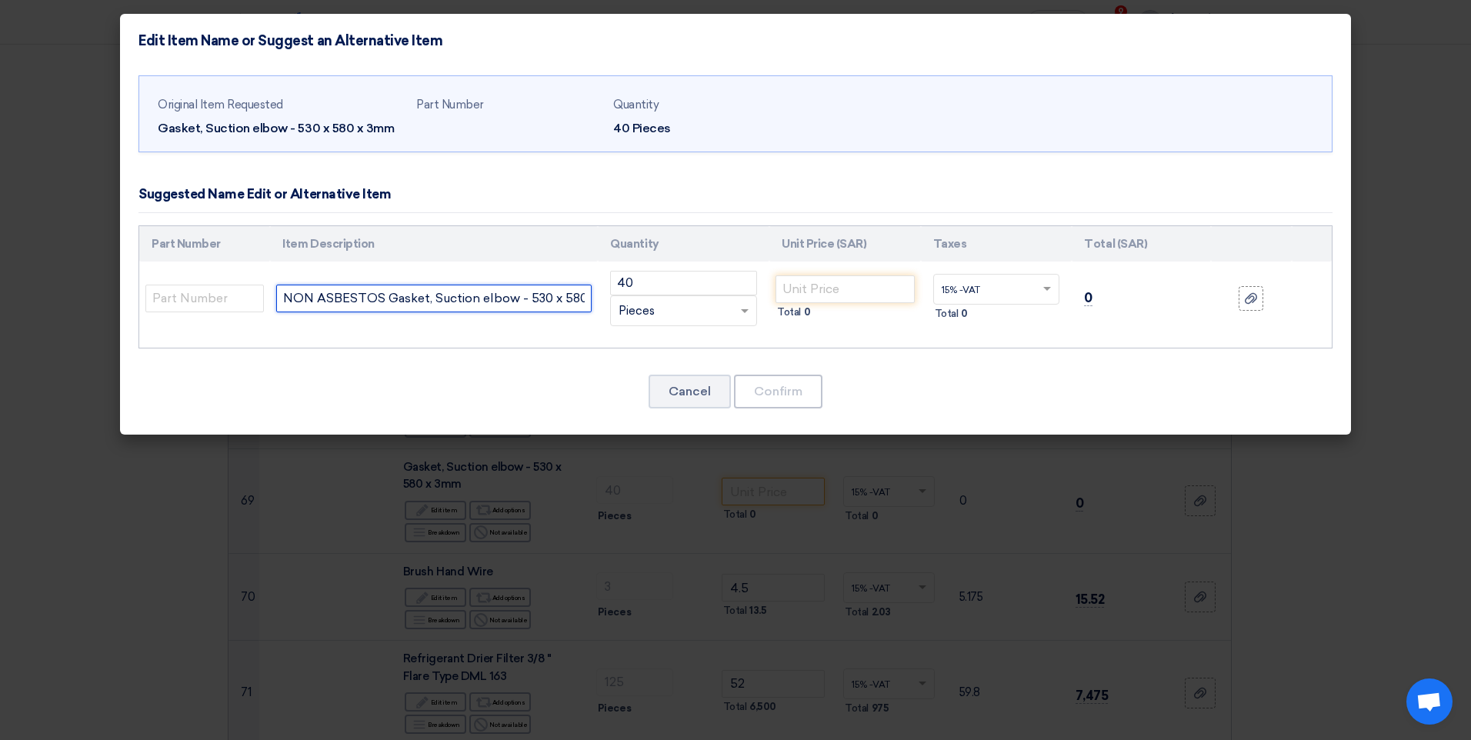
click at [386, 299] on input "NON ASBESTOS Gasket, Suction elbow - 530 x 580 x 3mm" at bounding box center [434, 299] width 316 height 28
click at [587, 297] on input "EQUIVALNET TO [PERSON_NAME] Gasket, Suction elbow - 530 x 580 x 3mm" at bounding box center [434, 299] width 316 height 28
type input "EQUIVALNET TO [PERSON_NAME] Gasket, Suction elbow - 530 x 580 x 3mm"
click at [173, 303] on input "text" at bounding box center [204, 299] width 119 height 28
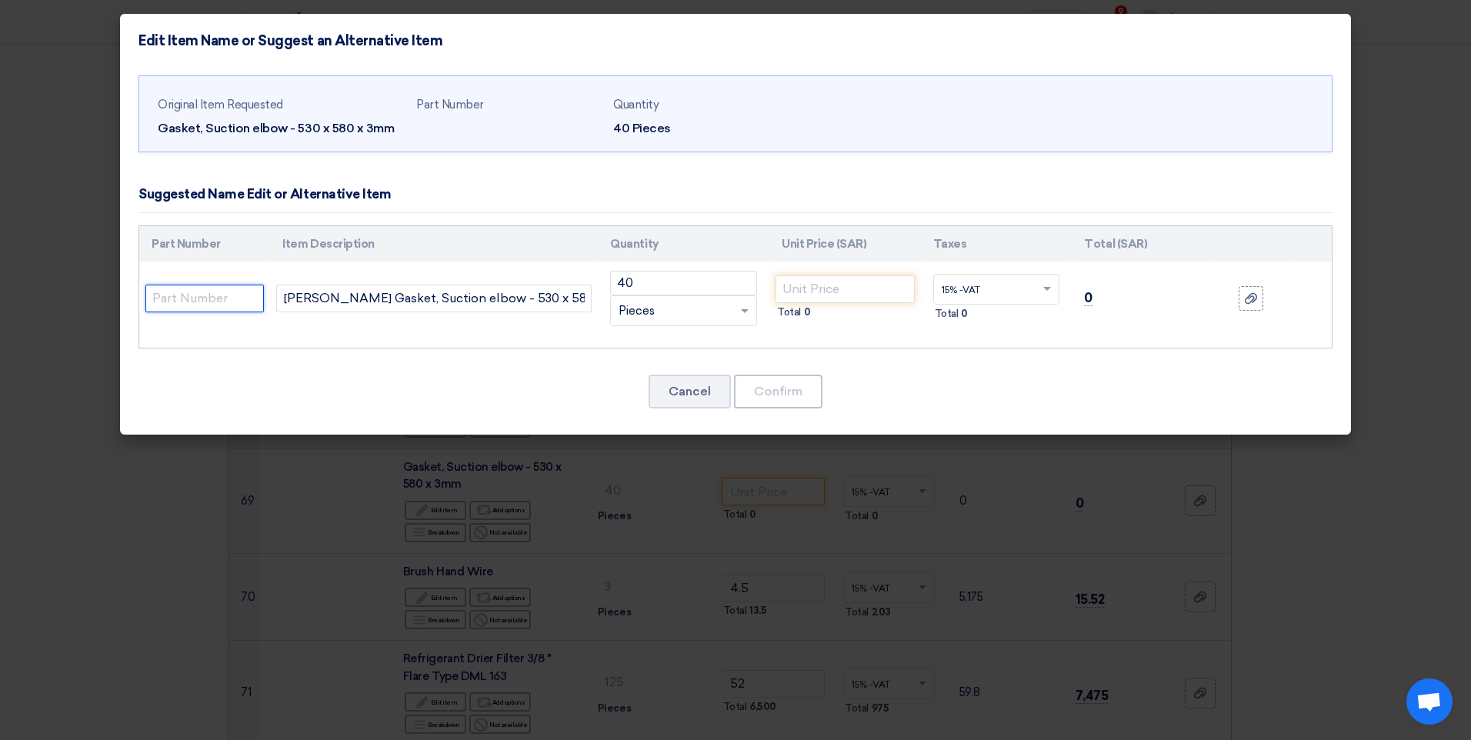
scroll to position [0, 0]
type input "AWC554"
click at [827, 292] on input "number" at bounding box center [845, 290] width 139 height 28
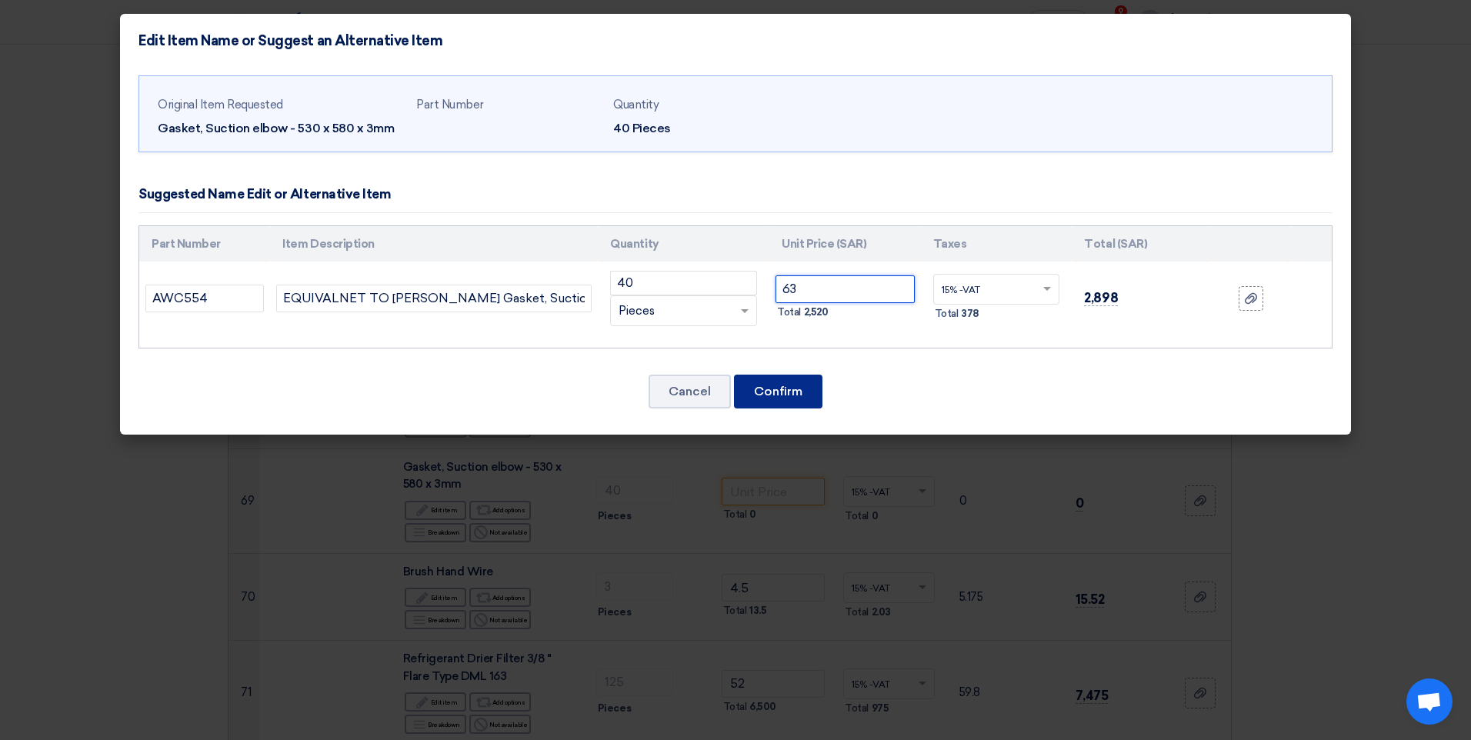
type input "63"
click at [786, 384] on button "Confirm" at bounding box center [778, 392] width 88 height 34
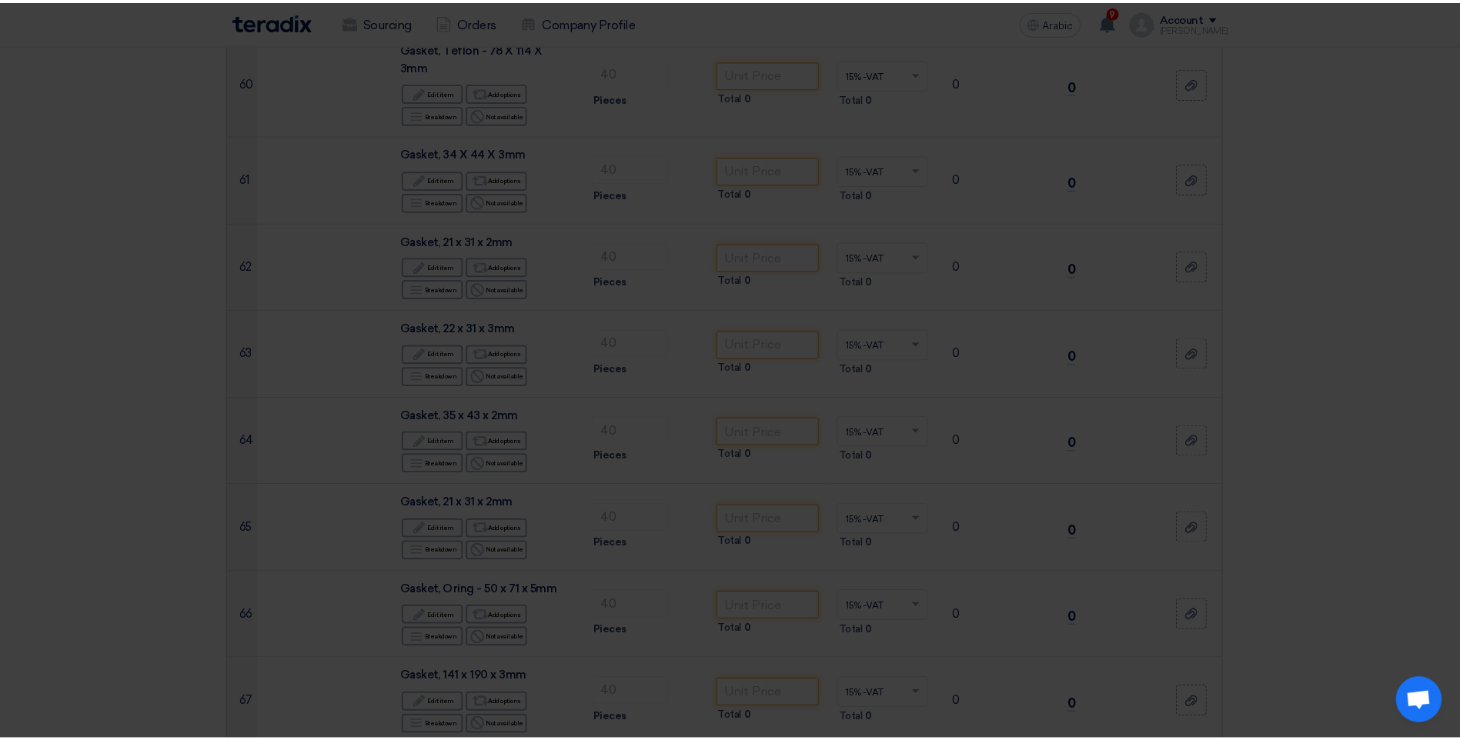
scroll to position [6079, 0]
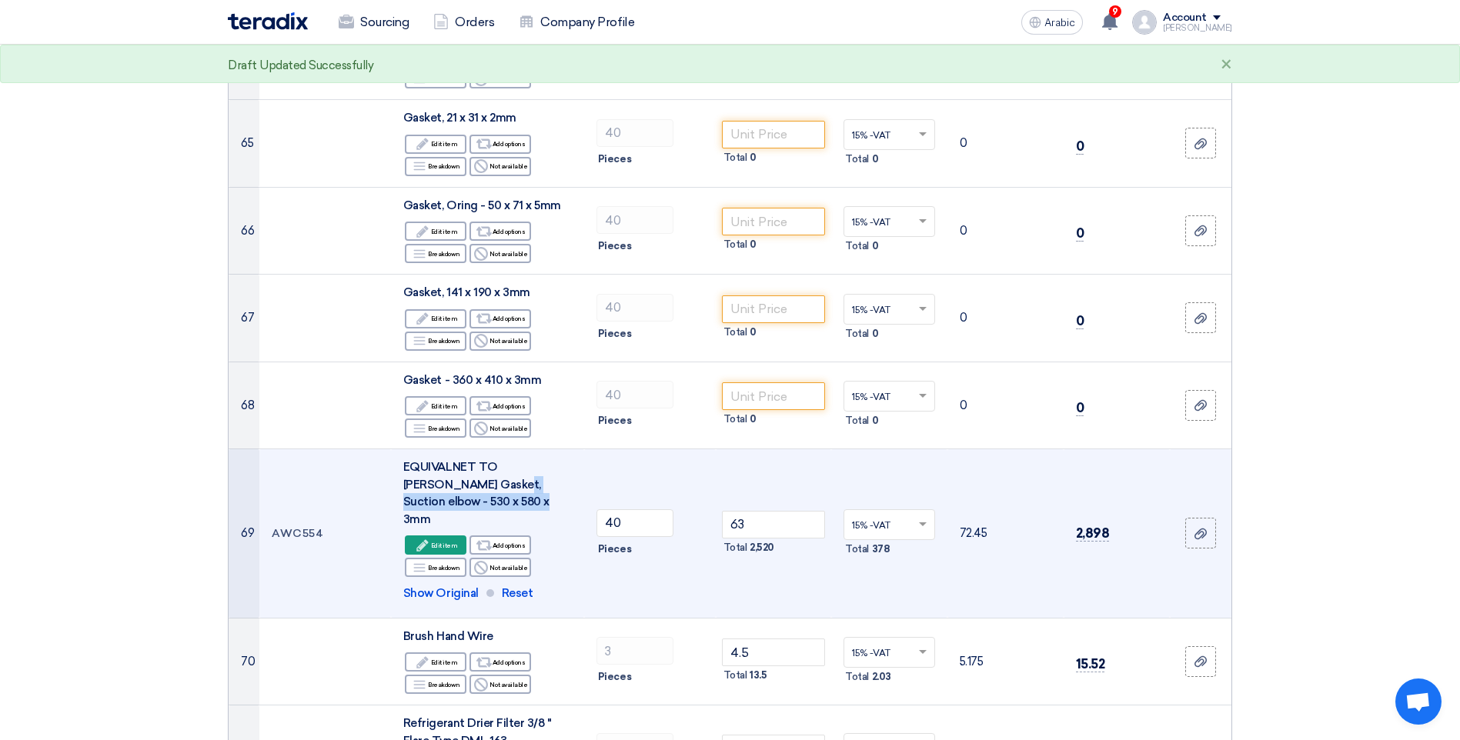
drag, startPoint x: 402, startPoint y: 359, endPoint x: 445, endPoint y: 378, distance: 46.9
click at [445, 449] on td "EQUIVALNET TO [PERSON_NAME] Gasket, Suction elbow - 530 x 580 x 3mm Edit Edit i…" at bounding box center [487, 533] width 193 height 169
copy div "EQUIVALNET TO [PERSON_NAME] Gasket,"
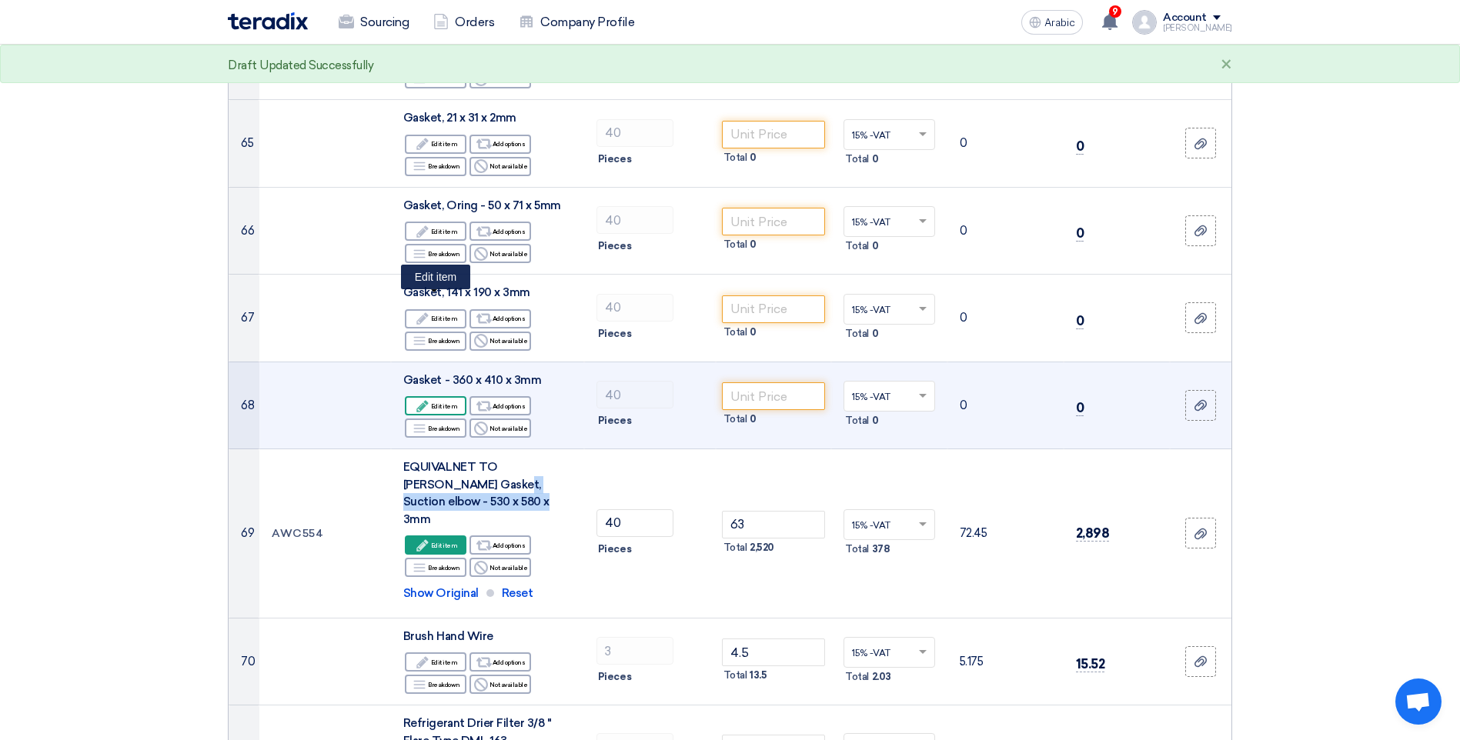
click at [423, 400] on use at bounding box center [422, 406] width 12 height 12
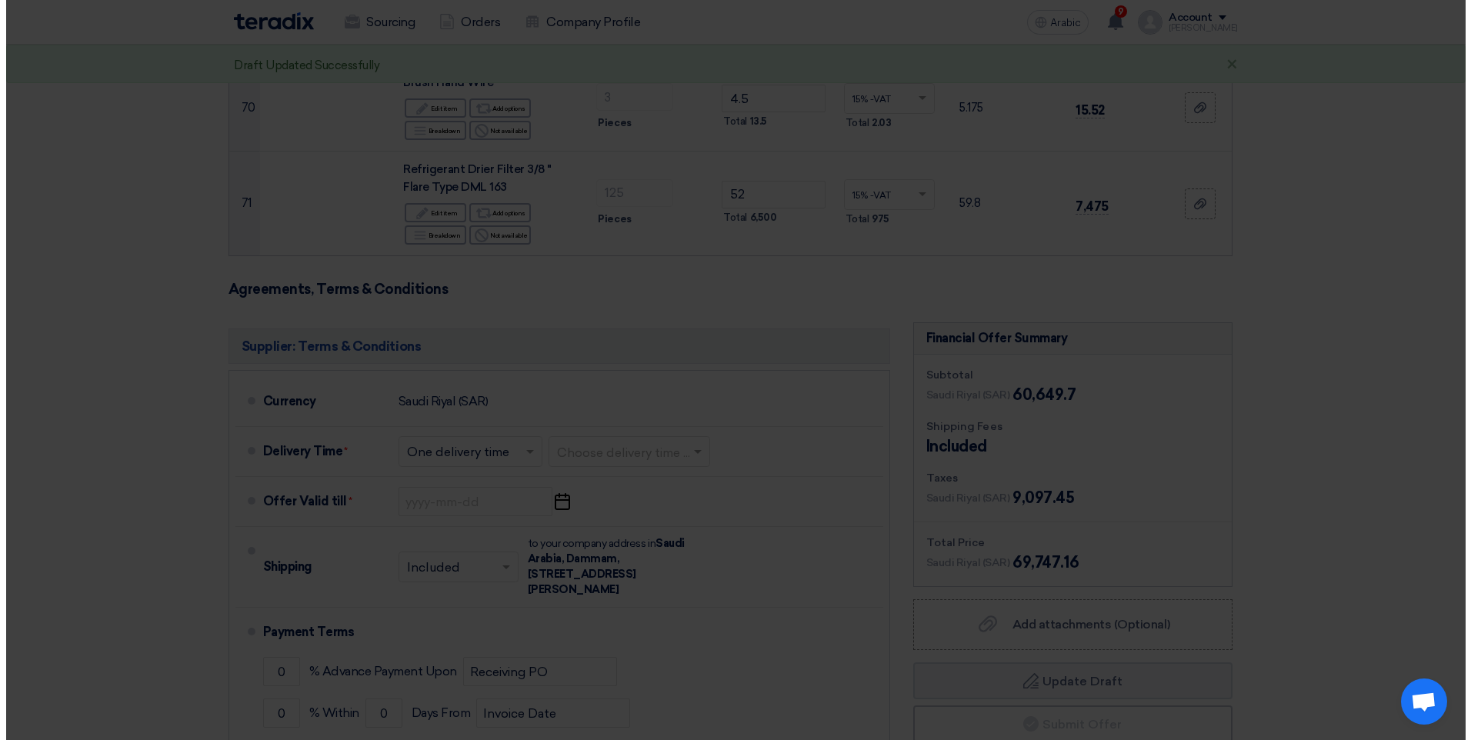
scroll to position [5695, 0]
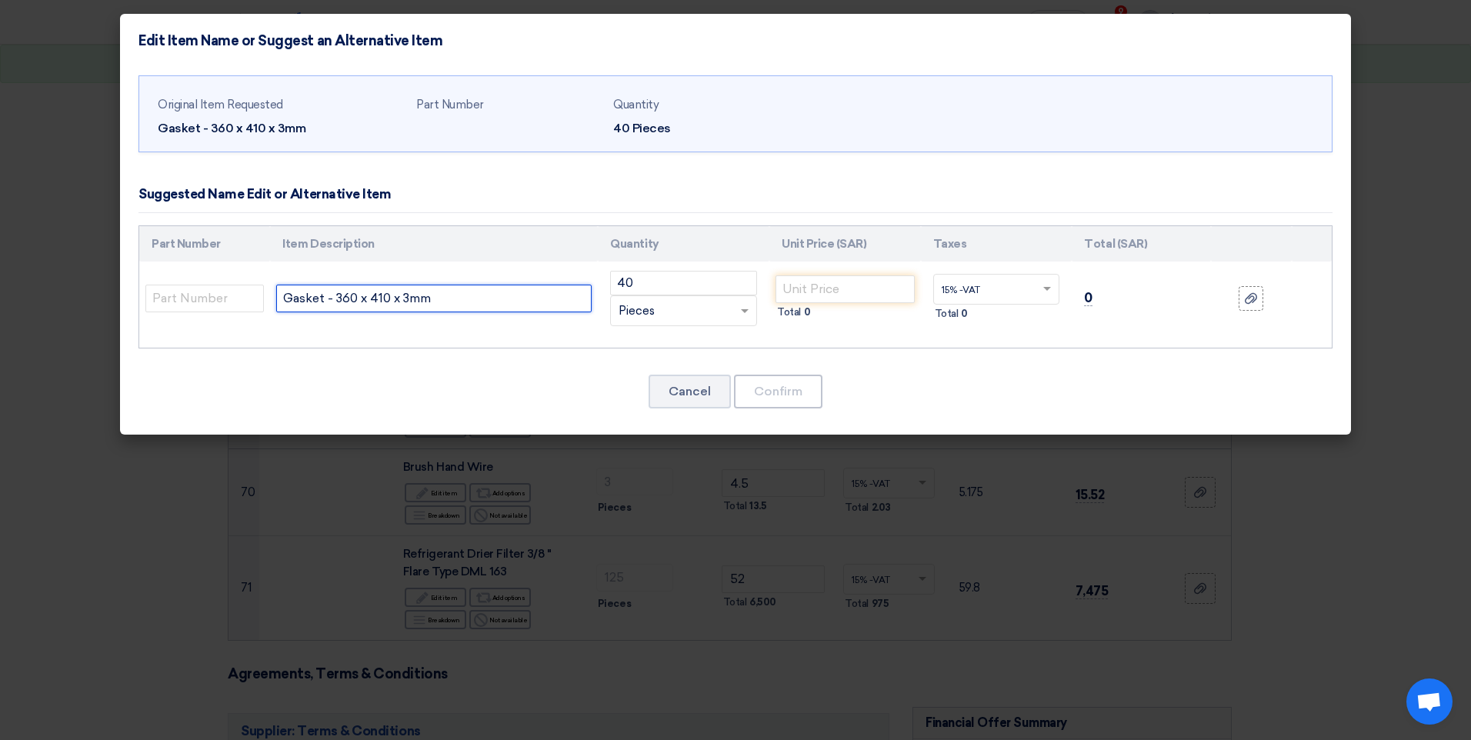
click at [284, 302] on input "Gasket - 360 x 410 x 3mm" at bounding box center [434, 299] width 316 height 28
paste input "EQUIVALNET TO [PERSON_NAME] Gasket,"
type input "EQUIVALNET TO [PERSON_NAME] Gasket, Gasket - 360 x 410 x 3mm"
click at [232, 297] on input "text" at bounding box center [204, 299] width 119 height 28
type input "AWC 554"
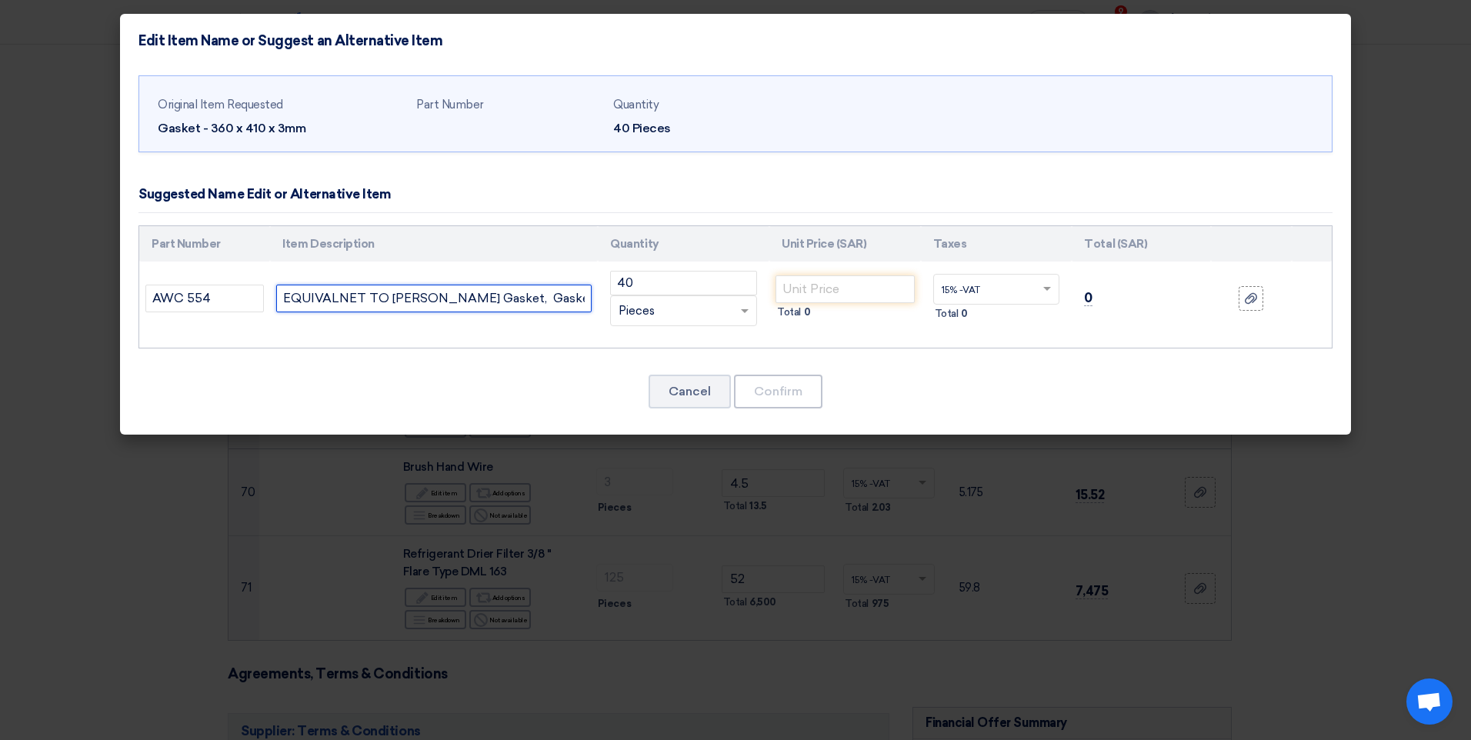
click at [576, 300] on input "EQUIVALNET TO [PERSON_NAME] Gasket, Gasket - 360 x 410 x 3mm" at bounding box center [434, 299] width 316 height 28
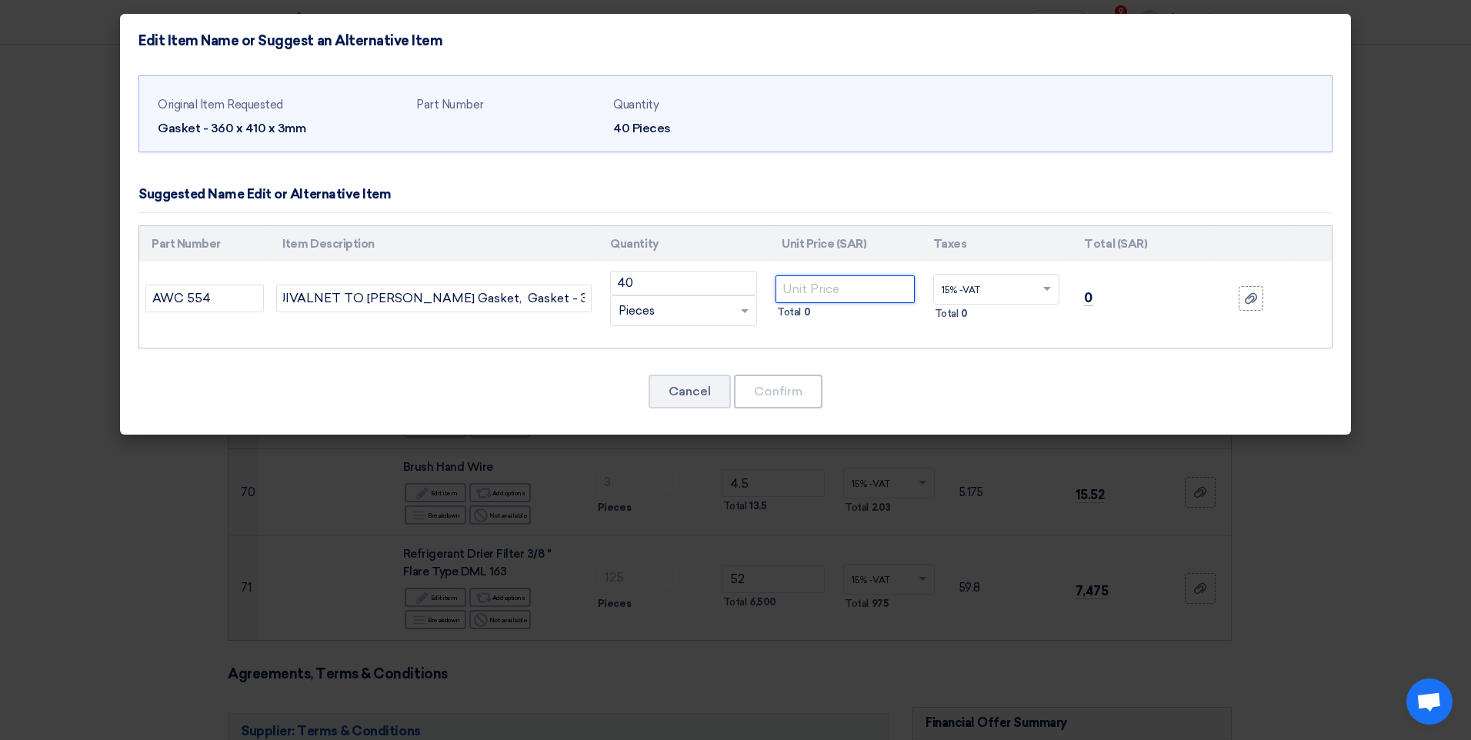
click at [819, 292] on input "number" at bounding box center [845, 290] width 139 height 28
type input "54"
click at [784, 389] on button "Confirm" at bounding box center [778, 392] width 88 height 34
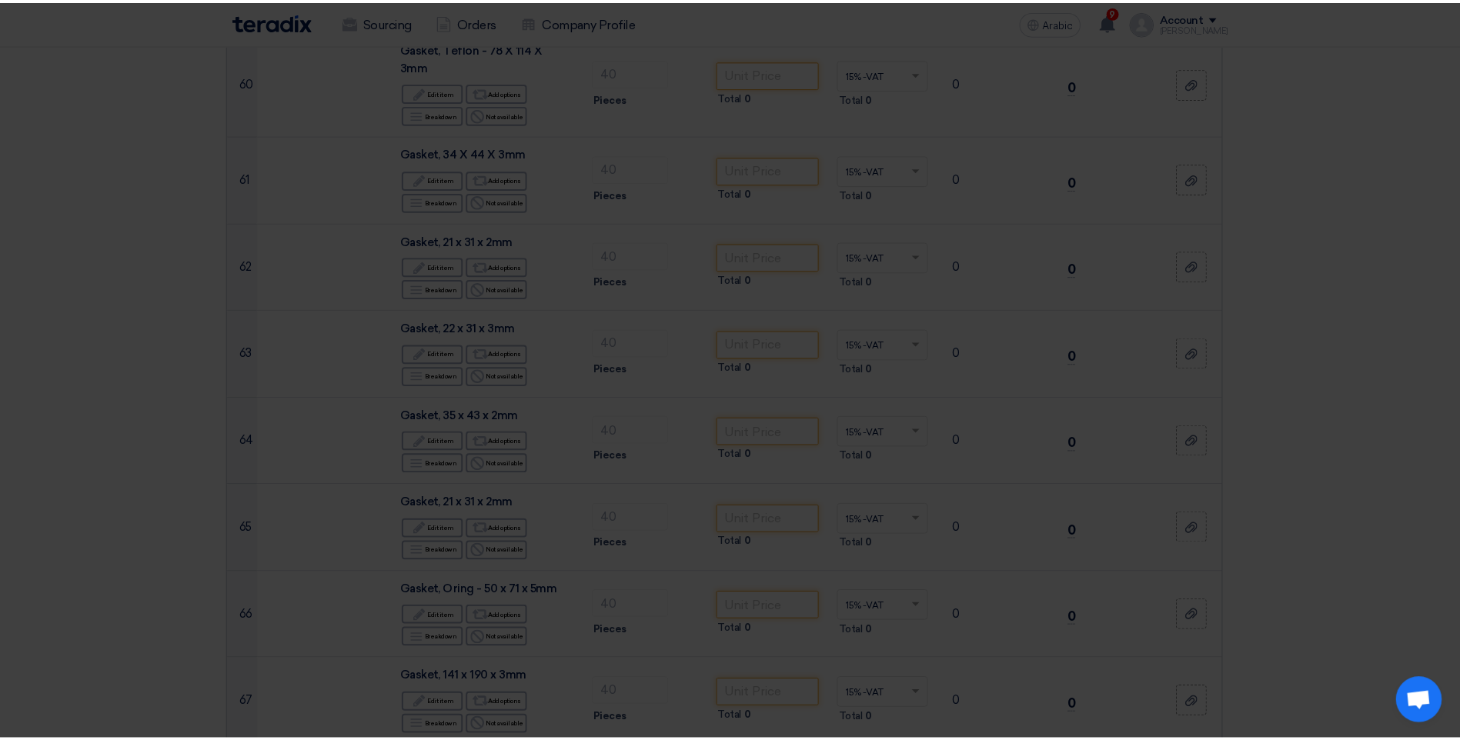
scroll to position [6079, 0]
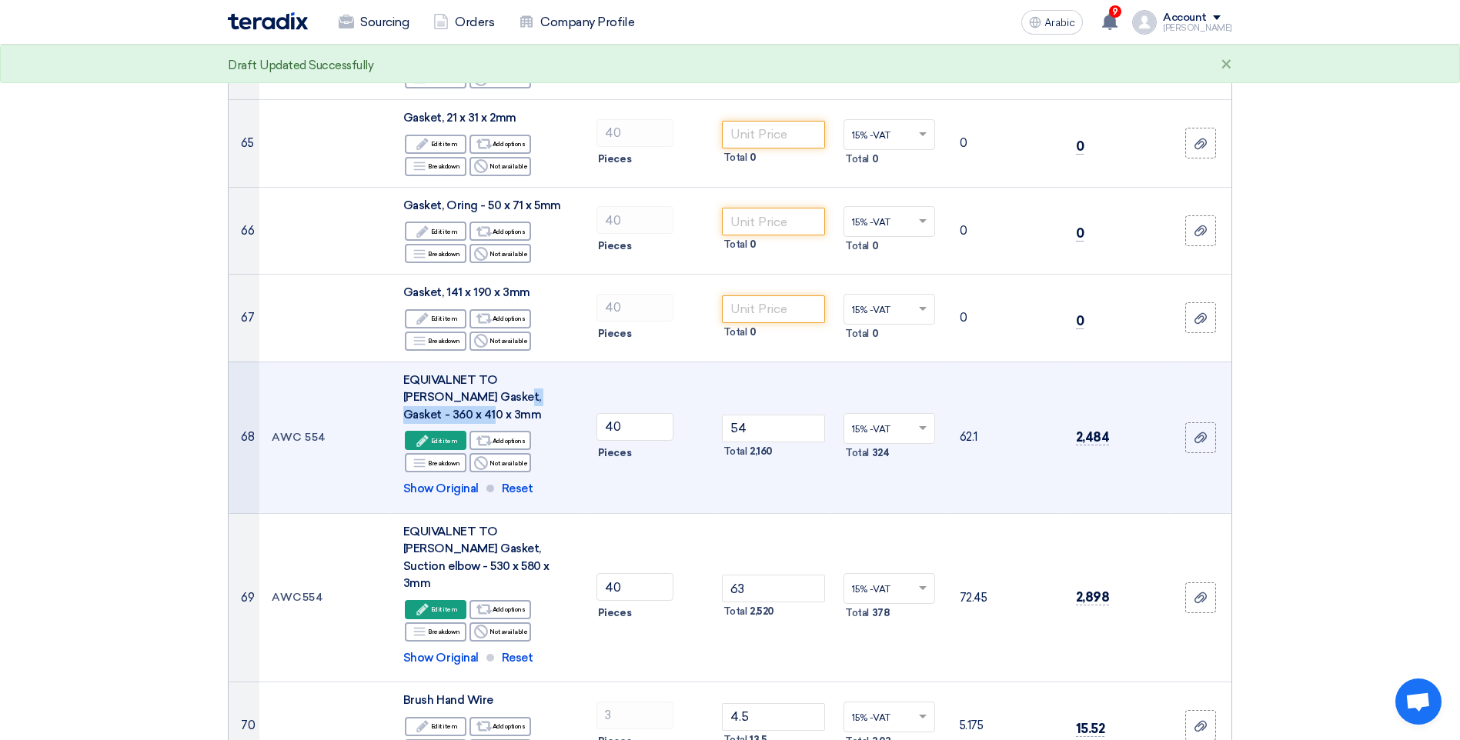
drag, startPoint x: 399, startPoint y: 272, endPoint x: 554, endPoint y: 270, distance: 154.7
click at [554, 362] on td "EQUIVALNET TO [PERSON_NAME] Gasket, Gasket - 360 x 410 x 3mm Edit Edit item Alt…" at bounding box center [487, 438] width 193 height 152
copy div "EQUIVALNET TO [PERSON_NAME]"
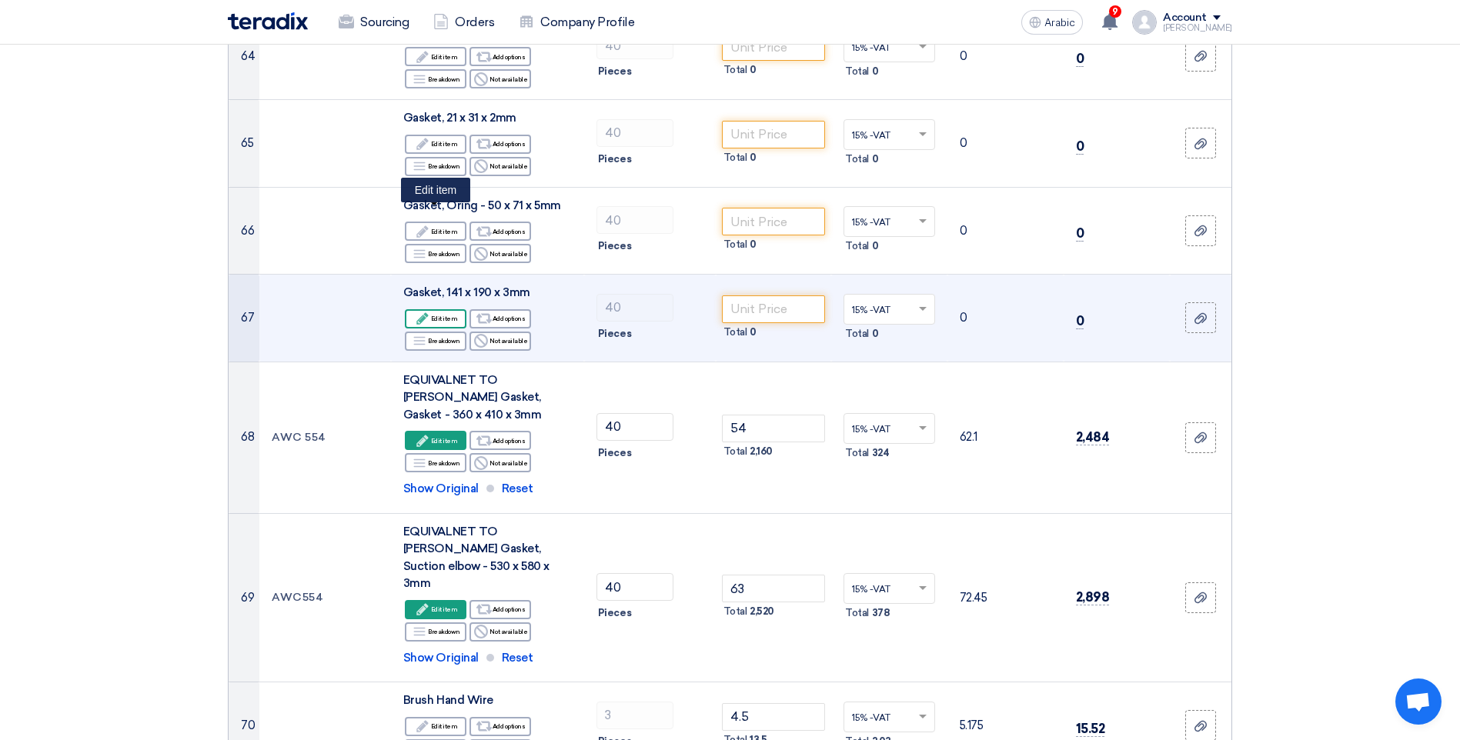
click at [429, 312] on icon "Edit" at bounding box center [423, 319] width 14 height 14
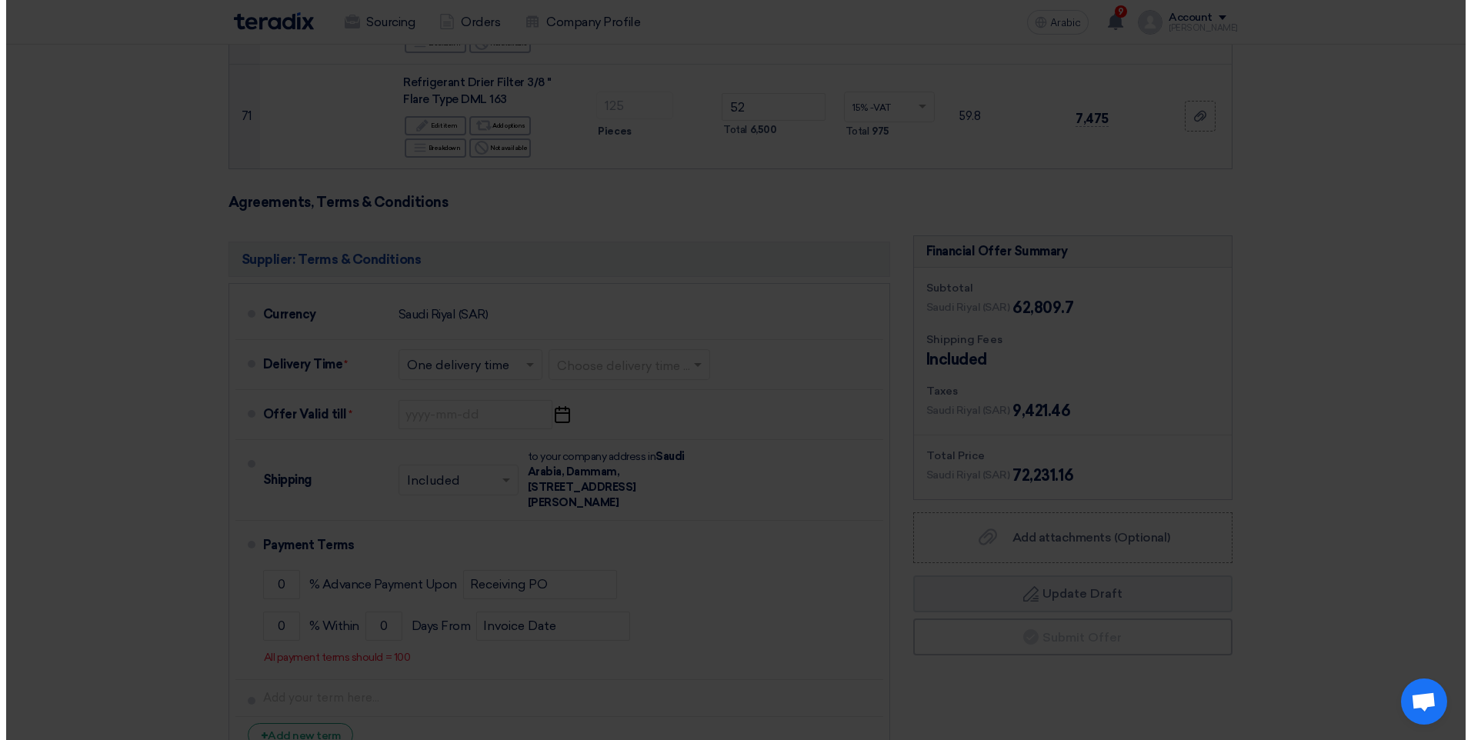
scroll to position [5695, 0]
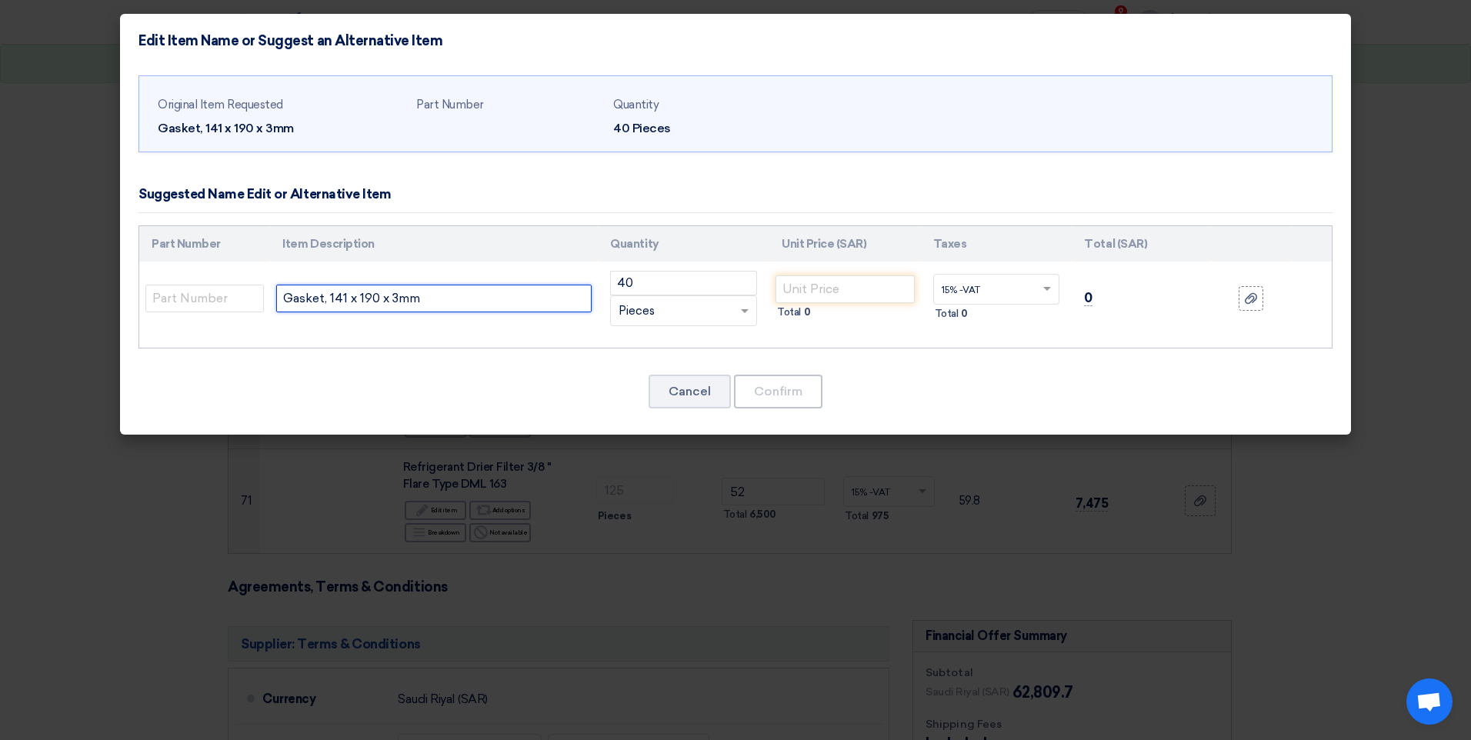
click at [286, 297] on input "Gasket, 141 x 190 x 3mm" at bounding box center [434, 299] width 316 height 28
paste input "EQUIVALNET TO [PERSON_NAME]"
type input "EQUIVALNET TO [PERSON_NAME] Gasket, 141 x 190 x 3mm"
click at [196, 300] on input "text" at bounding box center [204, 299] width 119 height 28
type input "AWC 554"
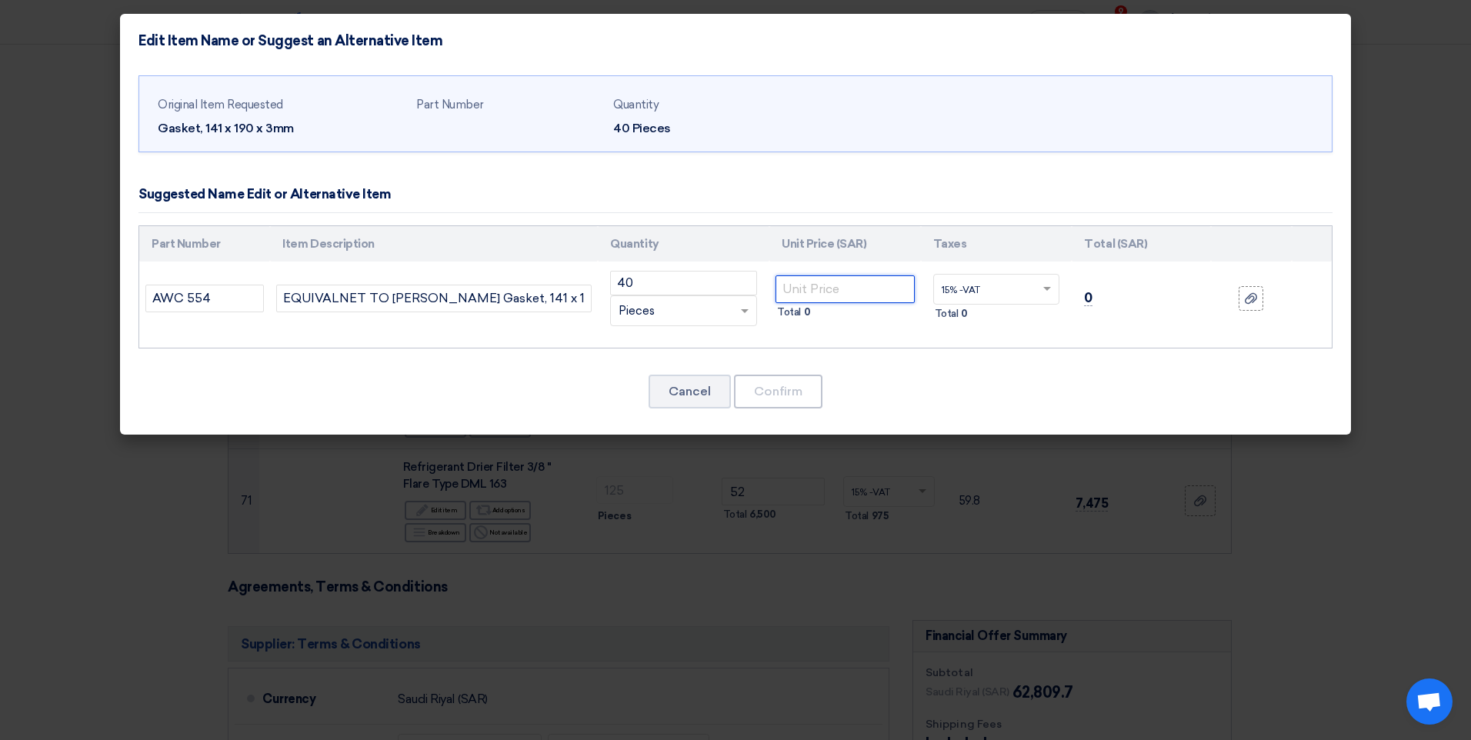
click at [801, 297] on input "number" at bounding box center [845, 290] width 139 height 28
type input "26"
click at [790, 388] on button "Confirm" at bounding box center [778, 392] width 88 height 34
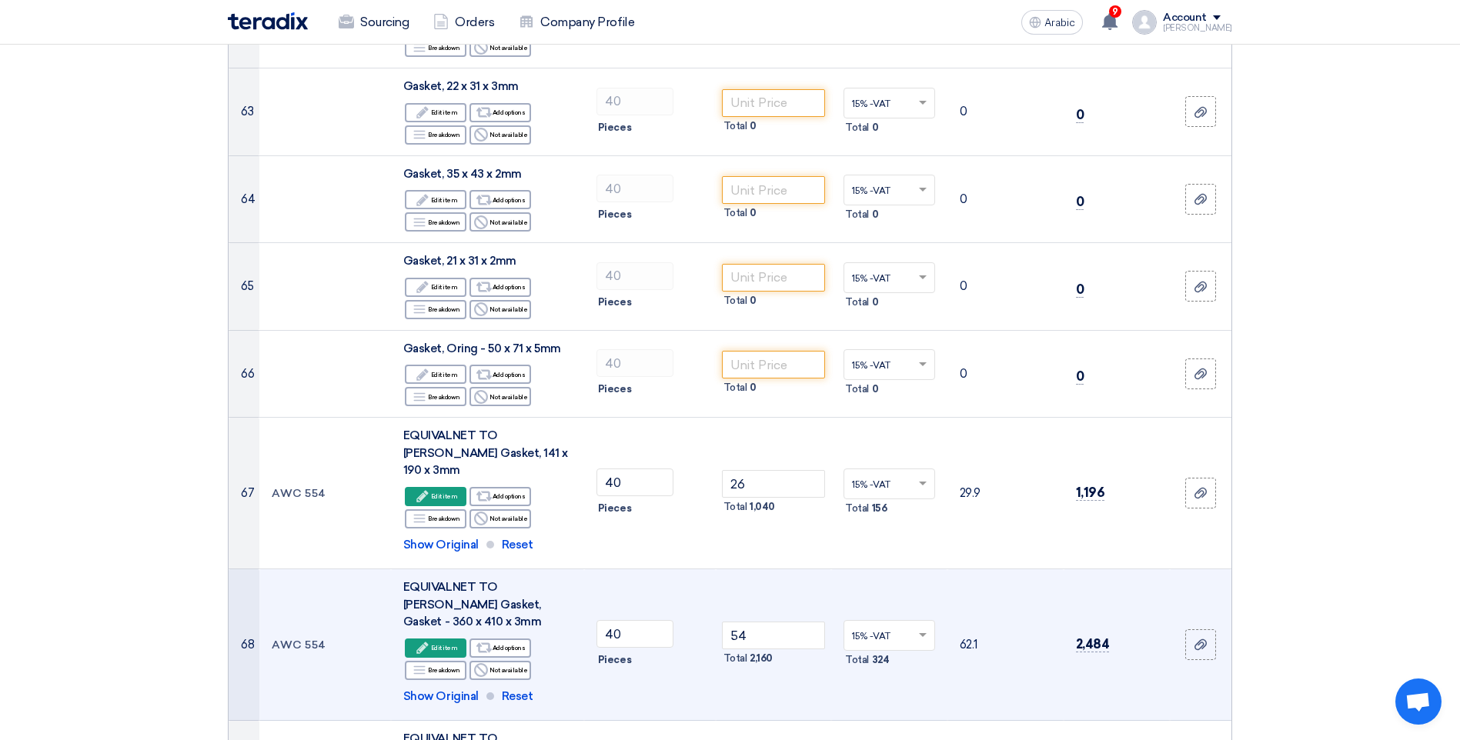
scroll to position [5849, 0]
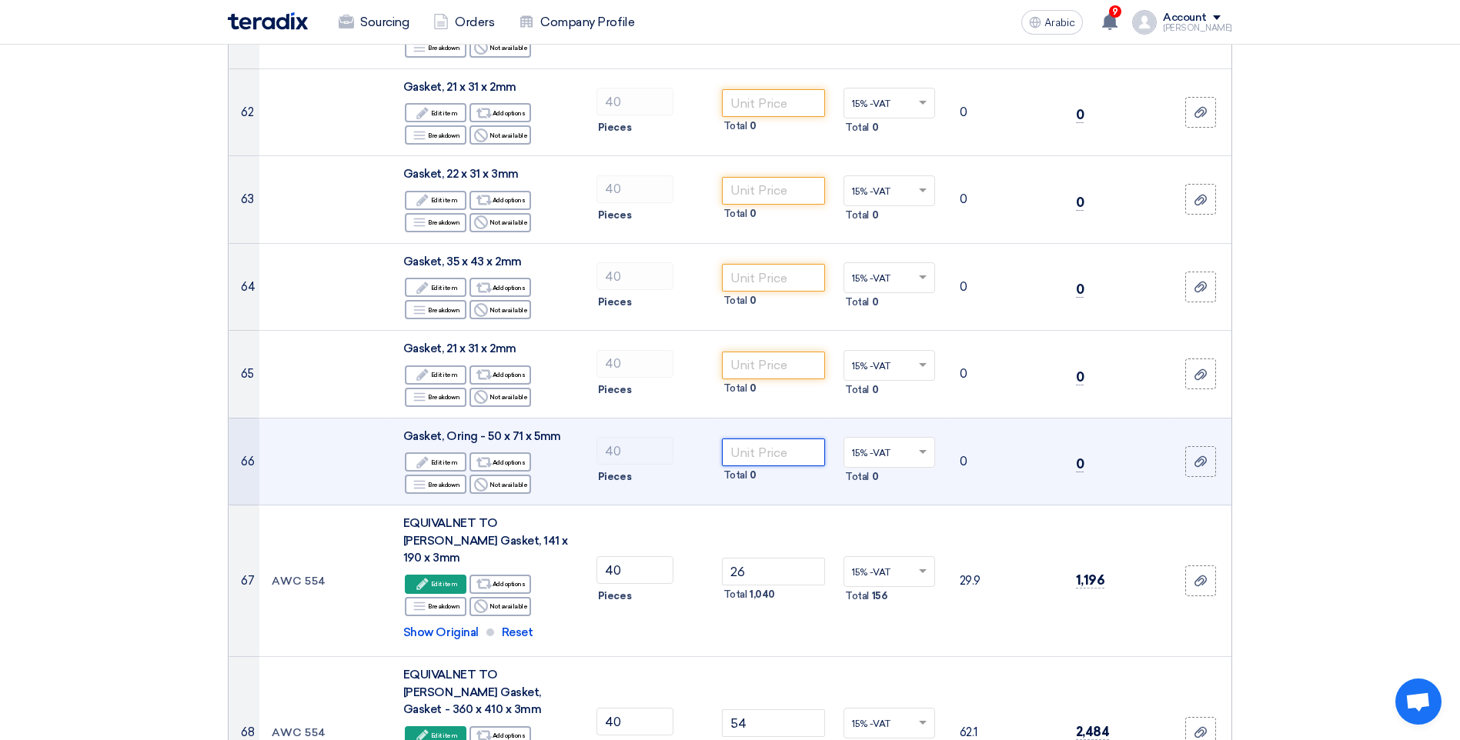
click at [766, 439] on input "number" at bounding box center [774, 453] width 104 height 28
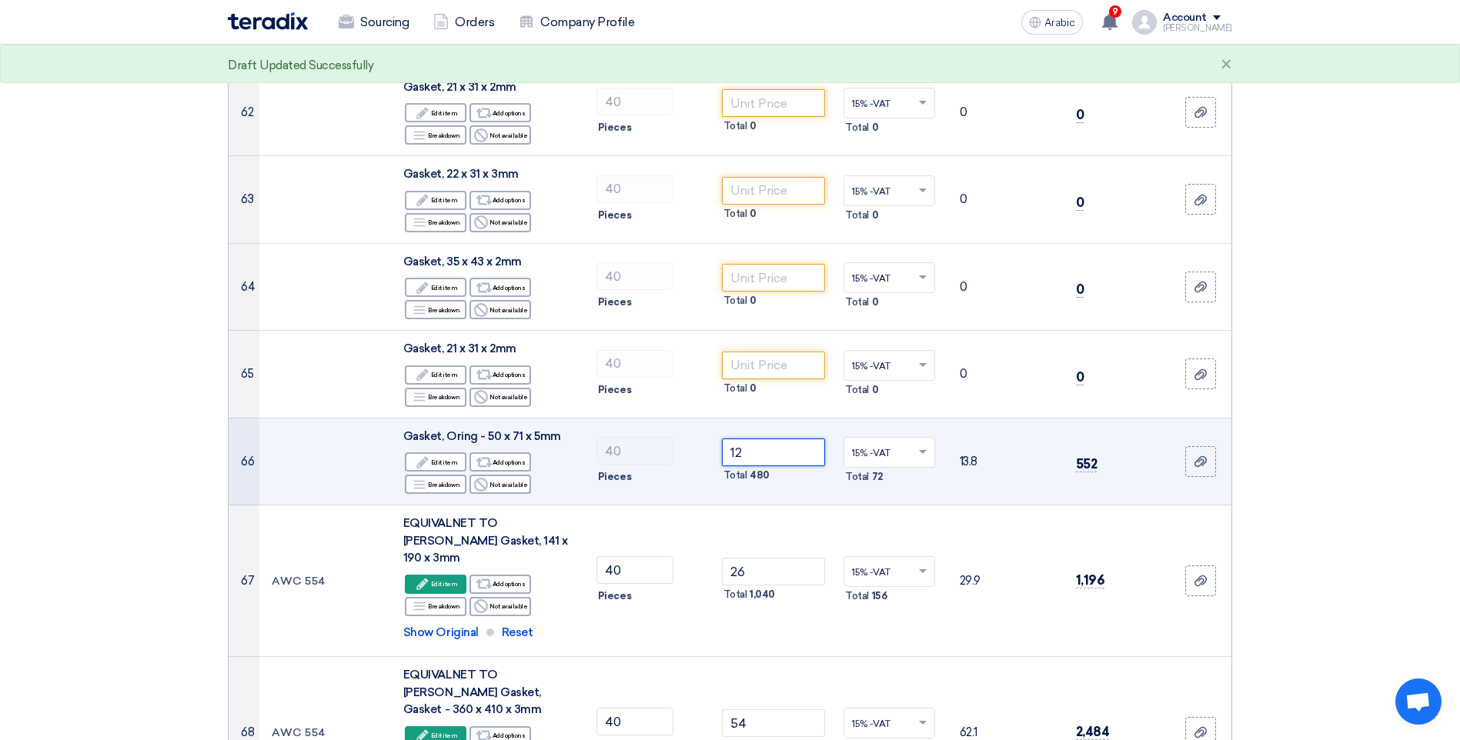
drag, startPoint x: 748, startPoint y: 352, endPoint x: 732, endPoint y: 346, distance: 17.6
click at [732, 439] on input "12" at bounding box center [774, 453] width 104 height 28
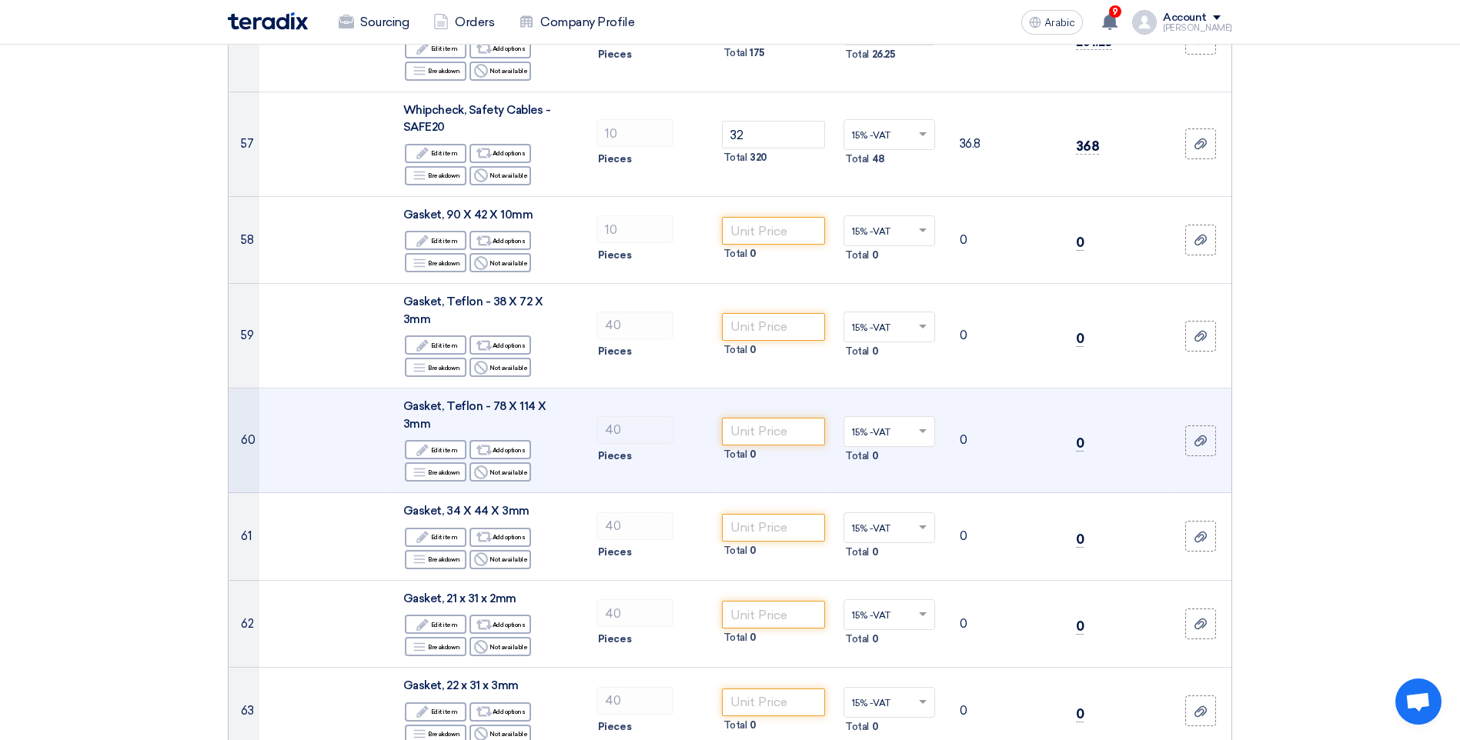
scroll to position [5310, 0]
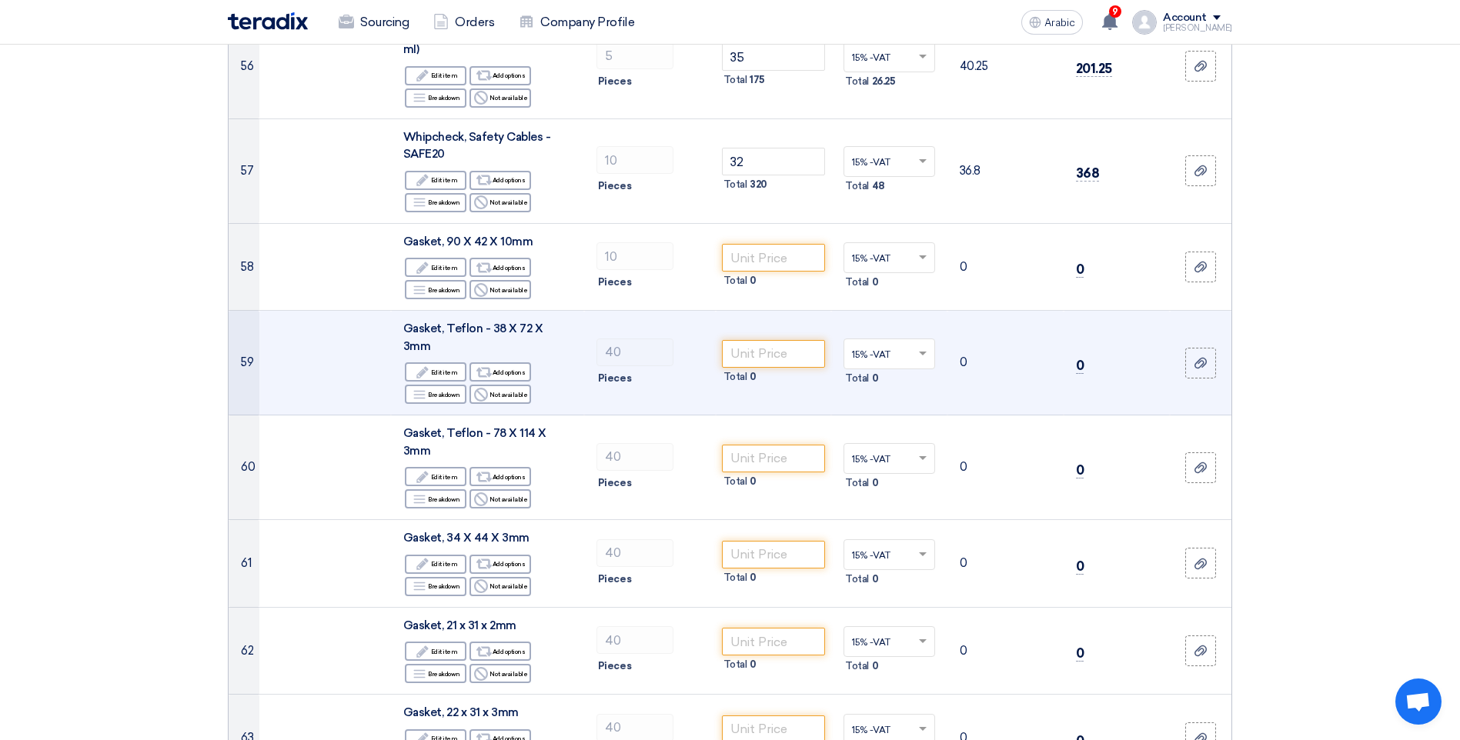
type input "8"
drag, startPoint x: 575, startPoint y: 259, endPoint x: 409, endPoint y: 254, distance: 165.5
click at [409, 311] on td "Gasket, Teflon - 38 X 72 X 3mm Edit Edit item Alternative Add options Breakdown…" at bounding box center [487, 363] width 193 height 105
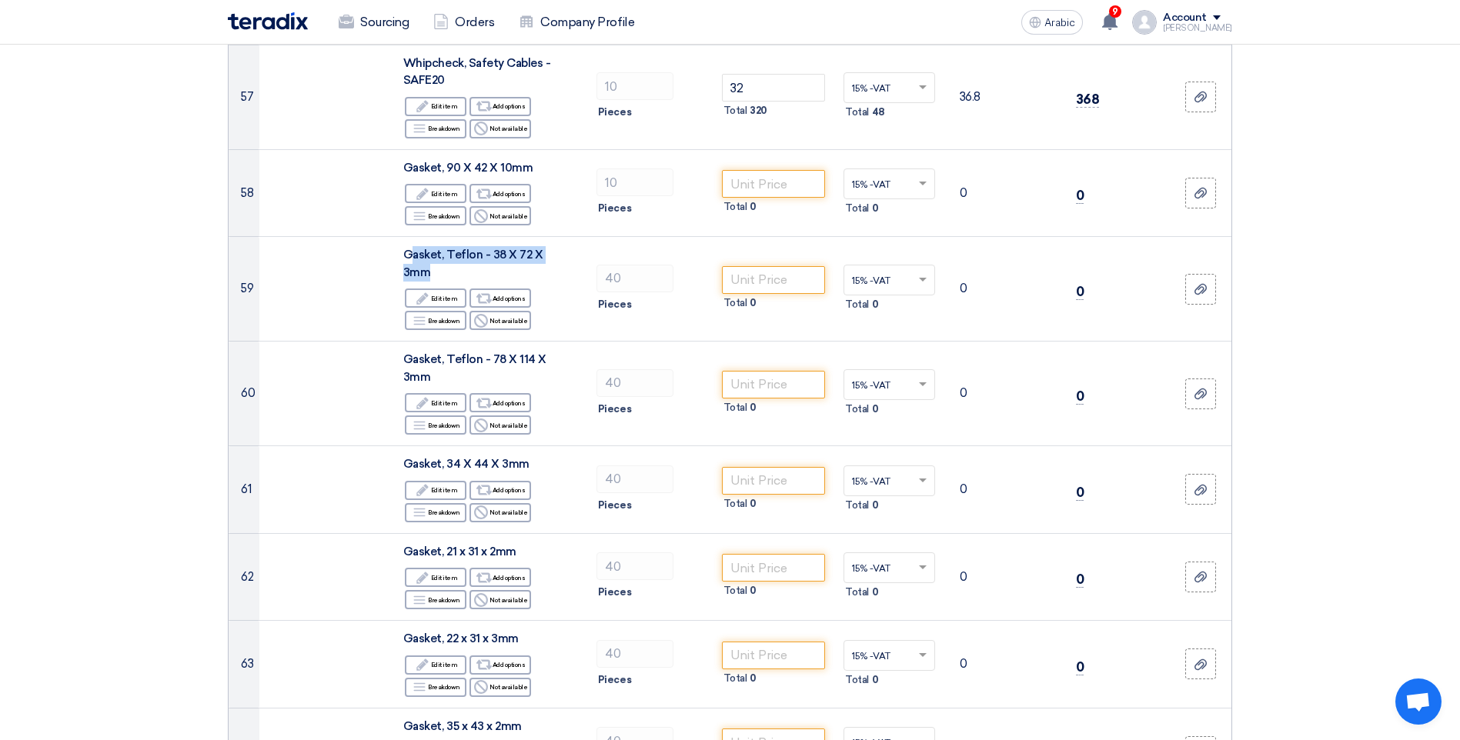
scroll to position [5156, 0]
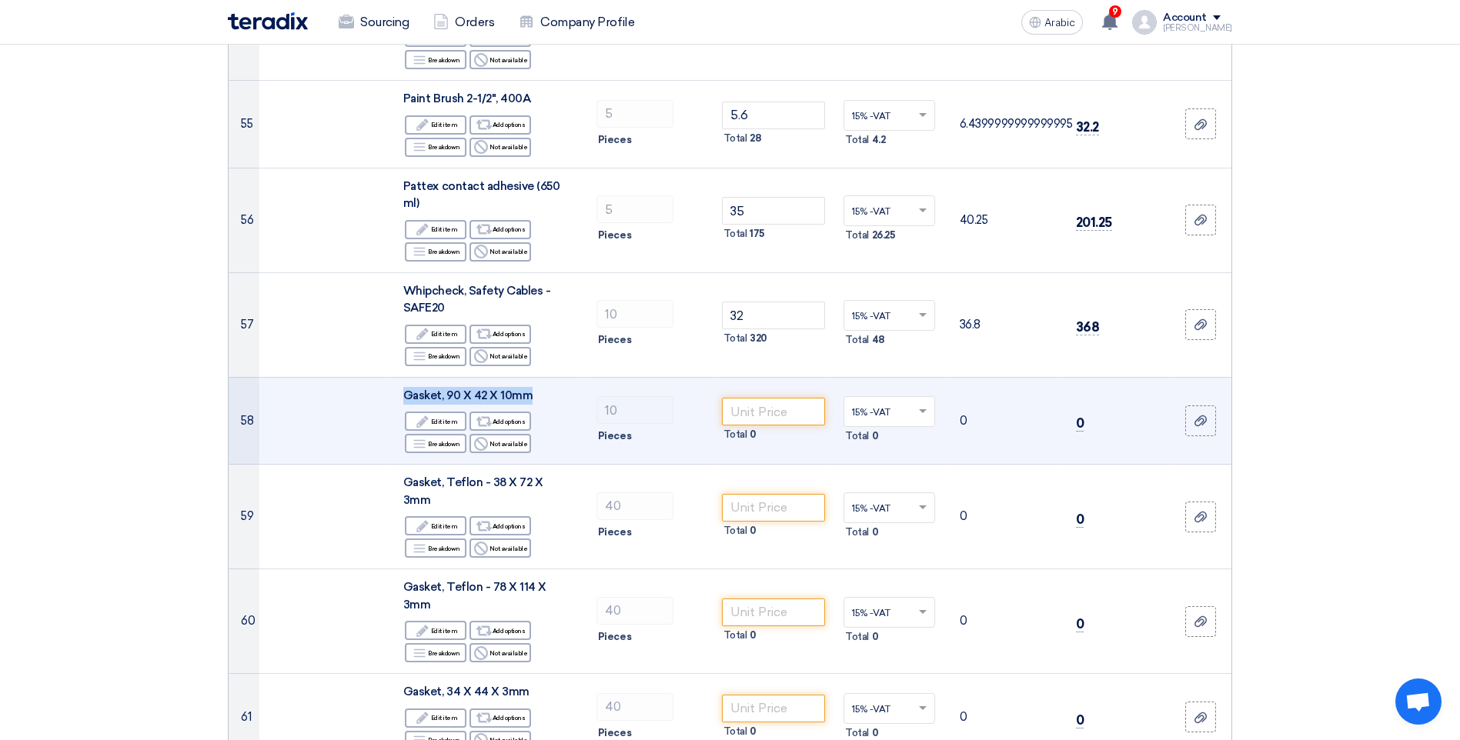
drag, startPoint x: 542, startPoint y: 326, endPoint x: 399, endPoint y: 319, distance: 142.5
click at [399, 377] on td "Gasket, 90 X 42 X 10mm Edit Edit item Alternative Add options Breakdown Breakdo…" at bounding box center [487, 421] width 193 height 88
copy span "Gasket, 90 X 42 X 10mm"
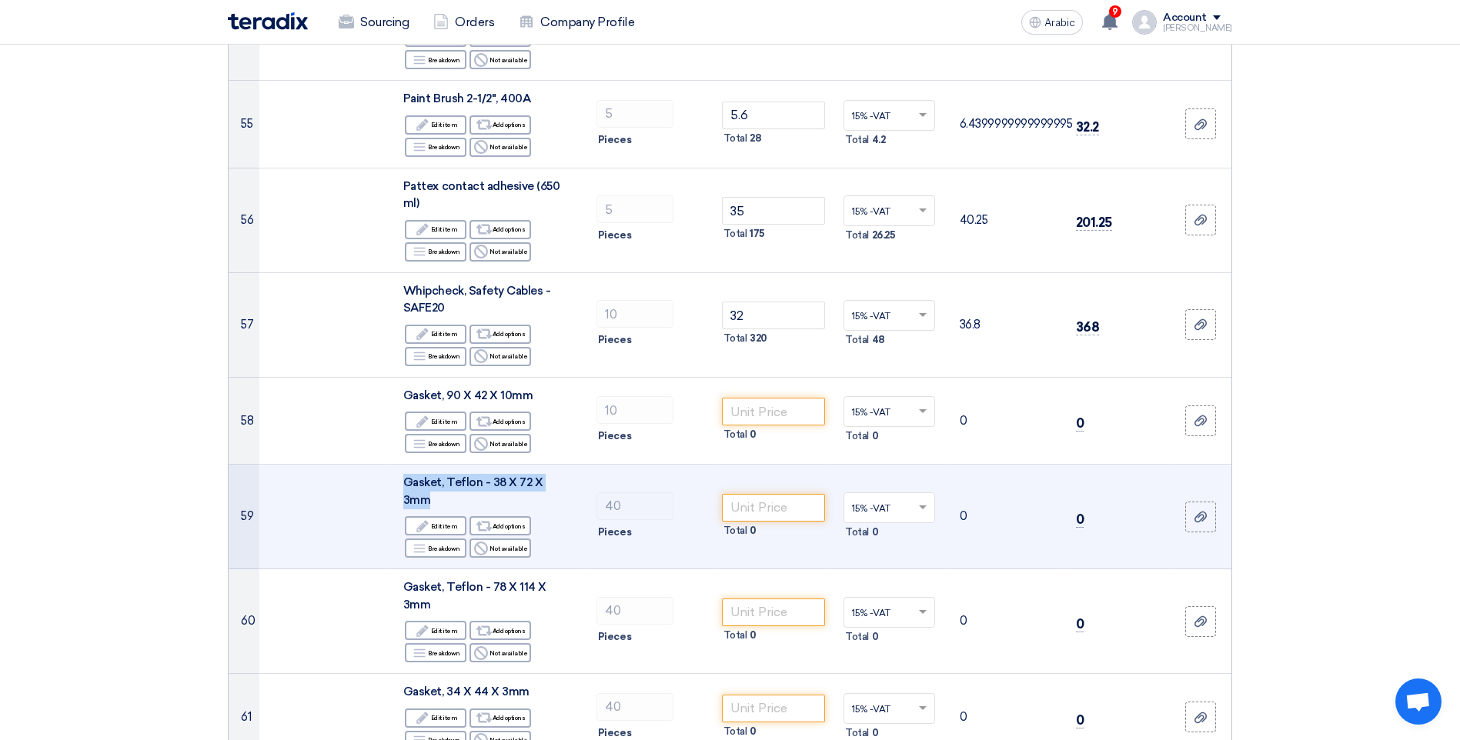
drag, startPoint x: 402, startPoint y: 408, endPoint x: 564, endPoint y: 409, distance: 162.4
click at [564, 465] on td "Gasket, Teflon - 38 X 72 X 3mm Edit Edit item Alternative Add options Breakdown…" at bounding box center [487, 517] width 193 height 105
copy span "Gasket, Teflon - 38 X 72 X 3mm"
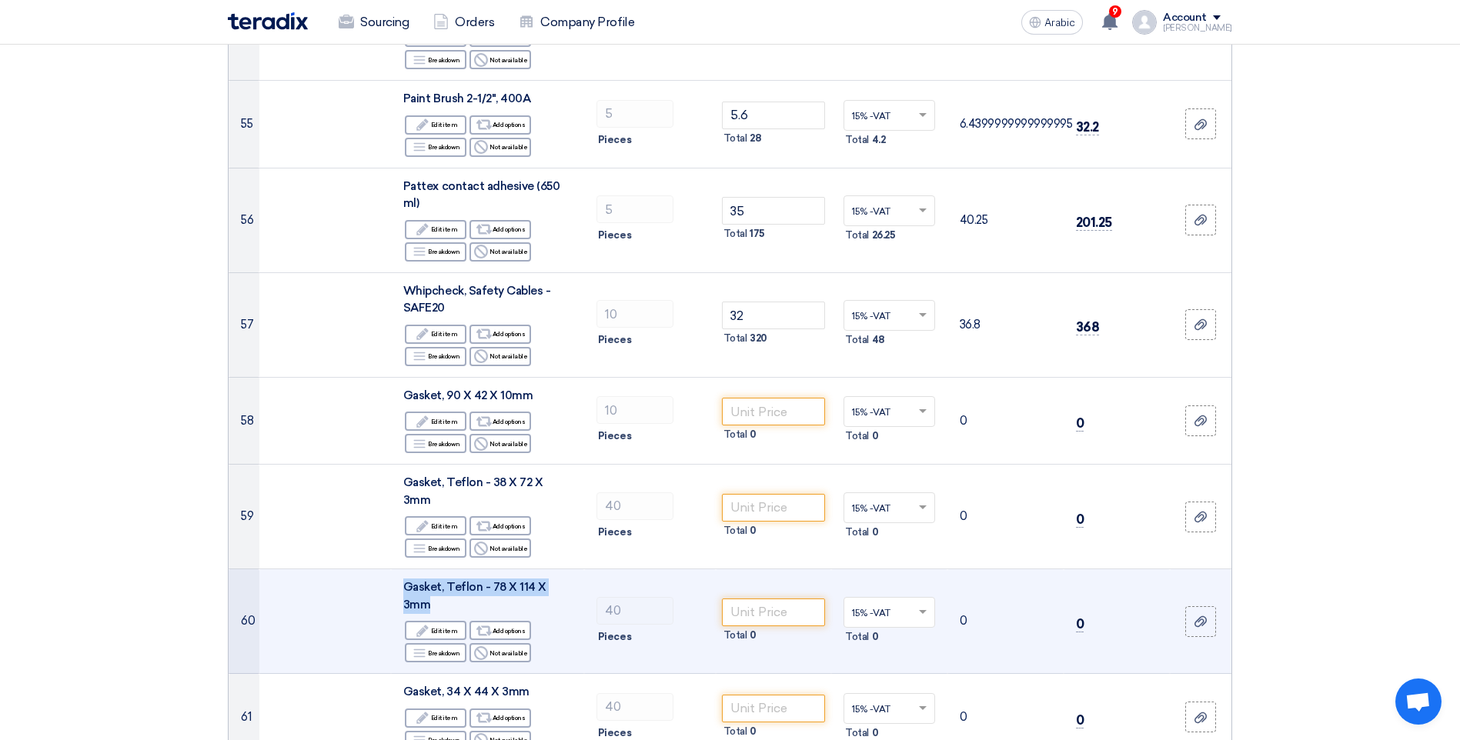
drag, startPoint x: 404, startPoint y: 496, endPoint x: 575, endPoint y: 500, distance: 170.9
click at [575, 569] on td "Gasket, Teflon - 78 X 114 X 3mm Edit Edit item Alternative Add options Breakdow…" at bounding box center [487, 621] width 193 height 105
copy span "Gasket, Teflon - 78 X 114 X 3mm"
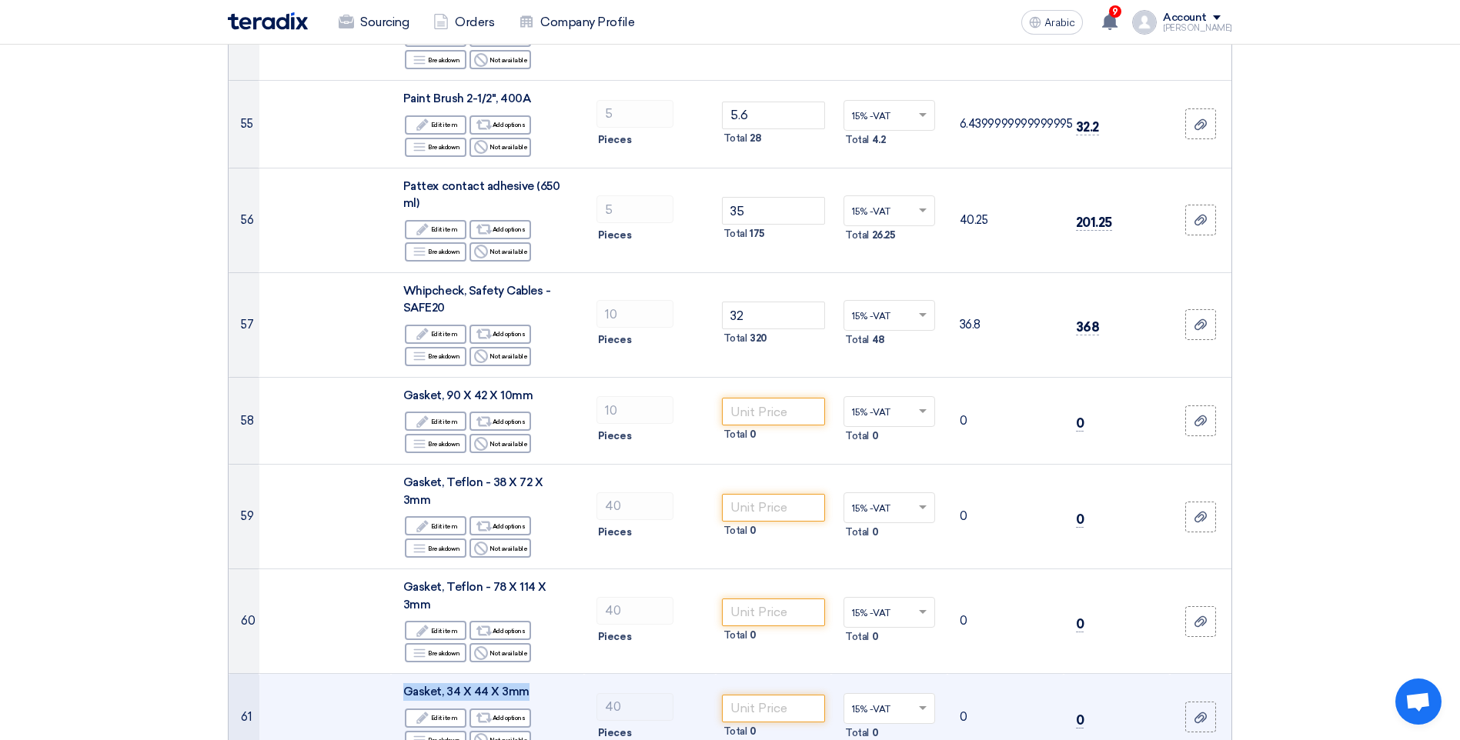
drag, startPoint x: 394, startPoint y: 585, endPoint x: 533, endPoint y: 587, distance: 139.3
click at [533, 674] on td "Gasket, 34 X 44 X 3mm Edit Edit item Alternative Add options Breakdown Breakdow…" at bounding box center [487, 718] width 193 height 88
copy span "Gasket, 34 X 44 X 3mm"
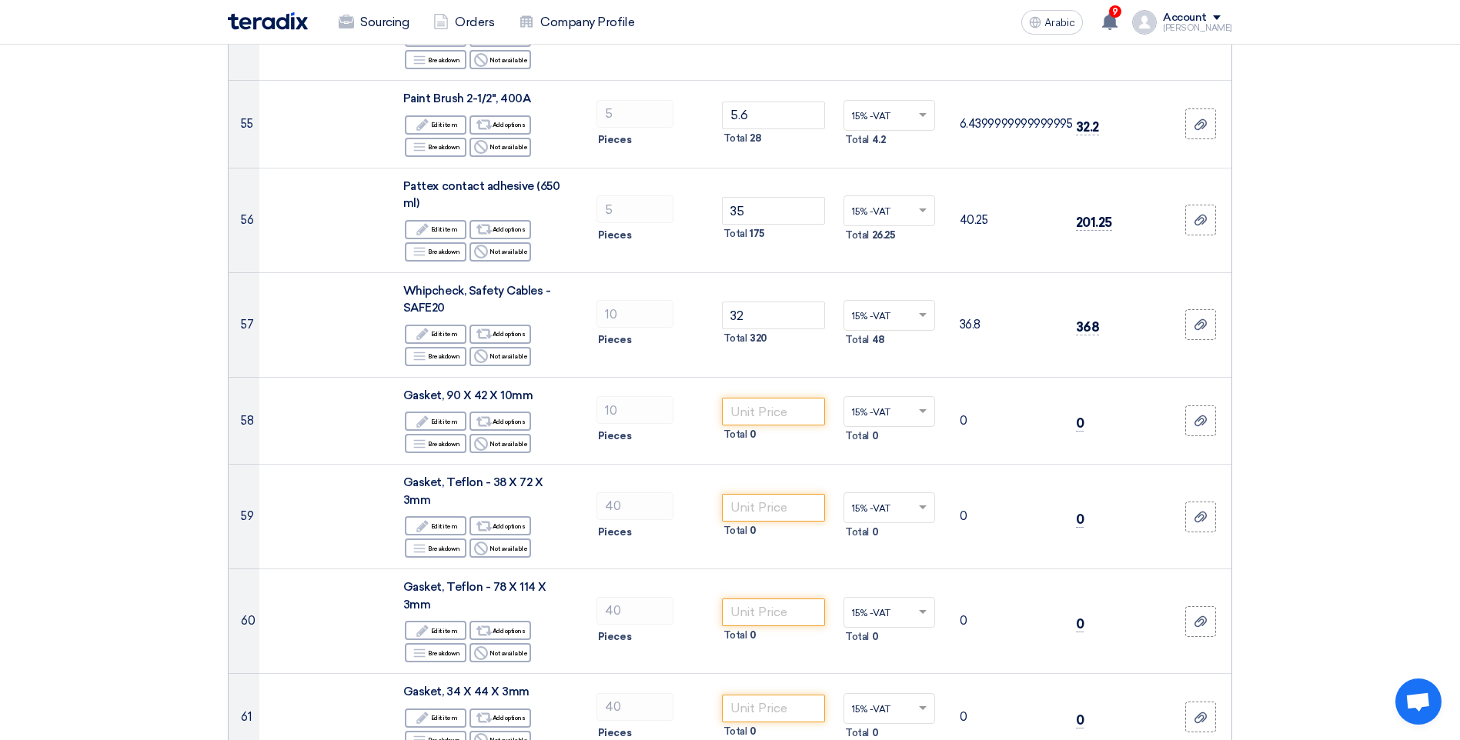
drag, startPoint x: 396, startPoint y: 675, endPoint x: 527, endPoint y: 674, distance: 131.6
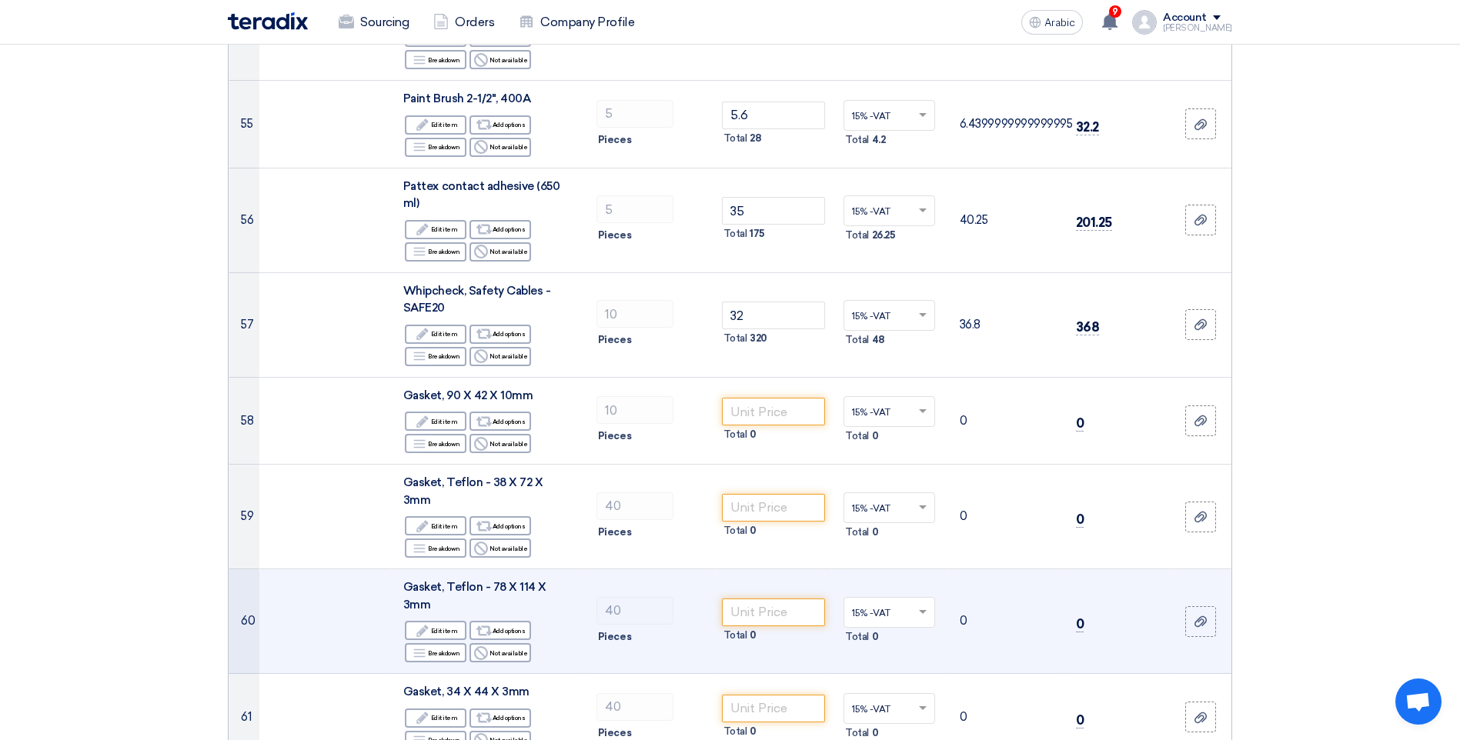
scroll to position [5464, 0]
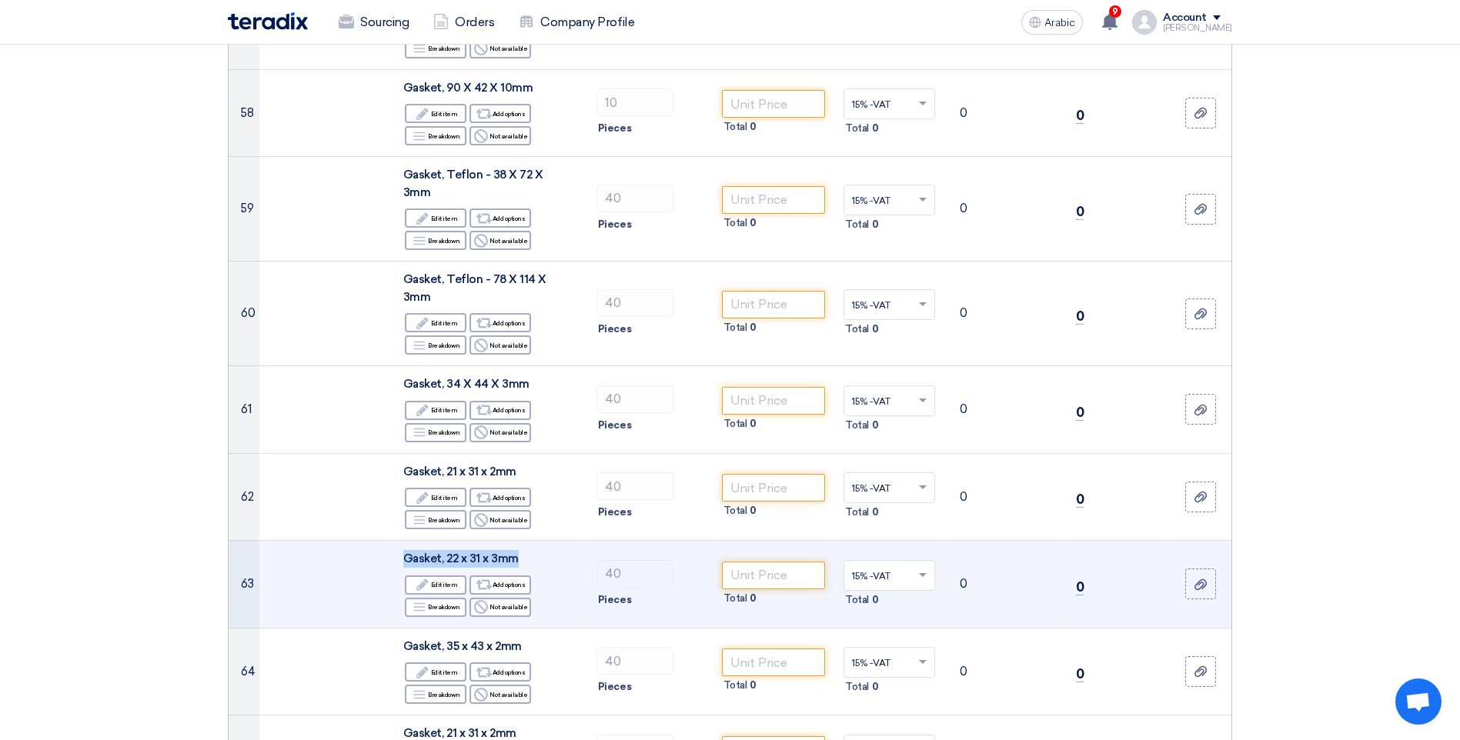
drag, startPoint x: 400, startPoint y: 448, endPoint x: 526, endPoint y: 460, distance: 126.0
click at [526, 541] on td "Gasket, 22 x 31 x 3mm Edit Edit item Alternative Add options Breakdown Breakdow…" at bounding box center [487, 585] width 193 height 88
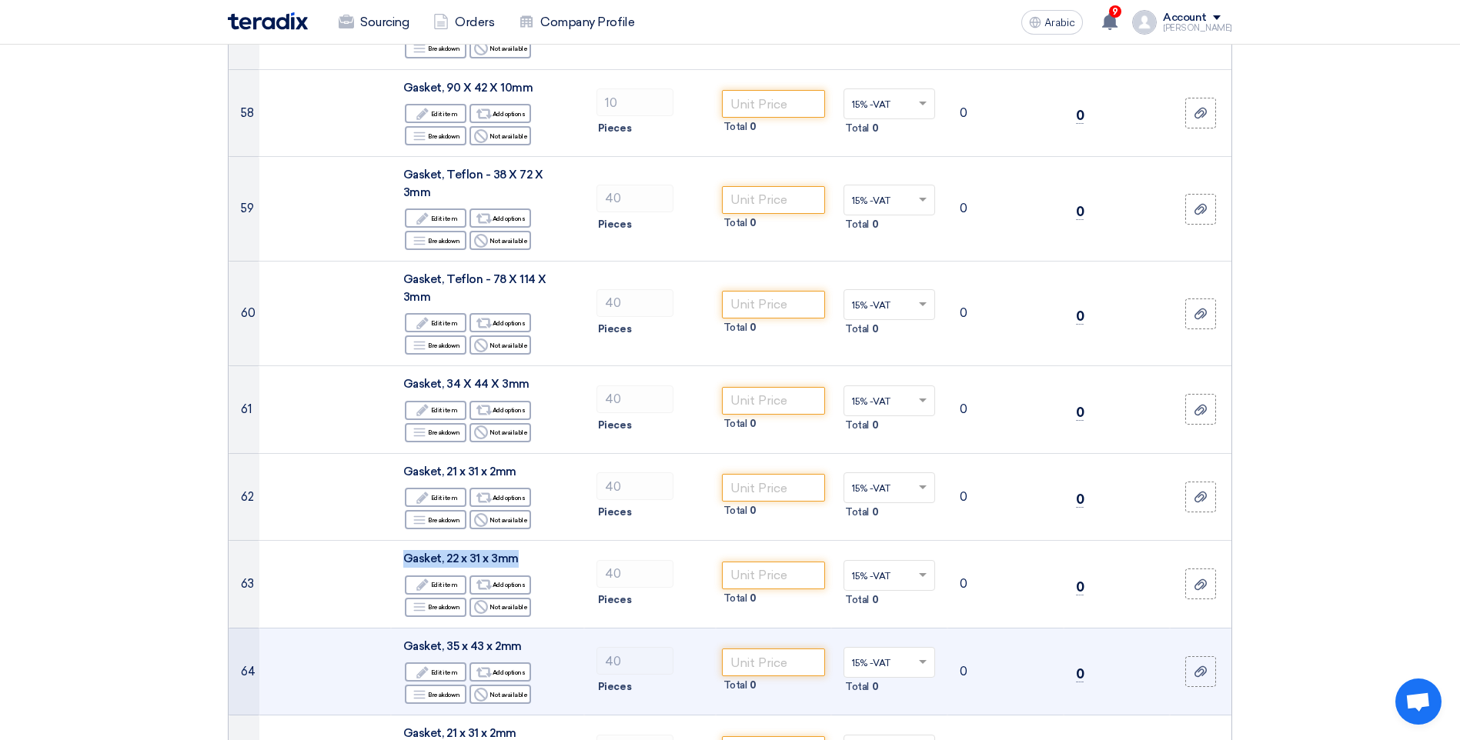
drag, startPoint x: 399, startPoint y: 536, endPoint x: 526, endPoint y: 552, distance: 127.9
click at [526, 628] on td "Gasket, 35 x 43 x 2mm Edit Edit item Alternative Add options Breakdown Breakdow…" at bounding box center [487, 672] width 193 height 88
click at [528, 638] on div "Gasket, 35 x 43 x 2mm" at bounding box center [487, 647] width 169 height 18
drag, startPoint x: 527, startPoint y: 541, endPoint x: 406, endPoint y: 544, distance: 120.9
click at [406, 638] on div "Gasket, 35 x 43 x 2mm" at bounding box center [487, 647] width 169 height 18
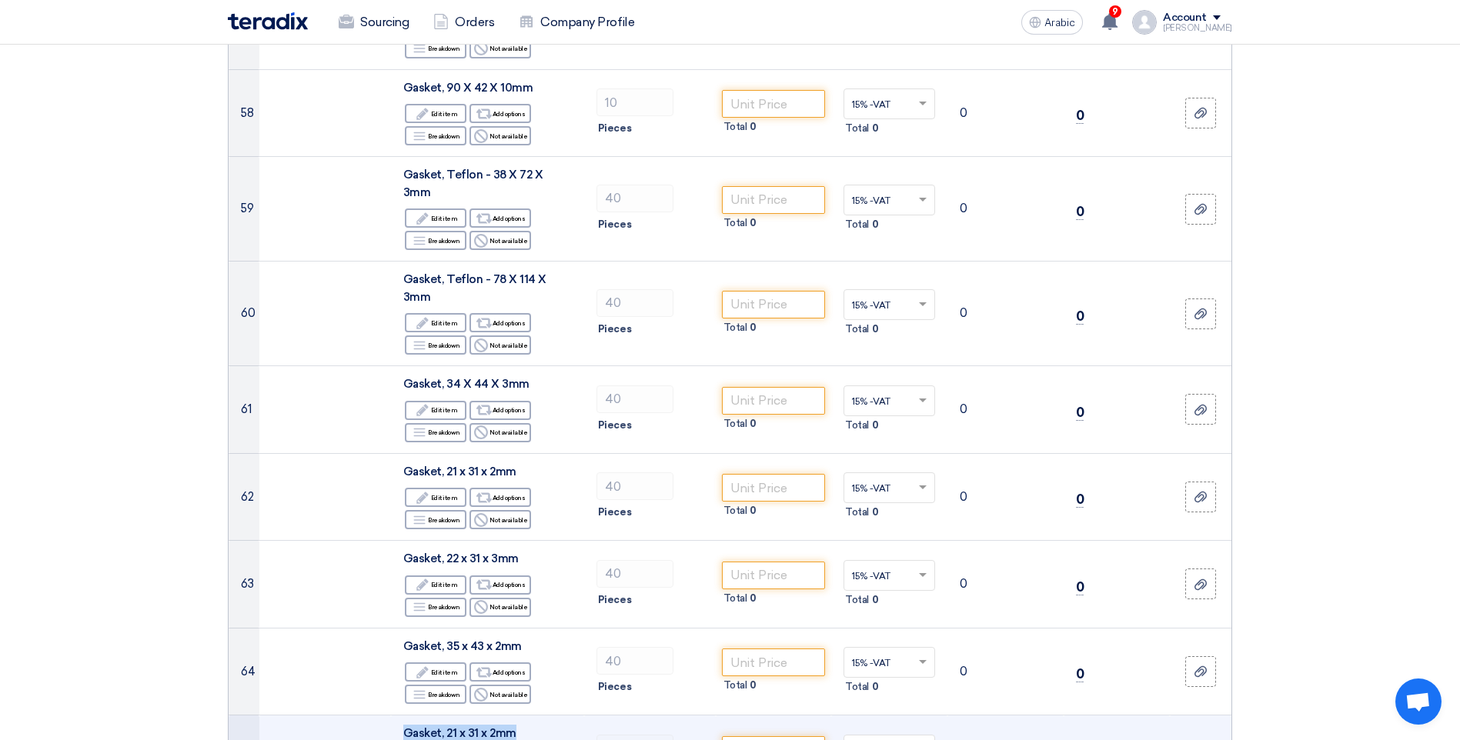
drag, startPoint x: 399, startPoint y: 626, endPoint x: 513, endPoint y: 634, distance: 113.4
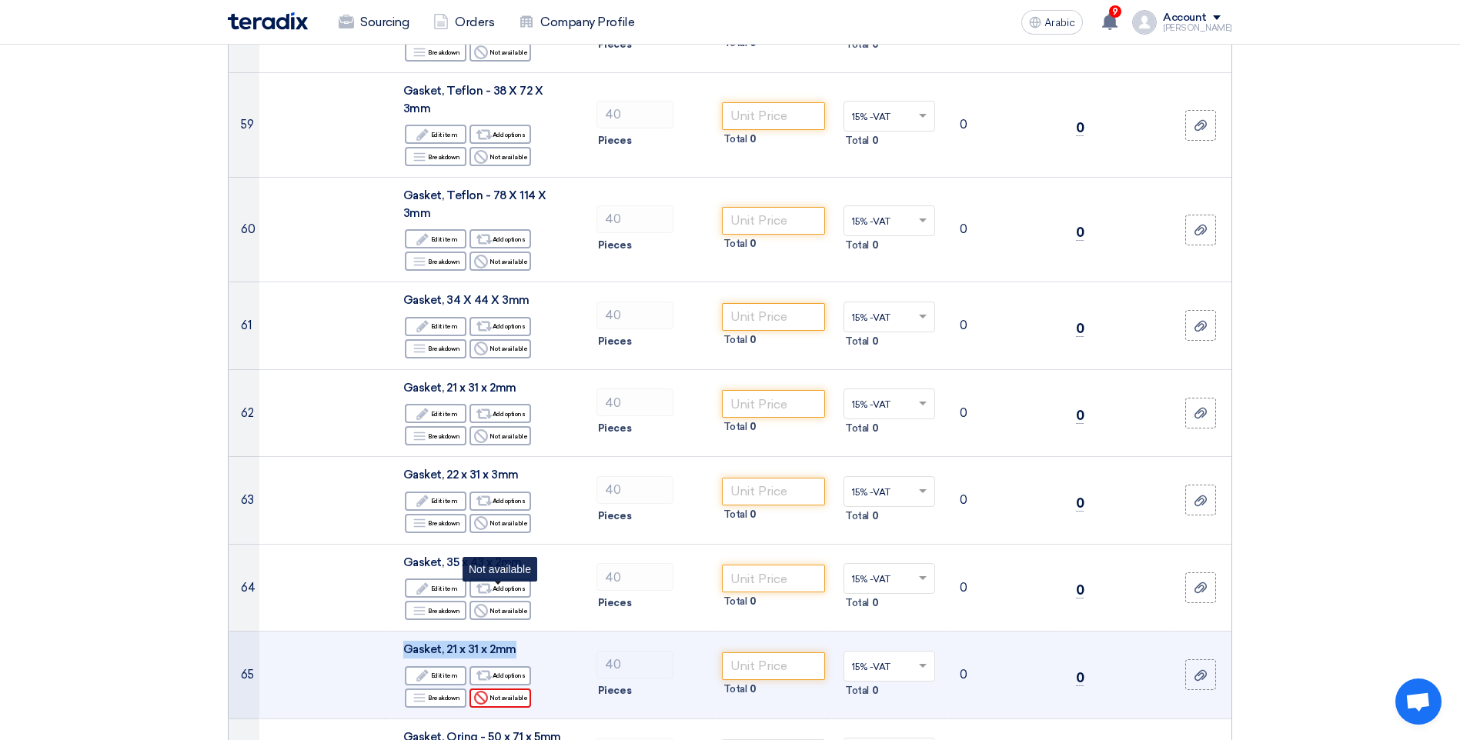
scroll to position [5772, 0]
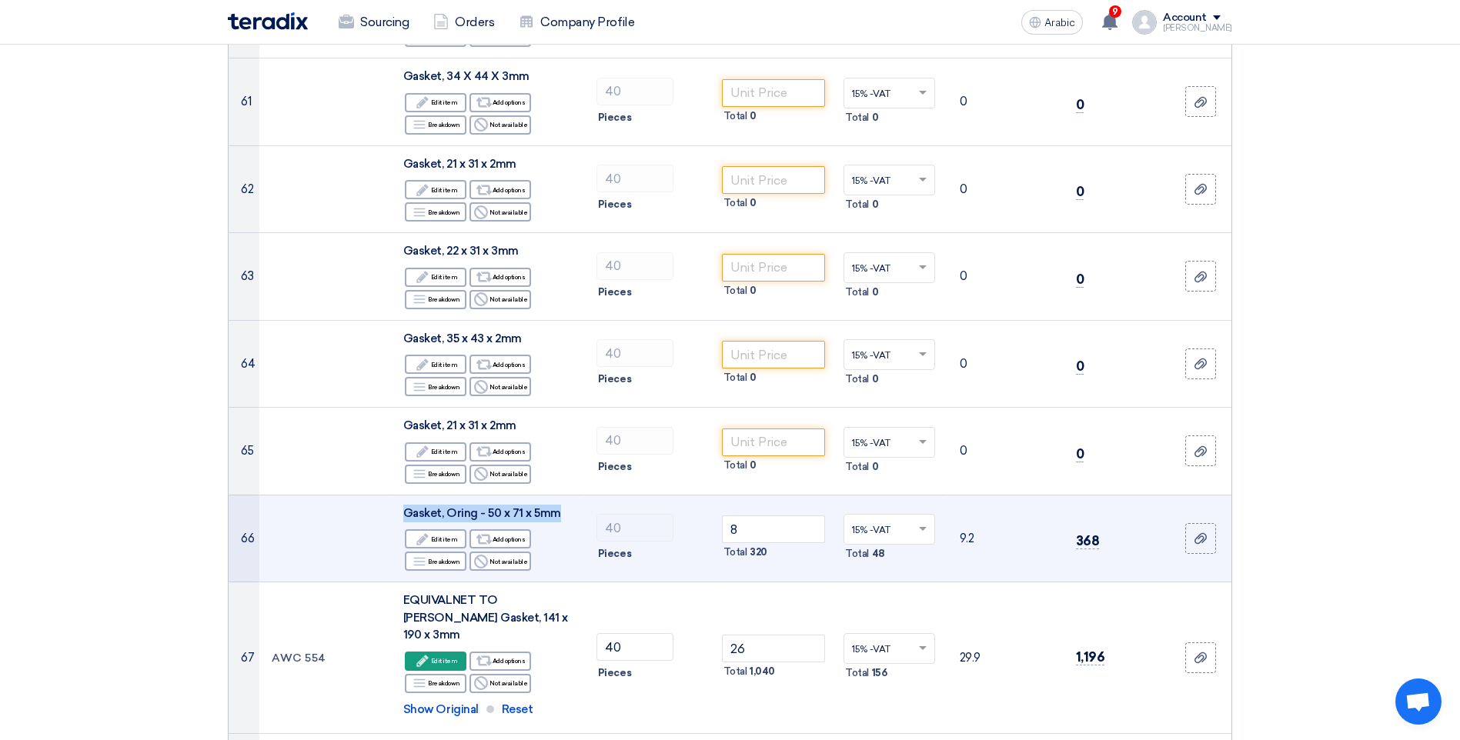
drag, startPoint x: 403, startPoint y: 408, endPoint x: 566, endPoint y: 413, distance: 162.5
click at [566, 505] on div "Gasket, Oring - 50 x 71 x 5mm" at bounding box center [487, 514] width 169 height 18
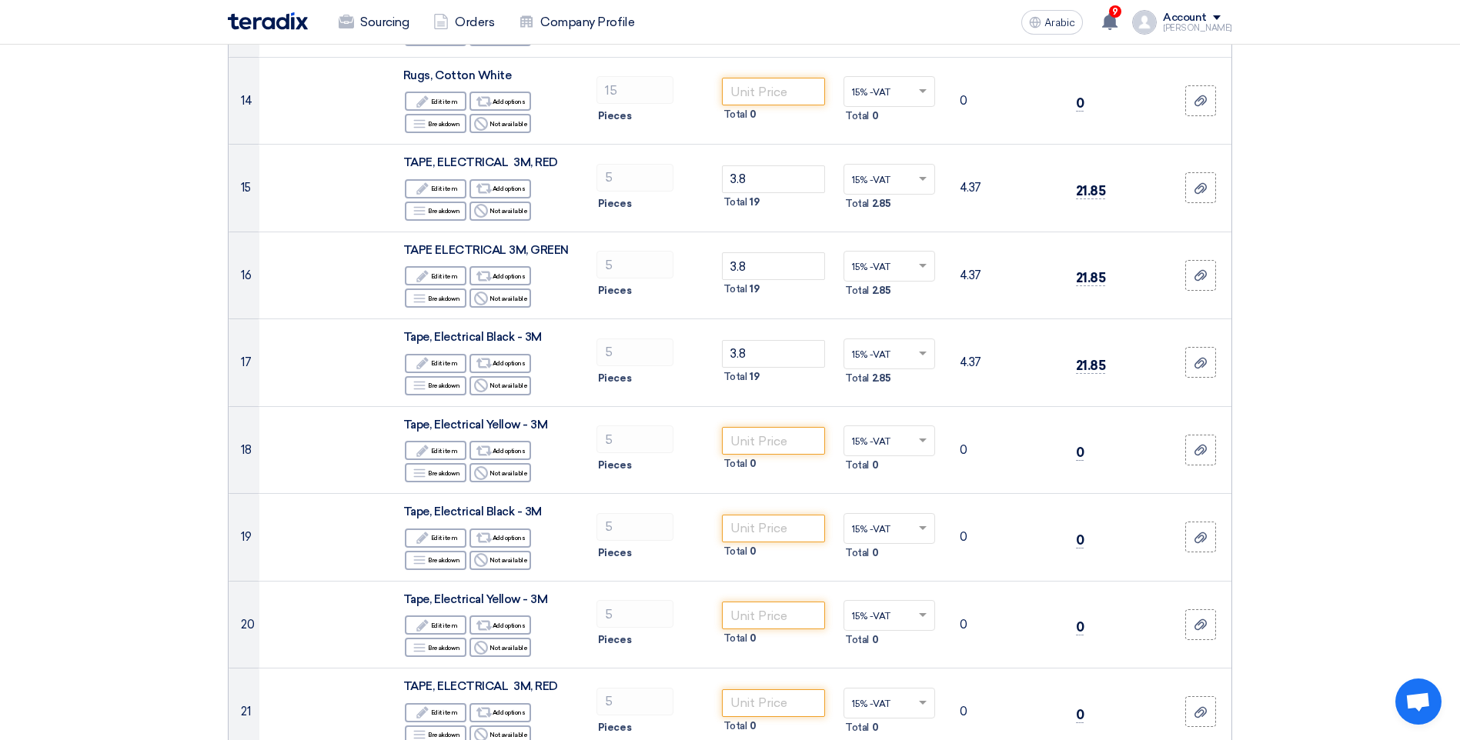
scroll to position [1308, 0]
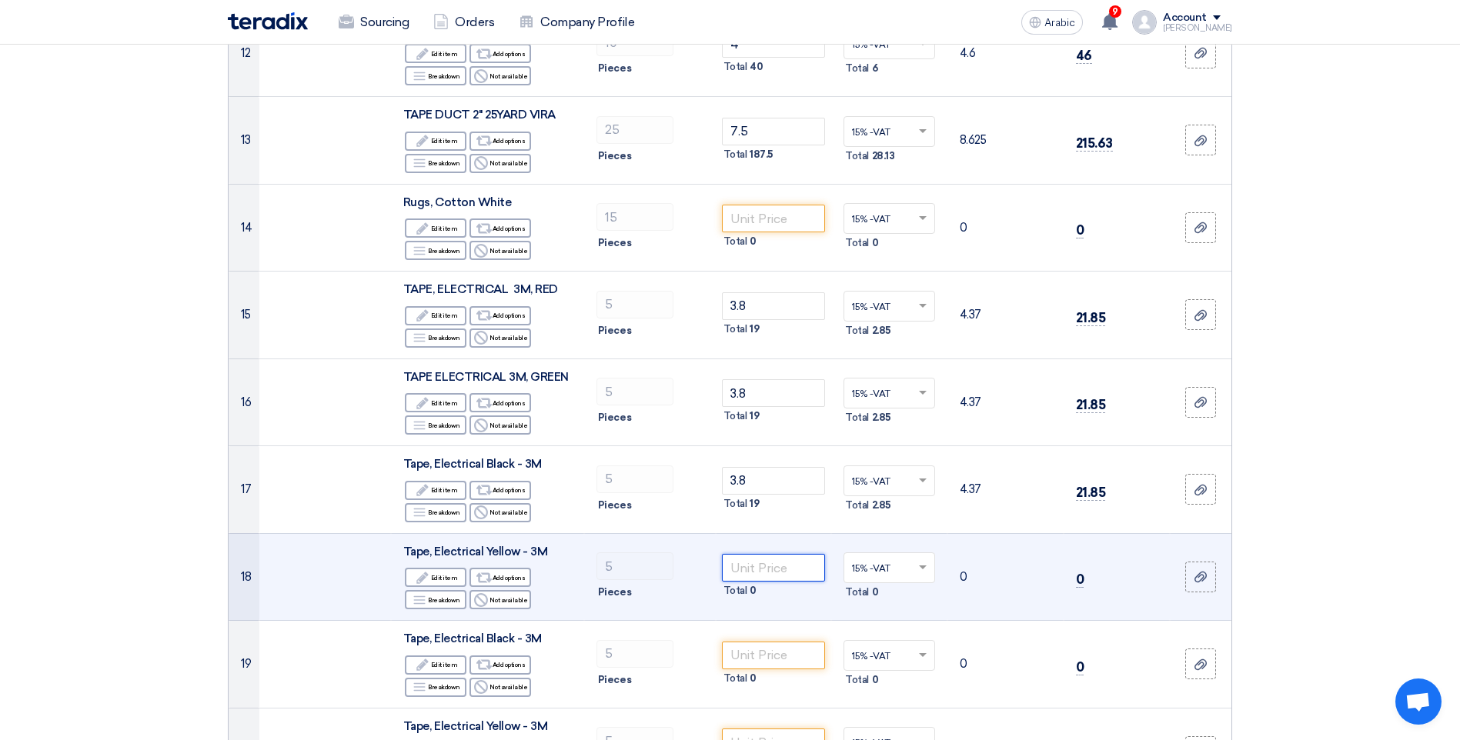
click at [761, 573] on input "number" at bounding box center [774, 568] width 104 height 28
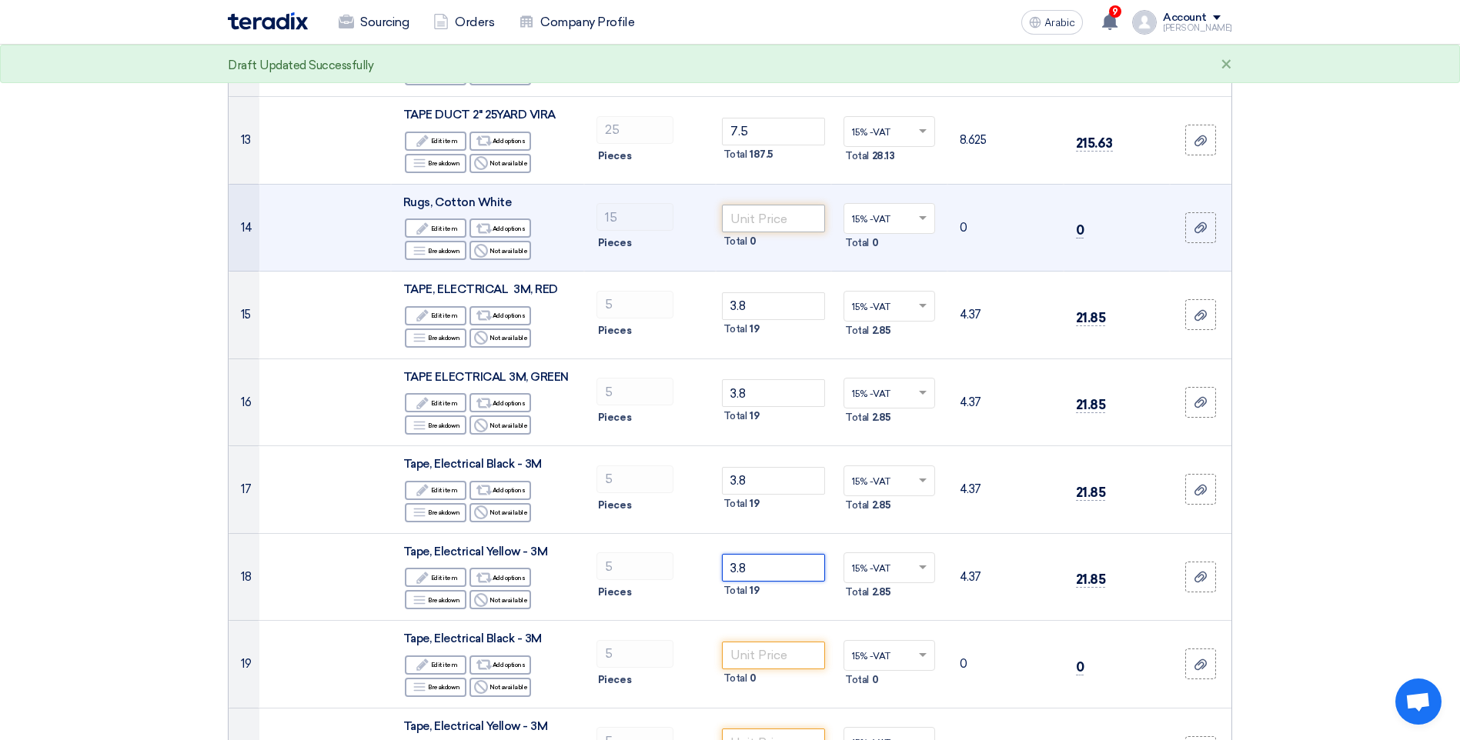
type input "3.8"
click at [746, 216] on input "number" at bounding box center [774, 219] width 104 height 28
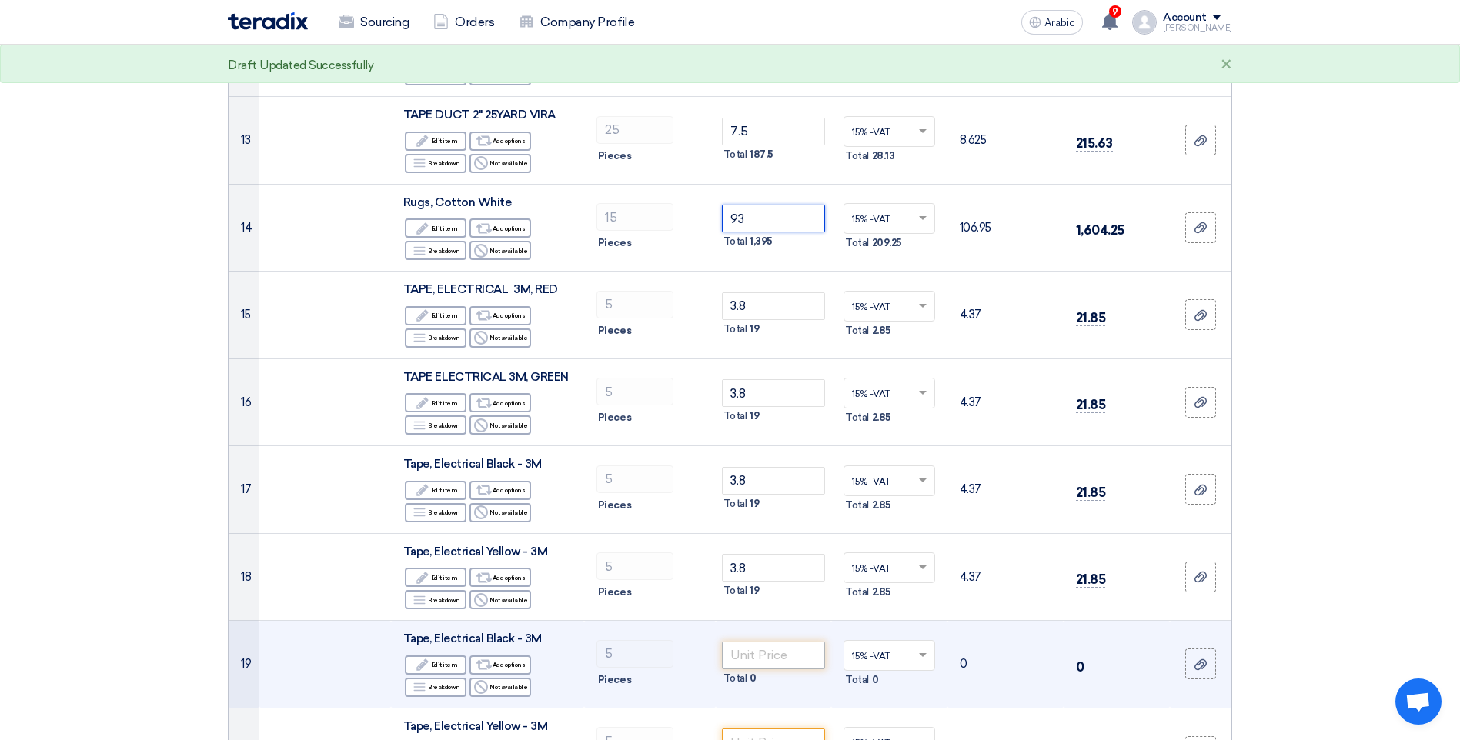
type input "93"
click at [788, 660] on input "number" at bounding box center [774, 656] width 104 height 28
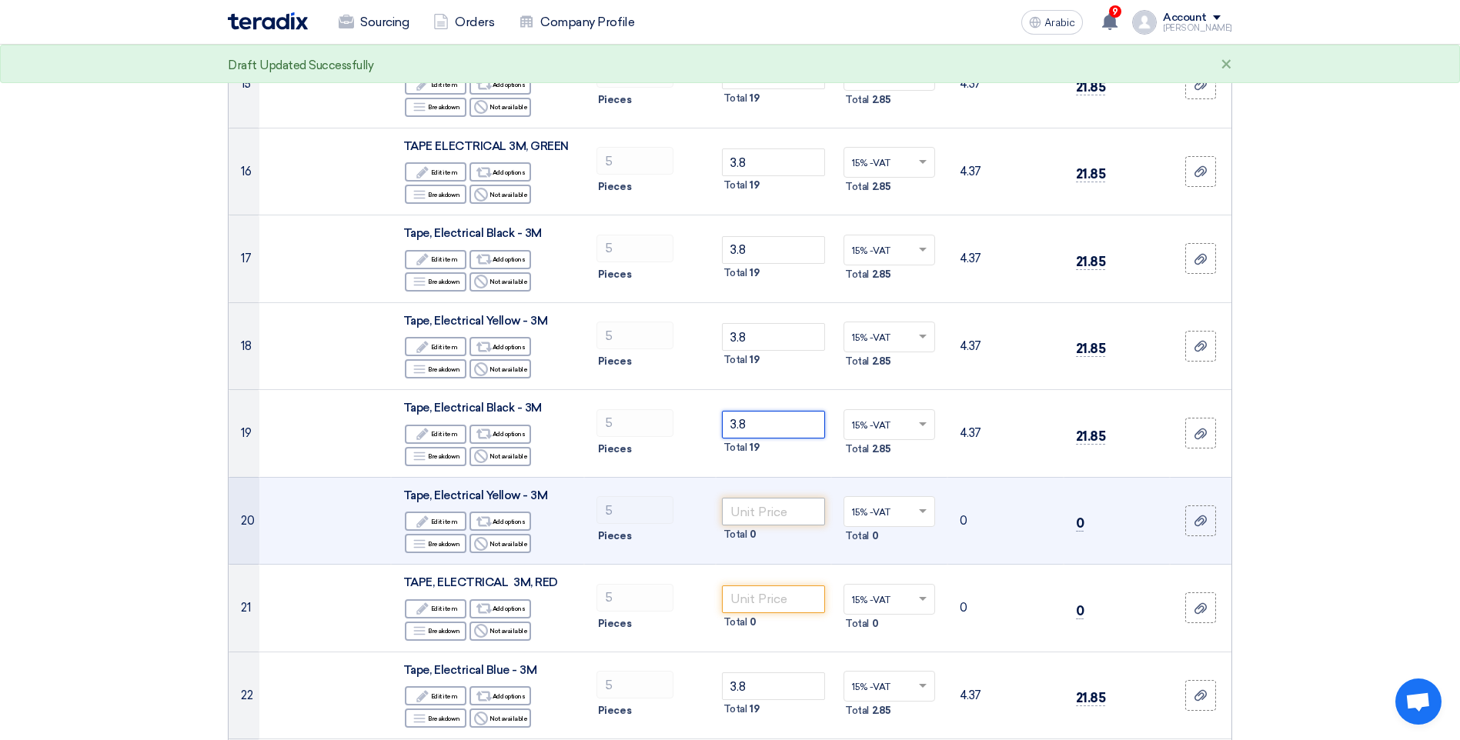
type input "3.8"
click at [753, 509] on input "number" at bounding box center [774, 512] width 104 height 28
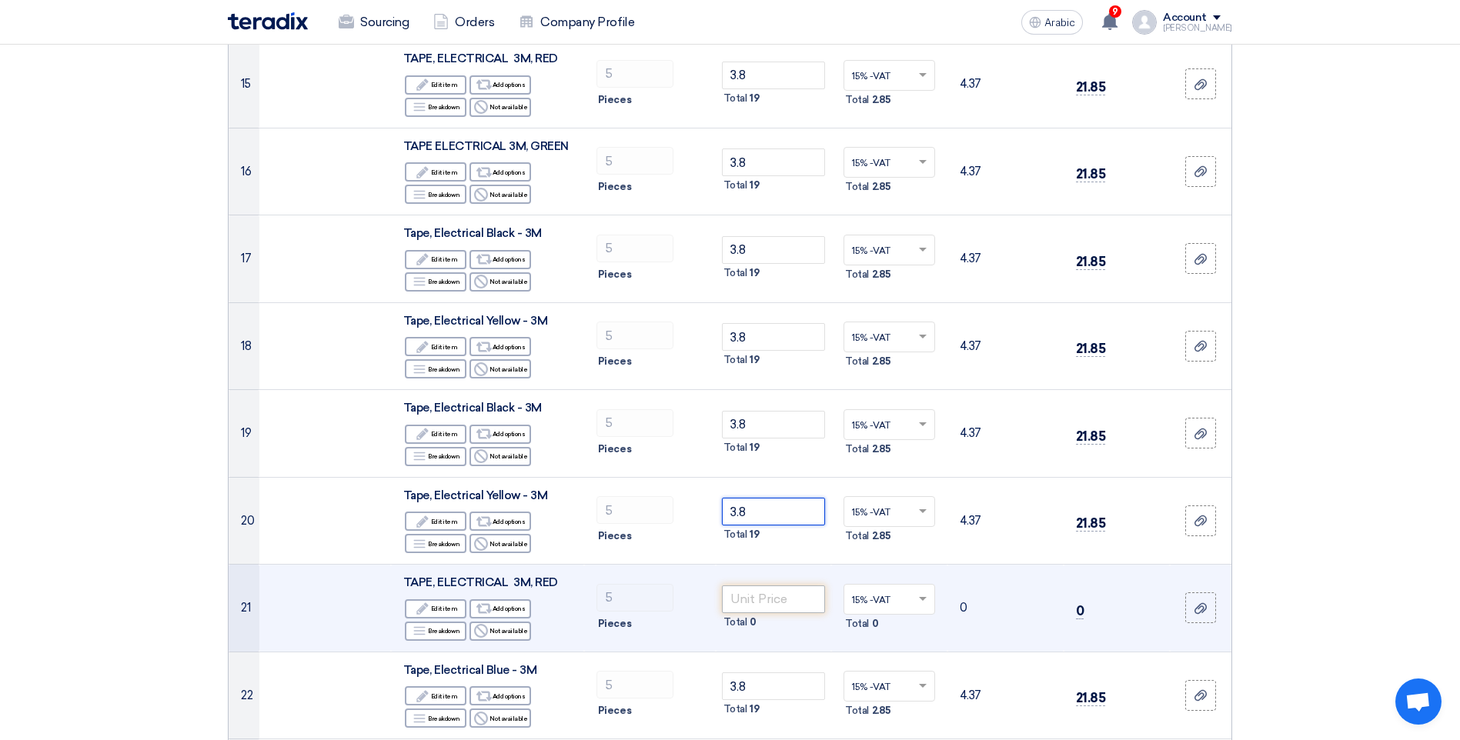
type input "3.8"
click at [773, 609] on input "number" at bounding box center [774, 600] width 104 height 28
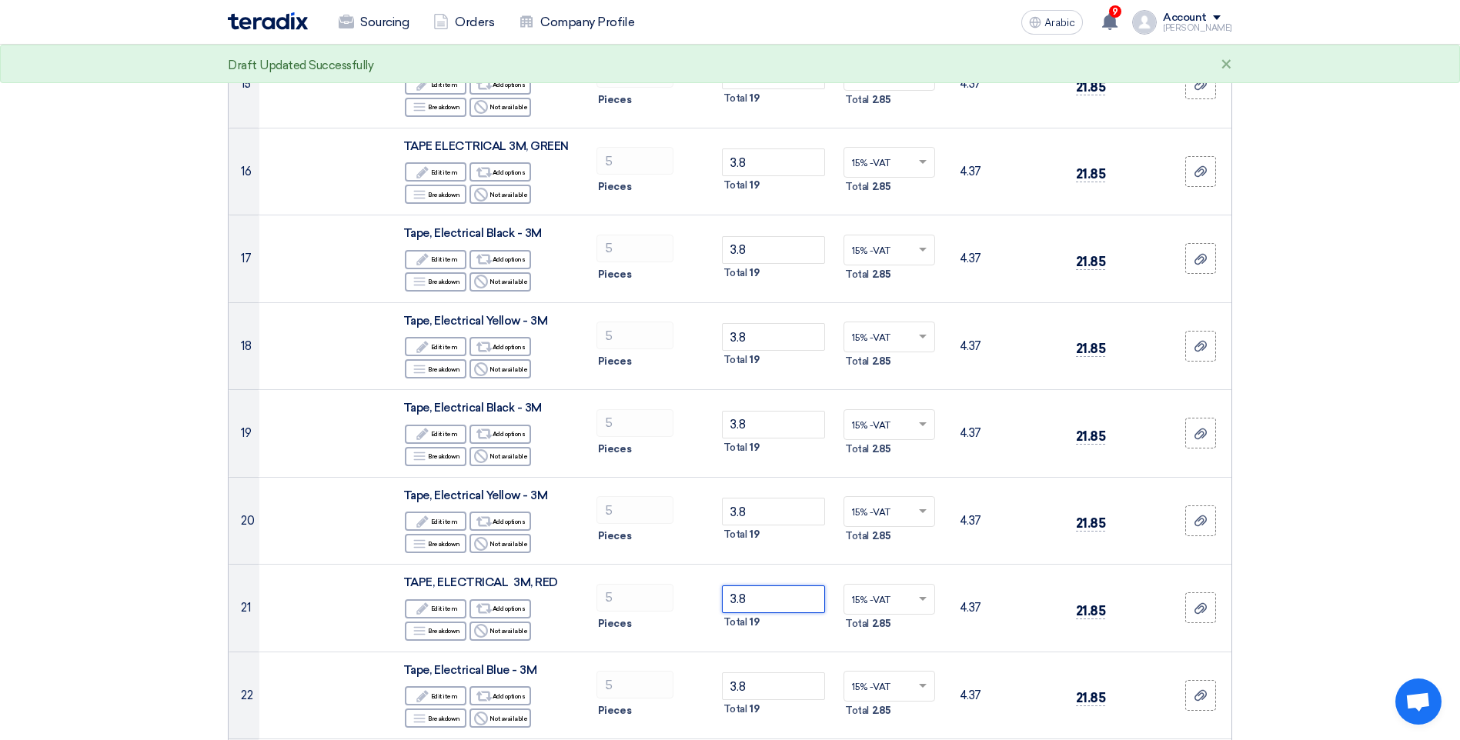
type input "3.8"
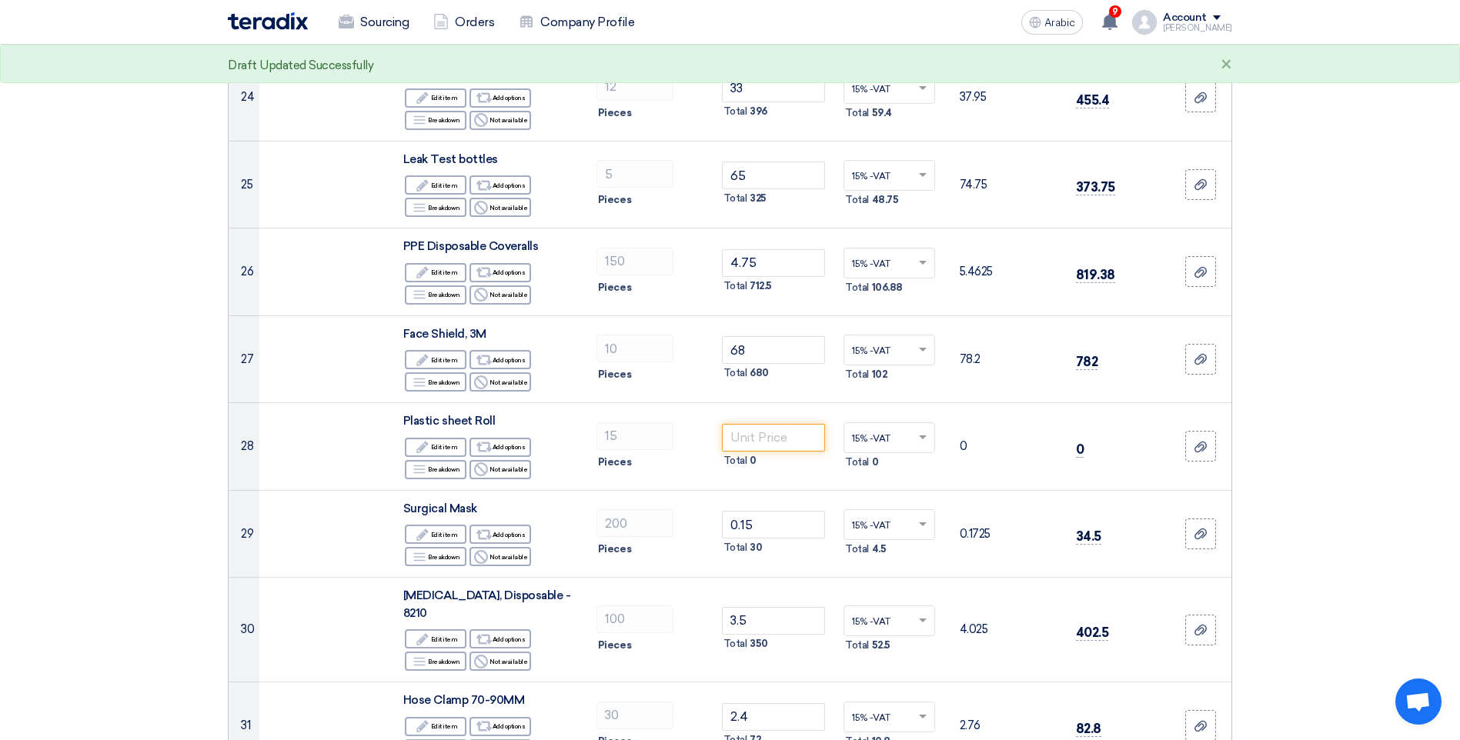
scroll to position [2386, 0]
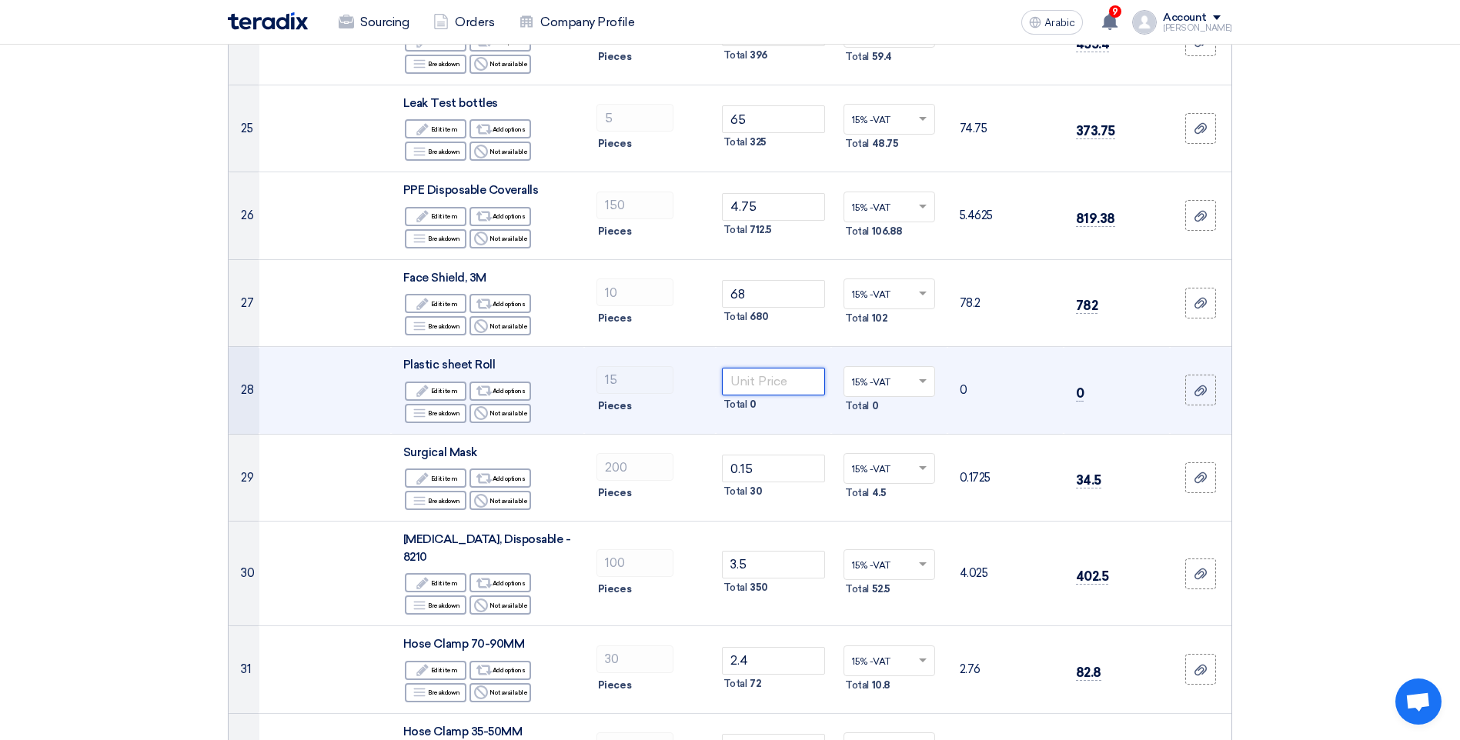
click at [763, 382] on input "number" at bounding box center [774, 382] width 104 height 28
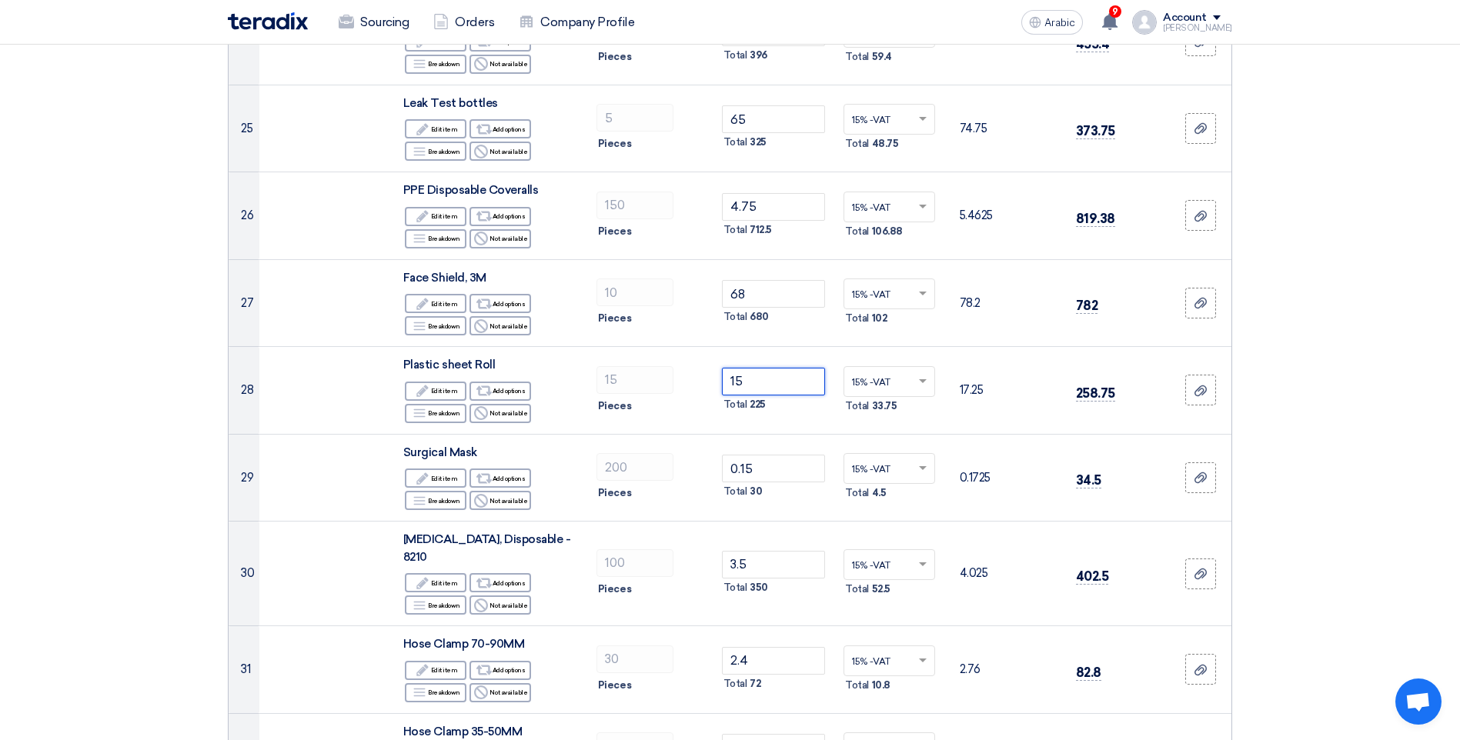
type input "15"
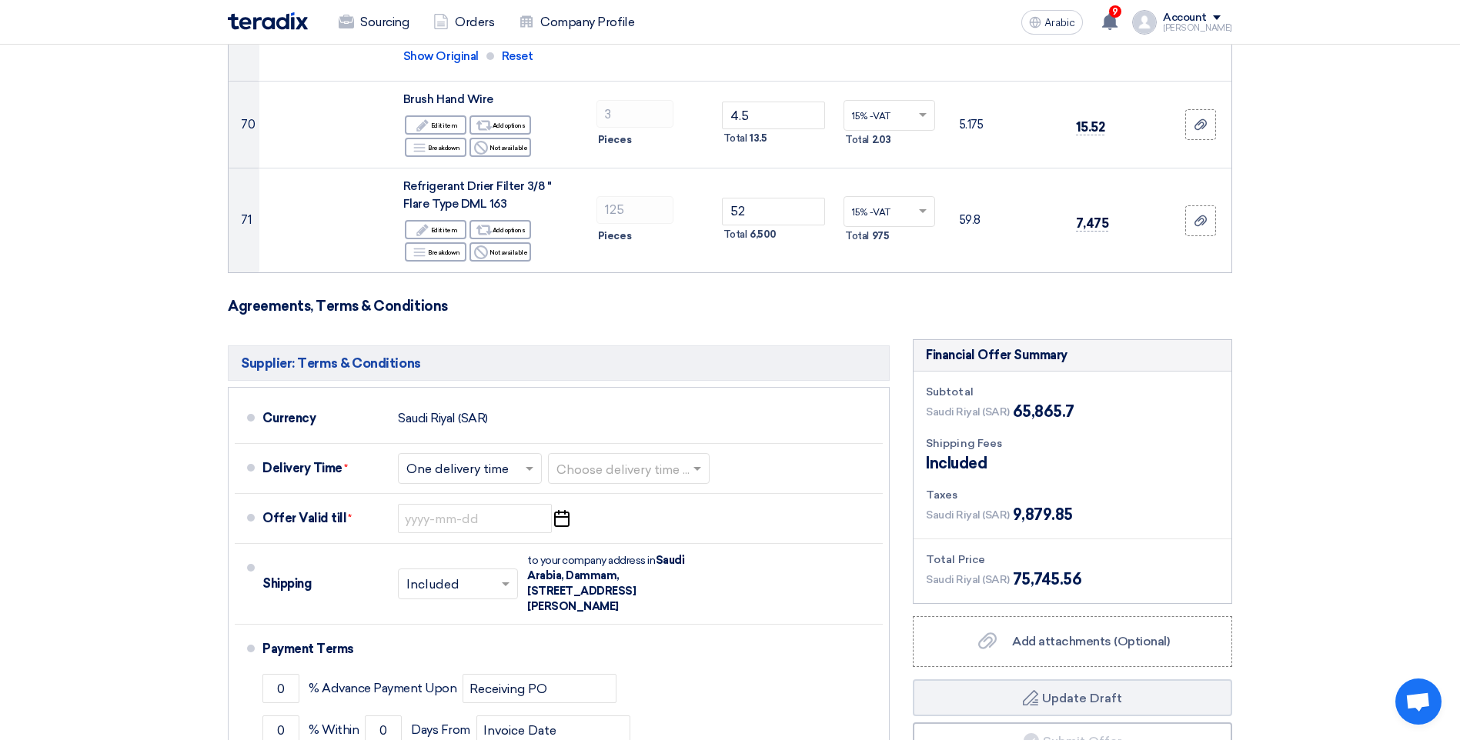
scroll to position [7003, 0]
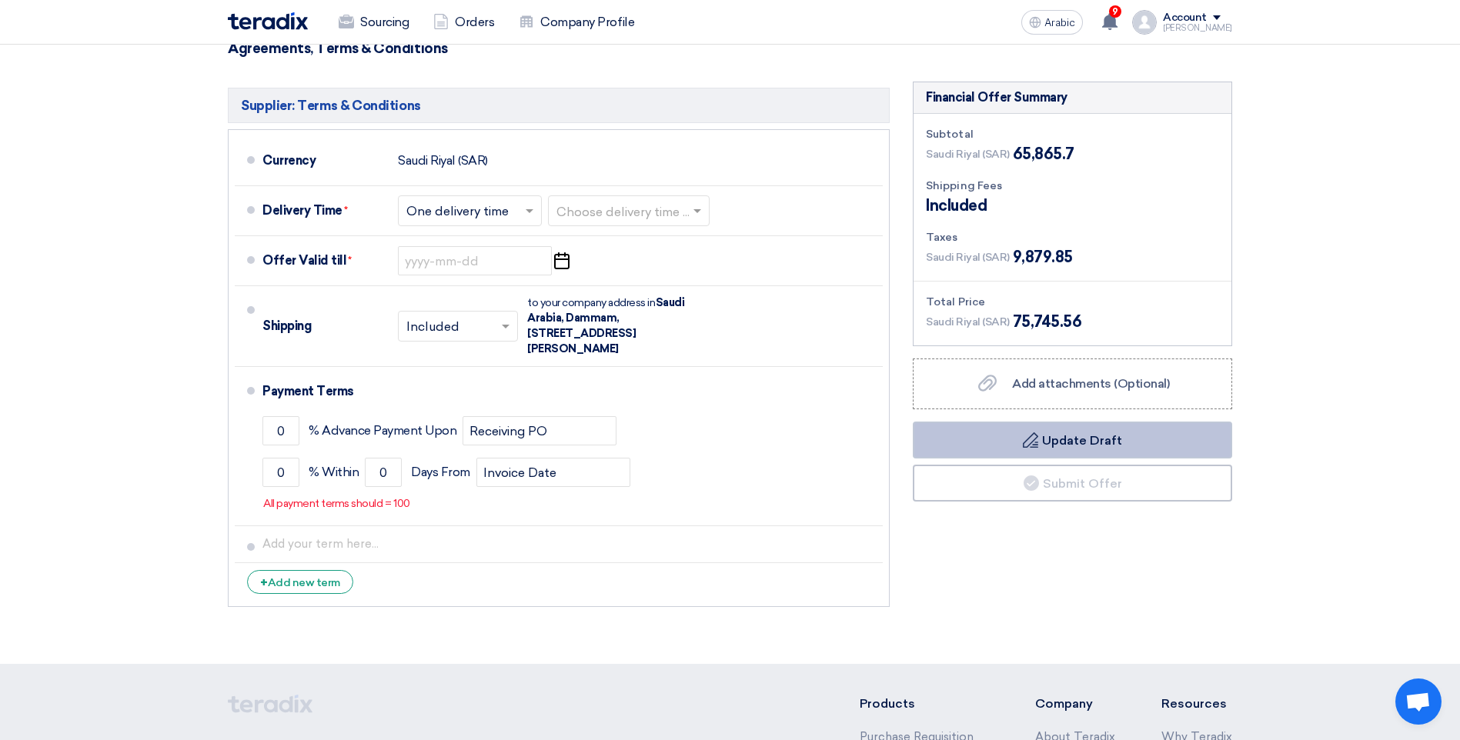
click at [1066, 422] on button "Draft Update Draft" at bounding box center [1072, 440] width 319 height 37
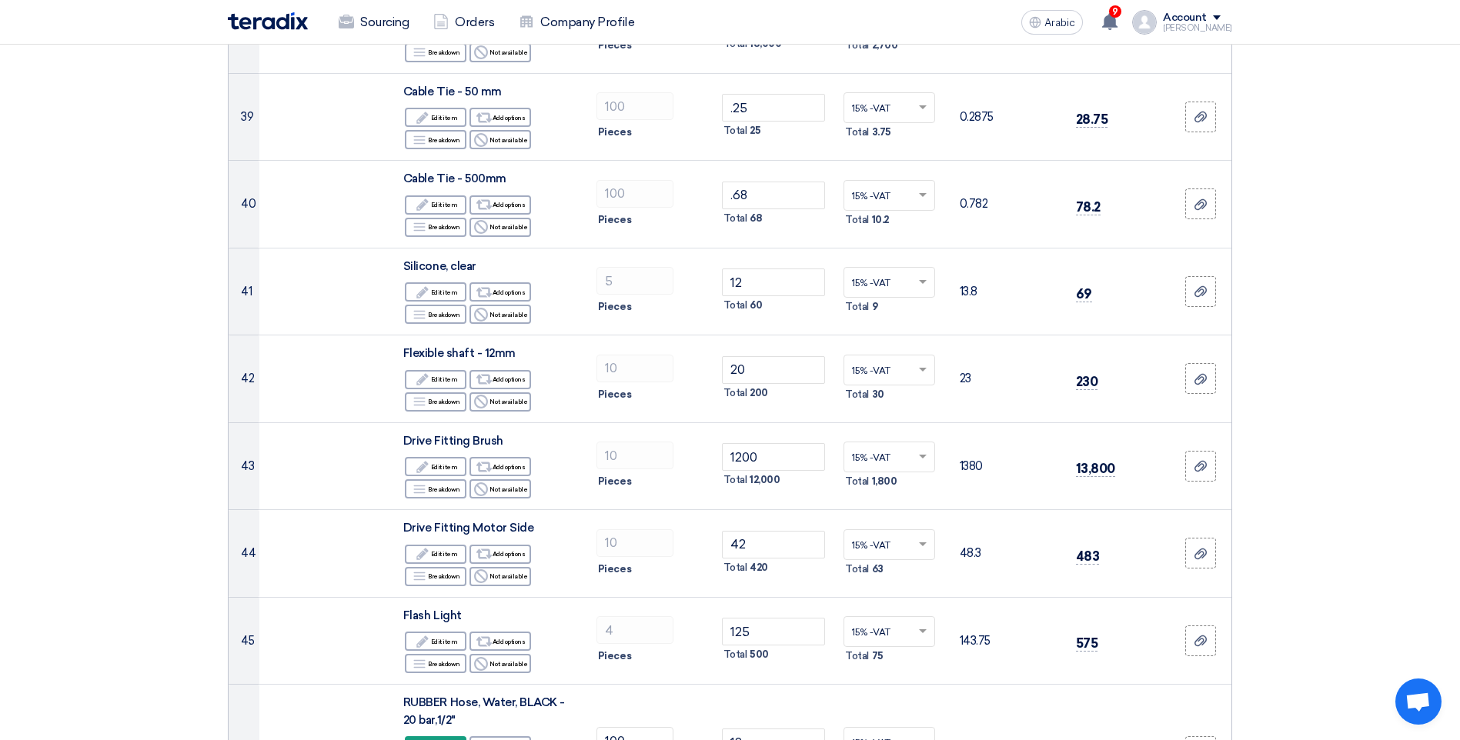
scroll to position [0, 0]
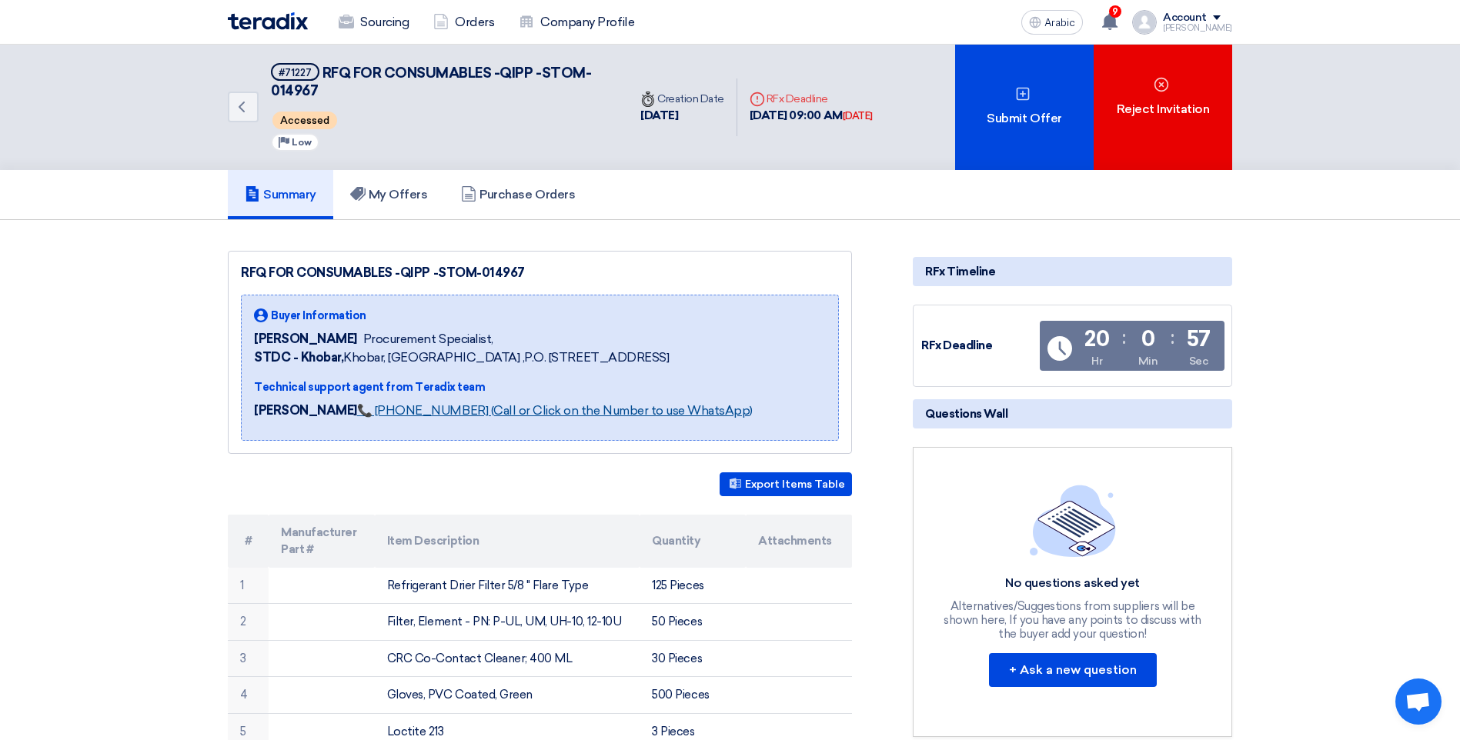
click at [386, 406] on link "📞 [PHONE_NUMBER] (Call or Click on the Number to use WhatsApp)" at bounding box center [555, 410] width 396 height 15
drag, startPoint x: 240, startPoint y: 269, endPoint x: 528, endPoint y: 272, distance: 287.8
click at [528, 272] on div "RFQ FOR CONSUMABLES -QIPP -STOM-014967 Buyer Information [PERSON_NAME] Procurem…" at bounding box center [540, 352] width 624 height 203
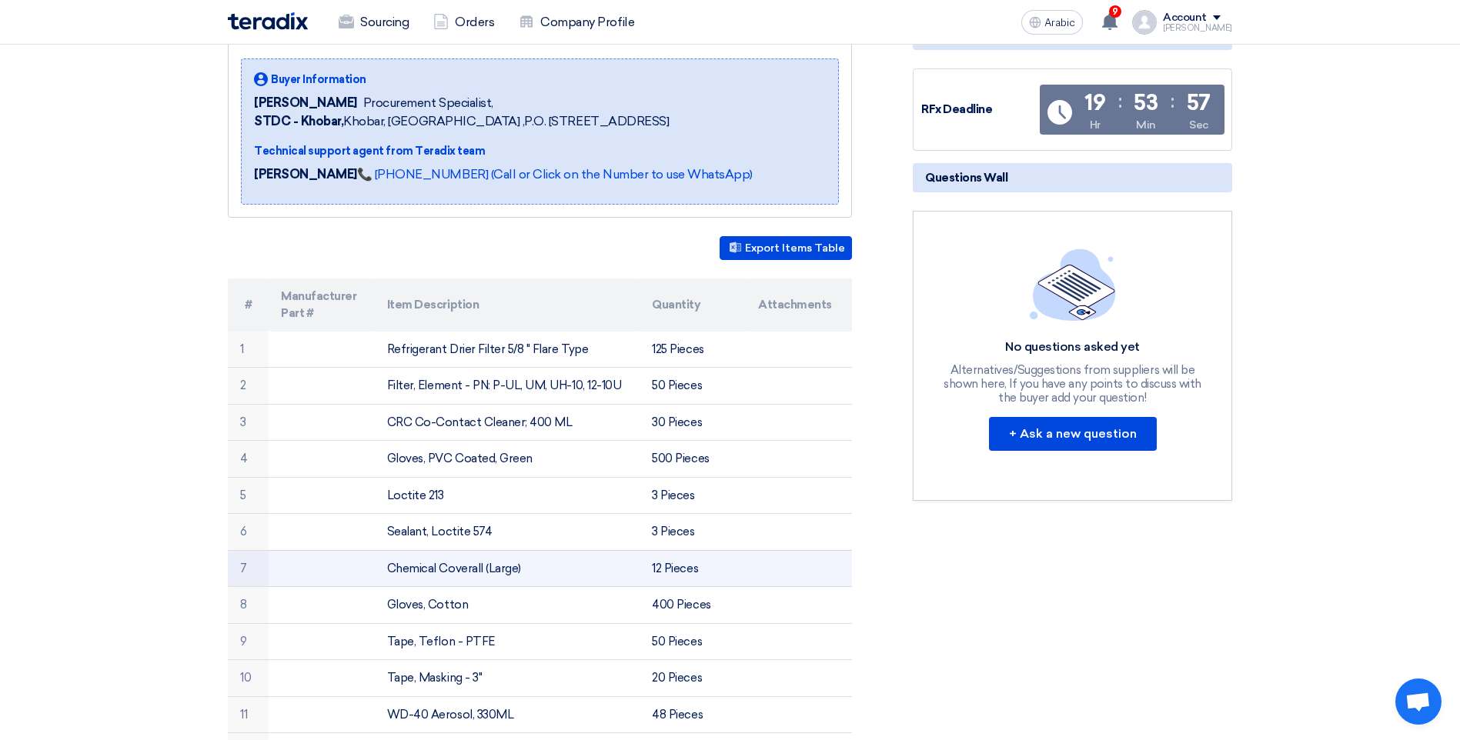
scroll to position [154, 0]
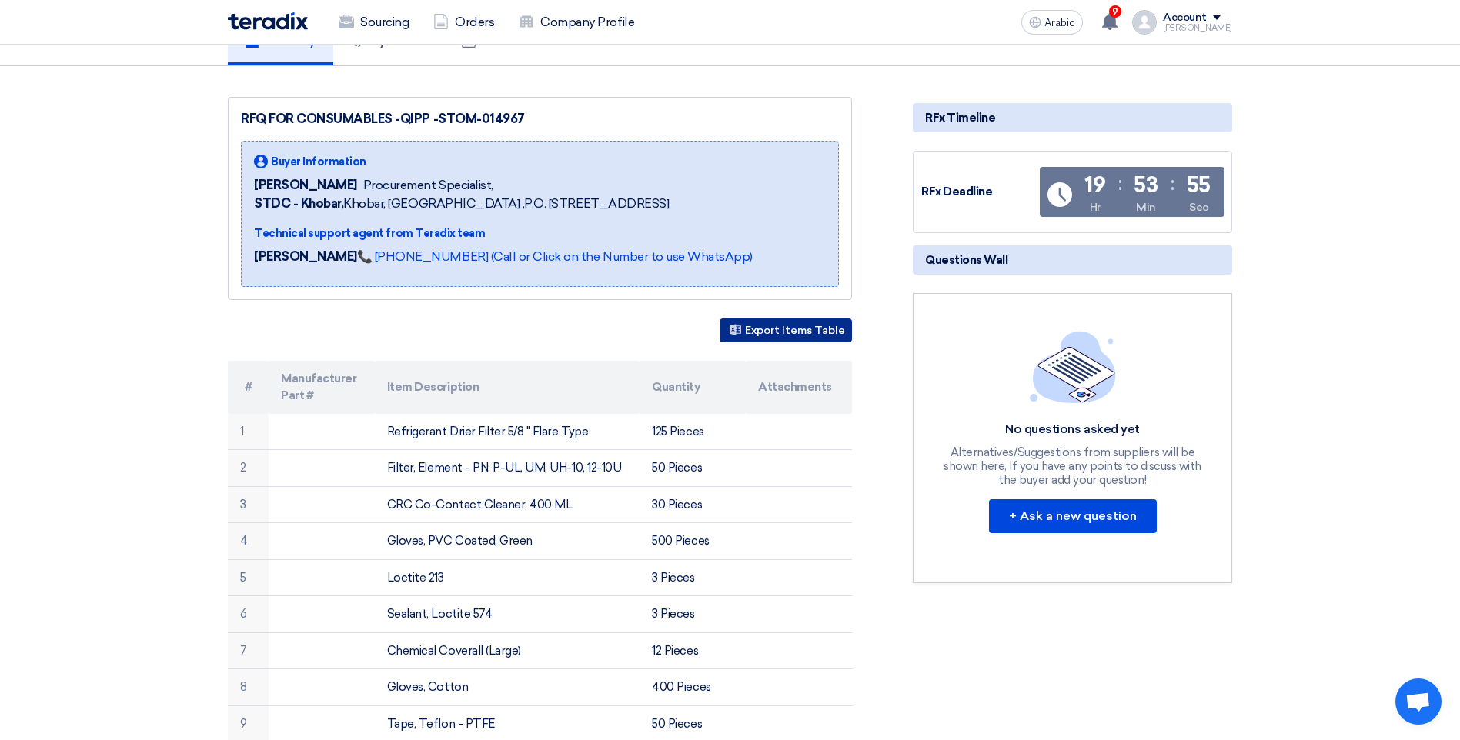
click at [762, 339] on button "Export Items Table" at bounding box center [786, 331] width 132 height 24
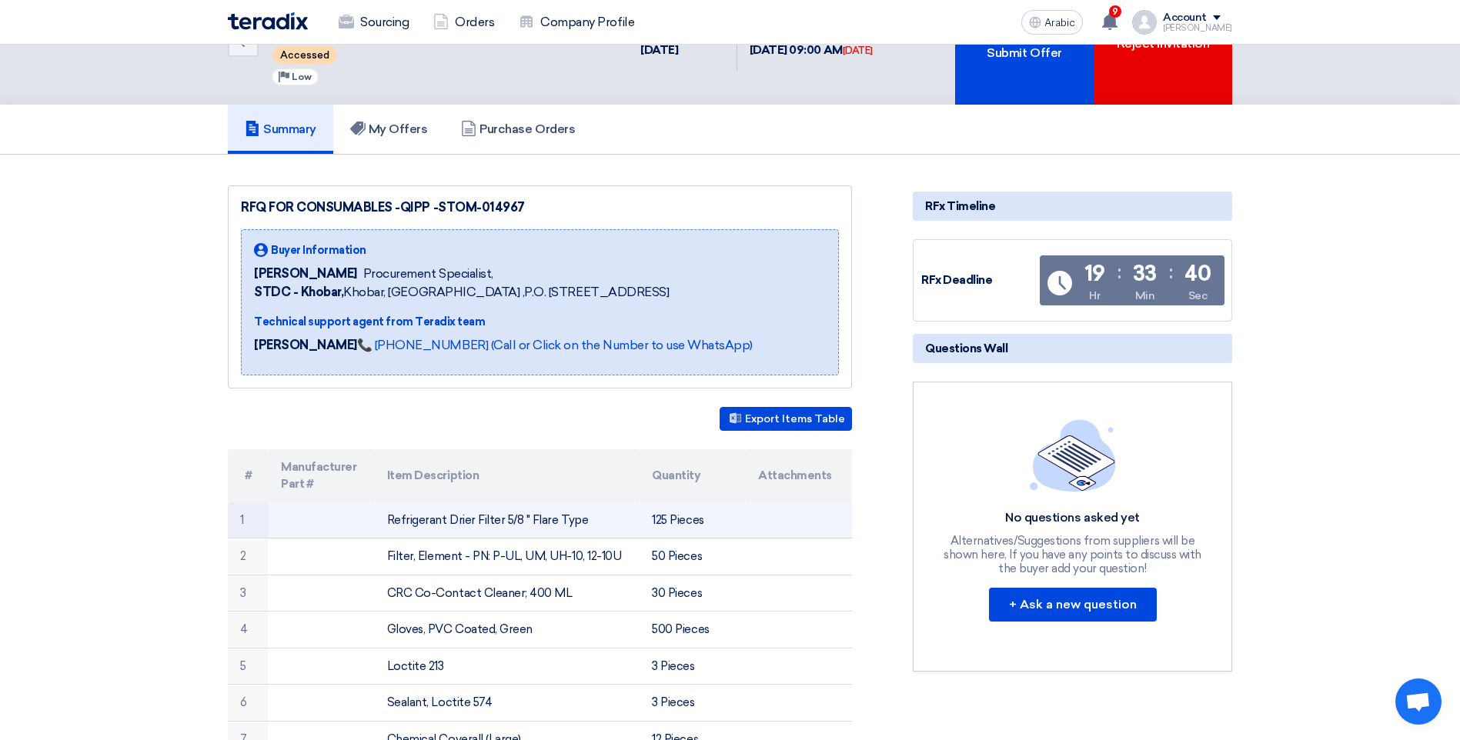
scroll to position [0, 0]
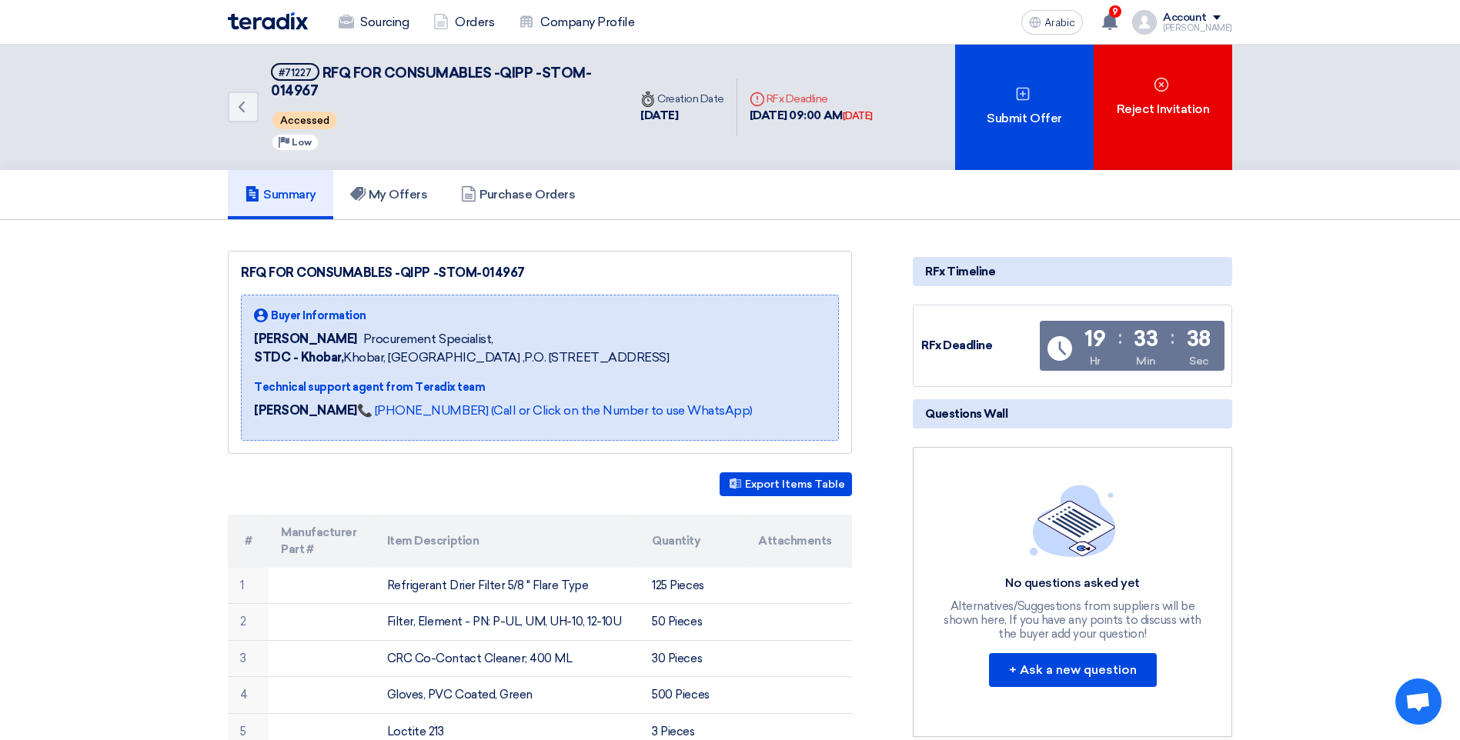
drag, startPoint x: 1353, startPoint y: 359, endPoint x: 935, endPoint y: 351, distance: 418.0
click at [402, 20] on font "Sourcing" at bounding box center [384, 22] width 48 height 18
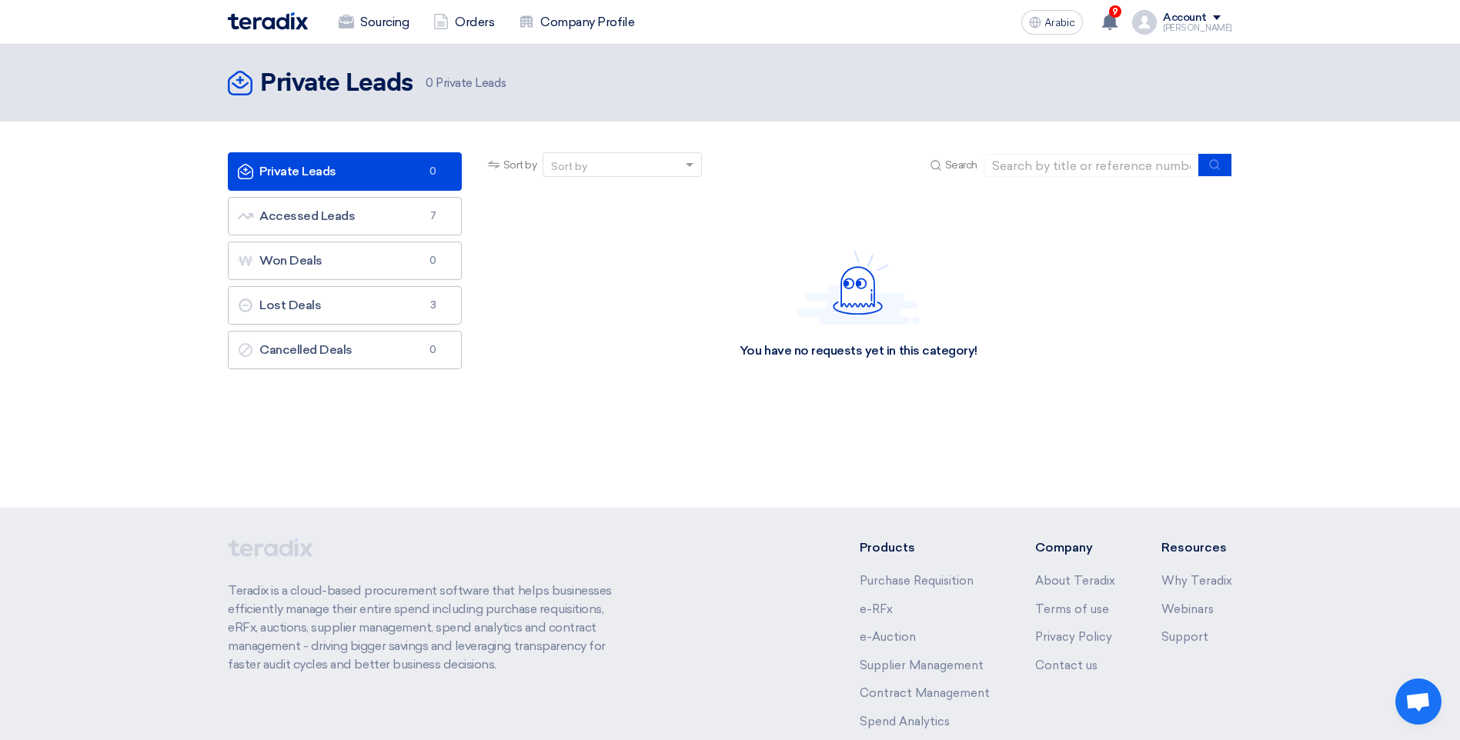
click at [1044, 149] on section "Private Leads Private Leads 0 Accessed Leads Accessed Leads 7 Won Deals Won Dea…" at bounding box center [730, 286] width 1460 height 329
click at [1045, 157] on input at bounding box center [1090, 165] width 215 height 23
click at [1019, 165] on input at bounding box center [1090, 165] width 215 height 23
type input "wall"
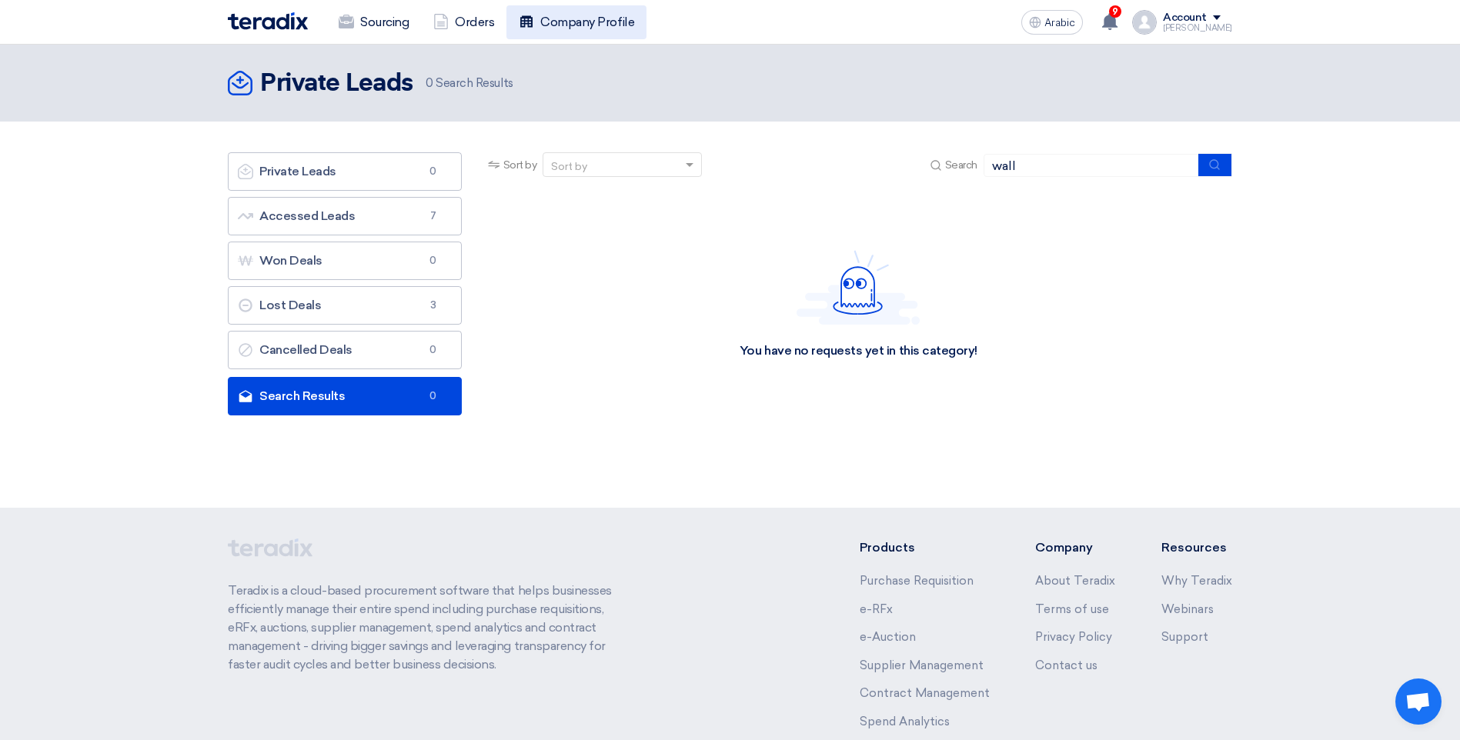
click at [592, 21] on font "Company Profile" at bounding box center [587, 22] width 94 height 18
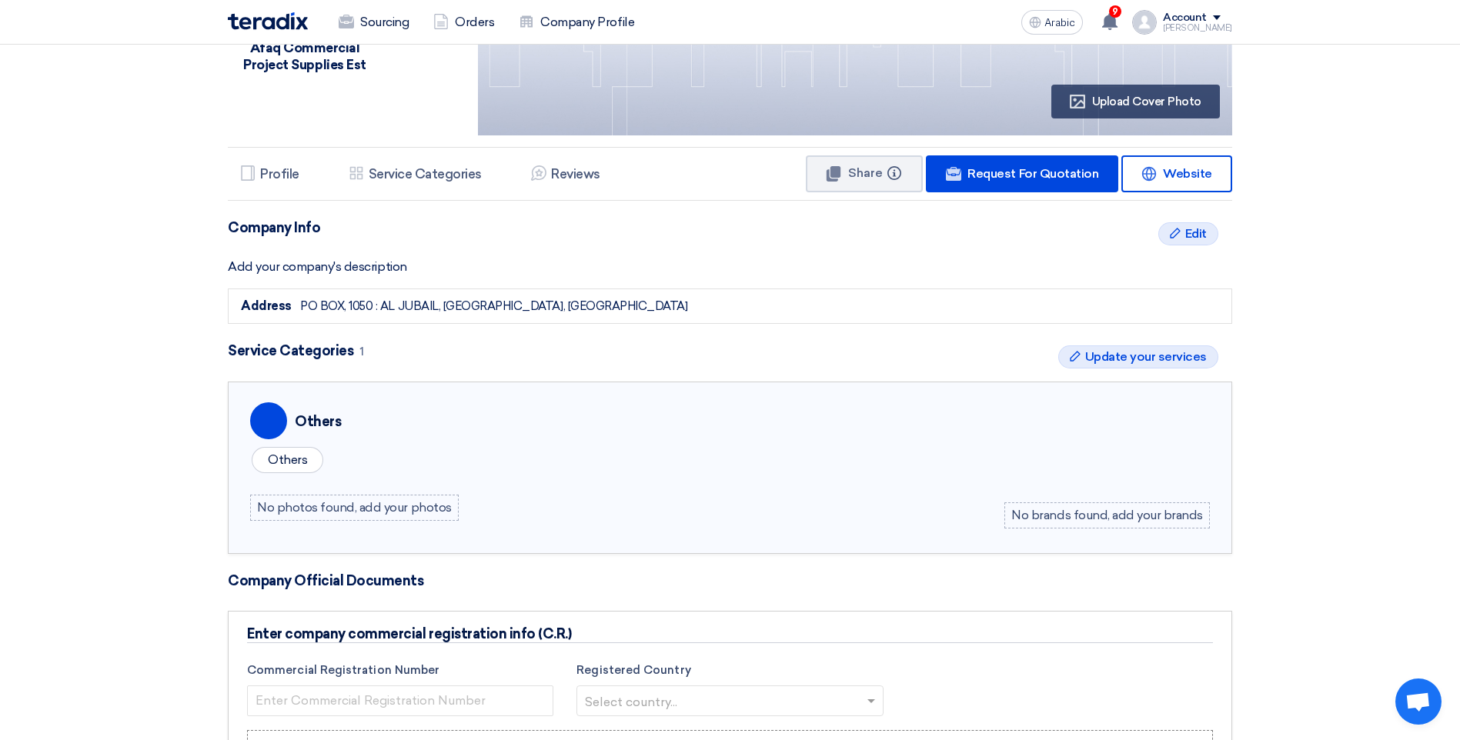
scroll to position [26, 0]
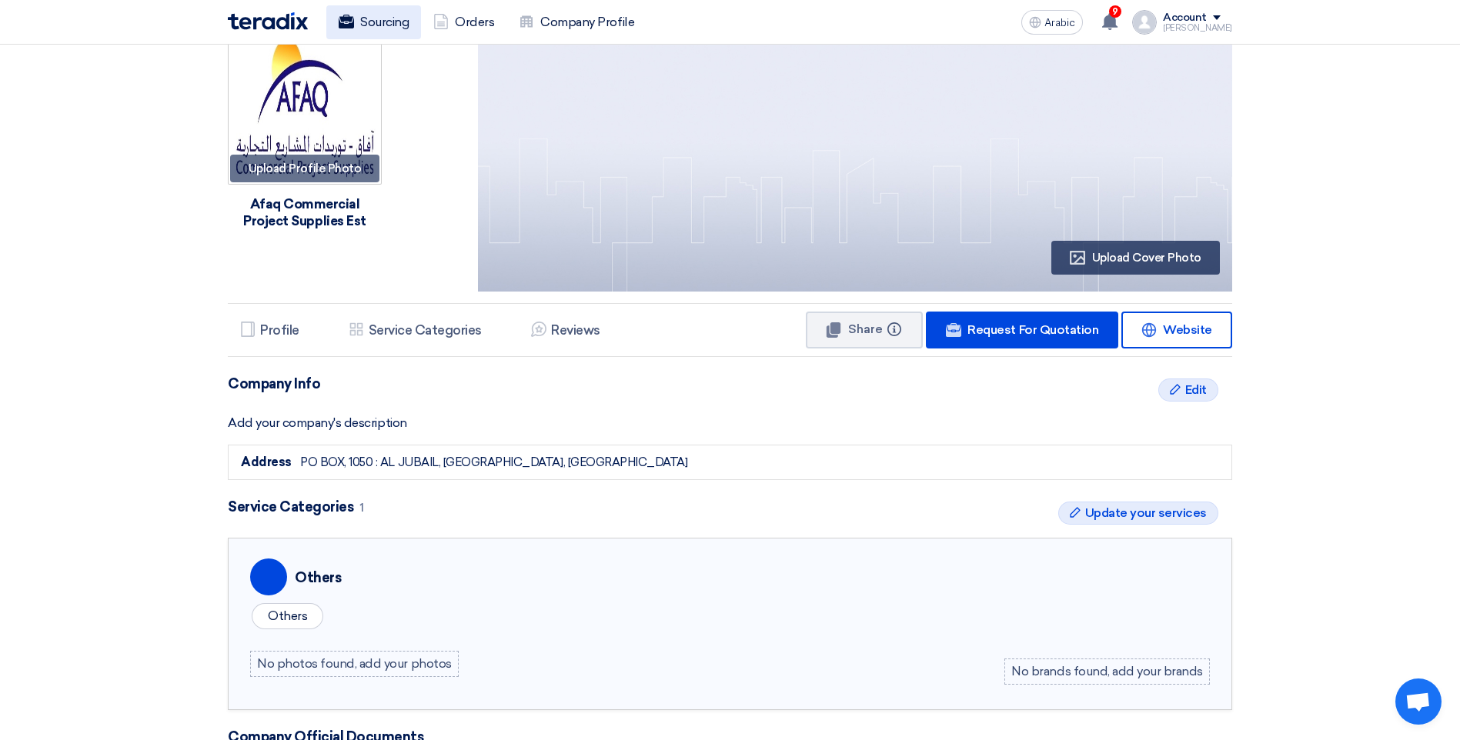
click at [382, 25] on font "Sourcing" at bounding box center [384, 22] width 48 height 18
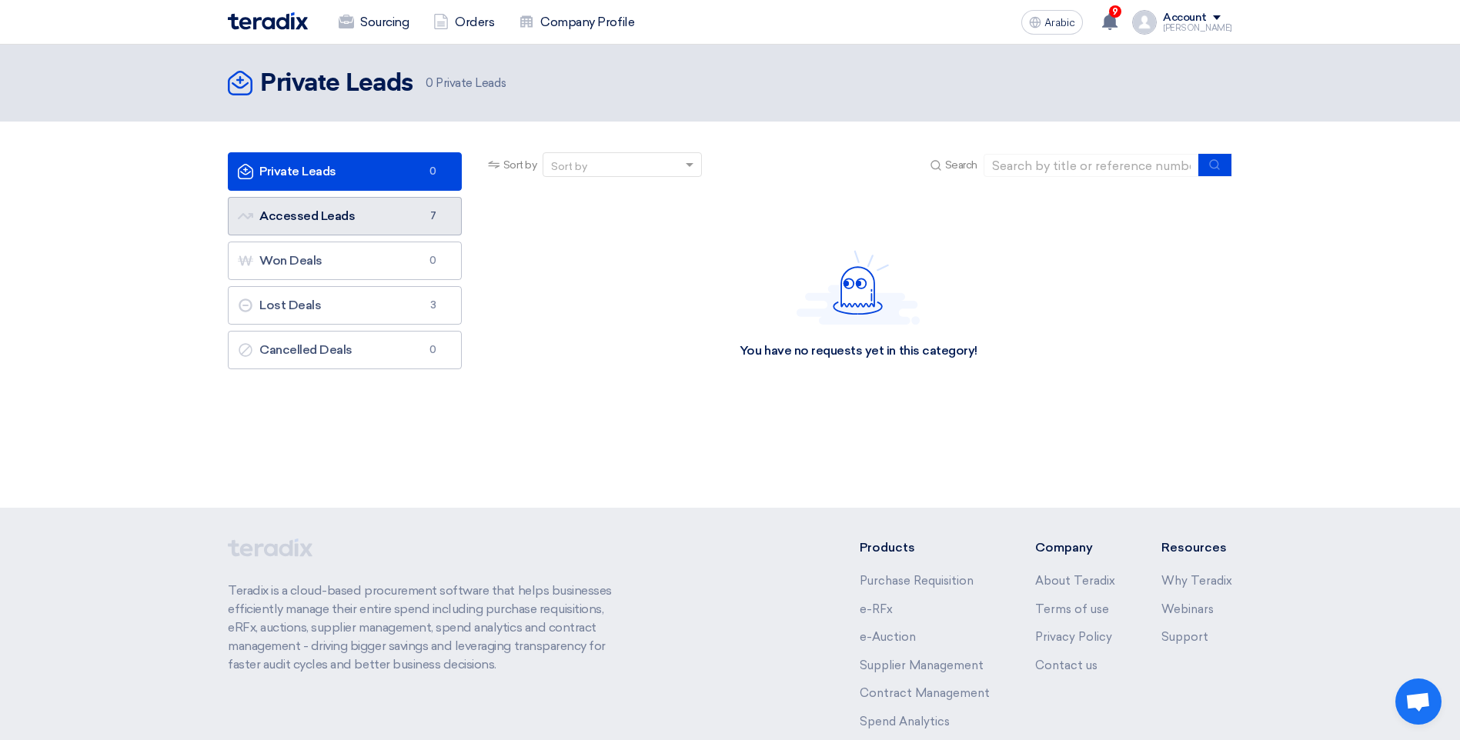
click at [395, 219] on link "Accessed Leads Accessed Leads 7" at bounding box center [345, 216] width 234 height 38
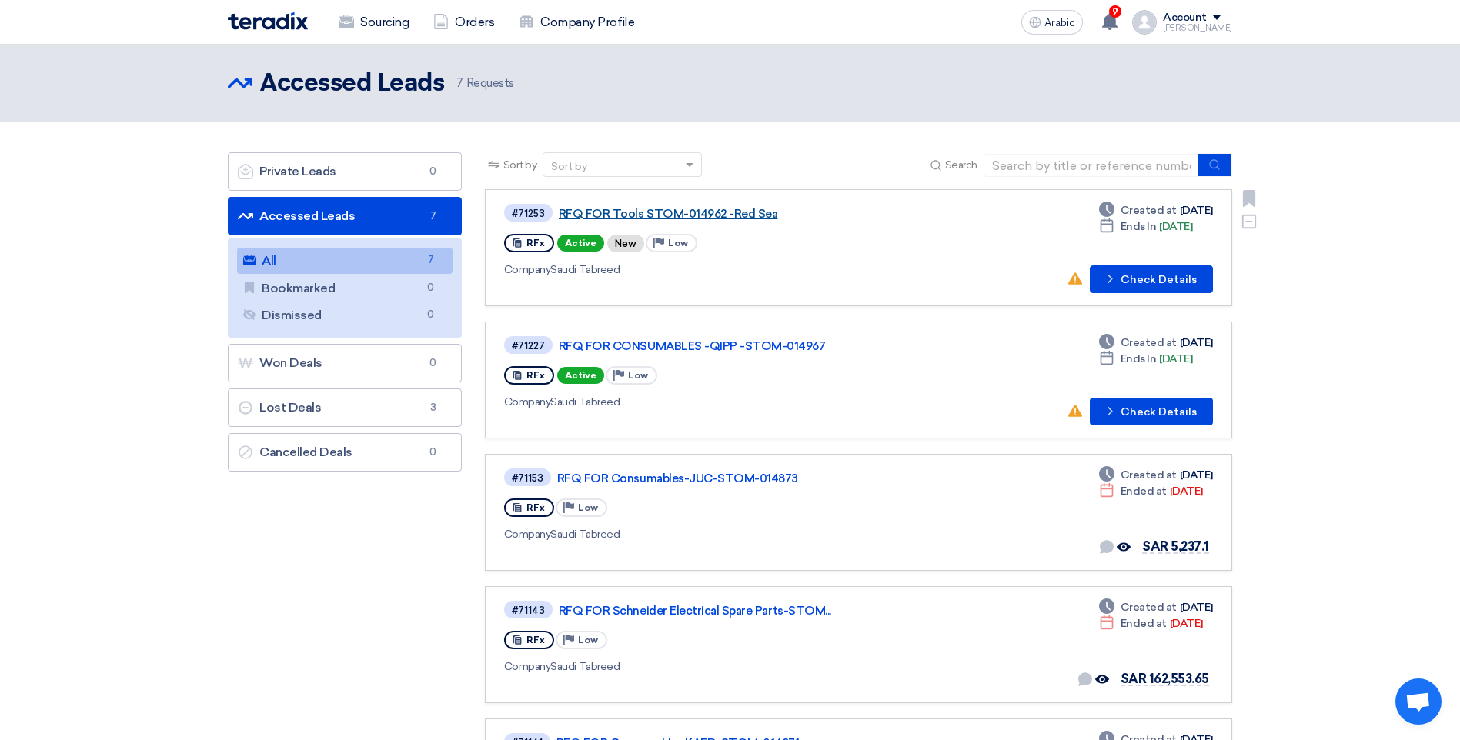
click at [648, 219] on link "RFQ FOR Tools STOM-014962 -Red Sea" at bounding box center [751, 214] width 385 height 14
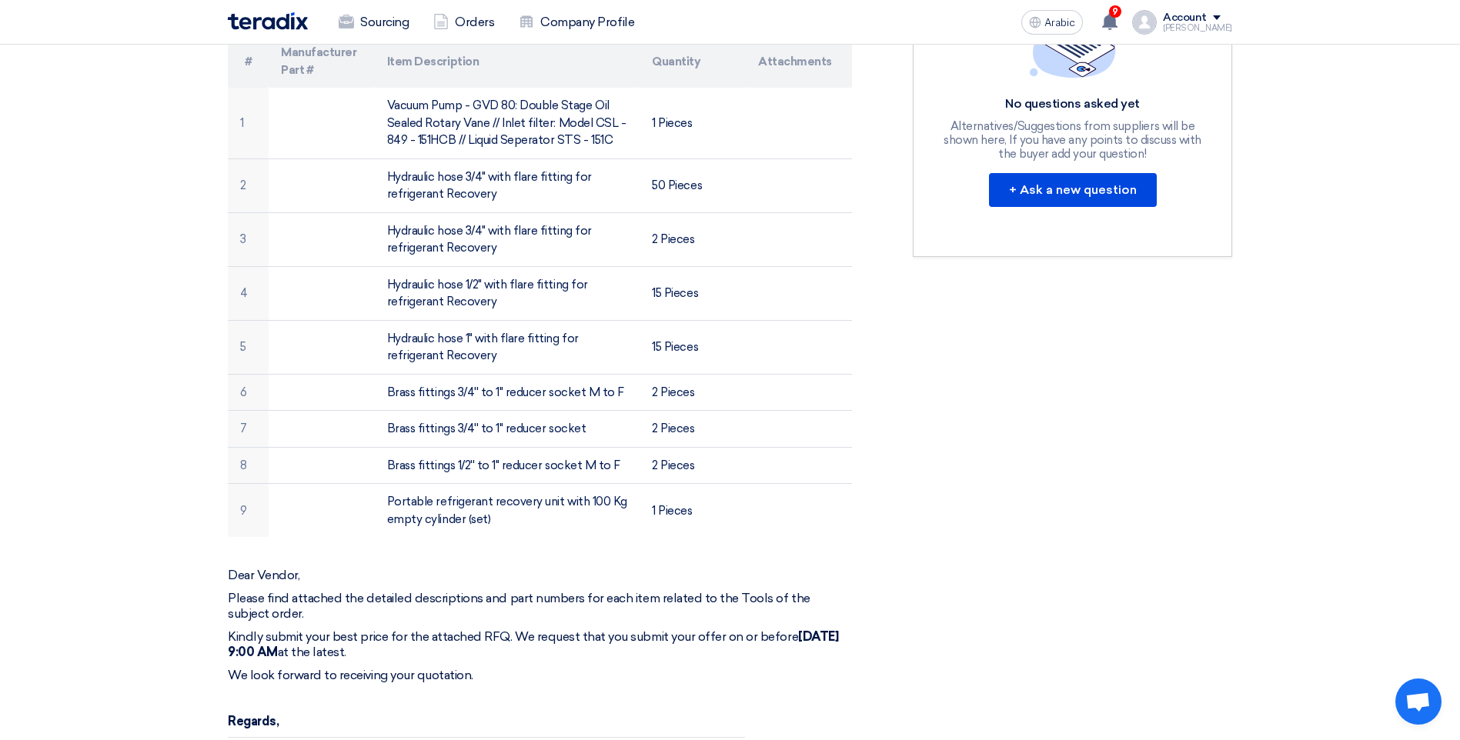
scroll to position [308, 0]
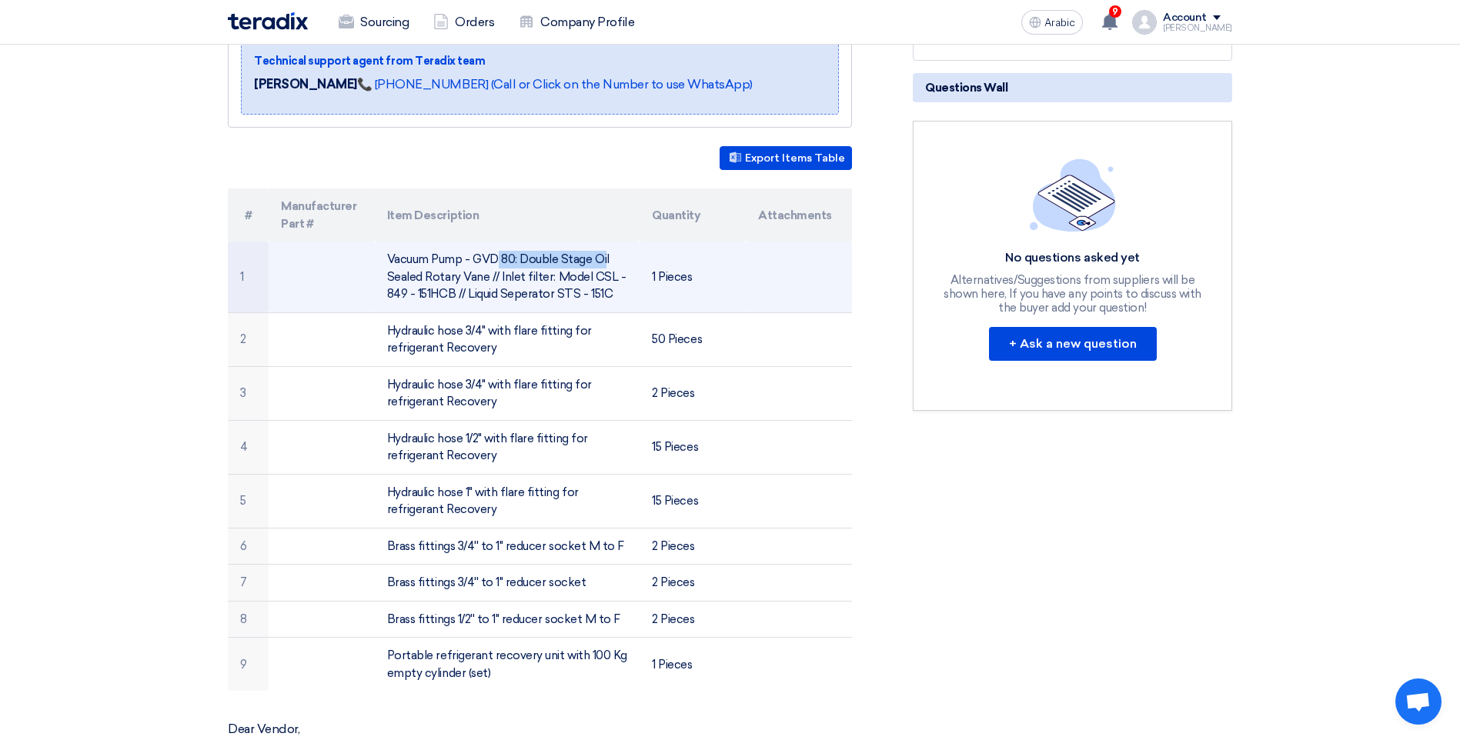
drag, startPoint x: 382, startPoint y: 255, endPoint x: 514, endPoint y: 258, distance: 131.6
click at [514, 258] on td "Vacuum Pump - GVD 80: Double Stage Oil Sealed Rotary Vane // Inlet filter: Mode…" at bounding box center [507, 277] width 265 height 71
drag, startPoint x: 514, startPoint y: 258, endPoint x: 469, endPoint y: 257, distance: 44.6
